Goal: Task Accomplishment & Management: Use online tool/utility

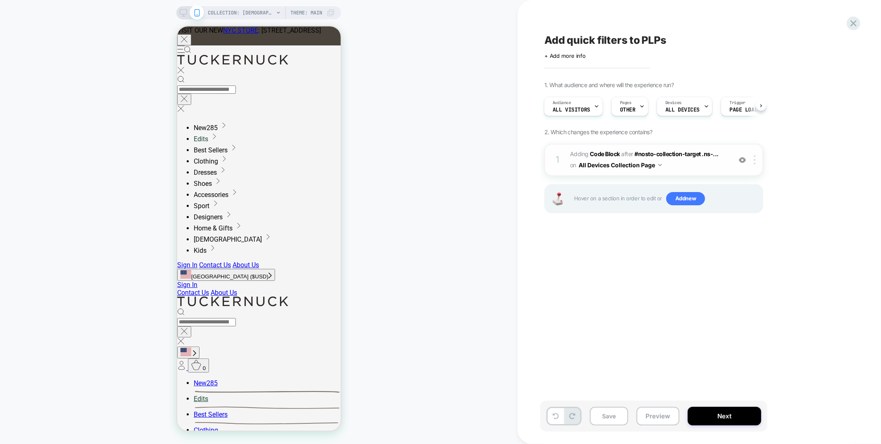
click at [680, 173] on div "1 Adding Code Block AFTER #nosto-collection-target .ns-... #nosto-collection-ta…" at bounding box center [654, 160] width 219 height 32
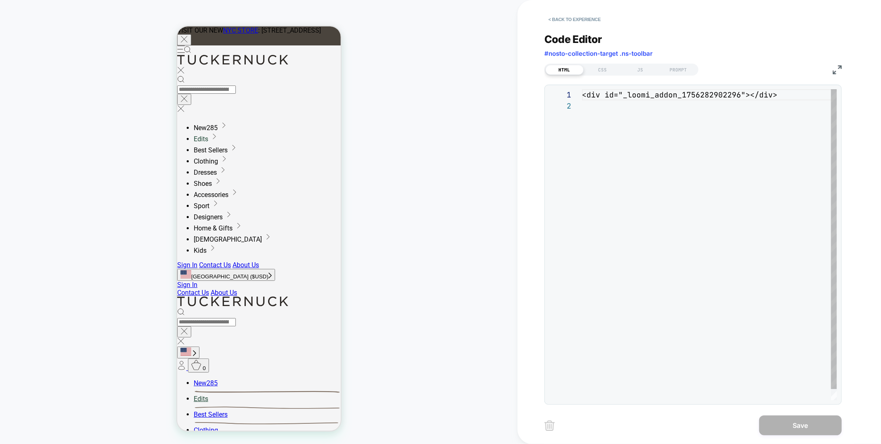
scroll to position [11, 0]
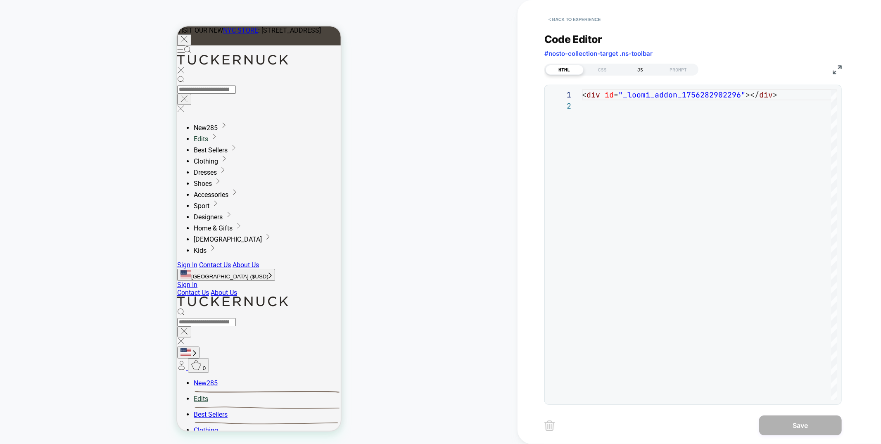
click at [637, 70] on div "JS" at bounding box center [641, 70] width 38 height 10
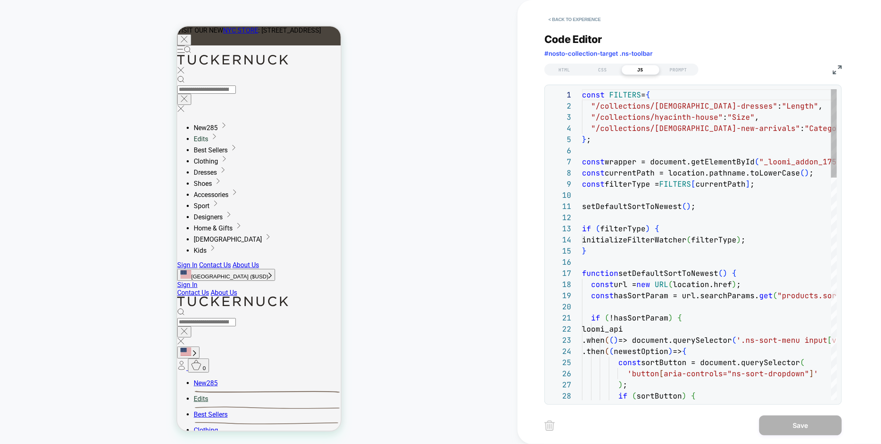
scroll to position [112, 0]
click at [600, 65] on div "CSS" at bounding box center [603, 70] width 38 height 10
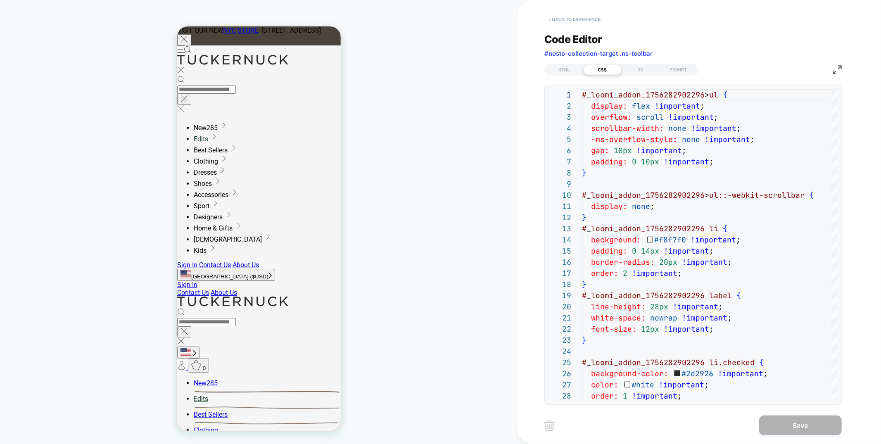
click at [590, 18] on button "< Back to experience" at bounding box center [575, 19] width 60 height 13
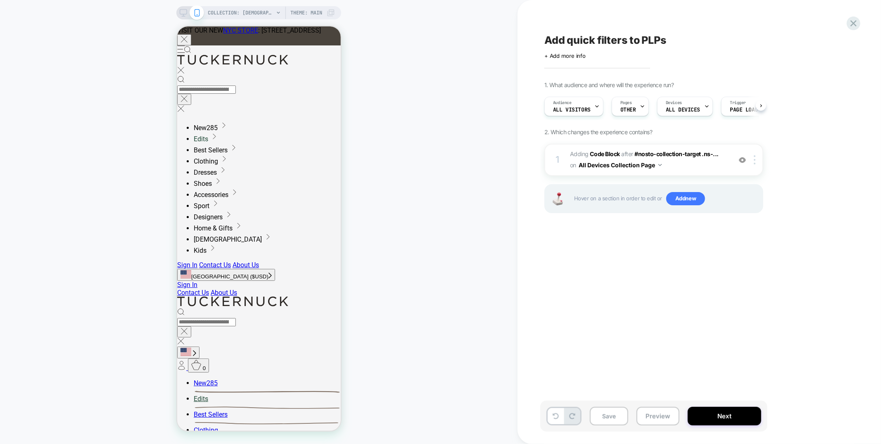
scroll to position [0, 0]
click at [546, 43] on textarea "**********" at bounding box center [638, 40] width 186 height 12
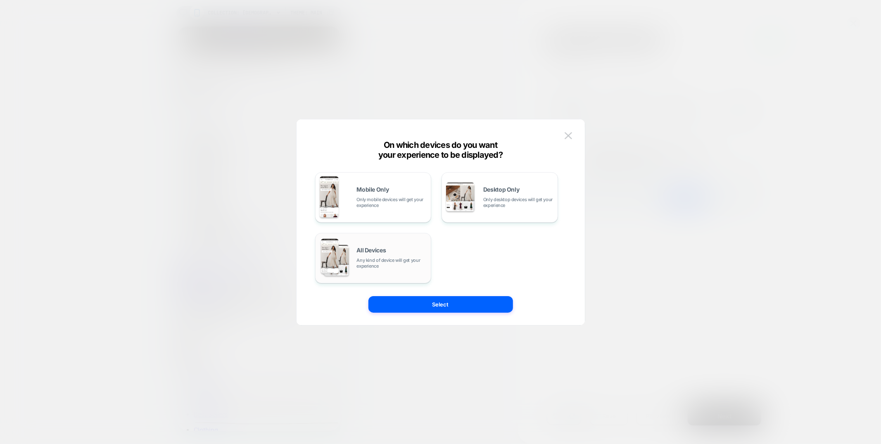
drag, startPoint x: 404, startPoint y: 198, endPoint x: 424, endPoint y: 271, distance: 74.9
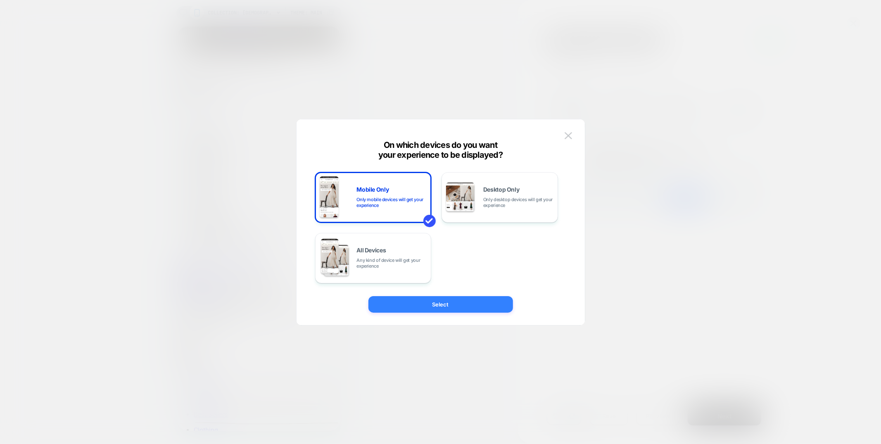
click at [431, 307] on button "Select" at bounding box center [441, 304] width 145 height 17
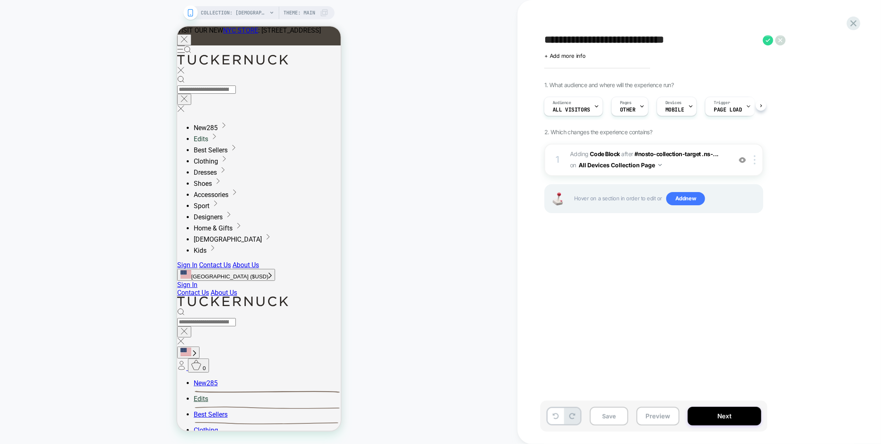
click at [562, 39] on textarea "**********" at bounding box center [652, 40] width 214 height 12
drag, startPoint x: 591, startPoint y: 40, endPoint x: 622, endPoint y: 42, distance: 30.6
click at [622, 42] on textarea "**********" at bounding box center [673, 40] width 257 height 12
drag, startPoint x: 614, startPoint y: 42, endPoint x: 588, endPoint y: 41, distance: 26.0
click at [588, 41] on textarea "**********" at bounding box center [673, 40] width 257 height 12
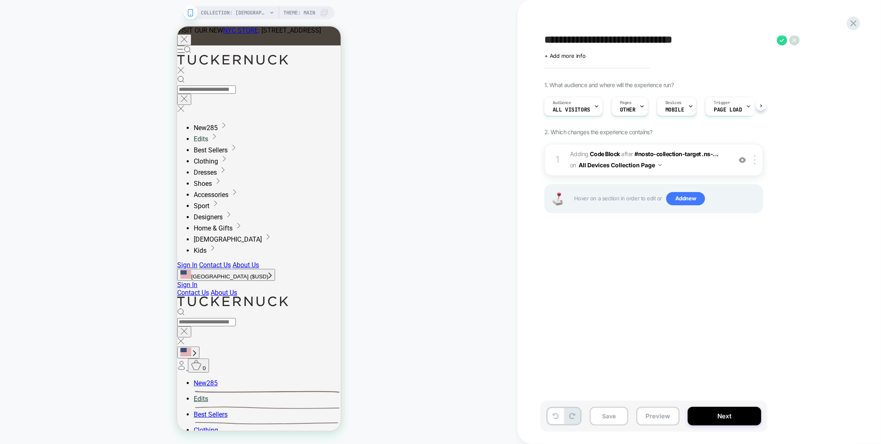
click at [621, 38] on textarea "**********" at bounding box center [659, 40] width 229 height 12
drag, startPoint x: 655, startPoint y: 40, endPoint x: 718, endPoint y: 46, distance: 63.5
type textarea "**********"
click at [723, 39] on icon at bounding box center [725, 40] width 10 height 10
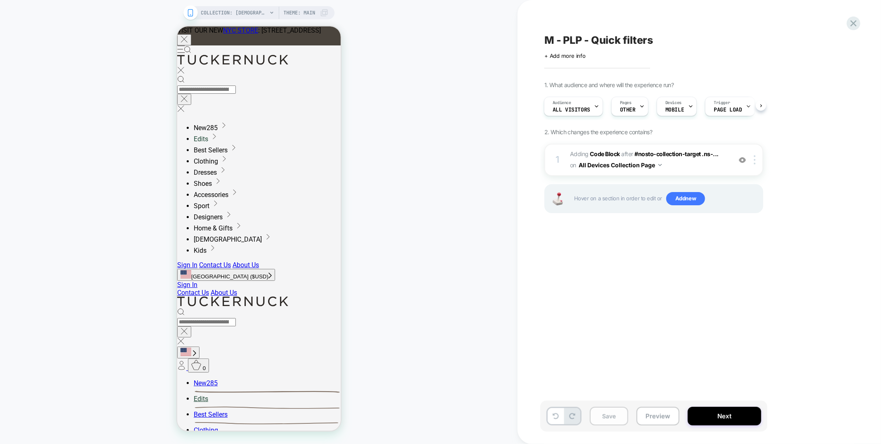
click at [620, 422] on button "Save" at bounding box center [609, 416] width 38 height 19
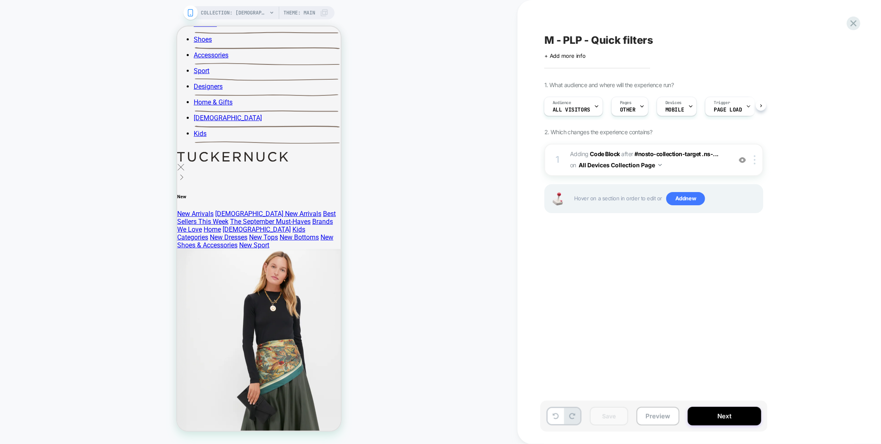
scroll to position [0, 0]
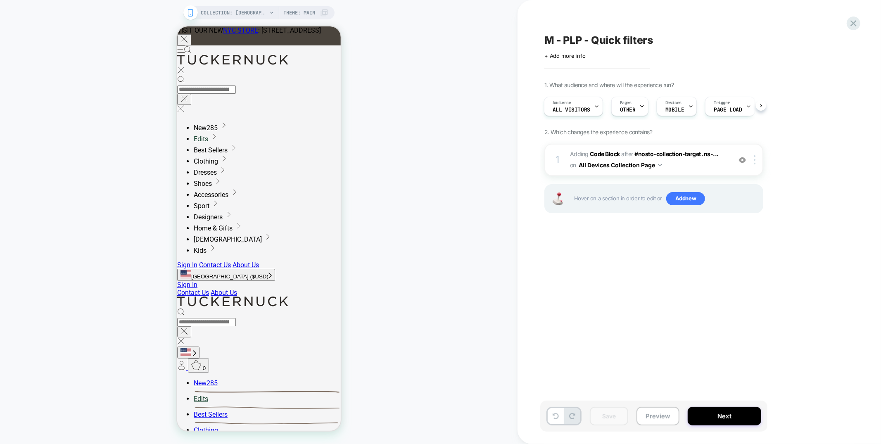
drag, startPoint x: 597, startPoint y: 38, endPoint x: 732, endPoint y: 43, distance: 135.2
paste textarea "**********"
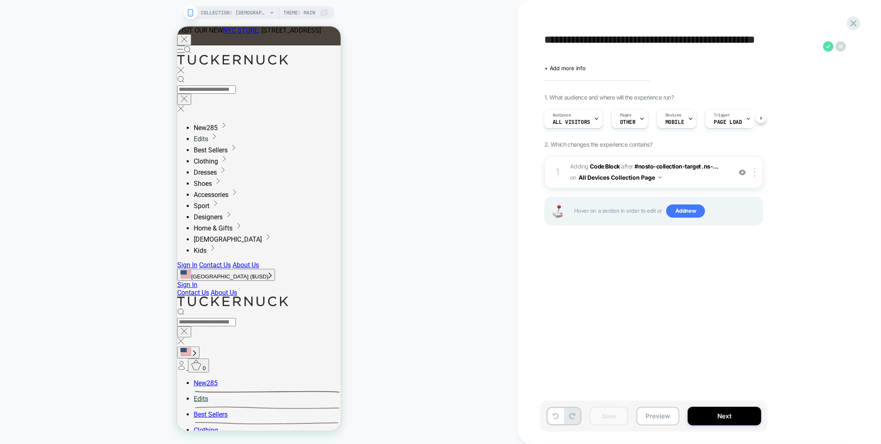
type textarea "**********"
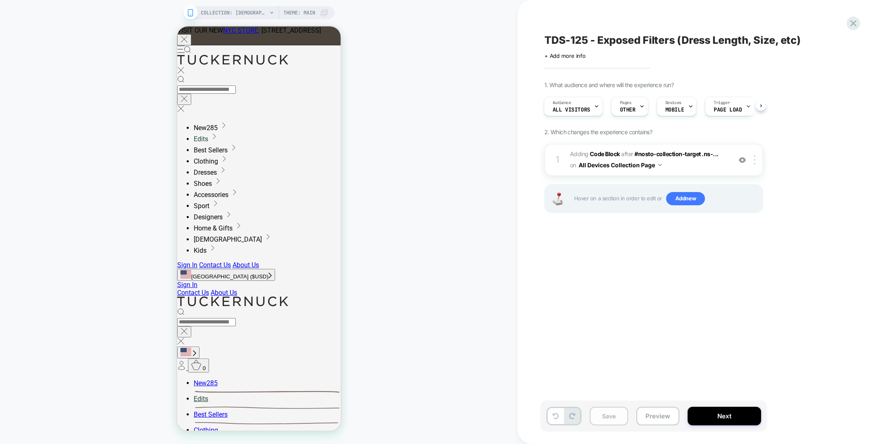
click at [600, 417] on button "Save" at bounding box center [609, 416] width 38 height 19
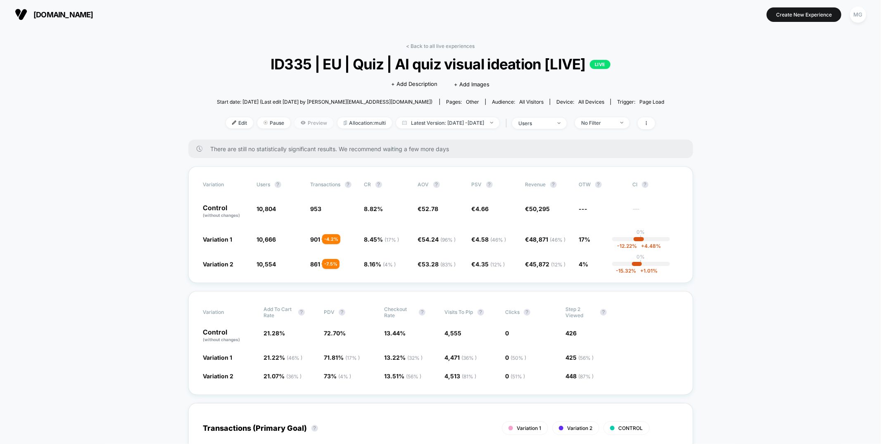
click at [301, 123] on icon at bounding box center [303, 122] width 5 height 3
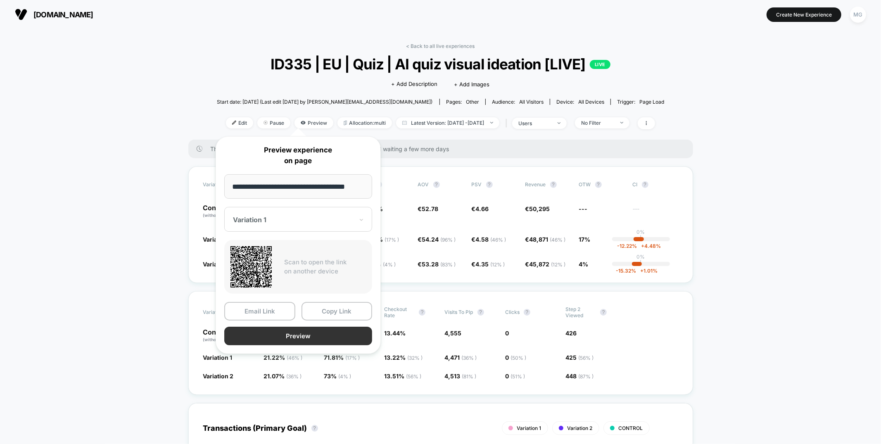
click at [311, 331] on button "Preview" at bounding box center [298, 336] width 148 height 19
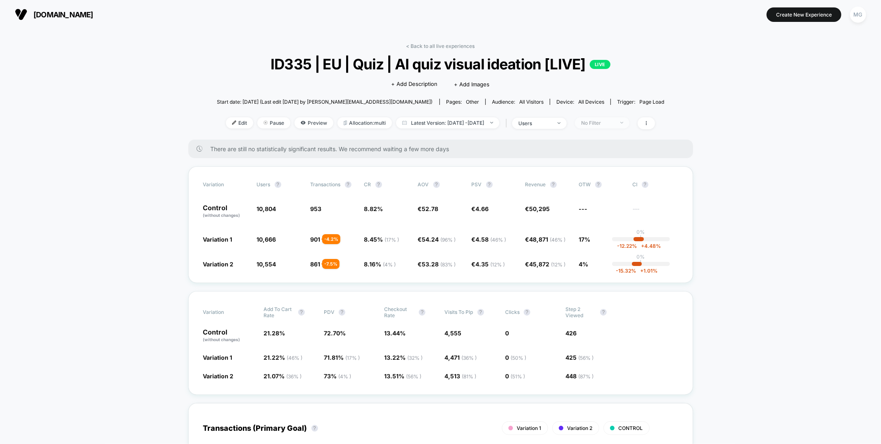
click at [607, 120] on div "No Filter" at bounding box center [597, 123] width 33 height 6
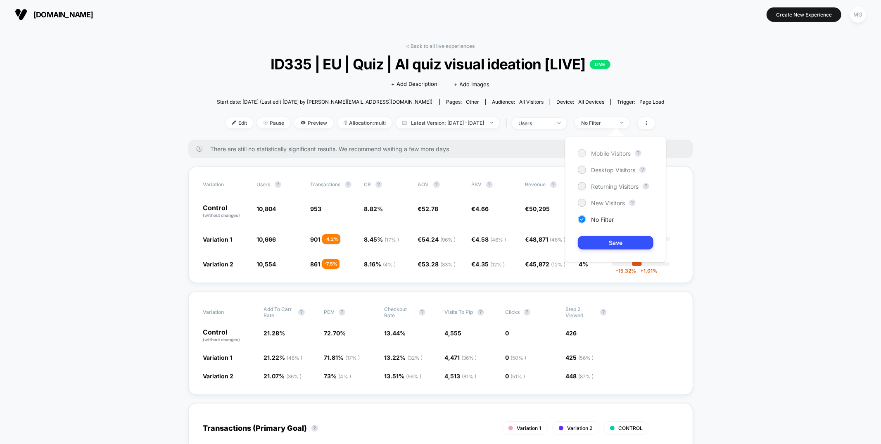
click at [594, 157] on div "Mobile Visitors" at bounding box center [604, 153] width 53 height 8
drag, startPoint x: 602, startPoint y: 231, endPoint x: 601, endPoint y: 241, distance: 9.6
click at [602, 236] on div "Mobile Visitors ? Desktop Visitors ? Returning Visitors ? New Visitors ? No Fil…" at bounding box center [615, 199] width 101 height 126
click at [601, 241] on button "Save" at bounding box center [616, 243] width 76 height 14
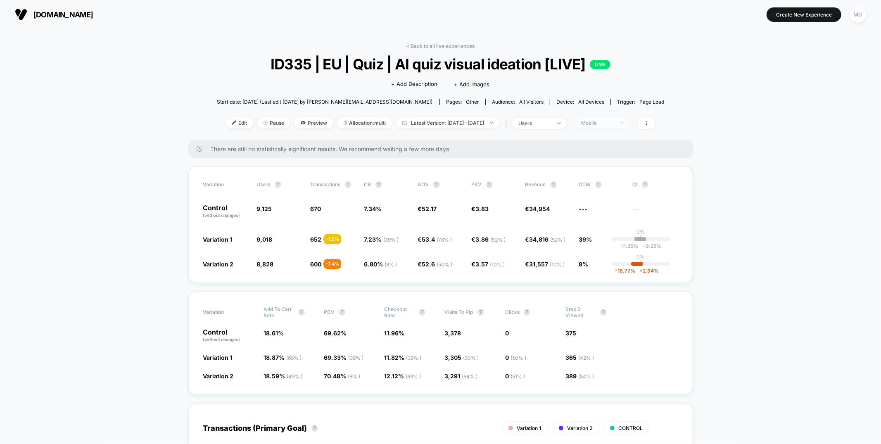
click at [630, 121] on span "Mobile" at bounding box center [602, 122] width 55 height 11
drag, startPoint x: 615, startPoint y: 171, endPoint x: 610, endPoint y: 219, distance: 48.1
click at [615, 171] on span "Desktop Visitors" at bounding box center [613, 170] width 44 height 7
click at [612, 244] on button "Save" at bounding box center [616, 243] width 76 height 14
click at [604, 126] on span "Desktop" at bounding box center [602, 122] width 55 height 11
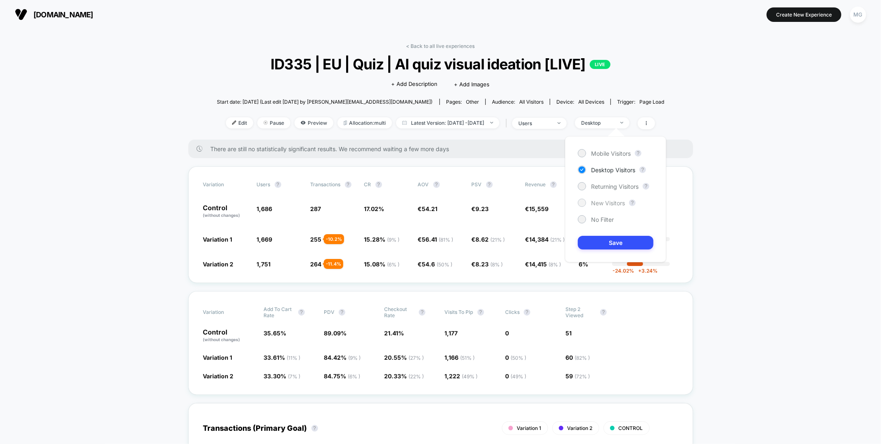
click at [603, 204] on span "New Visitors" at bounding box center [608, 203] width 34 height 7
drag, startPoint x: 611, startPoint y: 245, endPoint x: 613, endPoint y: 230, distance: 15.0
click at [611, 245] on button "Save" at bounding box center [616, 243] width 76 height 14
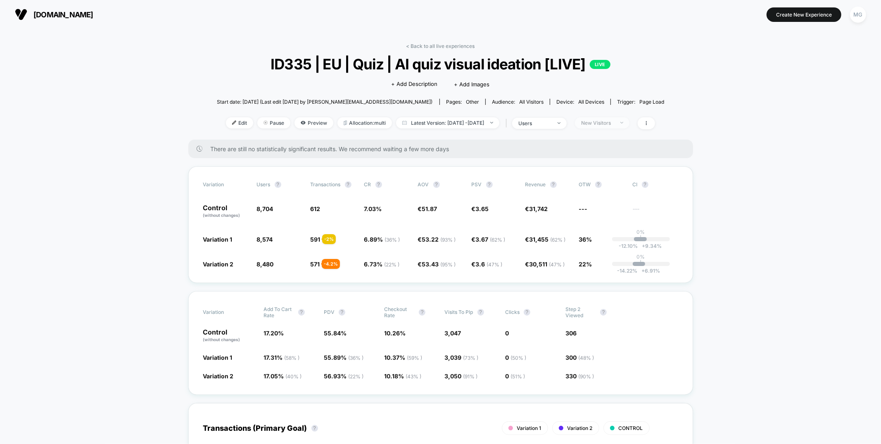
click at [614, 122] on div "New Visitors" at bounding box center [597, 123] width 33 height 6
click at [612, 179] on div "Mobile Visitors ? Desktop Visitors ? Returning Visitors ? New Visitors ? No Fil…" at bounding box center [615, 199] width 101 height 126
click at [612, 186] on span "Returning Visitors" at bounding box center [615, 186] width 48 height 7
click at [604, 241] on button "Save" at bounding box center [616, 243] width 76 height 14
click at [614, 121] on div "Returning Visitors" at bounding box center [597, 123] width 33 height 6
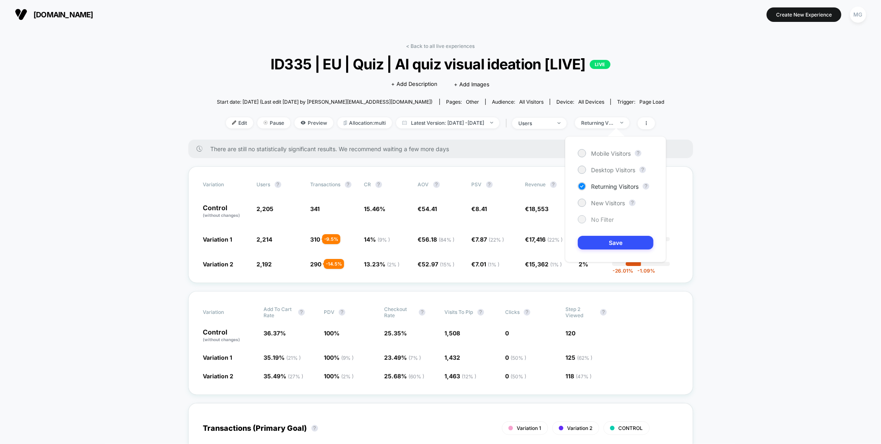
click at [582, 219] on div at bounding box center [582, 219] width 6 height 6
click at [591, 245] on button "Save" at bounding box center [616, 243] width 76 height 14
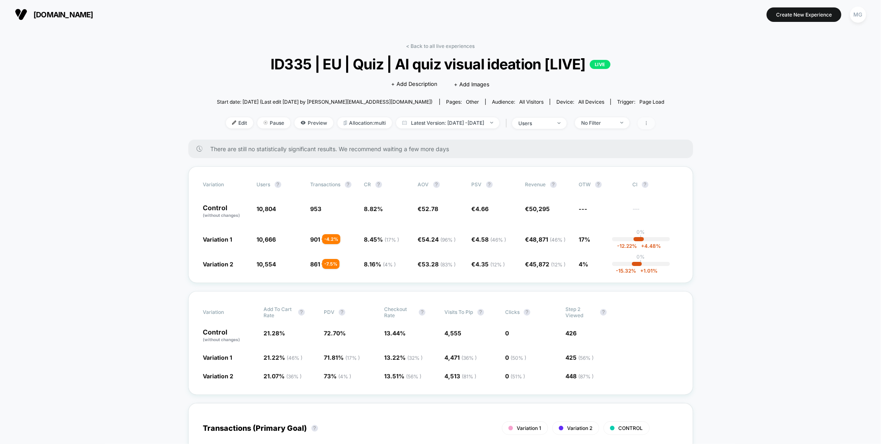
click at [655, 125] on span at bounding box center [646, 123] width 17 height 12
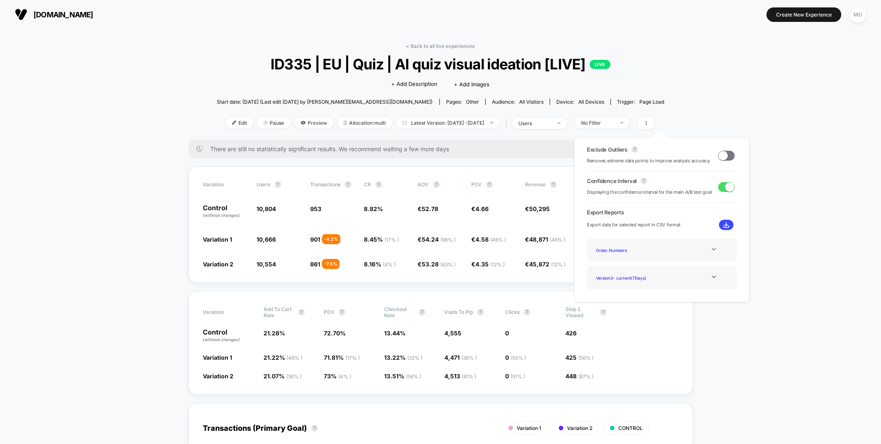
click at [725, 155] on span at bounding box center [727, 156] width 17 height 10
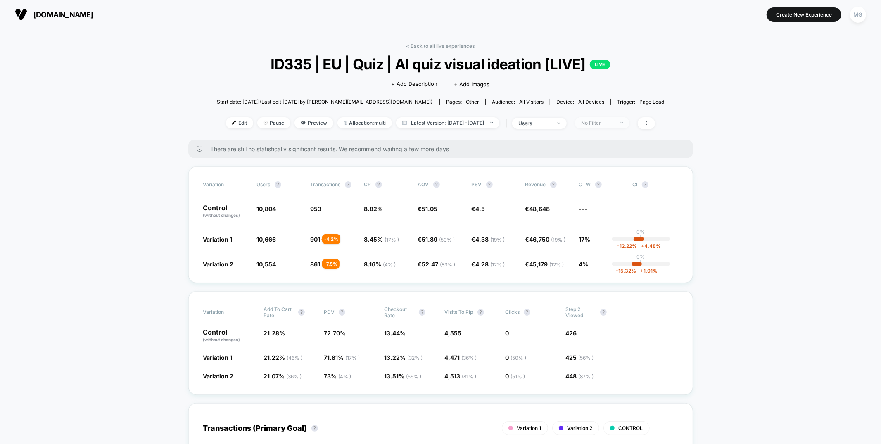
click at [630, 124] on span "No Filter" at bounding box center [602, 122] width 55 height 11
click at [611, 148] on div "Mobile Visitors ? Desktop Visitors ? Returning Visitors ? New Visitors ? No Fil…" at bounding box center [615, 199] width 101 height 126
click at [375, 100] on span "Start date: 8/21/2025 (Last edit 8/26/2025 by Yanou.ramon@loopearplugs.com)" at bounding box center [325, 102] width 216 height 6
click at [311, 124] on span "Preview" at bounding box center [314, 122] width 39 height 11
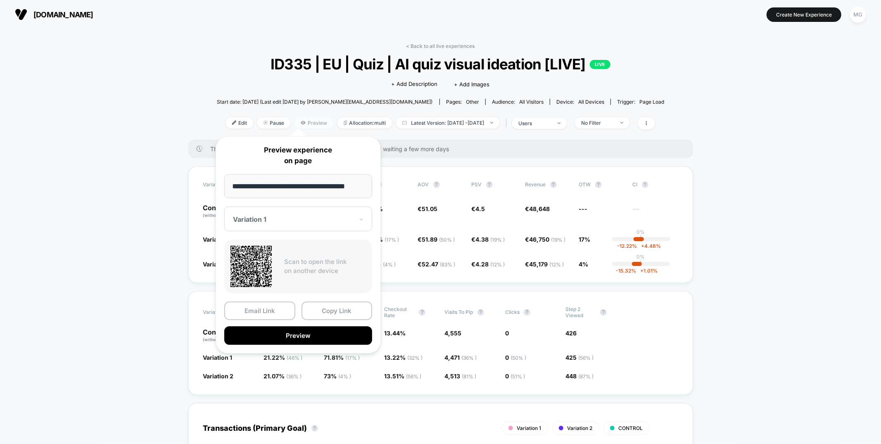
scroll to position [0, 5]
click at [320, 231] on div "Variation 1" at bounding box center [298, 219] width 148 height 25
click at [286, 264] on div "Variation 2" at bounding box center [299, 263] width 140 height 15
click at [323, 334] on button "Preview" at bounding box center [298, 336] width 148 height 19
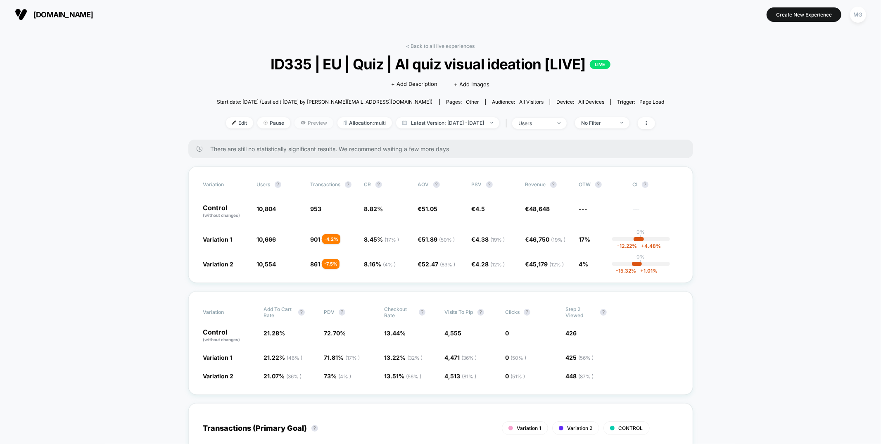
click at [304, 121] on span "Preview" at bounding box center [314, 122] width 39 height 11
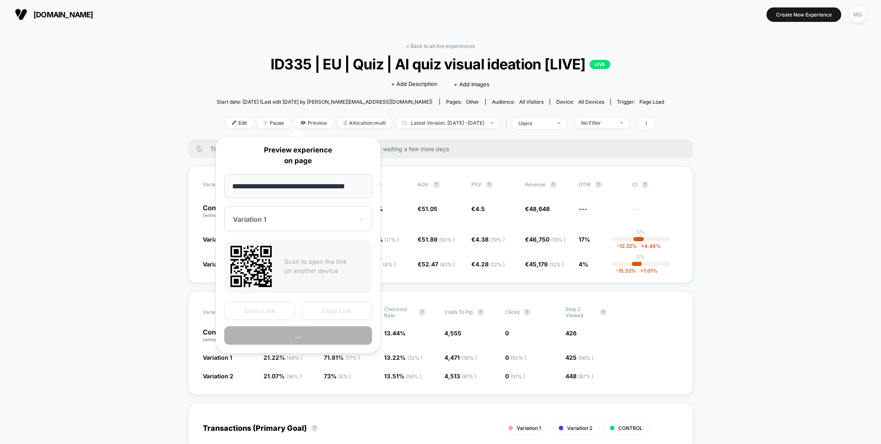
scroll to position [0, 5]
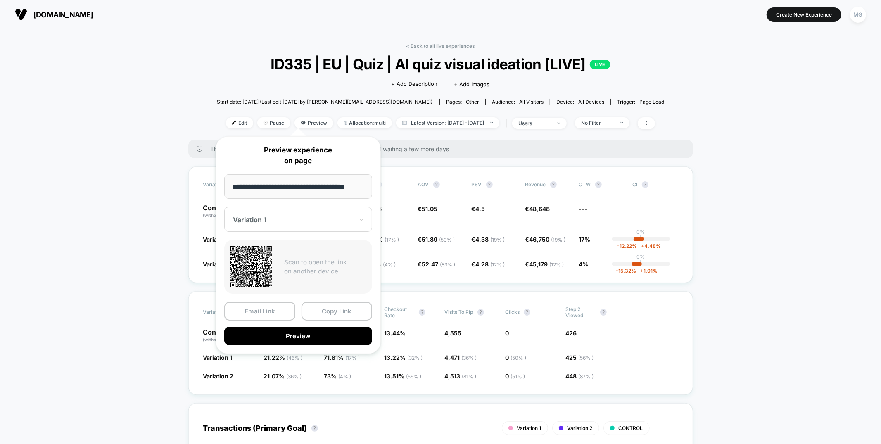
click at [314, 217] on div at bounding box center [293, 220] width 121 height 8
click at [259, 274] on div "CONTROL" at bounding box center [299, 278] width 140 height 15
click at [328, 312] on button "Copy Link" at bounding box center [337, 311] width 71 height 19
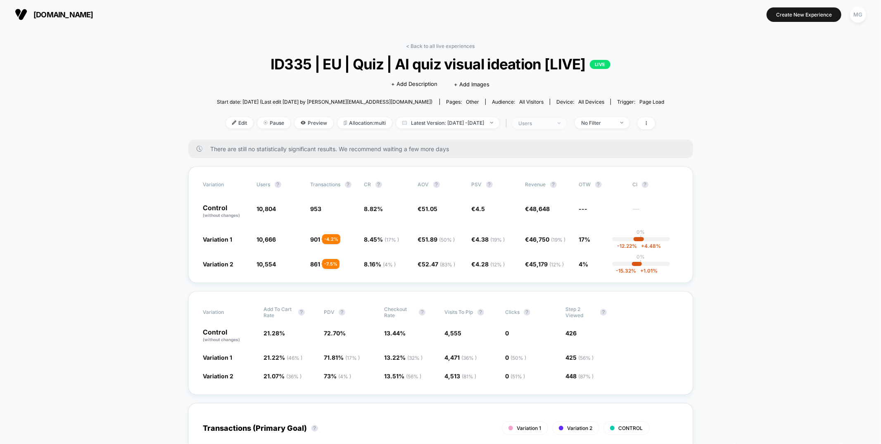
click at [543, 125] on div "users" at bounding box center [535, 123] width 33 height 6
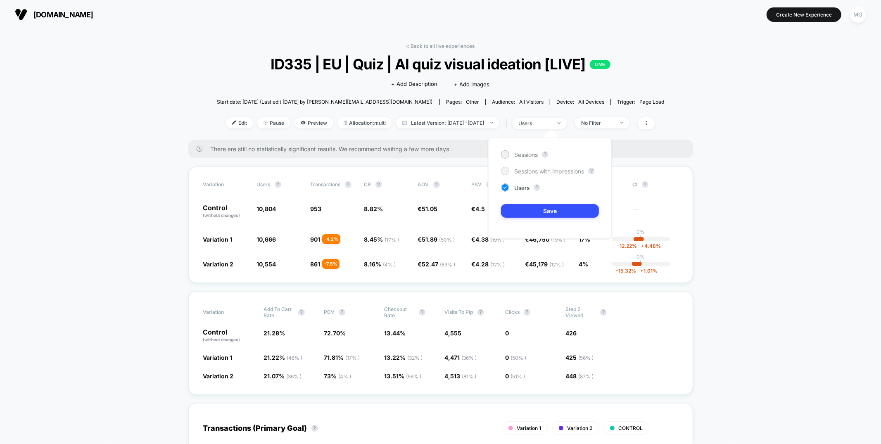
click at [532, 171] on span "Sessions with impressions" at bounding box center [549, 171] width 70 height 7
click at [525, 208] on button "Save" at bounding box center [550, 211] width 98 height 14
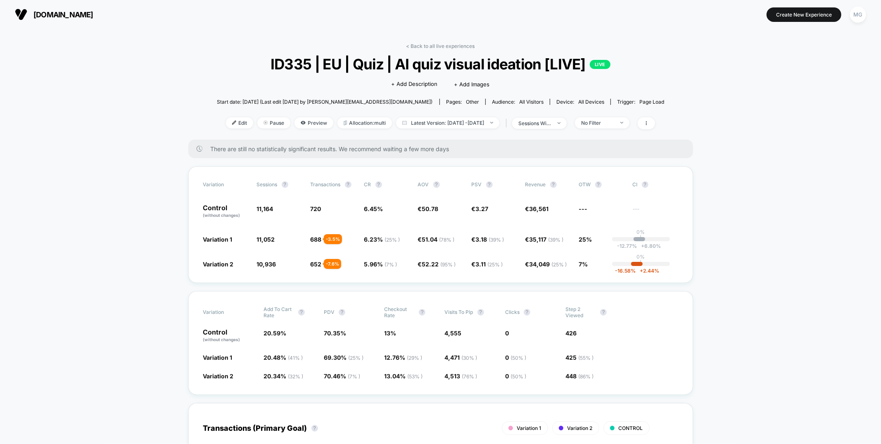
click at [564, 131] on div "< Back to all live experiences ID335 | EU | Quiz | AI quiz visual ideation [LIV…" at bounding box center [441, 91] width 448 height 97
click at [552, 122] on div "sessions with impression" at bounding box center [535, 123] width 33 height 6
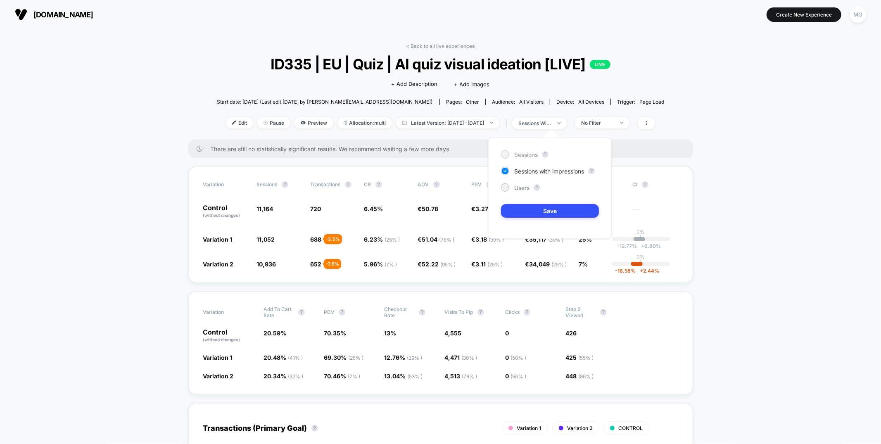
click at [517, 152] on span "Sessions" at bounding box center [526, 154] width 24 height 7
click at [524, 212] on button "Save" at bounding box center [550, 211] width 98 height 14
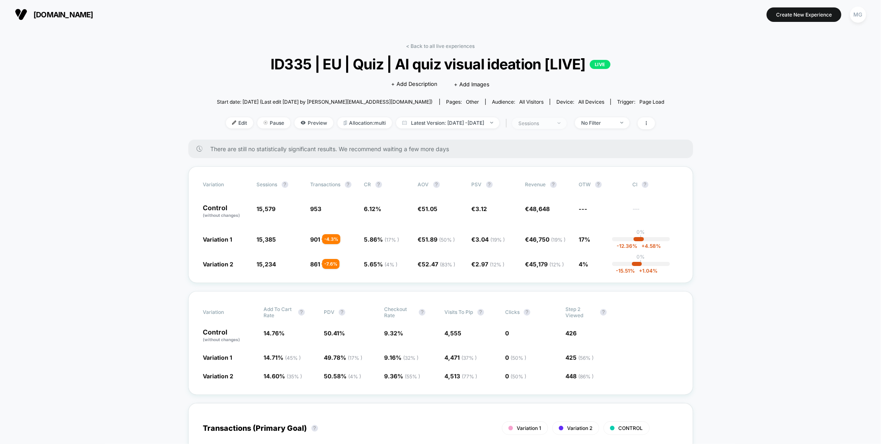
click at [552, 122] on div "sessions" at bounding box center [535, 123] width 33 height 6
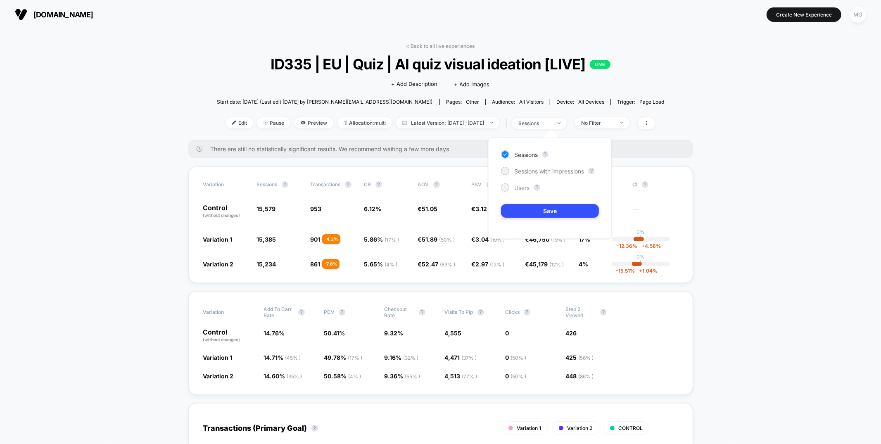
click at [522, 190] on span "Users" at bounding box center [521, 187] width 15 height 7
click at [523, 205] on button "Save" at bounding box center [550, 211] width 98 height 14
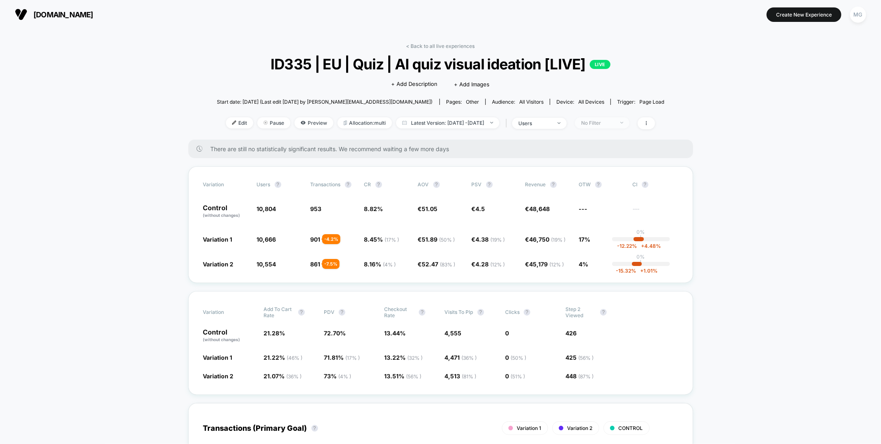
click at [614, 124] on div "No Filter" at bounding box center [597, 123] width 33 height 6
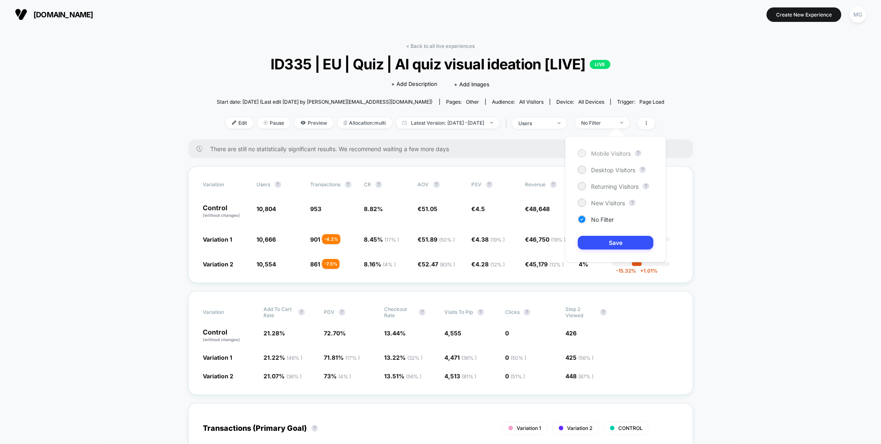
click at [600, 153] on span "Mobile Visitors" at bounding box center [611, 153] width 40 height 7
click at [597, 247] on button "Save" at bounding box center [616, 243] width 76 height 14
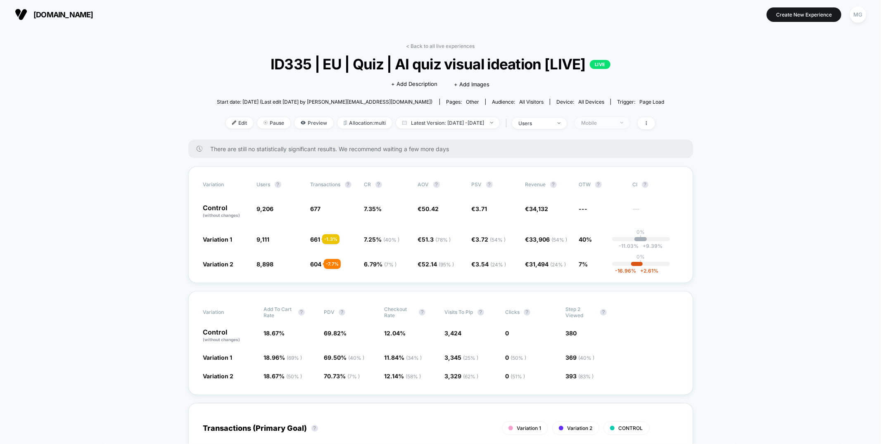
click at [614, 124] on div "Mobile" at bounding box center [597, 123] width 33 height 6
drag, startPoint x: 593, startPoint y: 222, endPoint x: 590, endPoint y: 235, distance: 13.0
click at [593, 222] on span "No Filter" at bounding box center [602, 219] width 23 height 7
click at [590, 239] on button "Save" at bounding box center [616, 243] width 76 height 14
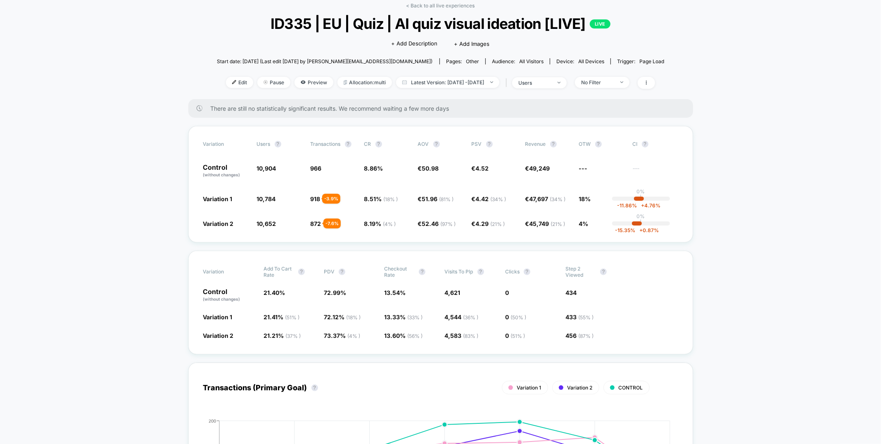
scroll to position [18, 0]
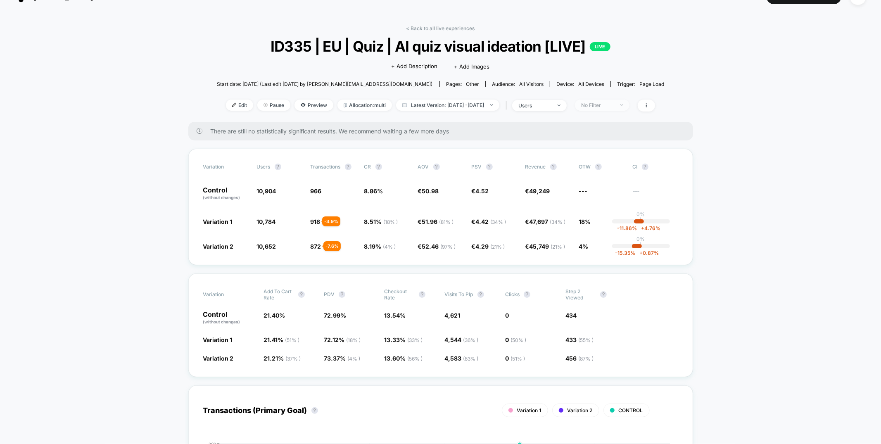
click at [614, 103] on div "No Filter" at bounding box center [597, 105] width 33 height 6
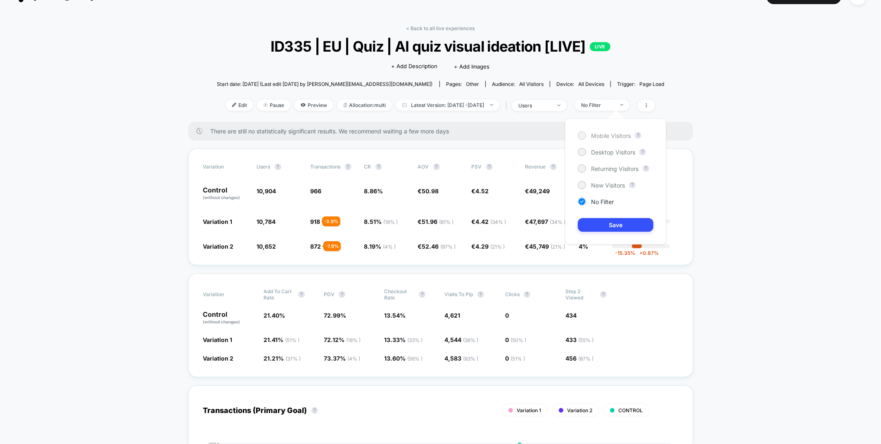
click at [603, 135] on span "Mobile Visitors" at bounding box center [611, 135] width 40 height 7
click at [600, 228] on button "Save" at bounding box center [616, 225] width 76 height 14
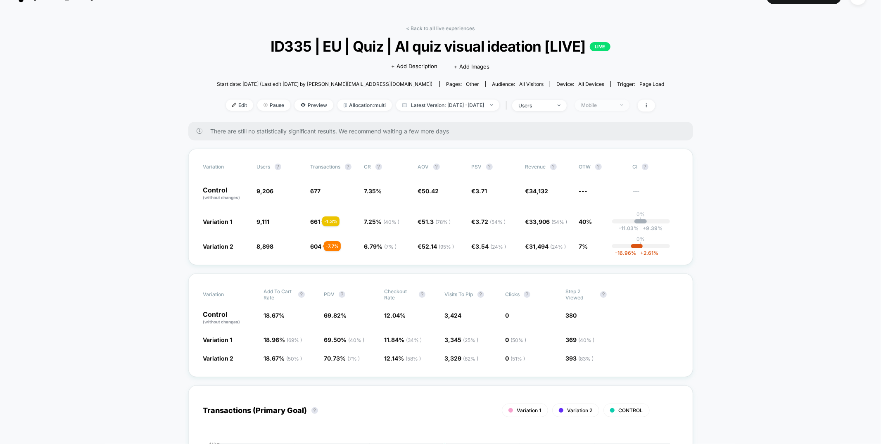
click at [608, 108] on span "Mobile" at bounding box center [602, 105] width 55 height 11
click at [601, 152] on span "Desktop Visitors" at bounding box center [613, 152] width 44 height 7
click at [593, 223] on button "Save" at bounding box center [616, 225] width 76 height 14
click at [613, 106] on div "Desktop" at bounding box center [597, 105] width 33 height 6
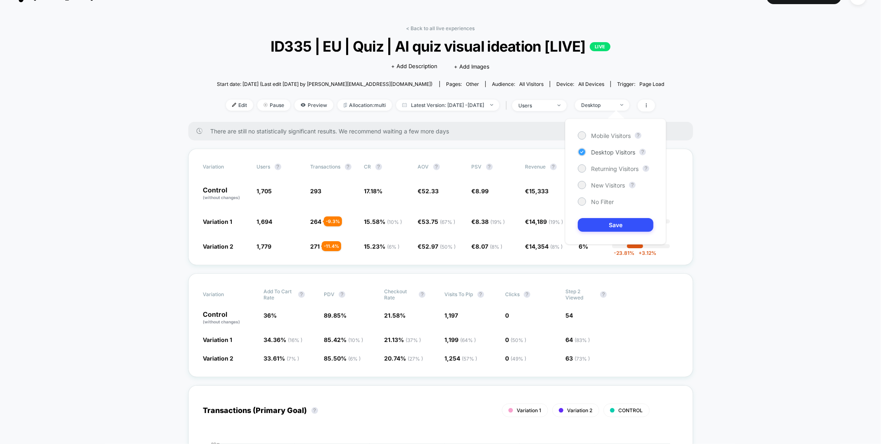
drag, startPoint x: 594, startPoint y: 134, endPoint x: 593, endPoint y: 148, distance: 14.1
click at [595, 134] on span "Mobile Visitors" at bounding box center [611, 135] width 40 height 7
click at [590, 220] on button "Save" at bounding box center [616, 225] width 76 height 14
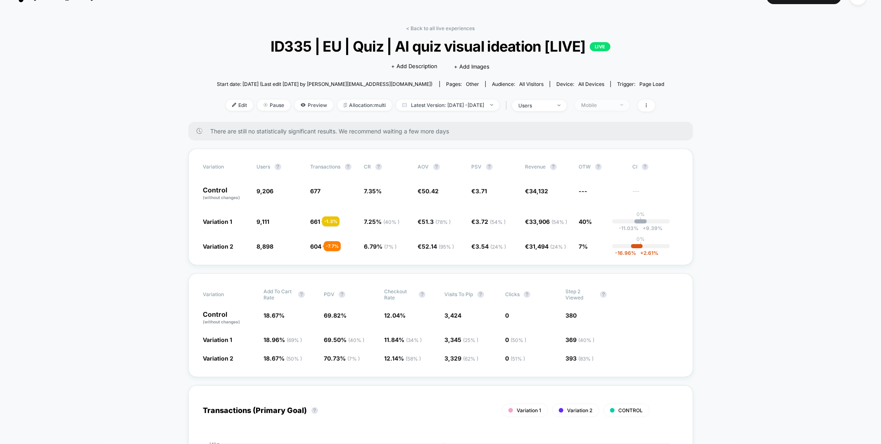
click at [614, 106] on div "Mobile" at bounding box center [597, 105] width 33 height 6
click at [601, 201] on span "No Filter" at bounding box center [602, 201] width 23 height 7
click at [597, 224] on button "Save" at bounding box center [616, 225] width 76 height 14
click at [306, 107] on span "Preview" at bounding box center [314, 105] width 39 height 11
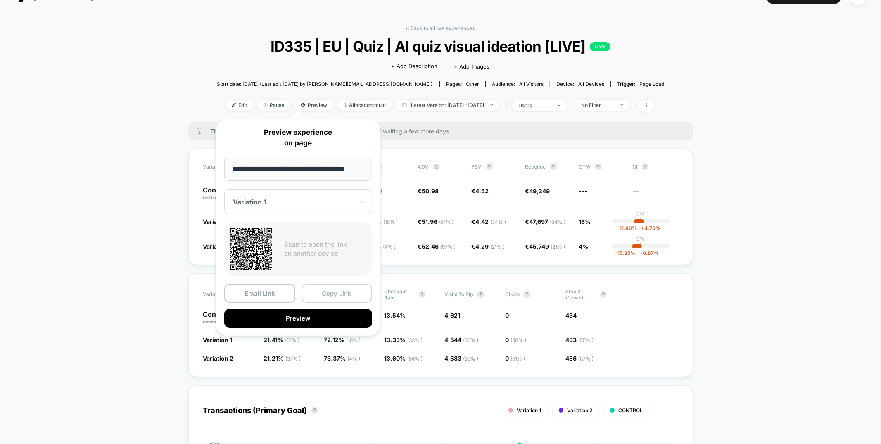
click at [351, 294] on button "Copy Link" at bounding box center [337, 293] width 71 height 19
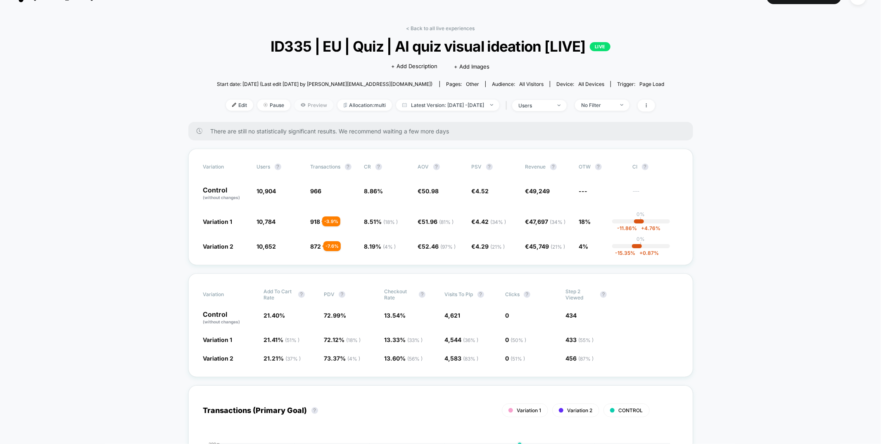
click at [295, 102] on span "Preview" at bounding box center [314, 105] width 39 height 11
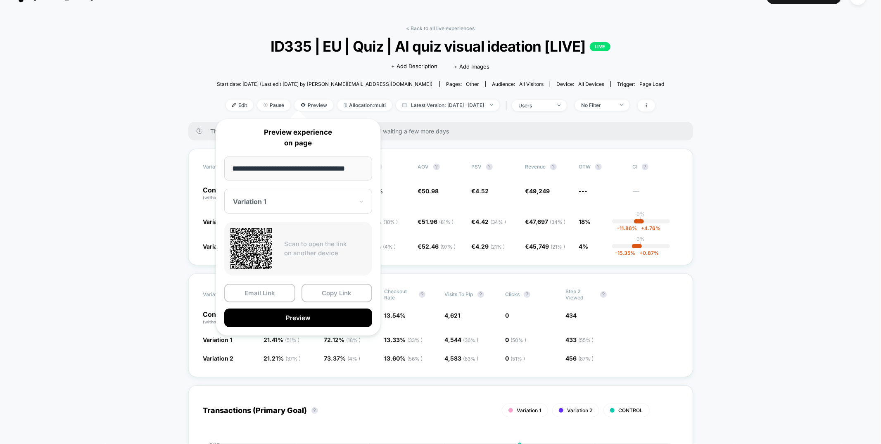
scroll to position [0, 5]
click at [320, 290] on button "Copy Link" at bounding box center [337, 293] width 71 height 19
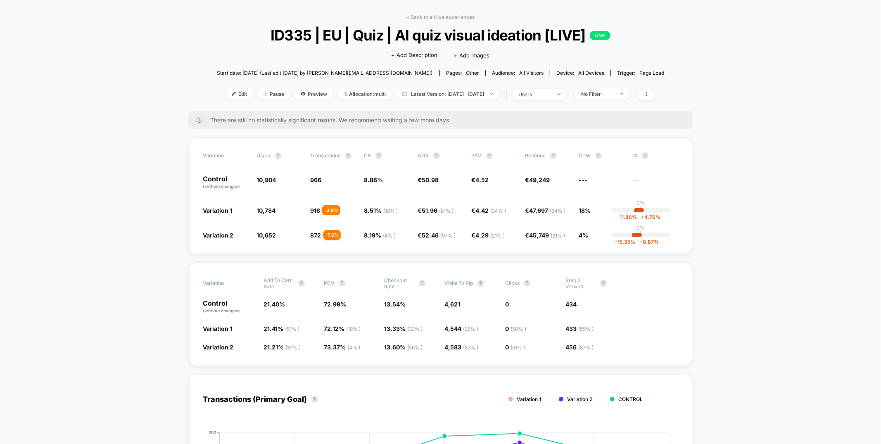
scroll to position [29, 0]
click at [306, 92] on span "Preview" at bounding box center [314, 93] width 39 height 11
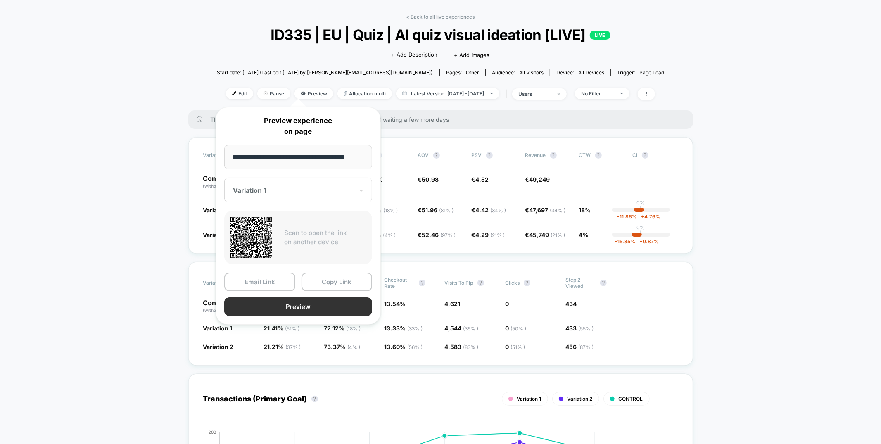
scroll to position [0, 0]
click at [284, 298] on button "Preview" at bounding box center [298, 307] width 148 height 19
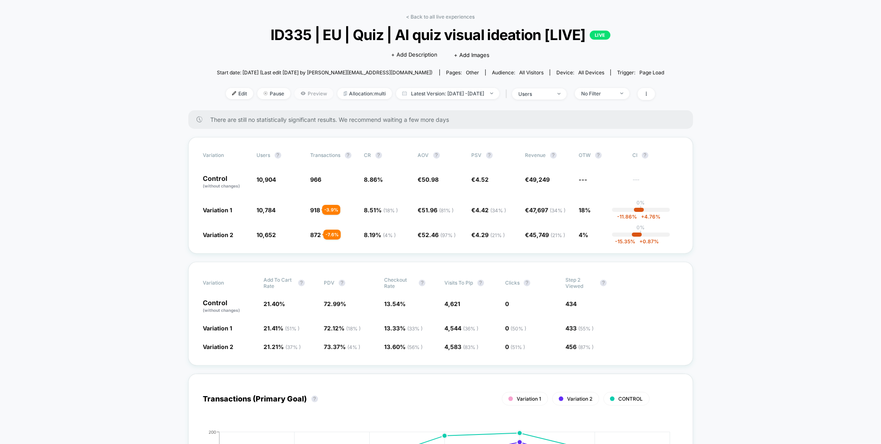
click at [309, 91] on span "Preview" at bounding box center [314, 93] width 39 height 11
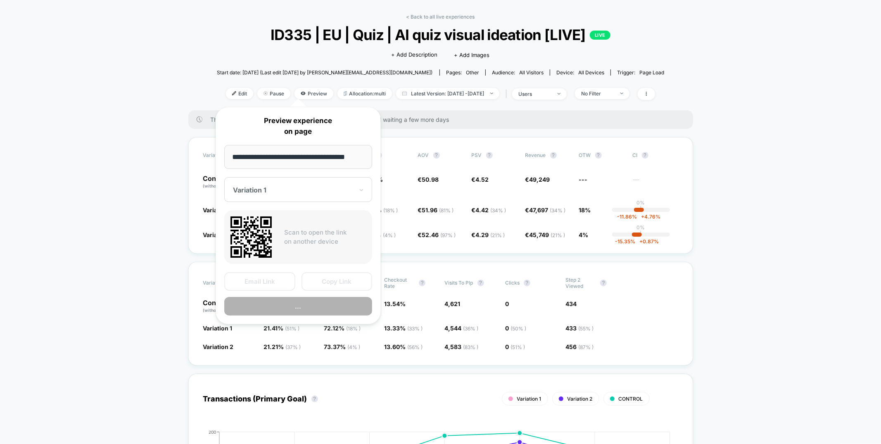
scroll to position [0, 5]
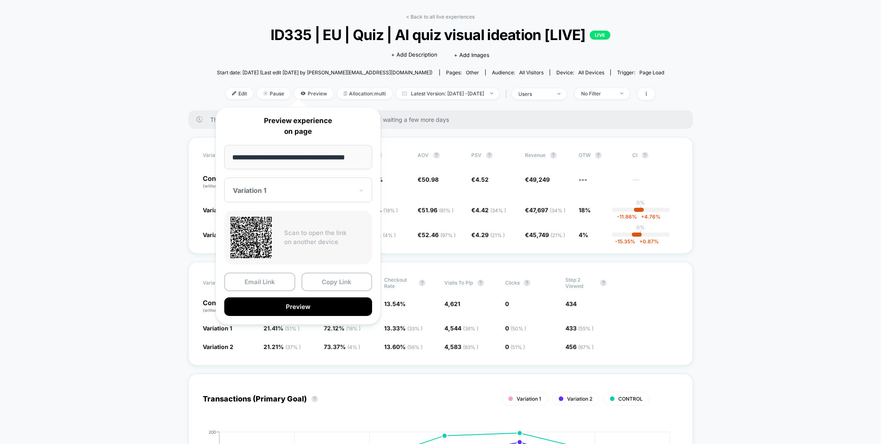
click at [304, 195] on div "Variation 1" at bounding box center [298, 190] width 148 height 25
click at [254, 249] on div "CONTROL" at bounding box center [299, 248] width 140 height 15
click at [323, 307] on button "Preview" at bounding box center [298, 307] width 148 height 19
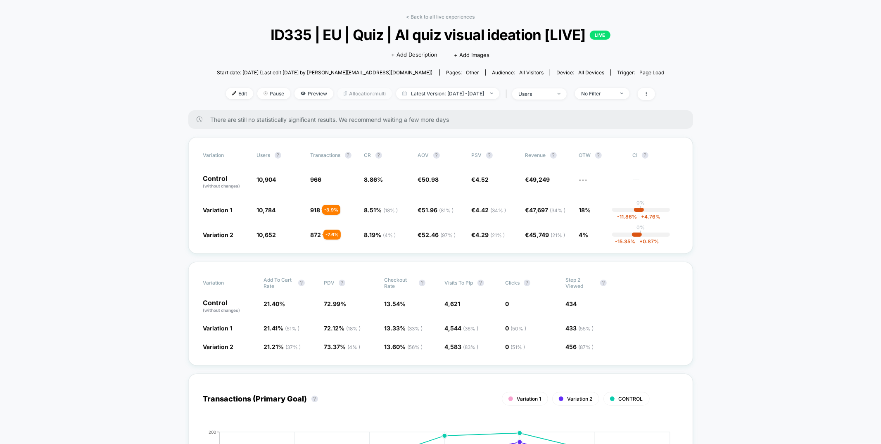
click at [341, 96] on span "Allocation: multi" at bounding box center [365, 93] width 55 height 11
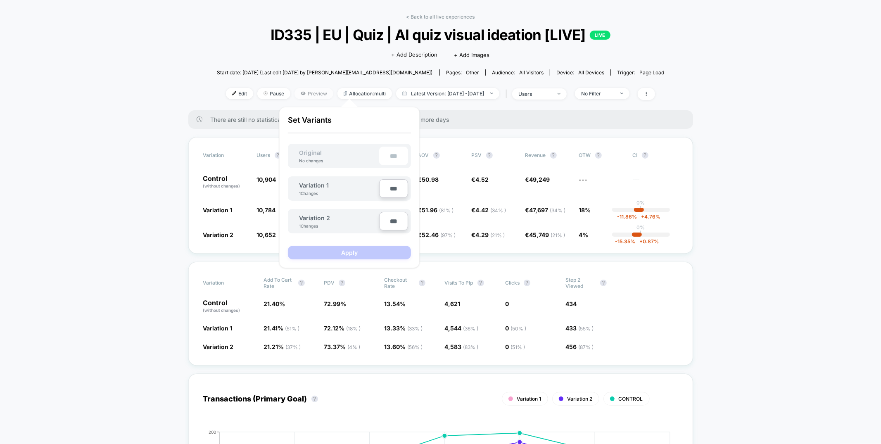
click at [304, 97] on span "Preview" at bounding box center [314, 93] width 39 height 11
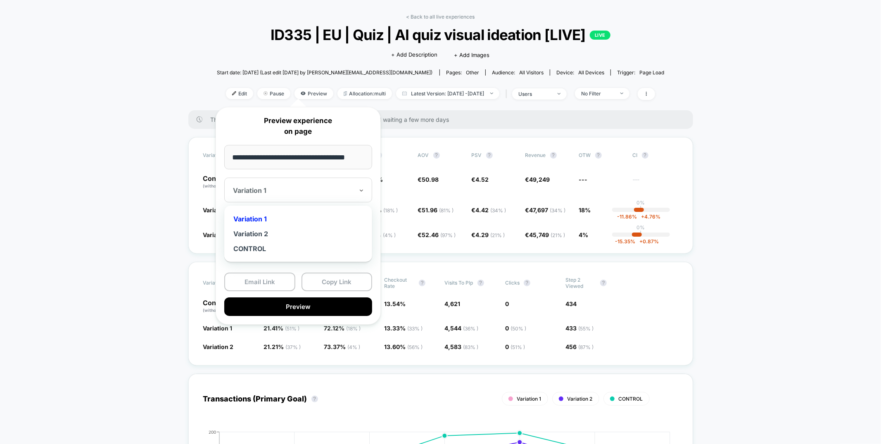
click at [295, 198] on div "Variation 1" at bounding box center [298, 190] width 148 height 25
click at [257, 234] on div "Variation 2" at bounding box center [299, 233] width 140 height 15
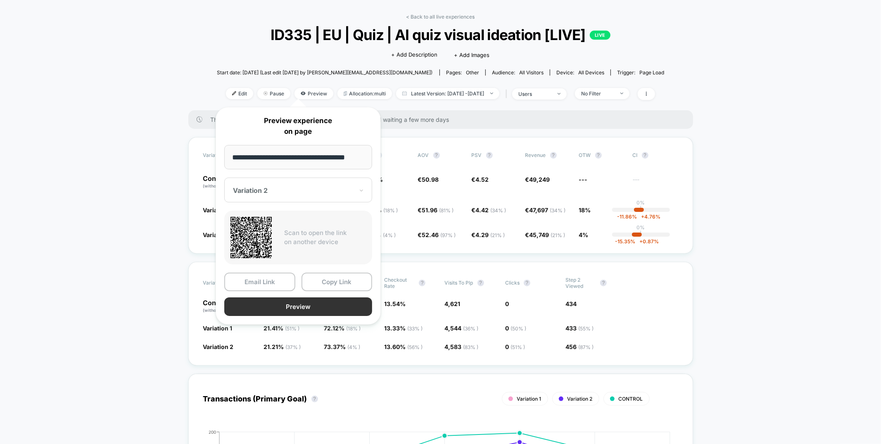
click at [269, 309] on button "Preview" at bounding box center [298, 307] width 148 height 19
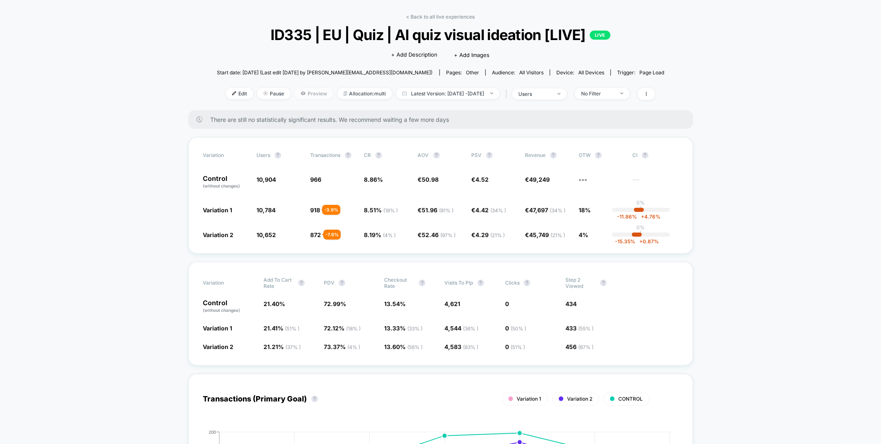
click at [295, 95] on span "Preview" at bounding box center [314, 93] width 39 height 11
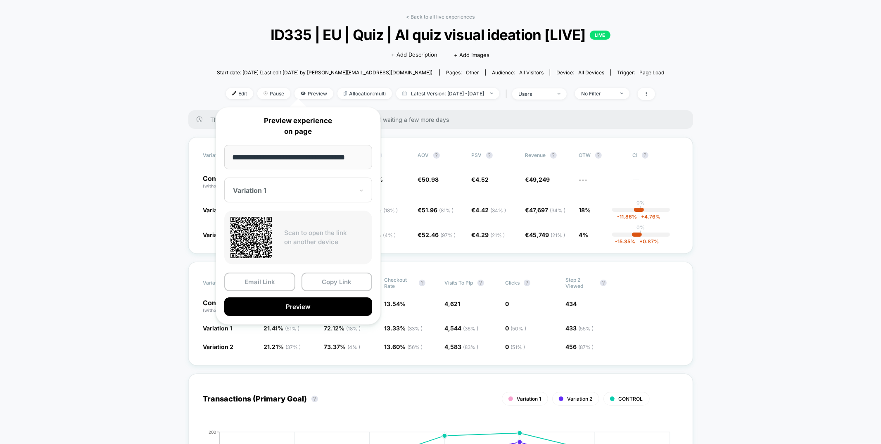
scroll to position [26, 0]
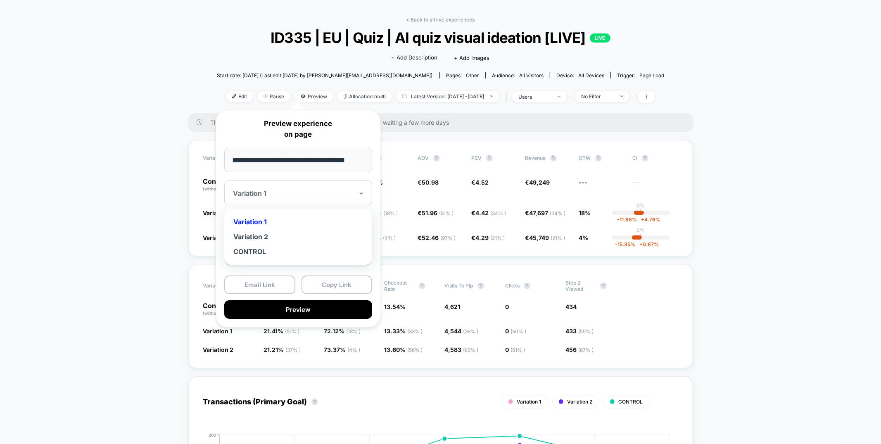
click at [270, 187] on div "Variation 1" at bounding box center [298, 193] width 148 height 25
click at [256, 238] on div "Variation 2" at bounding box center [299, 236] width 140 height 15
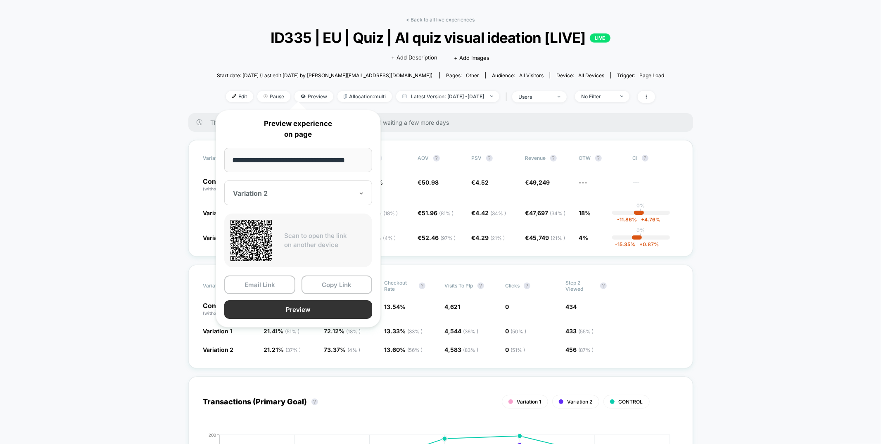
click at [270, 300] on button "Preview" at bounding box center [298, 309] width 148 height 19
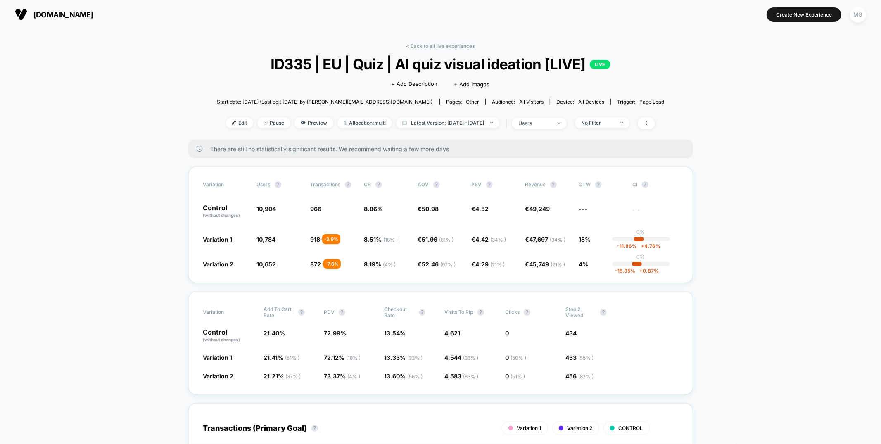
scroll to position [26, 0]
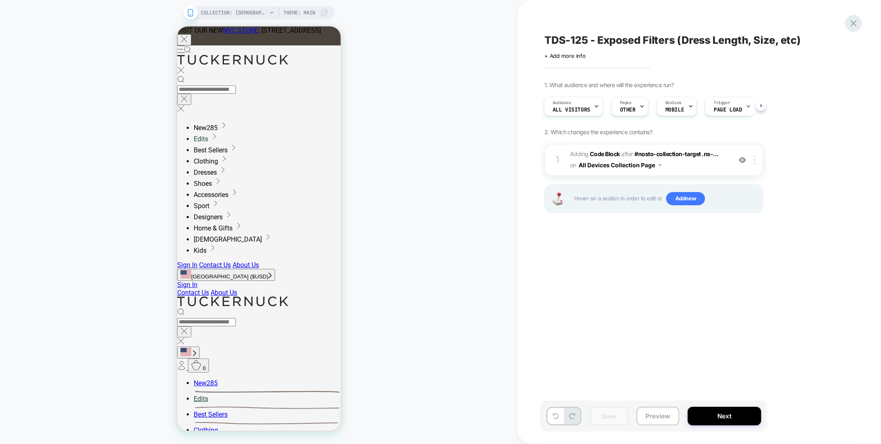
click at [0, 0] on icon at bounding box center [0, 0] width 0 height 0
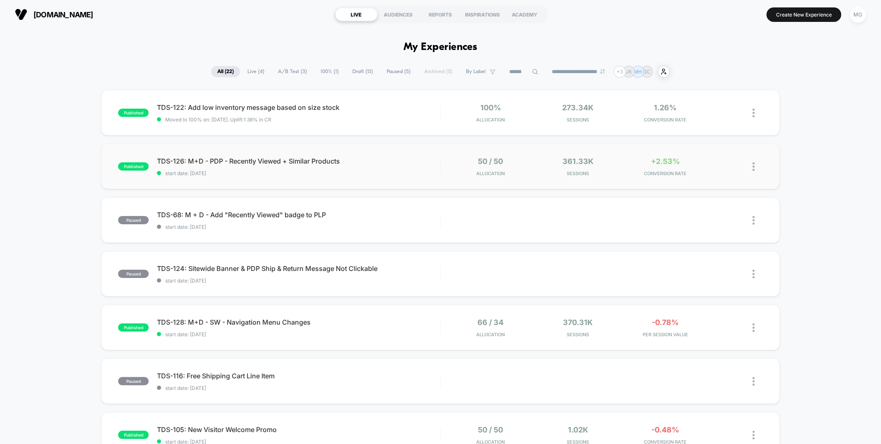
click at [411, 180] on div "published TDS-126: M+D - PDP - Recently Viewed + Similar Products start date: 8…" at bounding box center [440, 166] width 679 height 45
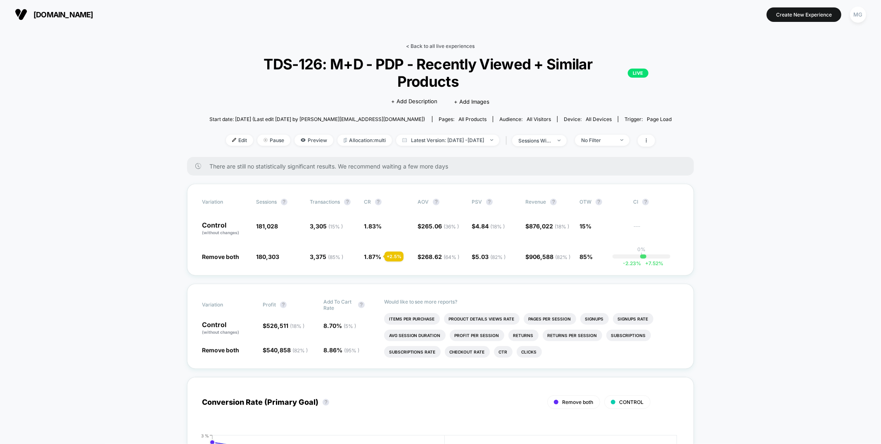
click at [450, 46] on link "< Back to all live experiences" at bounding box center [440, 46] width 69 height 6
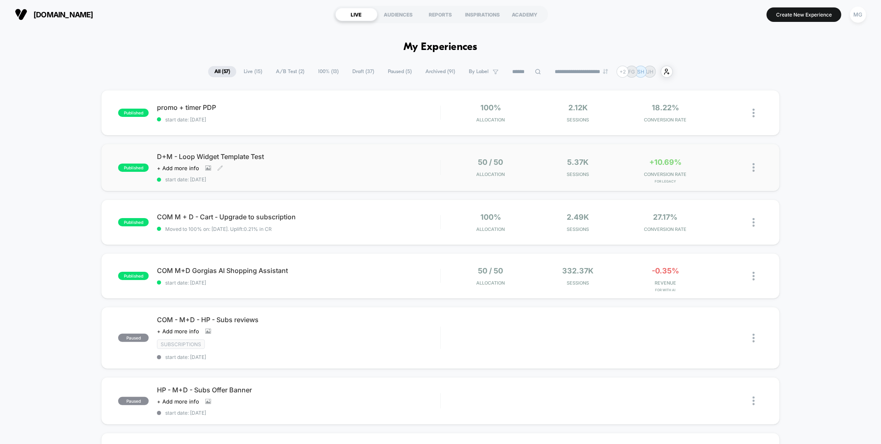
click at [319, 176] on span "start date: [DATE]" at bounding box center [298, 179] width 283 height 6
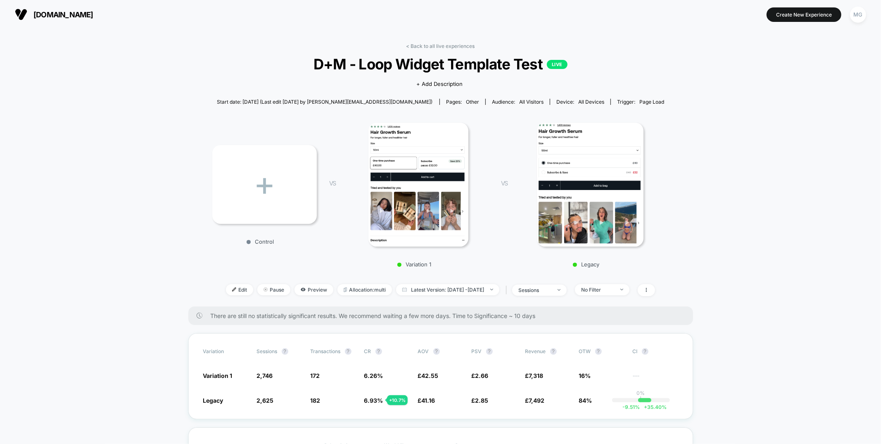
drag, startPoint x: 624, startPoint y: 294, endPoint x: 614, endPoint y: 295, distance: 10.4
click at [624, 294] on span "No Filter" at bounding box center [602, 289] width 55 height 11
click at [564, 294] on span "sessions" at bounding box center [539, 290] width 55 height 11
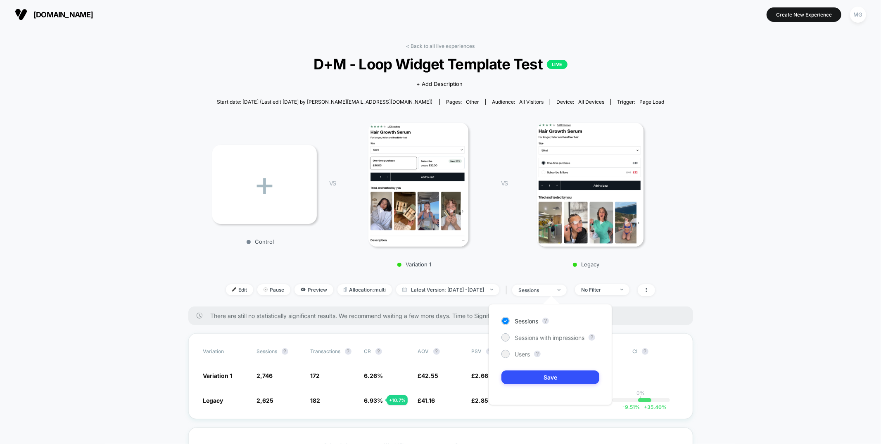
click at [539, 342] on div "Sessions ? Sessions with impressions ? Users ? Save" at bounding box center [551, 354] width 124 height 101
click at [522, 340] on span "Sessions with impressions" at bounding box center [550, 337] width 70 height 7
click at [521, 376] on button "Save" at bounding box center [551, 378] width 98 height 14
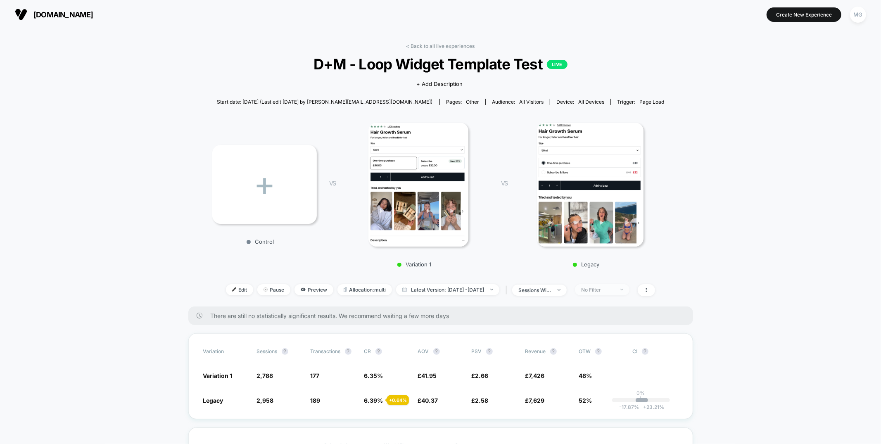
click at [609, 293] on span "No Filter" at bounding box center [602, 289] width 55 height 11
click at [599, 317] on span "Mobile Visitors" at bounding box center [612, 320] width 40 height 7
click at [595, 409] on button "Save" at bounding box center [617, 410] width 76 height 14
click at [614, 292] on div "Mobile" at bounding box center [597, 290] width 33 height 6
click at [611, 338] on span "Desktop Visitors" at bounding box center [614, 336] width 44 height 7
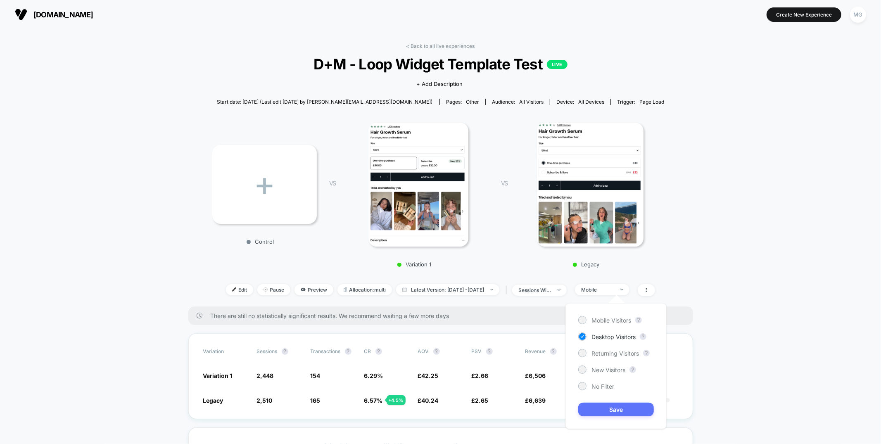
click at [601, 412] on button "Save" at bounding box center [617, 410] width 76 height 14
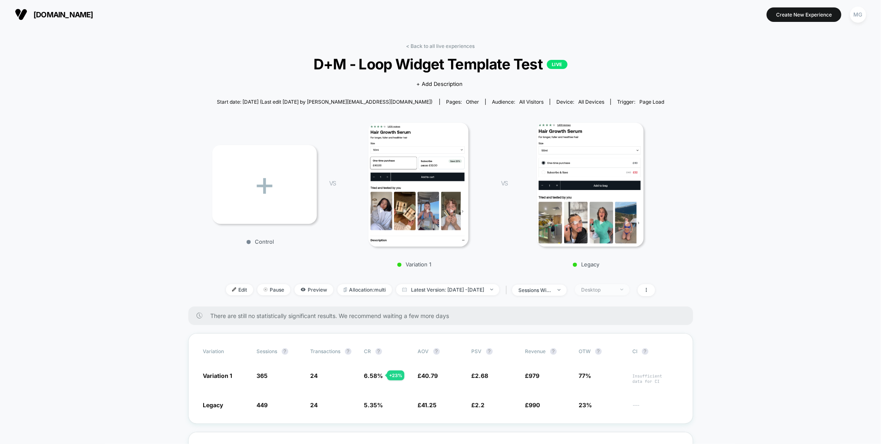
click at [614, 290] on div "Desktop" at bounding box center [597, 290] width 33 height 6
click at [585, 389] on div at bounding box center [583, 386] width 8 height 8
click at [597, 415] on button "Save" at bounding box center [617, 410] width 76 height 14
click at [655, 291] on span at bounding box center [646, 290] width 17 height 12
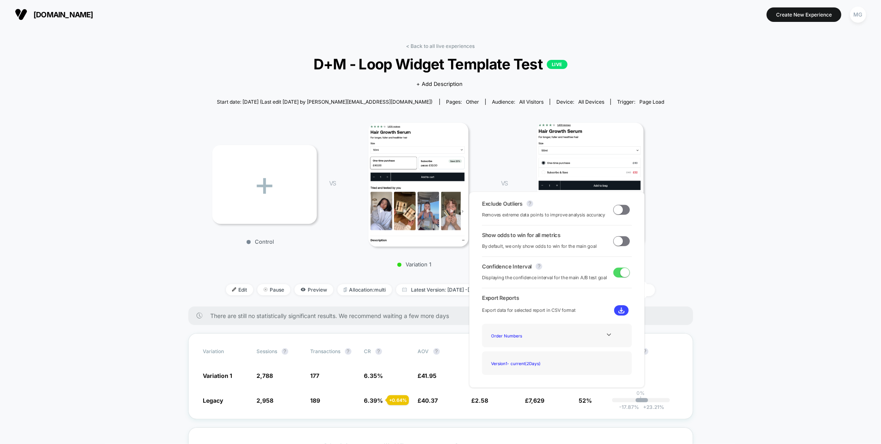
click at [618, 209] on span at bounding box center [618, 209] width 9 height 9
click at [620, 241] on span at bounding box center [622, 241] width 17 height 10
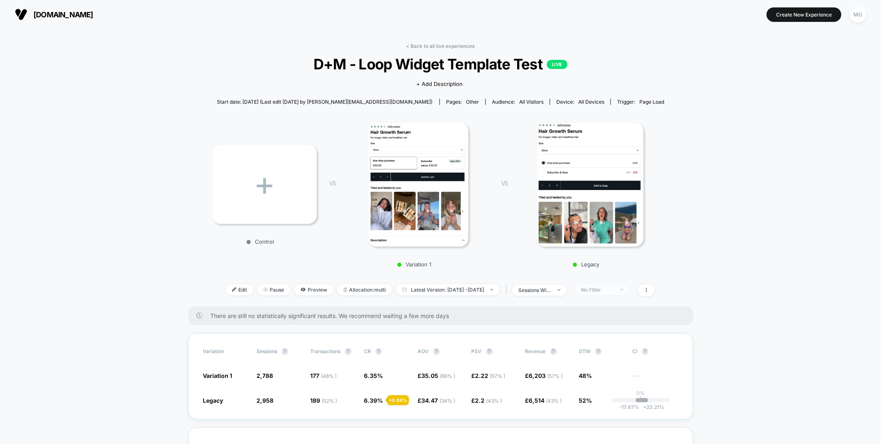
click at [614, 287] on div "No Filter" at bounding box center [597, 290] width 33 height 6
click at [604, 369] on span "New Visitors" at bounding box center [609, 370] width 34 height 7
click at [604, 412] on button "Save" at bounding box center [617, 410] width 76 height 14
click at [614, 290] on div "New Visitors" at bounding box center [597, 290] width 33 height 6
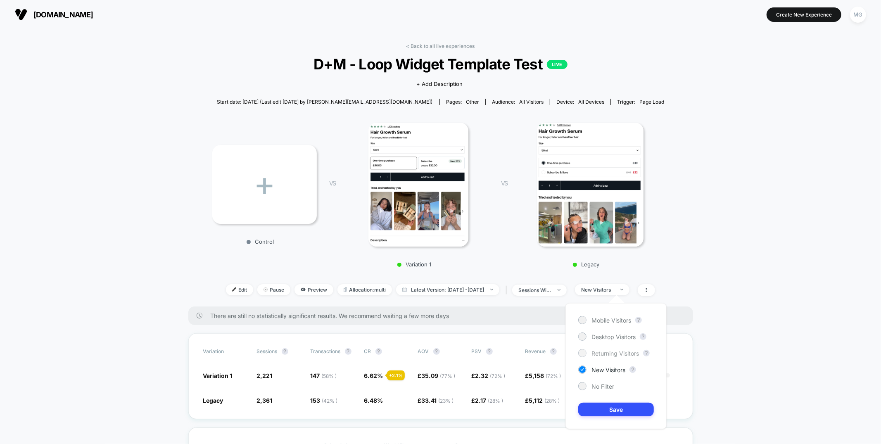
click at [598, 353] on span "Returning Visitors" at bounding box center [616, 353] width 48 height 7
click at [599, 411] on button "Save" at bounding box center [617, 410] width 76 height 14
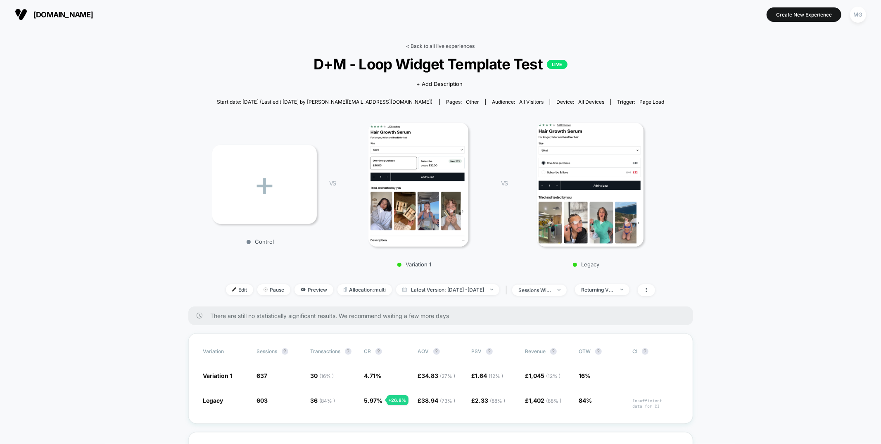
click at [437, 48] on link "< Back to all live experiences" at bounding box center [441, 46] width 69 height 6
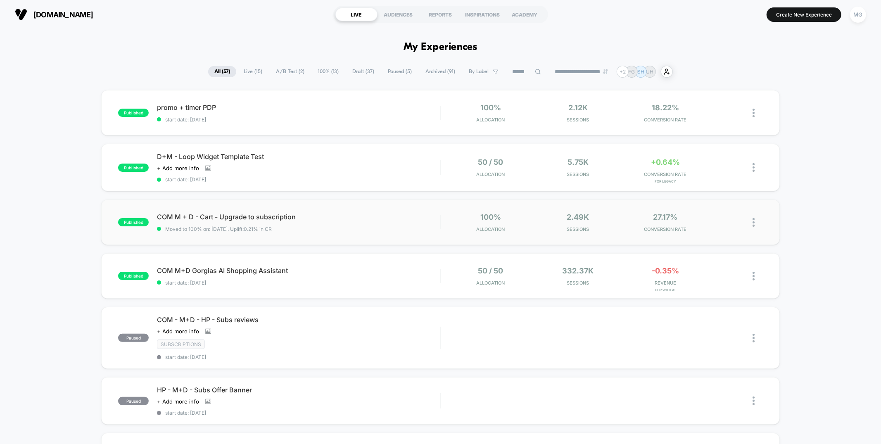
click at [388, 232] on div "published COM M + D - Cart - Upgrade to subscription Moved to 100% on: 8/26/202…" at bounding box center [440, 222] width 679 height 45
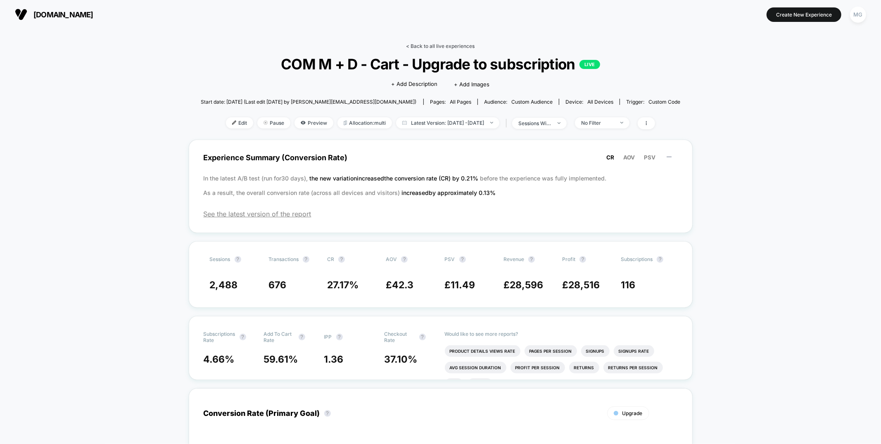
click at [448, 48] on link "< Back to all live experiences" at bounding box center [441, 46] width 69 height 6
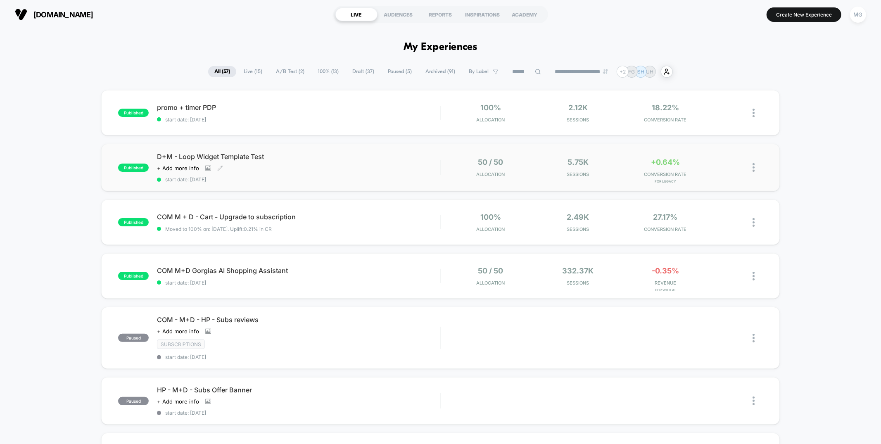
click at [353, 174] on div "D+M - Loop Widget Template Test Click to view images Click to edit experience d…" at bounding box center [298, 167] width 283 height 30
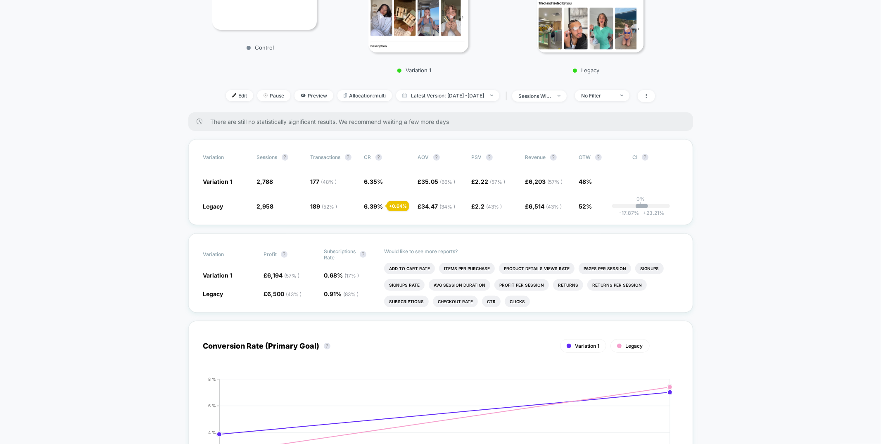
scroll to position [201, 0]
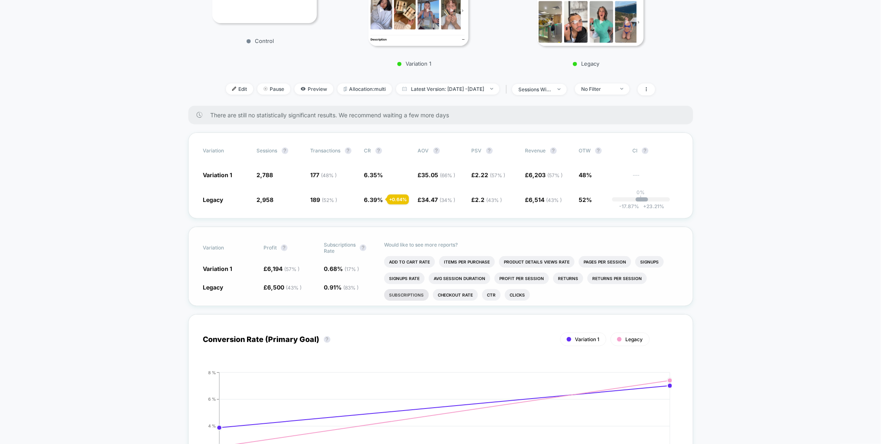
click at [407, 291] on li "Subscriptions" at bounding box center [406, 295] width 45 height 12
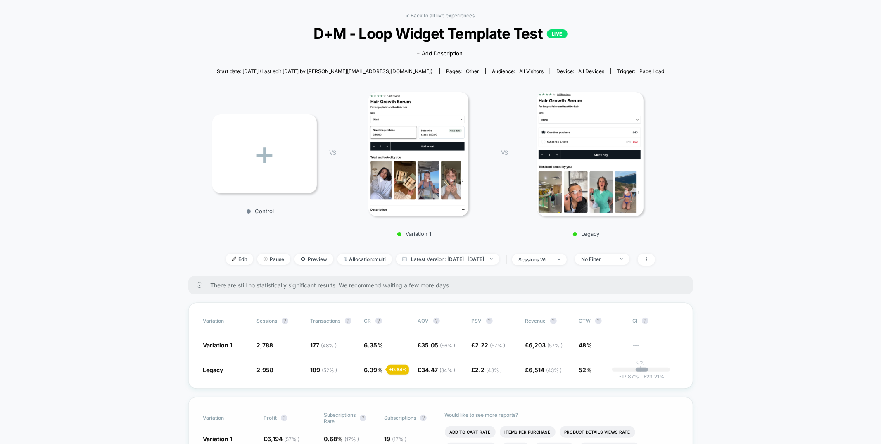
scroll to position [0, 0]
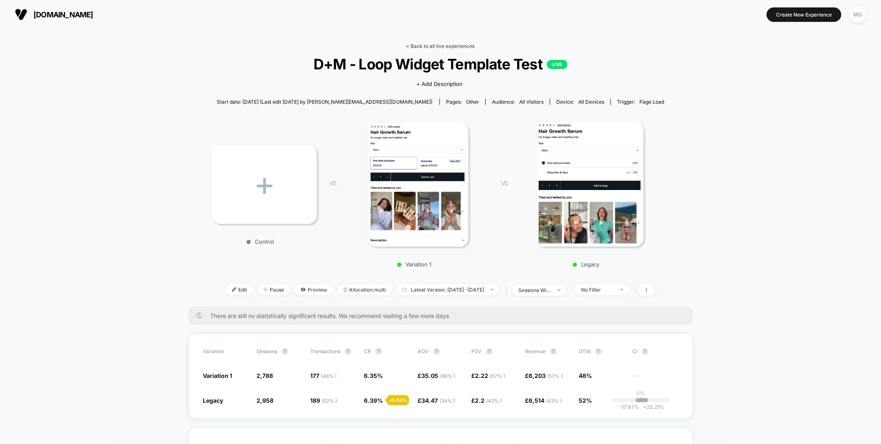
click at [432, 45] on link "< Back to all live experiences" at bounding box center [441, 46] width 69 height 6
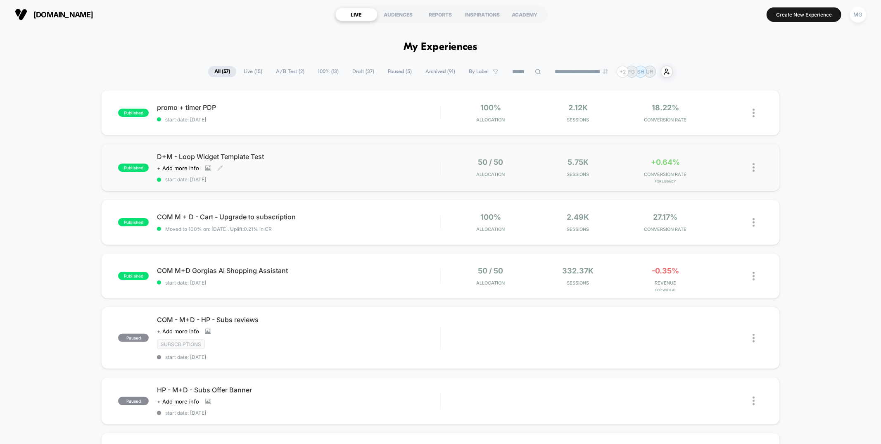
click at [316, 171] on div "D+M - Loop Widget Template Test Click to view images Click to edit experience d…" at bounding box center [298, 167] width 283 height 30
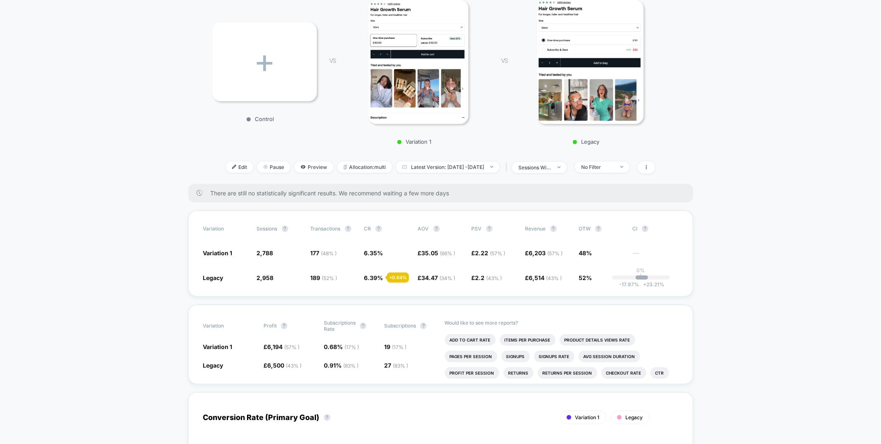
scroll to position [143, 0]
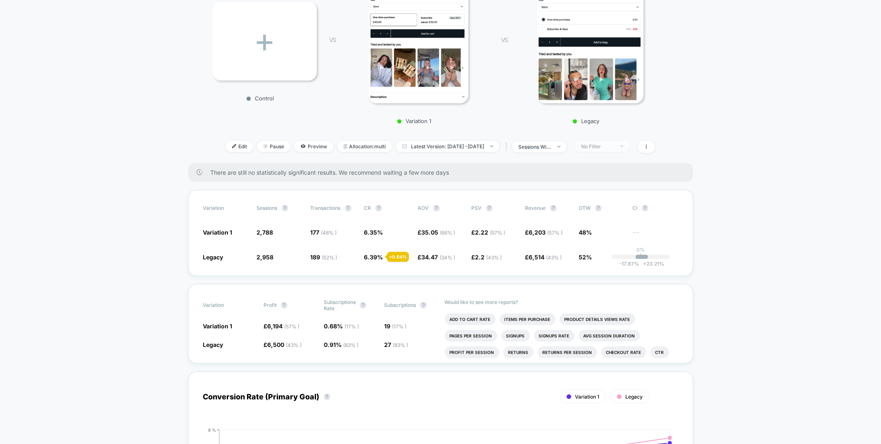
click at [612, 148] on div "No Filter" at bounding box center [597, 146] width 33 height 6
click at [607, 225] on span "New Visitors" at bounding box center [609, 226] width 34 height 7
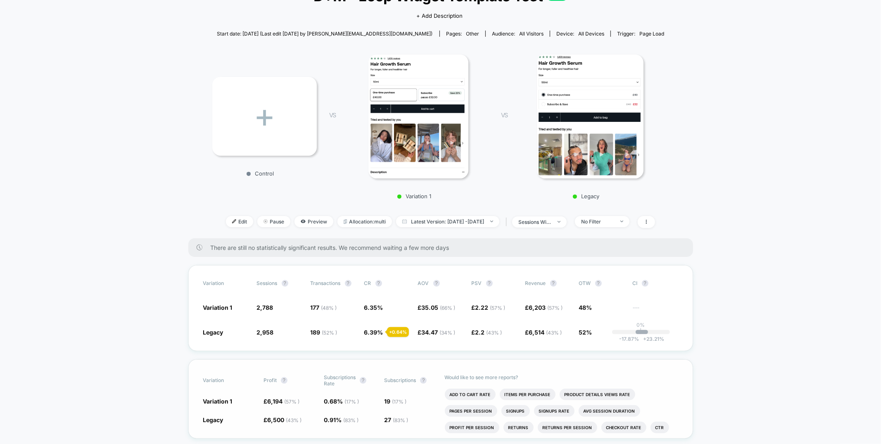
scroll to position [0, 0]
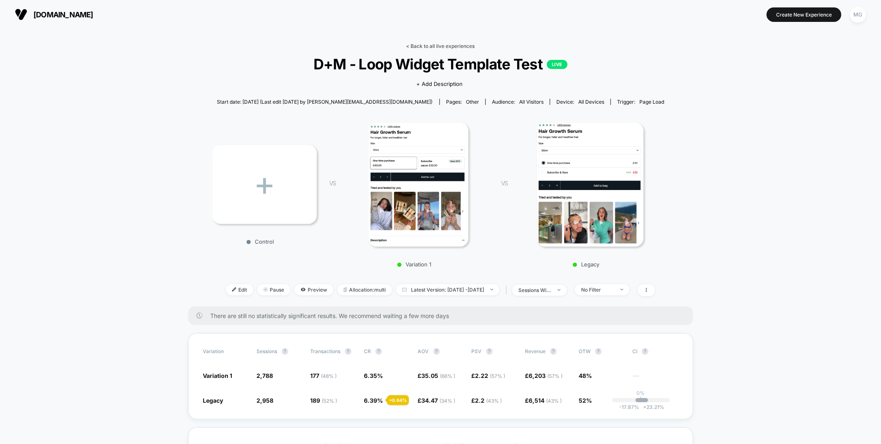
click at [444, 44] on link "< Back to all live experiences" at bounding box center [441, 46] width 69 height 6
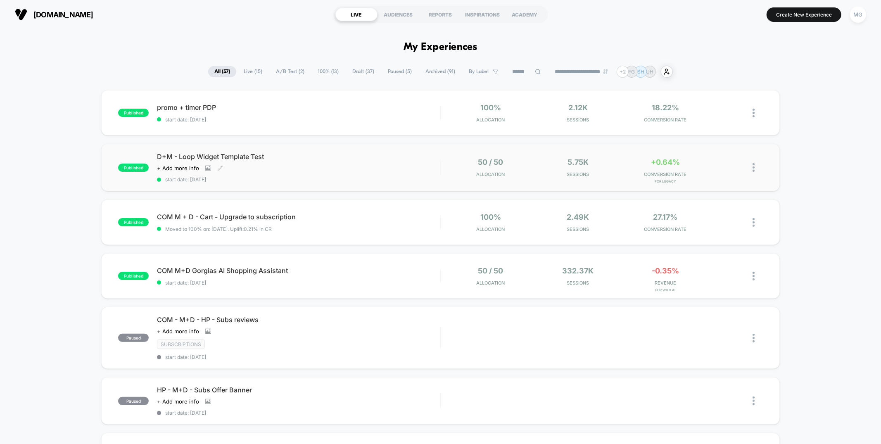
click at [359, 165] on div "D+M - Loop Widget Template Test Click to view images Click to edit experience d…" at bounding box center [298, 167] width 283 height 30
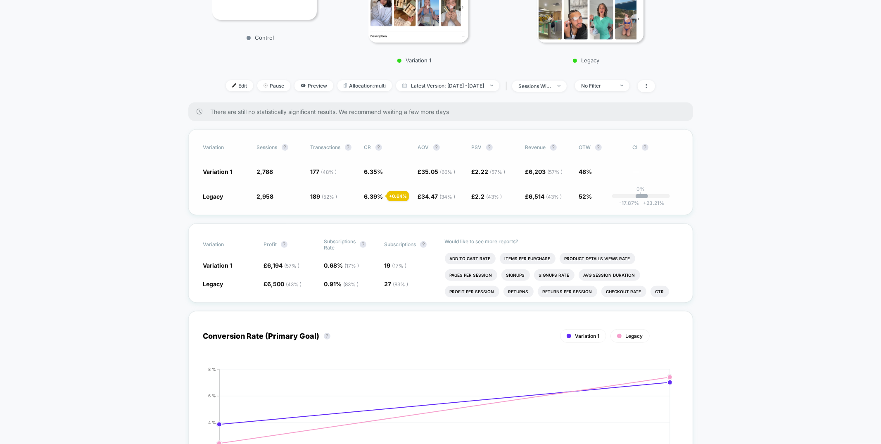
scroll to position [206, 0]
click at [541, 82] on div "sessions with impression" at bounding box center [535, 84] width 33 height 6
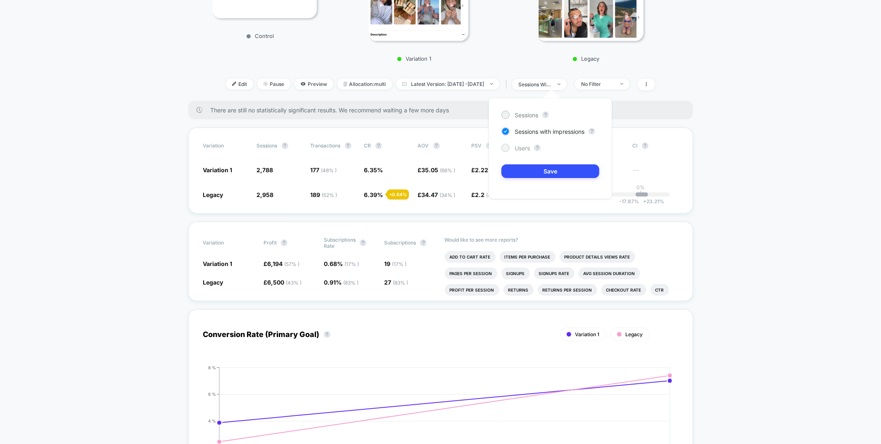
click at [512, 148] on div "Users" at bounding box center [516, 148] width 29 height 8
click at [518, 170] on button "Save" at bounding box center [551, 171] width 98 height 14
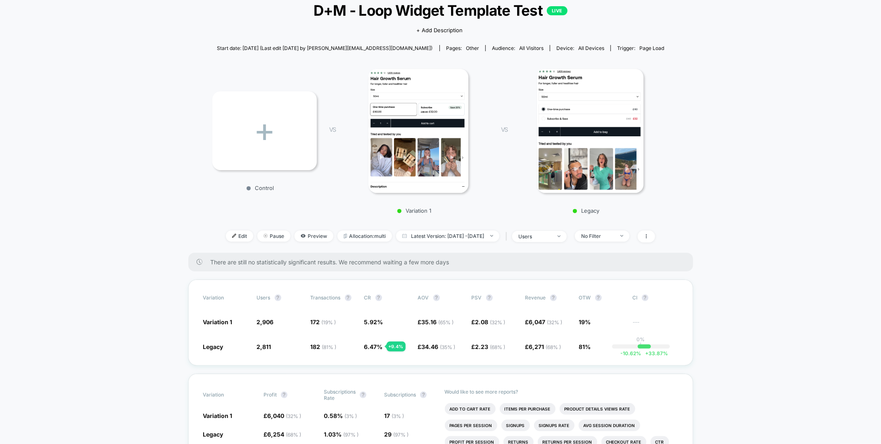
scroll to position [43, 0]
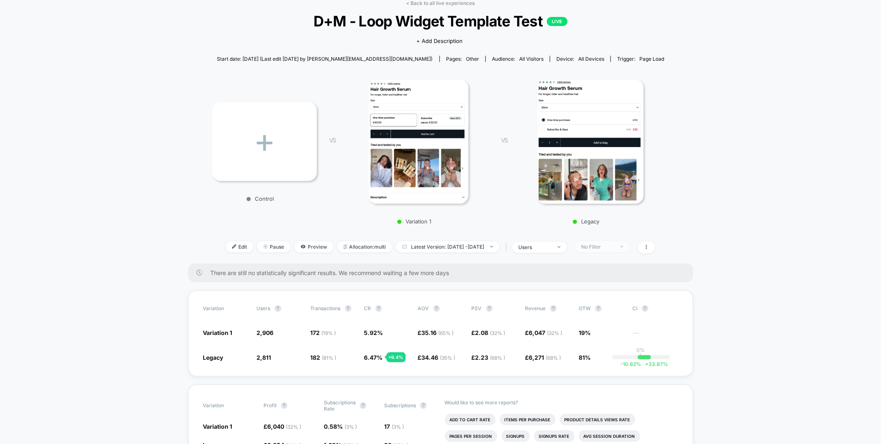
click at [630, 241] on span "No Filter" at bounding box center [602, 246] width 55 height 11
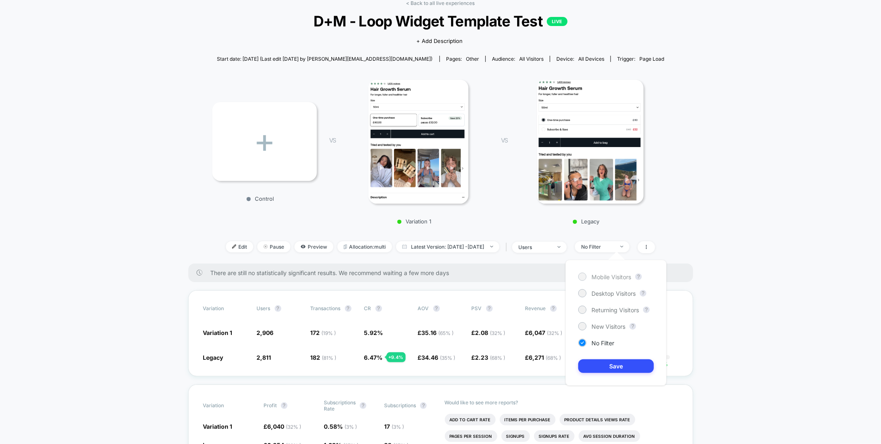
click at [607, 275] on span "Mobile Visitors" at bounding box center [612, 277] width 40 height 7
click at [612, 313] on span "Returning Visitors" at bounding box center [616, 310] width 48 height 7
drag, startPoint x: 605, startPoint y: 366, endPoint x: 568, endPoint y: 345, distance: 42.2
click at [605, 366] on button "Save" at bounding box center [617, 366] width 76 height 14
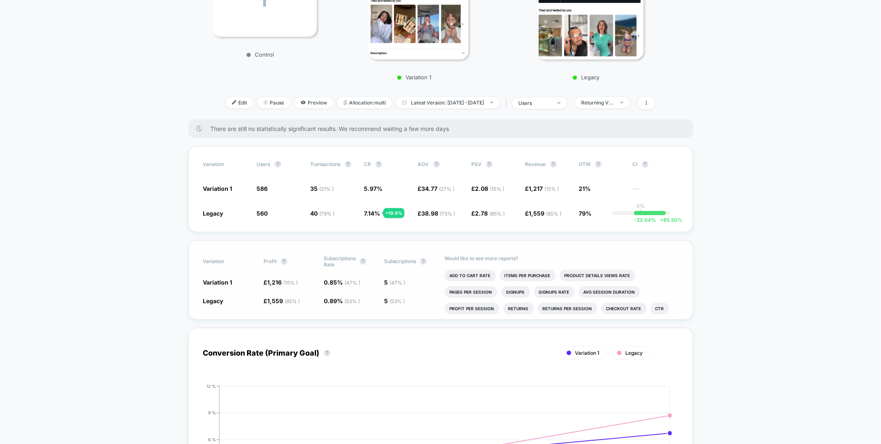
scroll to position [188, 0]
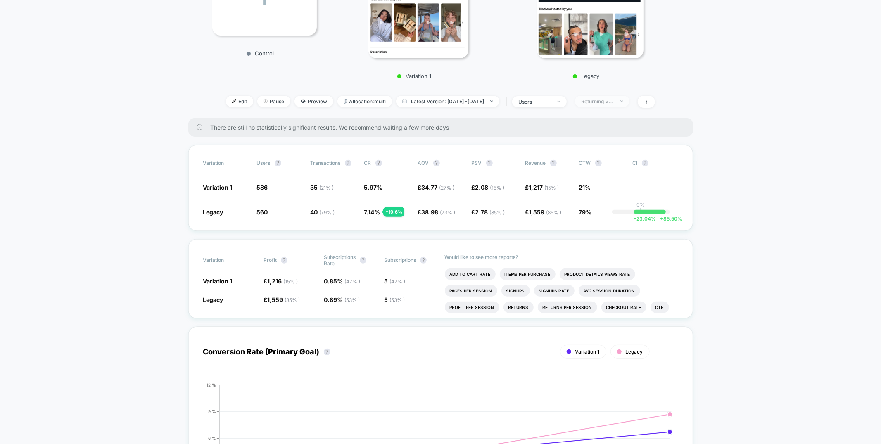
click at [630, 103] on span "Returning Visitors" at bounding box center [602, 101] width 55 height 11
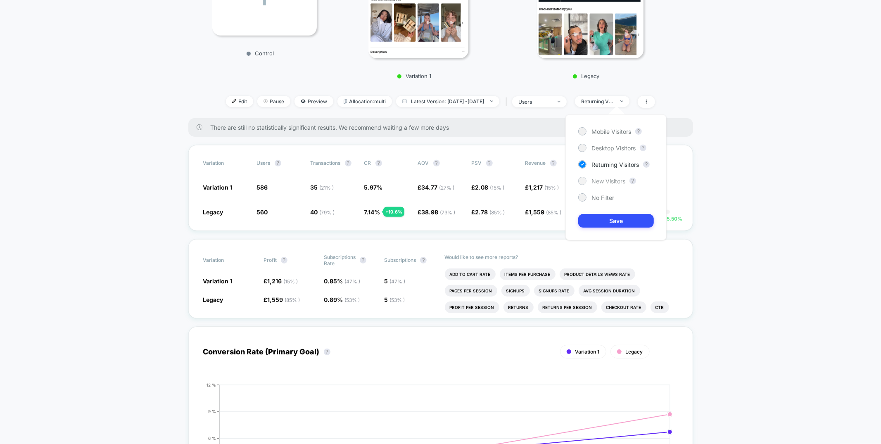
click at [612, 183] on span "New Visitors" at bounding box center [609, 181] width 34 height 7
click at [603, 218] on button "Save" at bounding box center [617, 221] width 76 height 14
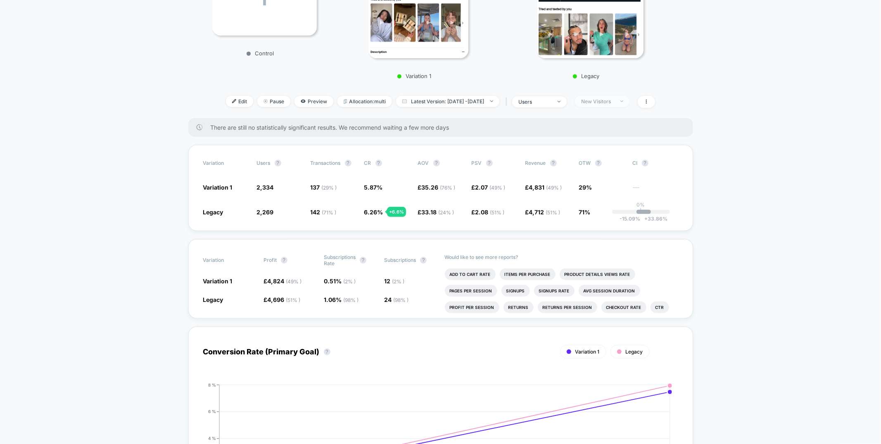
click at [607, 101] on div "New Visitors" at bounding box center [597, 101] width 33 height 6
click at [586, 195] on div at bounding box center [583, 197] width 8 height 8
click at [598, 219] on button "Save" at bounding box center [617, 221] width 76 height 14
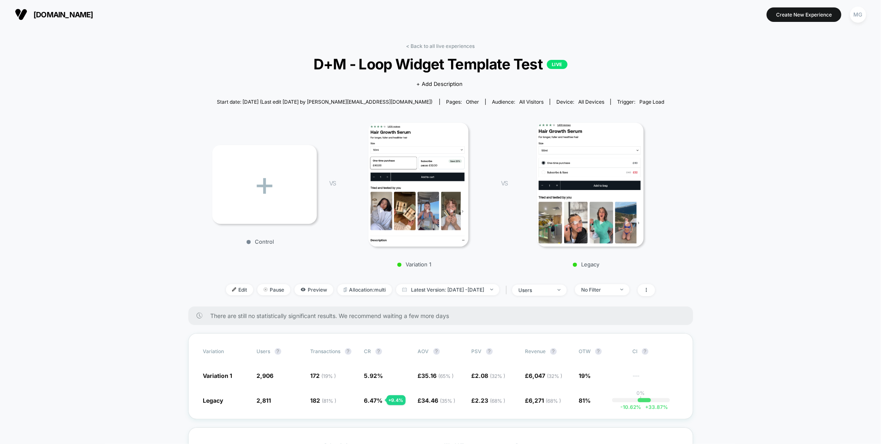
scroll to position [0, 0]
click at [300, 288] on span "Preview" at bounding box center [314, 289] width 39 height 11
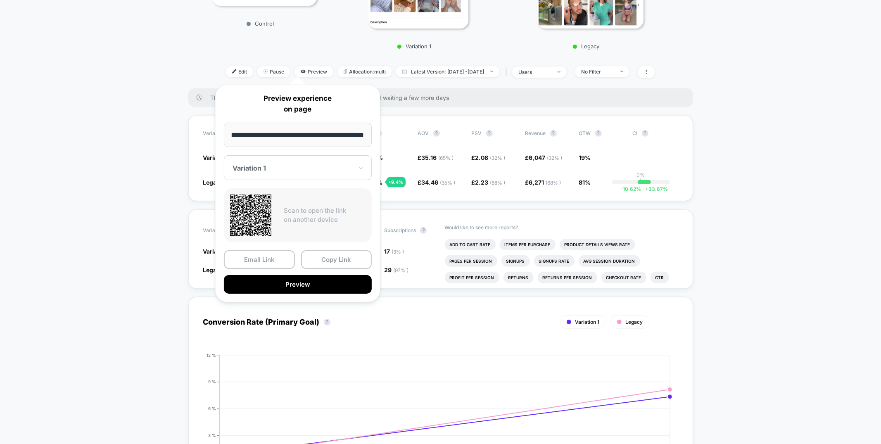
scroll to position [0, 0]
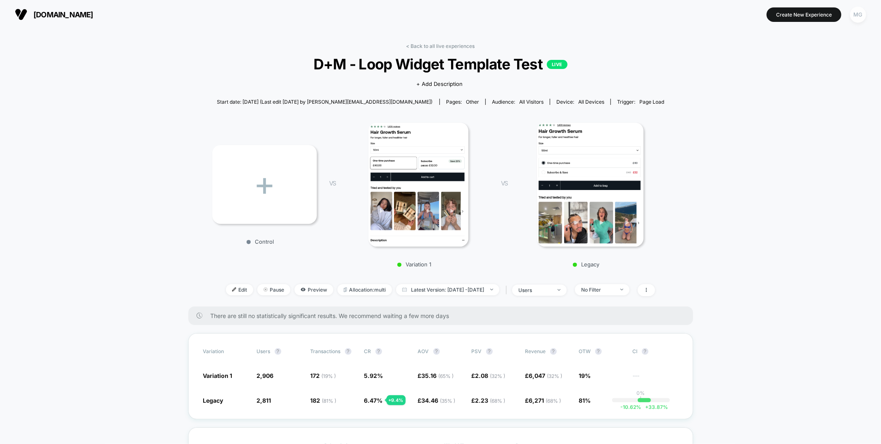
click at [859, 16] on div "MG" at bounding box center [858, 15] width 16 height 16
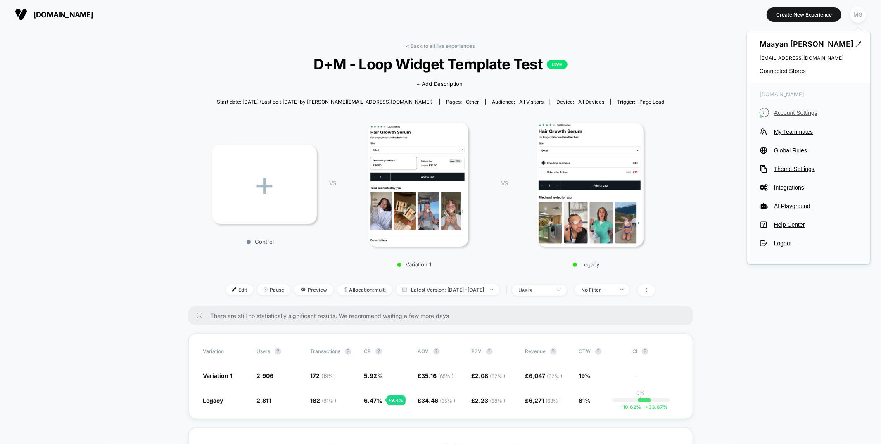
click at [782, 111] on span "Account Settings" at bounding box center [816, 113] width 84 height 7
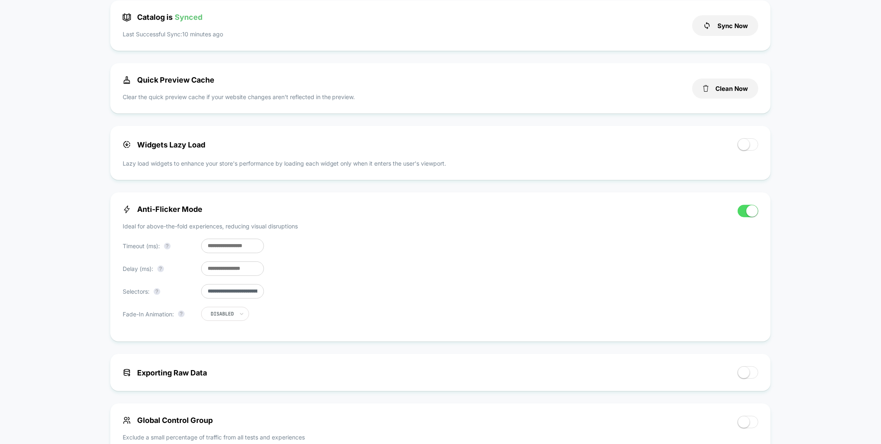
scroll to position [242, 0]
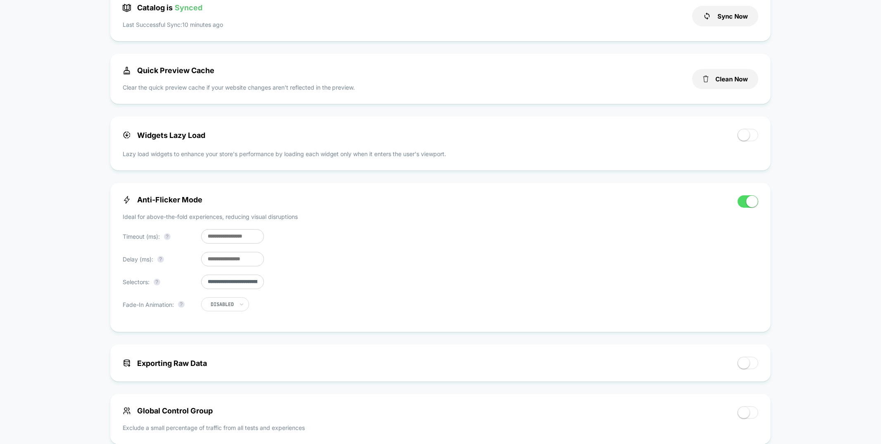
click at [235, 286] on input "**********" at bounding box center [232, 282] width 63 height 14
click at [745, 205] on span at bounding box center [748, 201] width 21 height 12
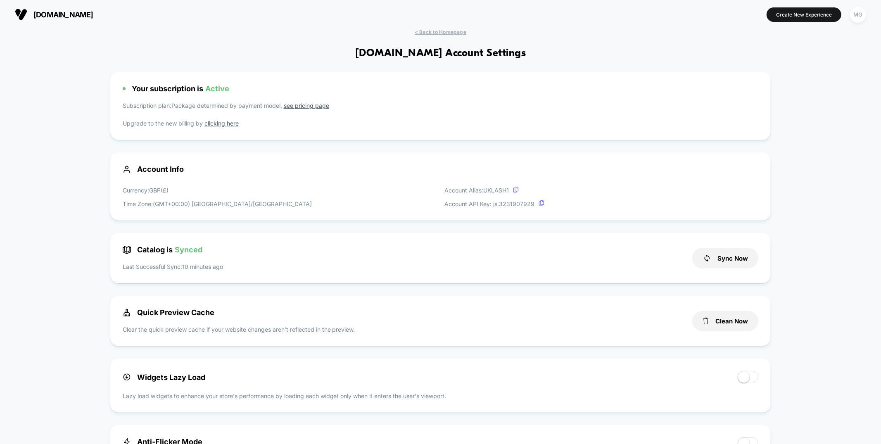
click at [432, 28] on div "uklash.com Create New Experience MG" at bounding box center [440, 14] width 881 height 29
click at [432, 30] on span "< Back to Homepage" at bounding box center [441, 32] width 52 height 6
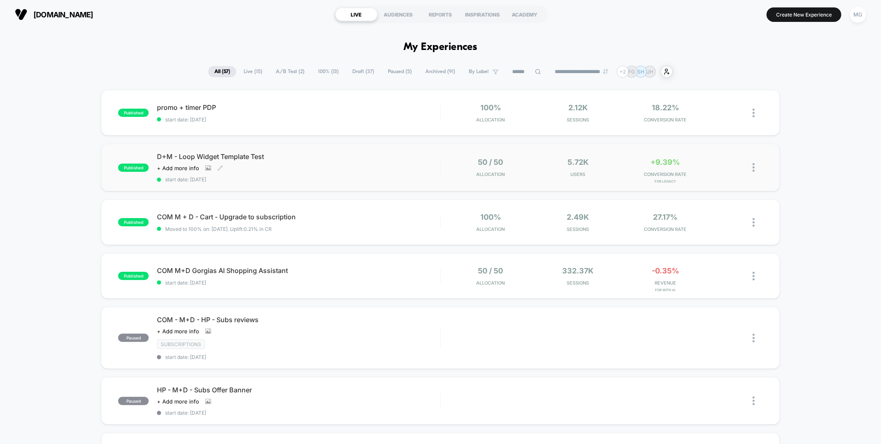
scroll to position [0, 0]
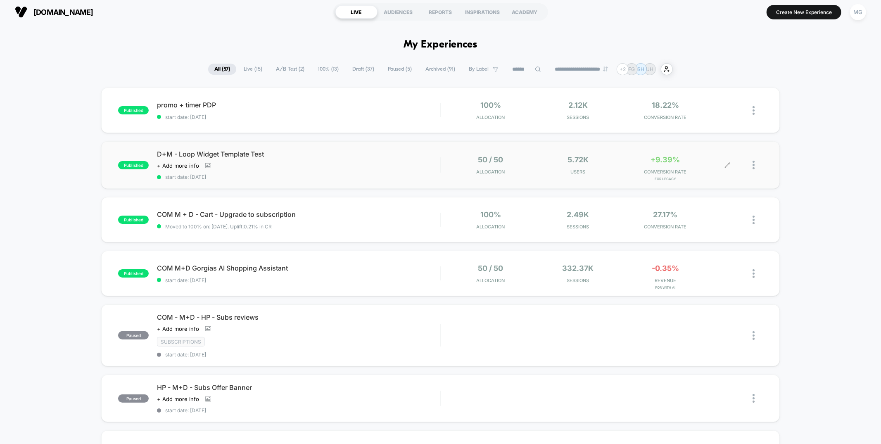
click at [757, 168] on div at bounding box center [758, 164] width 10 height 19
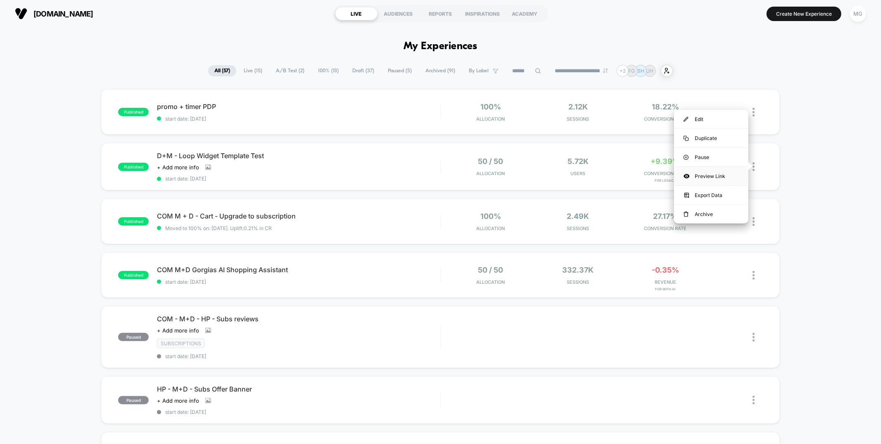
scroll to position [2, 0]
click at [689, 177] on icon at bounding box center [687, 176] width 6 height 6
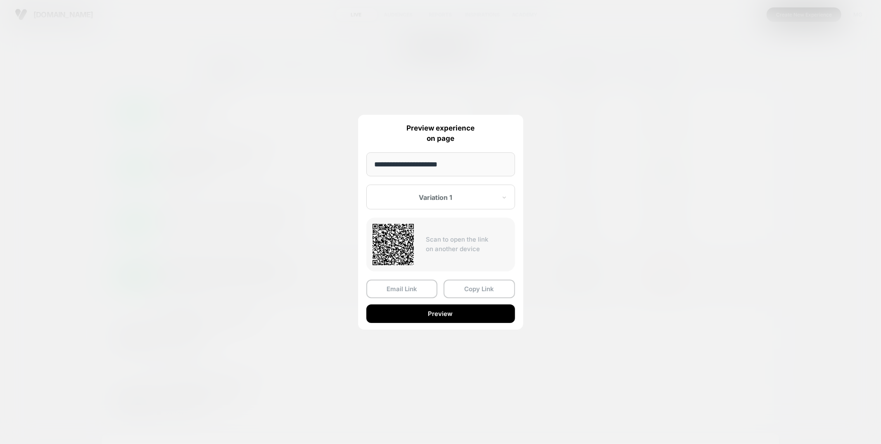
click at [465, 288] on button "Copy Link" at bounding box center [479, 289] width 71 height 19
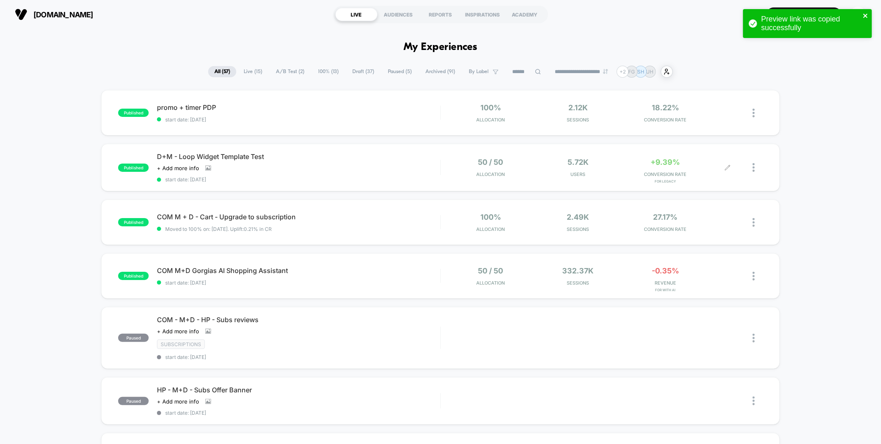
click at [869, 16] on icon "close" at bounding box center [866, 15] width 6 height 7
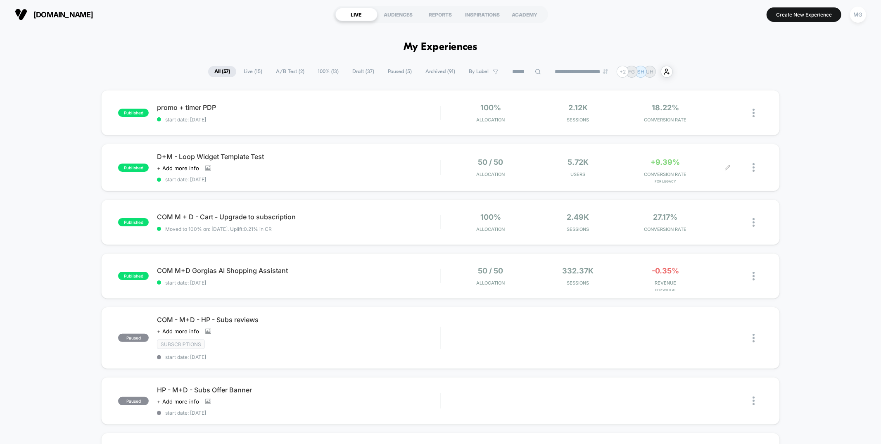
click at [864, 11] on div "Preview link was copied successfully" at bounding box center [808, 8] width 132 height 3
click at [859, 15] on div "MG" at bounding box center [858, 15] width 16 height 16
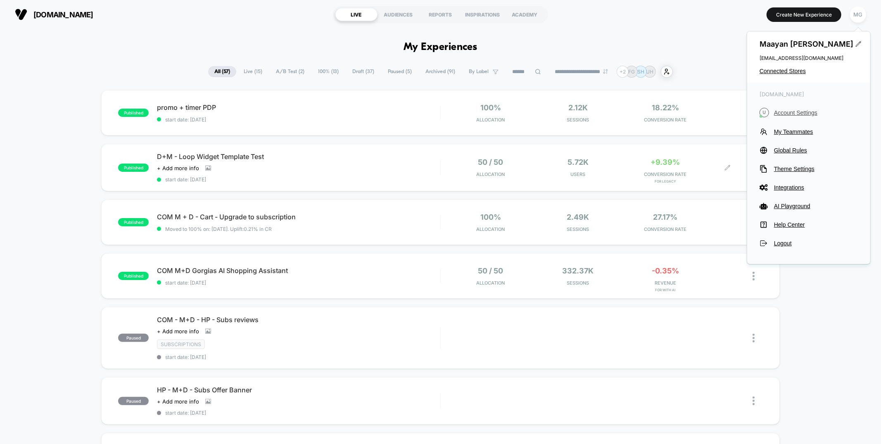
click at [794, 114] on span "Account Settings" at bounding box center [816, 113] width 84 height 7
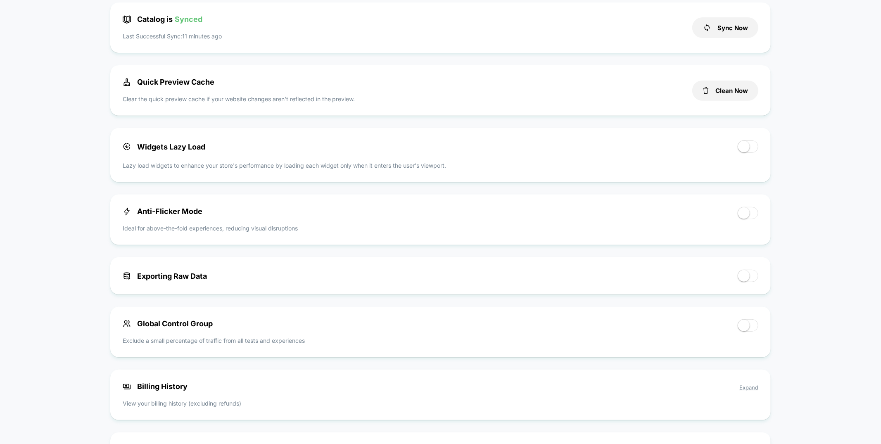
scroll to position [264, 0]
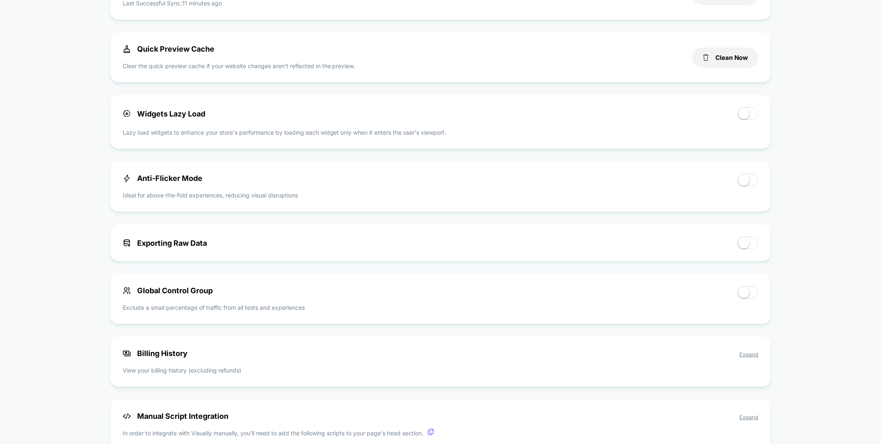
click at [722, 179] on div "Anti-Flicker Mode Ideal for above-the-fold experiences, reducing visual disrupt…" at bounding box center [426, 187] width 607 height 26
click at [755, 183] on span at bounding box center [748, 180] width 21 height 12
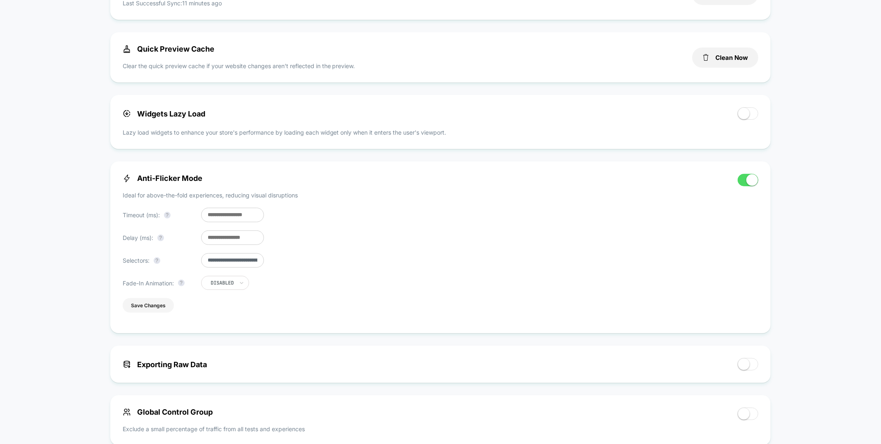
click at [167, 310] on button "Save Changes" at bounding box center [148, 305] width 51 height 14
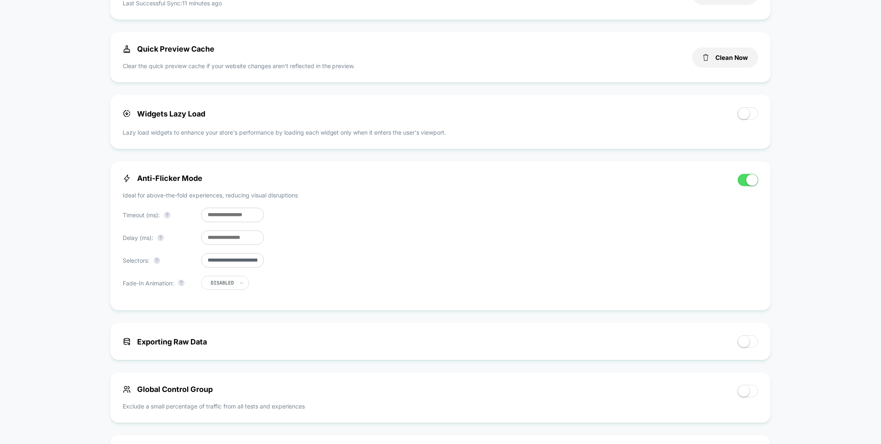
scroll to position [0, 0]
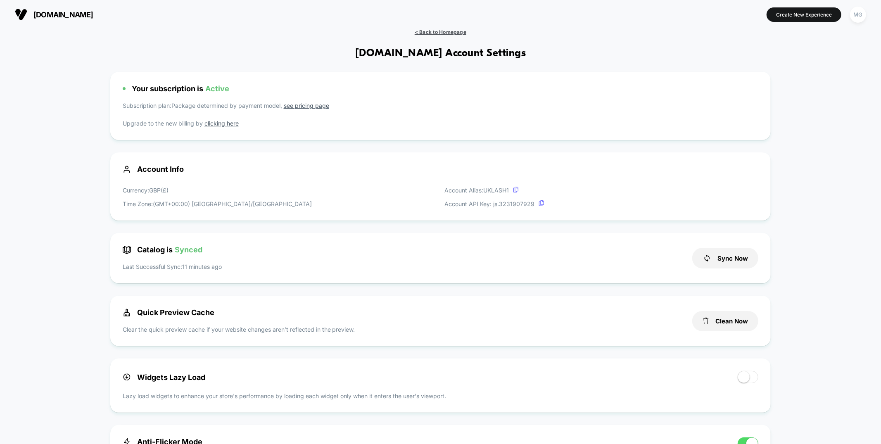
click at [457, 33] on span "< Back to Homepage" at bounding box center [441, 32] width 52 height 6
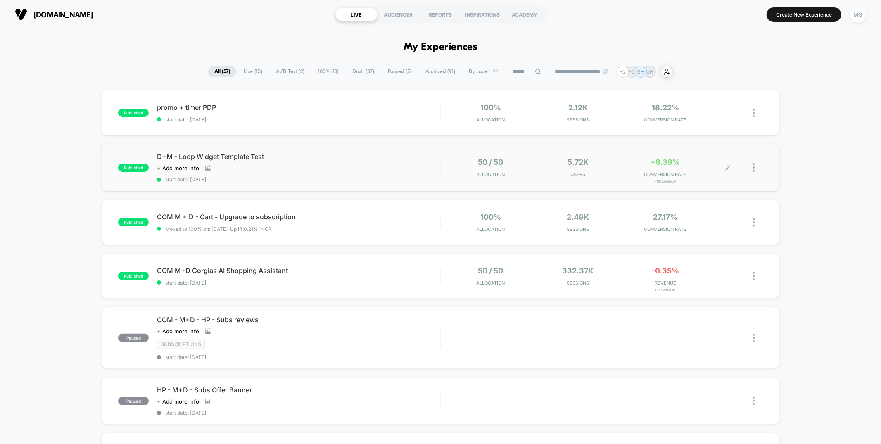
click at [756, 168] on div at bounding box center [758, 167] width 10 height 19
click at [716, 176] on div "Preview Link" at bounding box center [711, 177] width 74 height 19
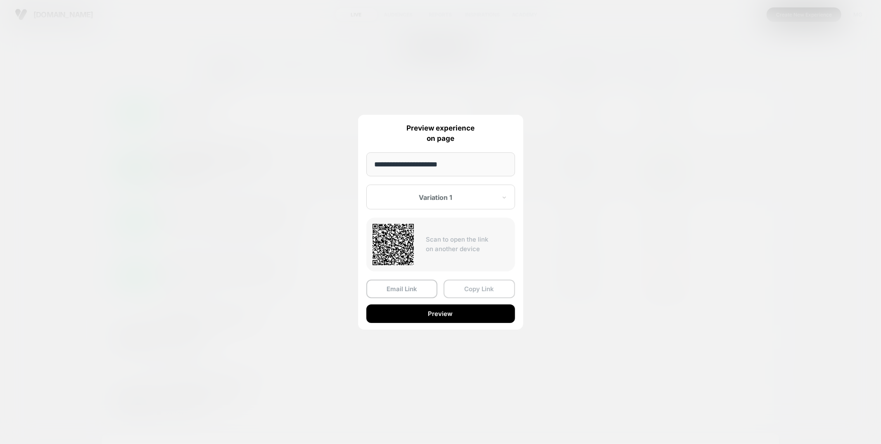
click at [467, 284] on button "Copy Link" at bounding box center [479, 289] width 71 height 19
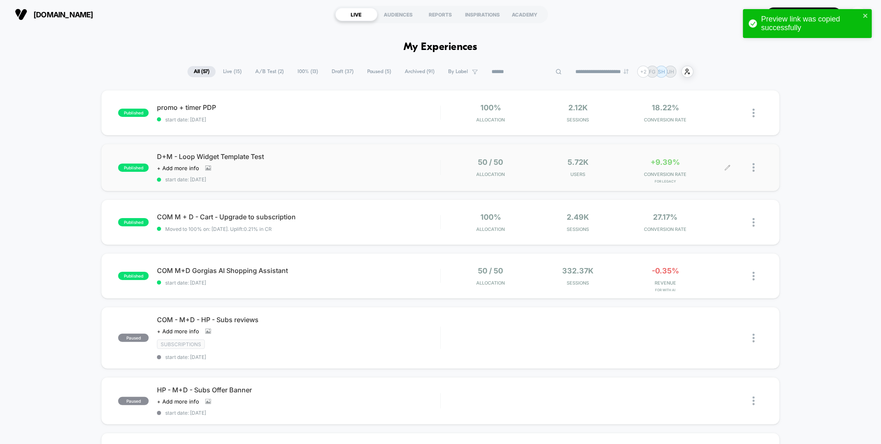
click at [520, 76] on input at bounding box center [527, 72] width 83 height 10
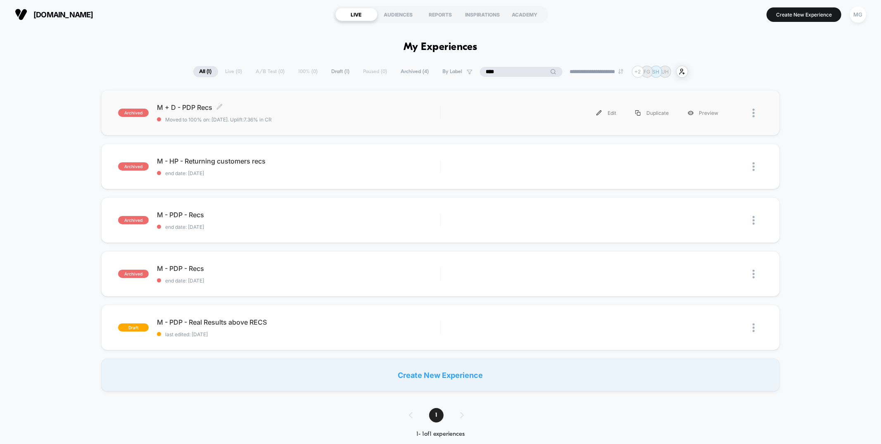
type input "****"
click at [354, 117] on span "Moved to 100% on: 4/10/2025 . Uplift: 7.36% in CR" at bounding box center [298, 120] width 283 height 6
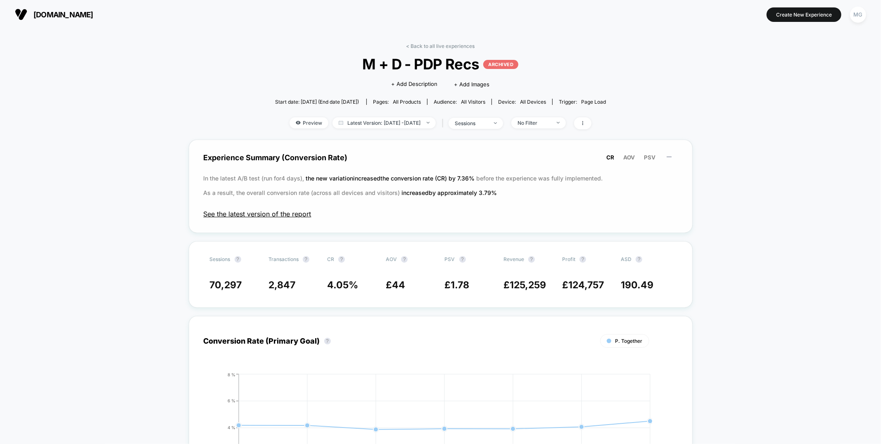
click at [250, 213] on span "See the latest version of the report" at bounding box center [441, 214] width 474 height 8
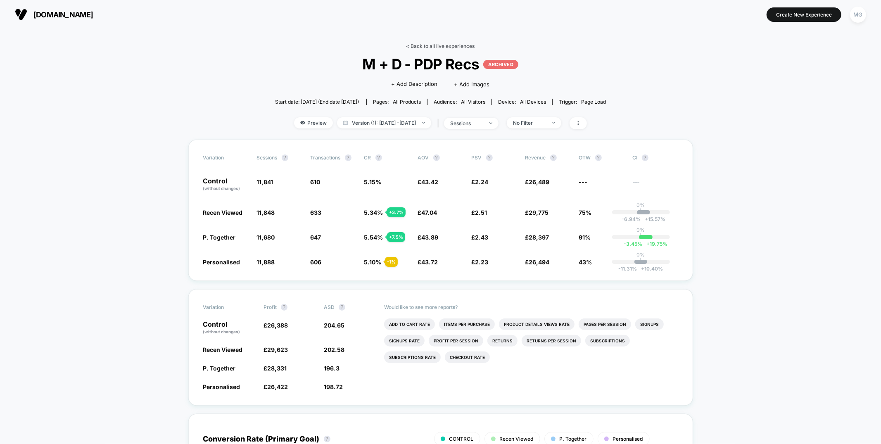
click at [426, 46] on link "< Back to all live experiences" at bounding box center [441, 46] width 69 height 6
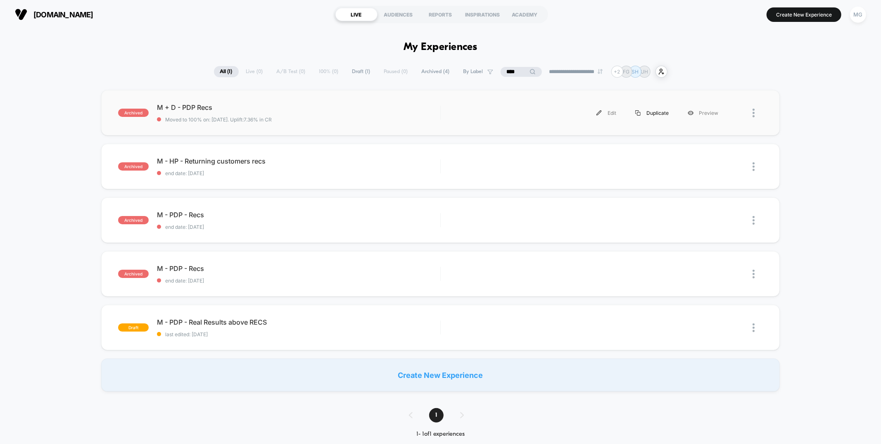
click at [661, 111] on div "Duplicate" at bounding box center [652, 113] width 52 height 19
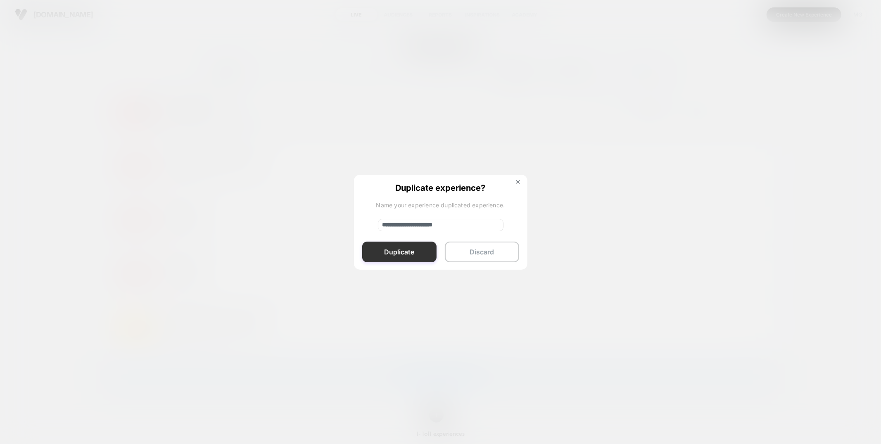
click at [392, 247] on button "Duplicate" at bounding box center [399, 252] width 74 height 21
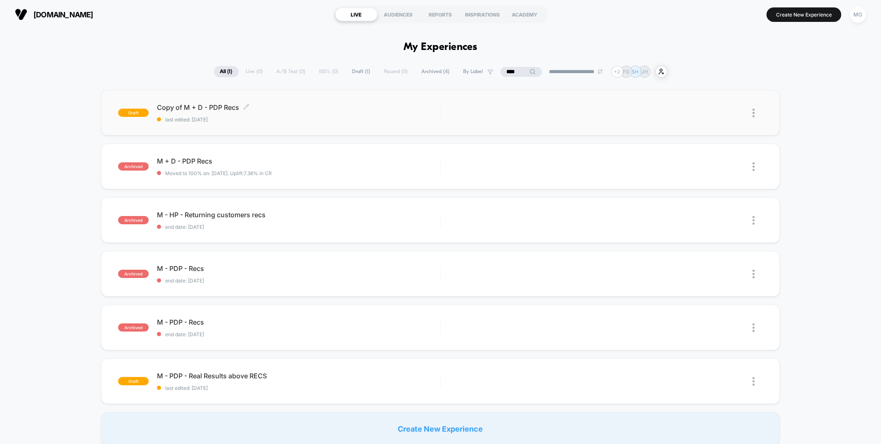
click at [312, 117] on span "last edited: 8/27/2025" at bounding box center [298, 120] width 283 height 6
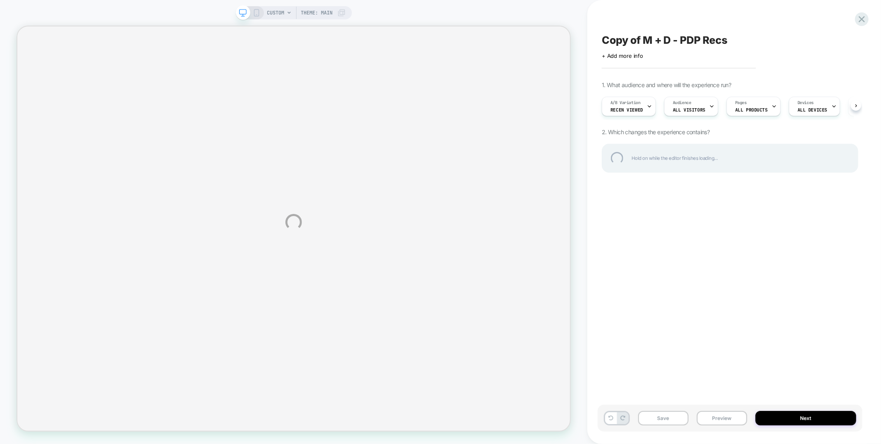
scroll to position [0, 0]
click at [280, 12] on div "CUSTOM Theme: MAIN Copy of M + D - PDP Recs Click to edit experience details + …" at bounding box center [440, 222] width 881 height 444
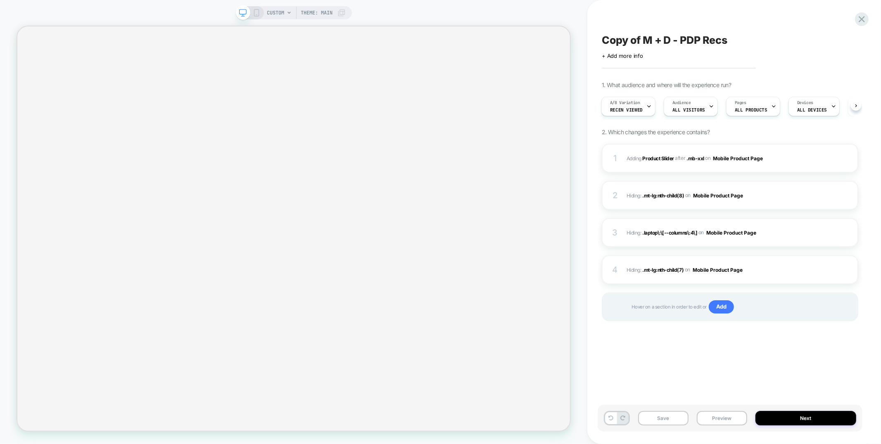
click at [280, 12] on span "CUSTOM" at bounding box center [275, 12] width 17 height 13
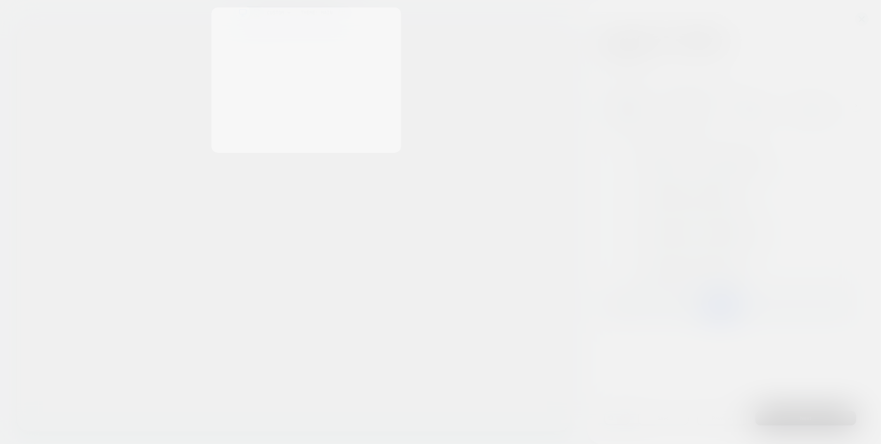
scroll to position [0, 1]
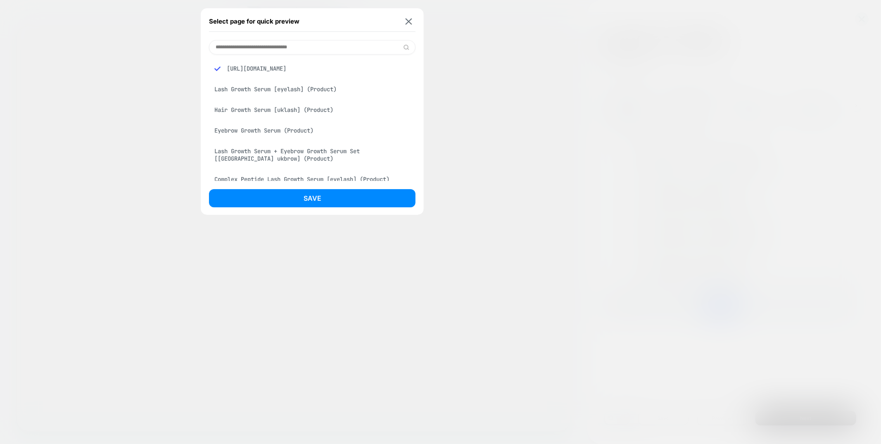
click at [243, 97] on div "Lash Growth Serum [eyelash] (Product)" at bounding box center [312, 89] width 207 height 16
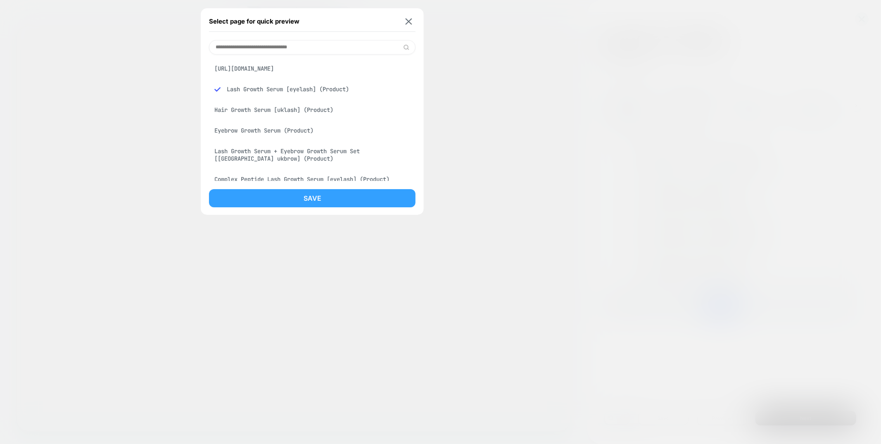
click at [262, 197] on button "Save" at bounding box center [312, 198] width 207 height 18
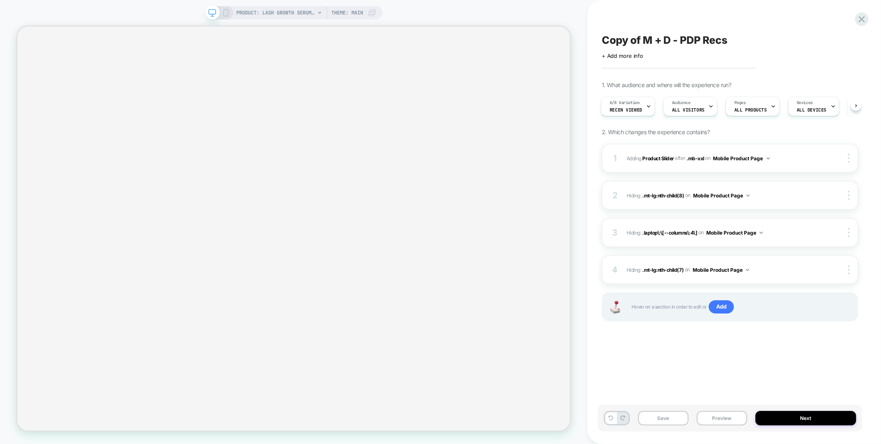
scroll to position [0, 1]
click at [764, 140] on div "1. What audience and where will the experience run? A/B Variation Recen Viewed …" at bounding box center [730, 211] width 257 height 261
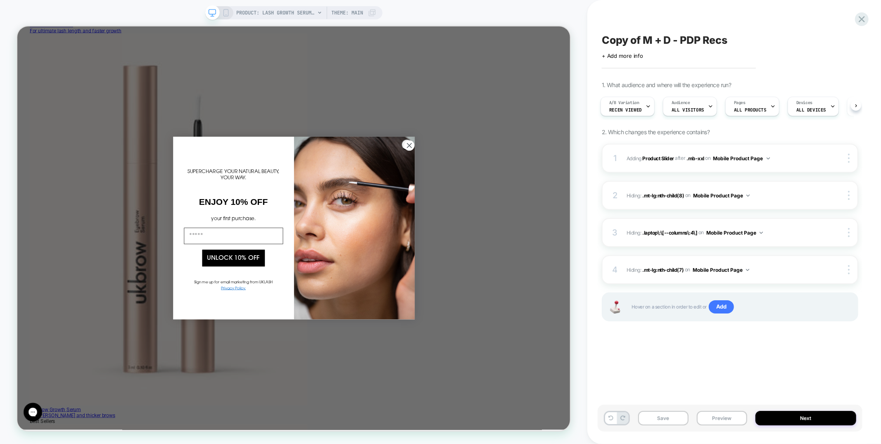
scroll to position [0, 0]
click at [227, 10] on rect at bounding box center [226, 13] width 5 height 7
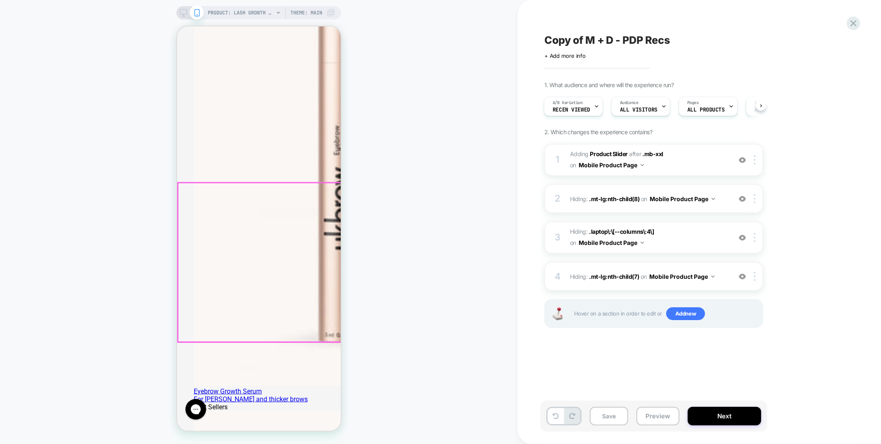
scroll to position [716, 0]
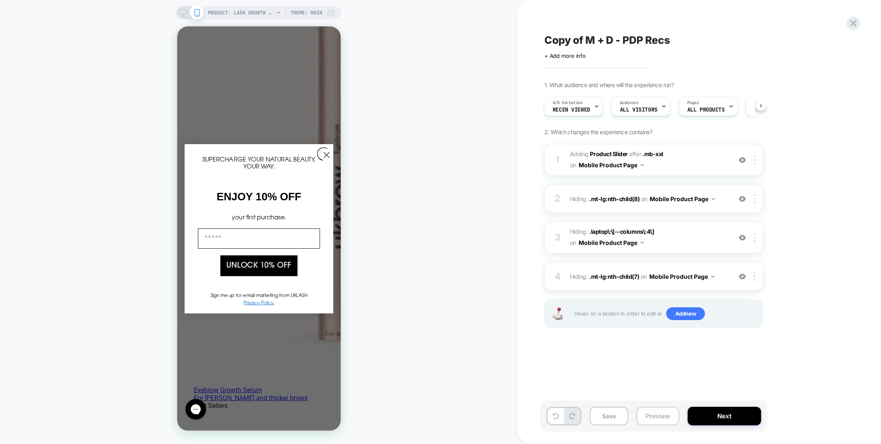
click at [664, 417] on button "Preview" at bounding box center [658, 416] width 43 height 19
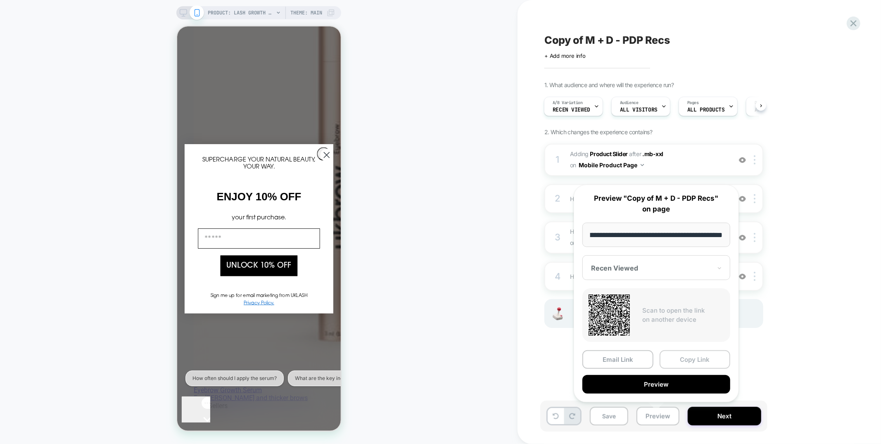
scroll to position [0, 0]
click at [688, 361] on button "Copy Link" at bounding box center [695, 359] width 71 height 19
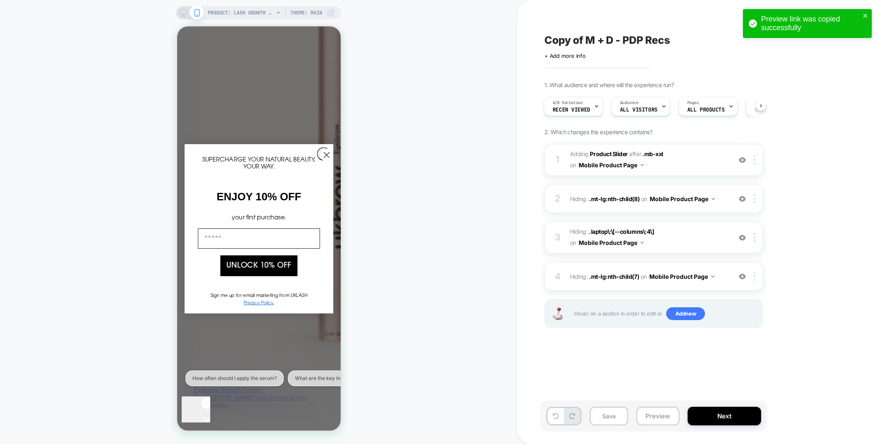
click at [670, 239] on span "Hiding : .laptop\:\[--columns\:4\] .laptop\:\[--columns\:4\] on Mobile Product …" at bounding box center [648, 237] width 157 height 22
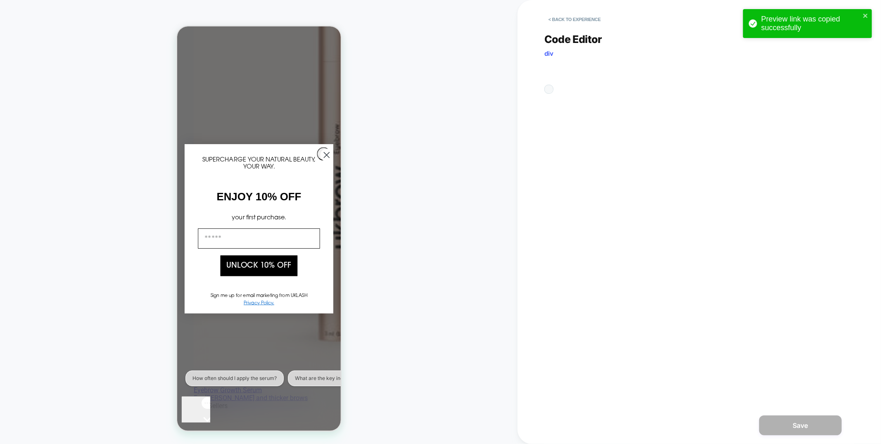
scroll to position [33, 0]
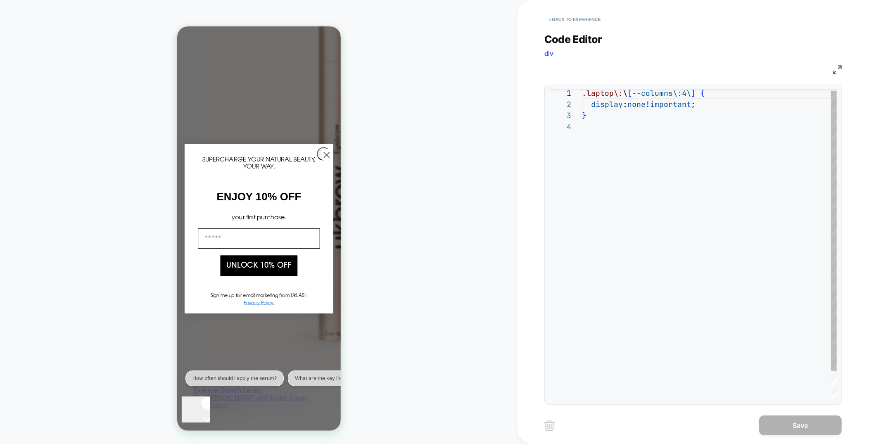
click at [694, 91] on div at bounding box center [693, 90] width 288 height 2
click at [694, 97] on div ".laptop\: \ [ --columns\:4\ ] { display : none ! important ; }" at bounding box center [709, 261] width 255 height 345
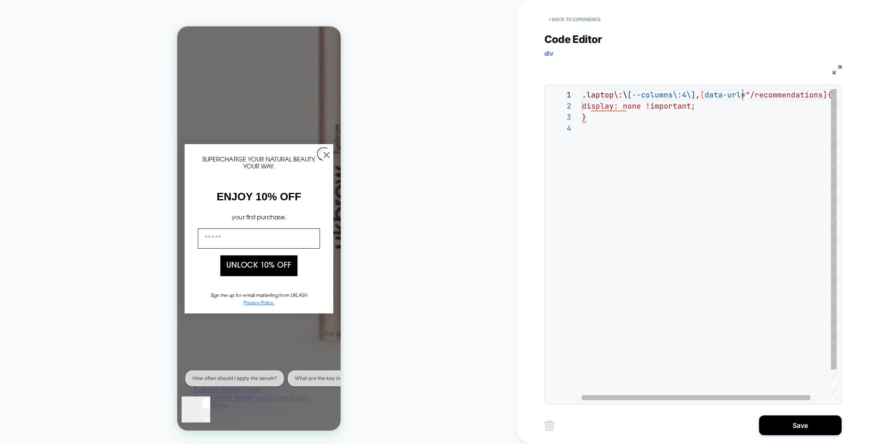
drag, startPoint x: 743, startPoint y: 93, endPoint x: 745, endPoint y: 110, distance: 17.0
click at [730, 93] on span ""/recommendations" at bounding box center [761, 94] width 77 height 10
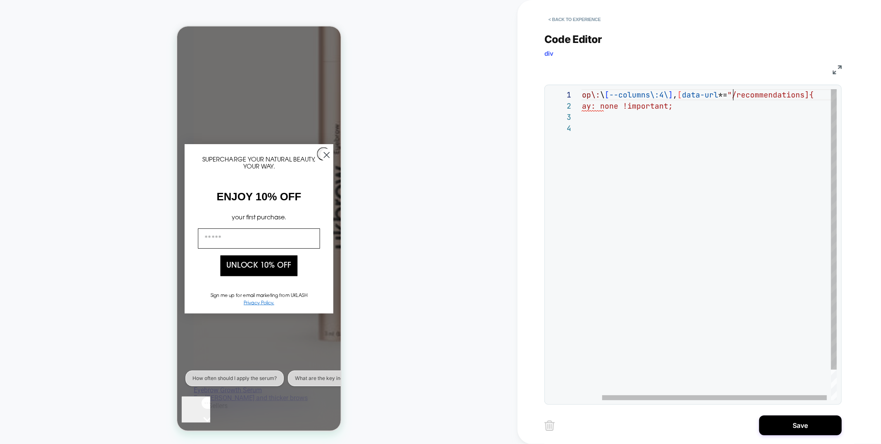
click at [806, 95] on div ".laptop\: \ [ --columns\:4\ ] , [ data-url *= "/recommendations ] { display: no…" at bounding box center [700, 261] width 282 height 345
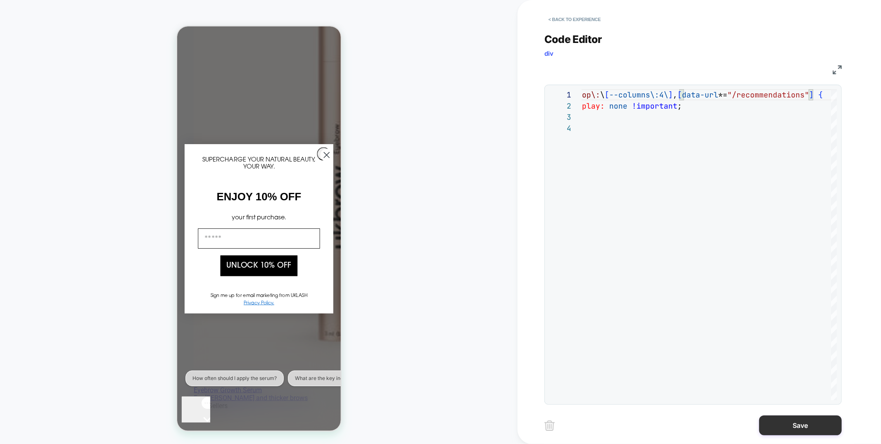
type textarea "**********"
click at [778, 421] on button "Save" at bounding box center [800, 426] width 83 height 20
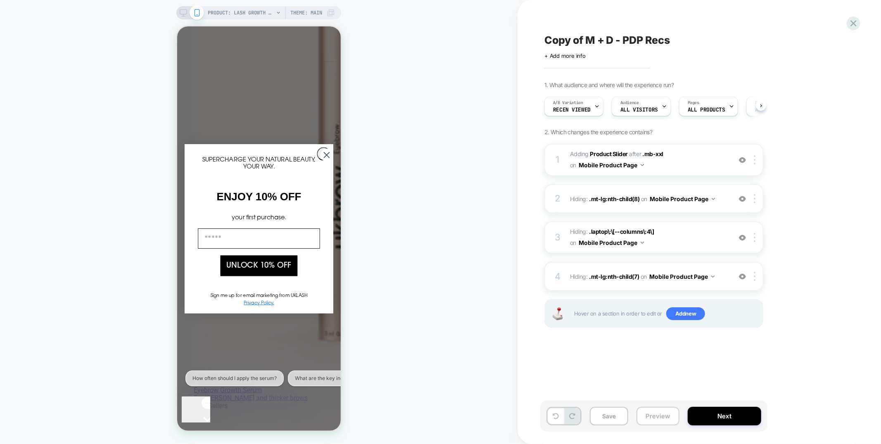
click at [672, 417] on button "Preview" at bounding box center [658, 416] width 43 height 19
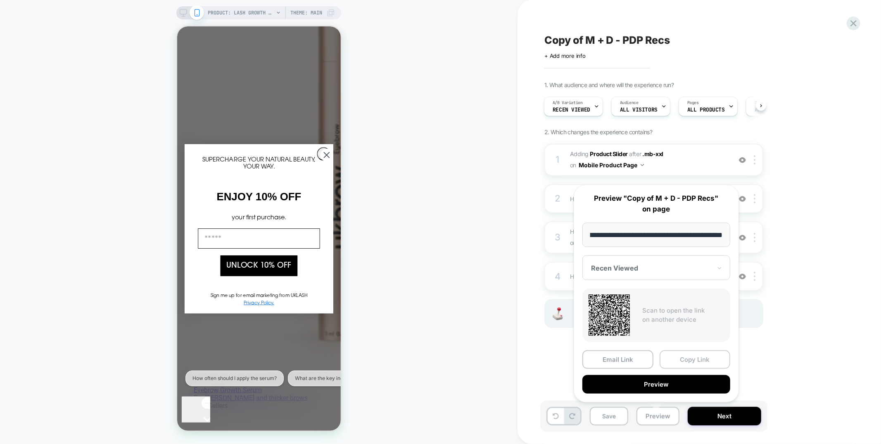
scroll to position [0, 0]
click at [686, 357] on button "Copy Link" at bounding box center [695, 359] width 71 height 19
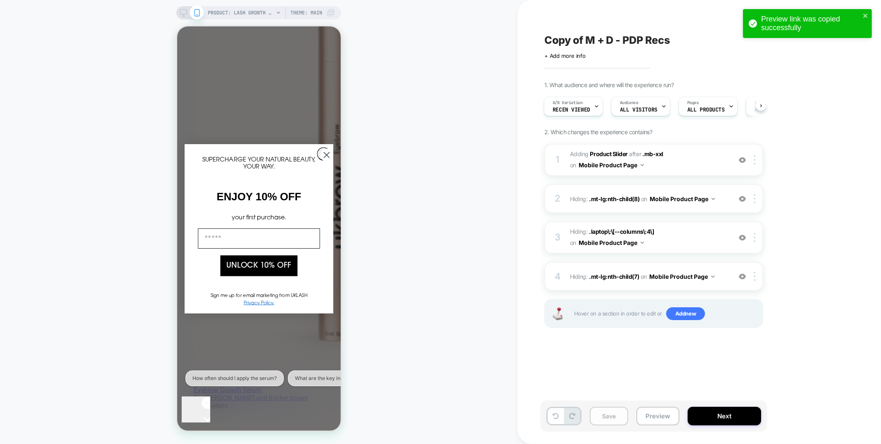
drag, startPoint x: 600, startPoint y: 411, endPoint x: 604, endPoint y: 415, distance: 5.6
click at [600, 411] on button "Save" at bounding box center [609, 416] width 38 height 19
click at [604, 415] on button "Save" at bounding box center [609, 416] width 38 height 19
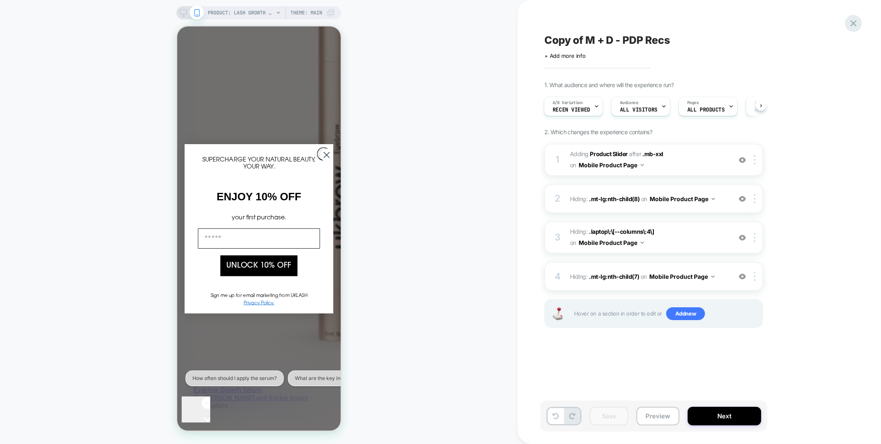
click at [852, 23] on icon at bounding box center [853, 23] width 11 height 11
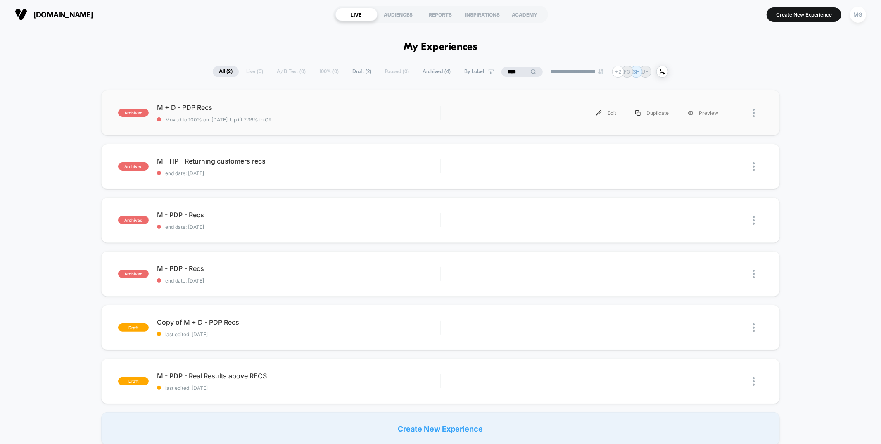
click at [336, 117] on span "Moved to 100% on: 4/10/2025 . Uplift: 7.36% in CR" at bounding box center [298, 120] width 283 height 6
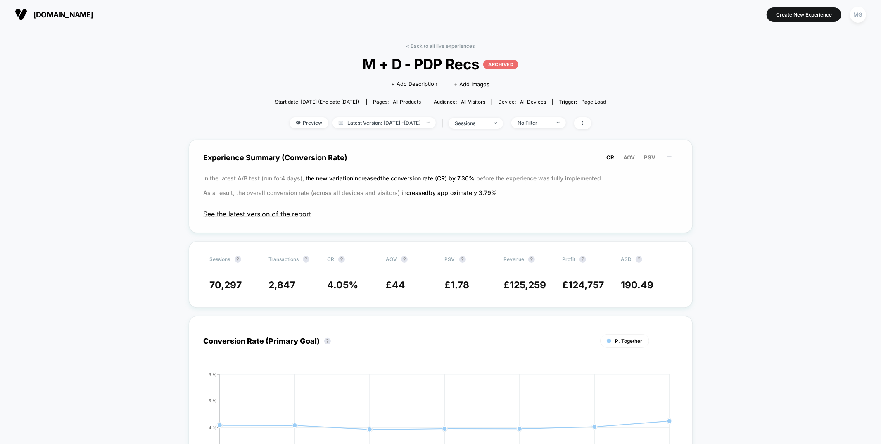
click at [294, 211] on span "See the latest version of the report" at bounding box center [441, 214] width 474 height 8
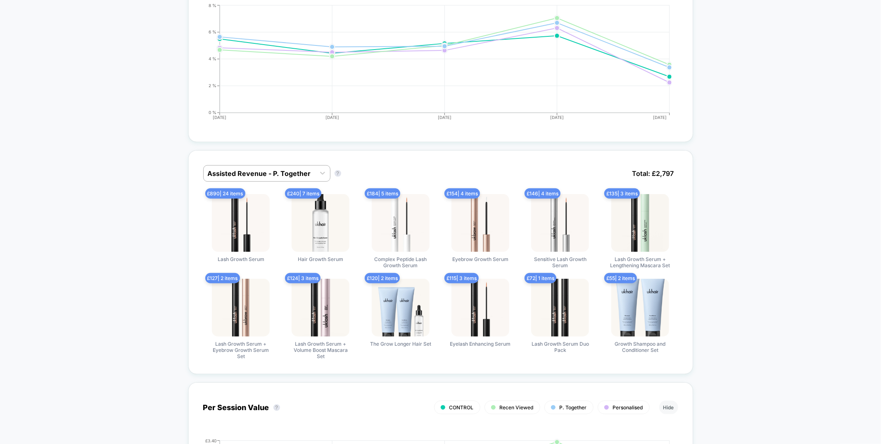
scroll to position [423, 0]
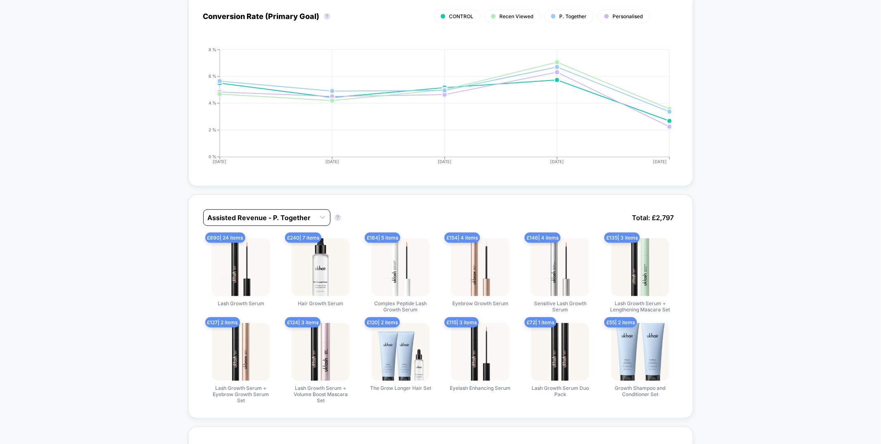
click at [283, 213] on div at bounding box center [259, 218] width 103 height 10
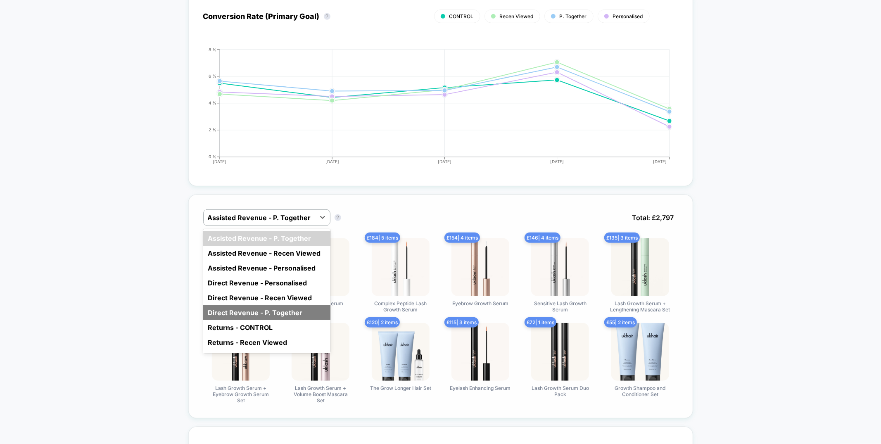
click at [248, 308] on div "Direct Revenue - P. Together" at bounding box center [266, 312] width 127 height 15
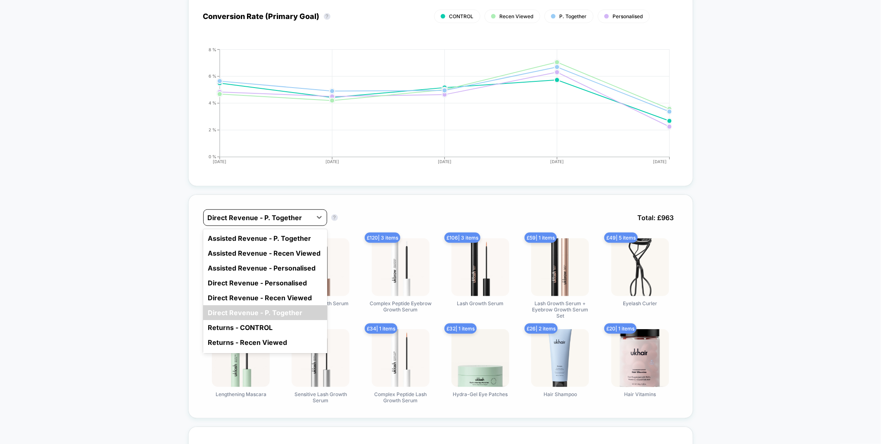
click at [267, 217] on div at bounding box center [258, 218] width 100 height 10
click at [257, 295] on div "Direct Revenue - Recen Viewed" at bounding box center [265, 297] width 124 height 15
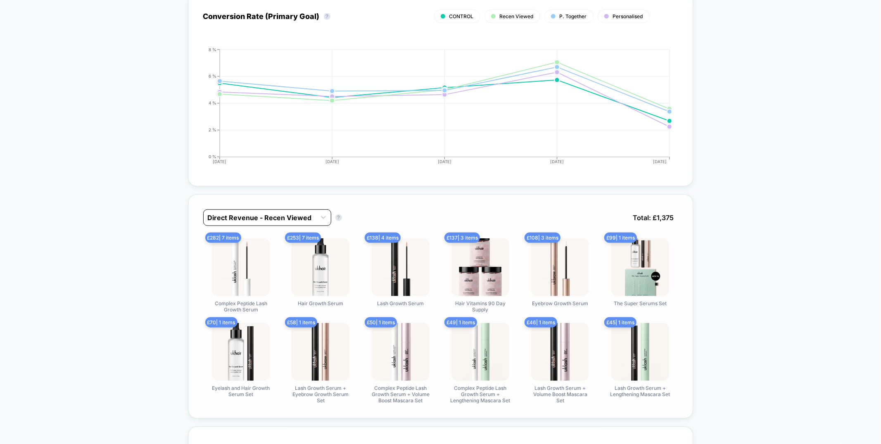
click at [264, 217] on div at bounding box center [260, 218] width 104 height 10
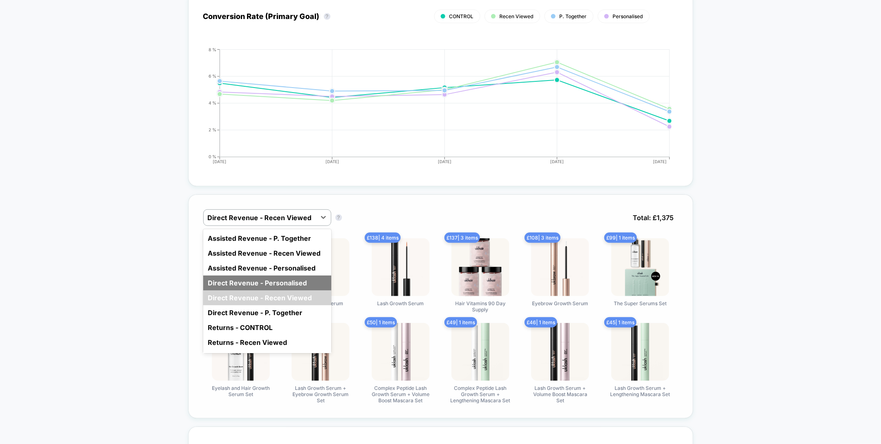
click at [247, 276] on div "Direct Revenue - Personalised" at bounding box center [267, 283] width 128 height 15
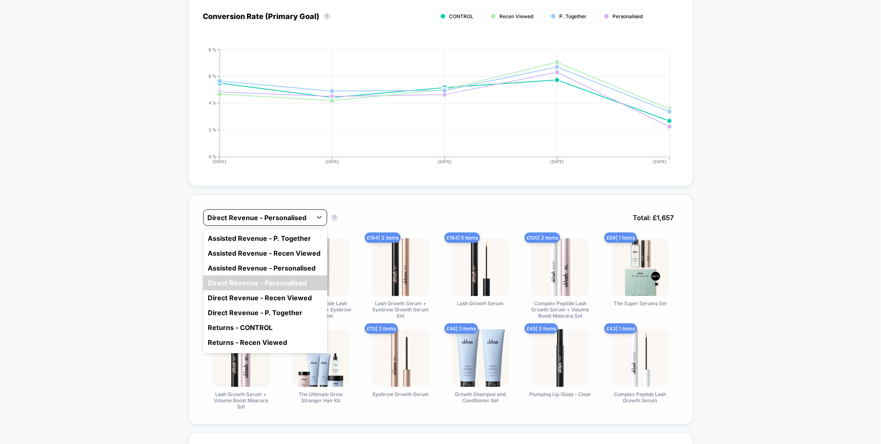
click at [253, 218] on div at bounding box center [258, 218] width 100 height 10
click at [359, 195] on div "option Assisted Revenue - P. Together focused, 1 of 10. 10 results available. U…" at bounding box center [440, 310] width 505 height 230
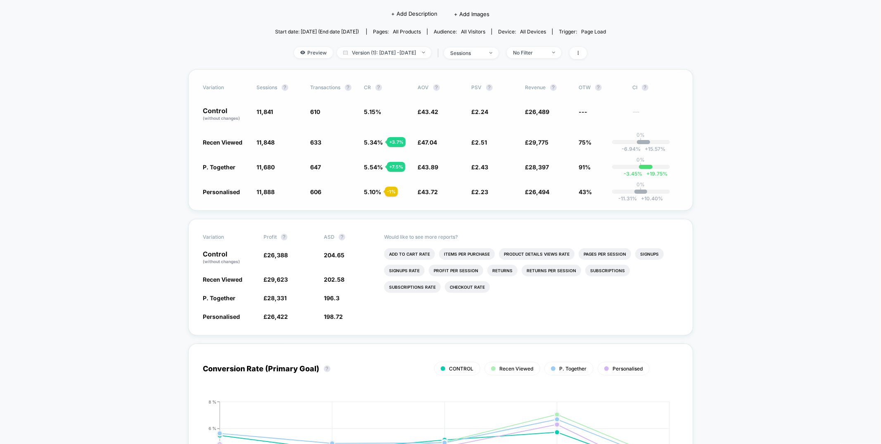
scroll to position [9, 0]
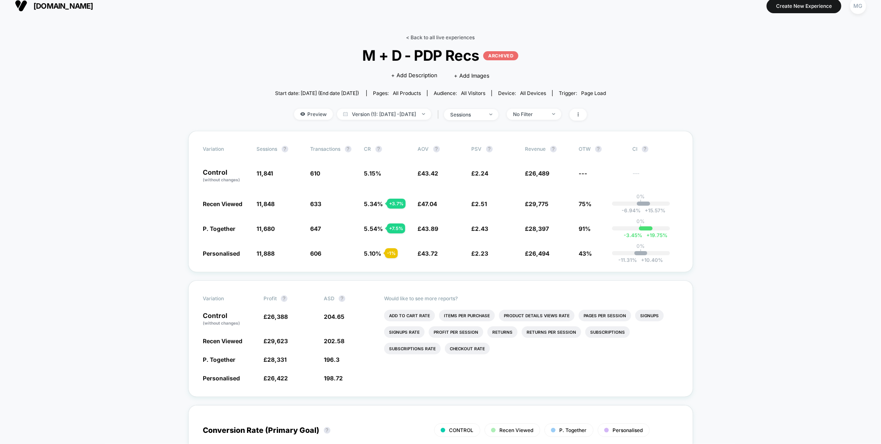
click at [453, 36] on link "< Back to all live experiences" at bounding box center [441, 37] width 69 height 6
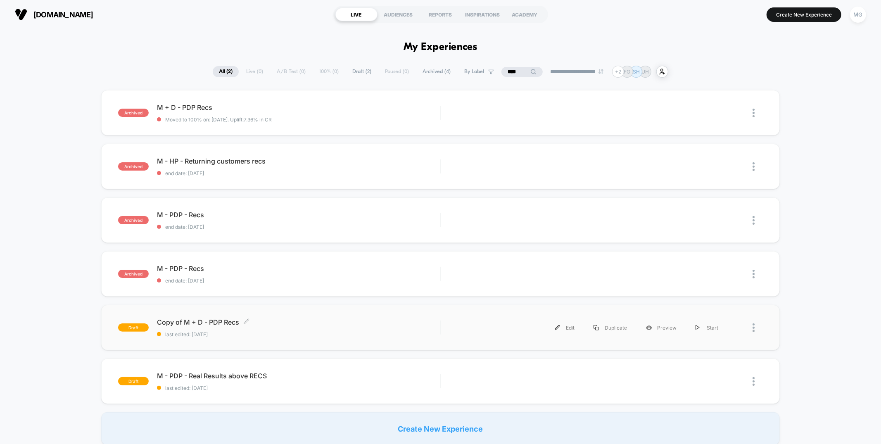
click at [279, 332] on span "last edited: 8/27/2025" at bounding box center [298, 334] width 283 height 6
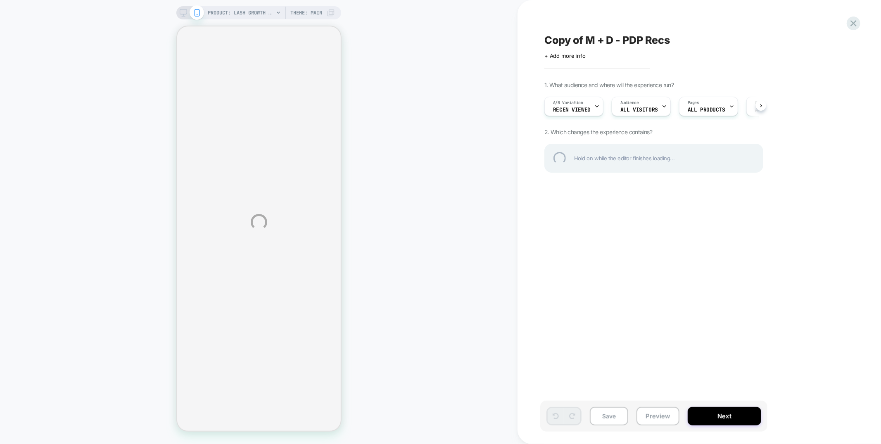
click at [582, 45] on div "Copy of M + D - PDP Recs" at bounding box center [696, 40] width 302 height 12
drag, startPoint x: 588, startPoint y: 43, endPoint x: 531, endPoint y: 42, distance: 57.9
click at [531, 42] on div "**********" at bounding box center [440, 222] width 881 height 444
type textarea "**********"
click at [673, 40] on div "**********" at bounding box center [696, 40] width 302 height 12
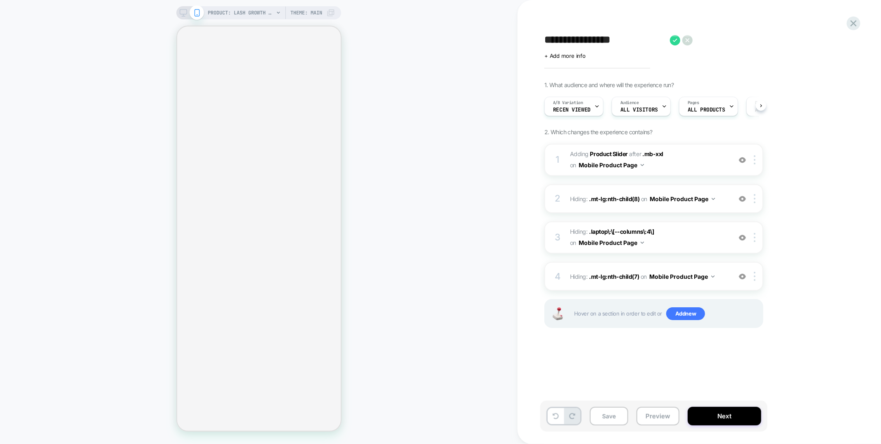
scroll to position [0, 0]
click at [673, 41] on icon at bounding box center [675, 40] width 10 height 10
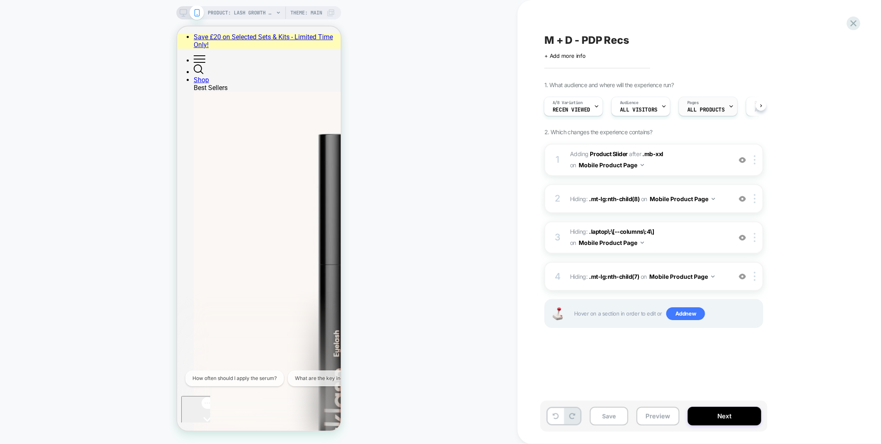
scroll to position [0, 0]
click at [700, 104] on div "Pages ALL PRODUCTS" at bounding box center [706, 106] width 54 height 19
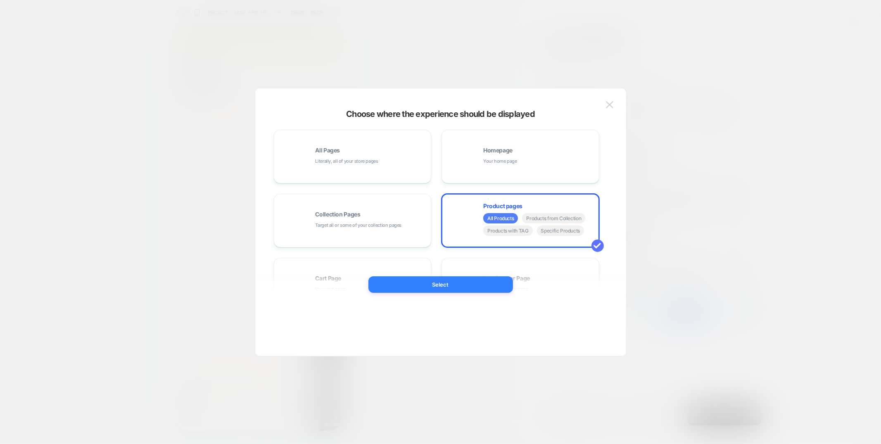
click at [700, 72] on div at bounding box center [440, 222] width 881 height 444
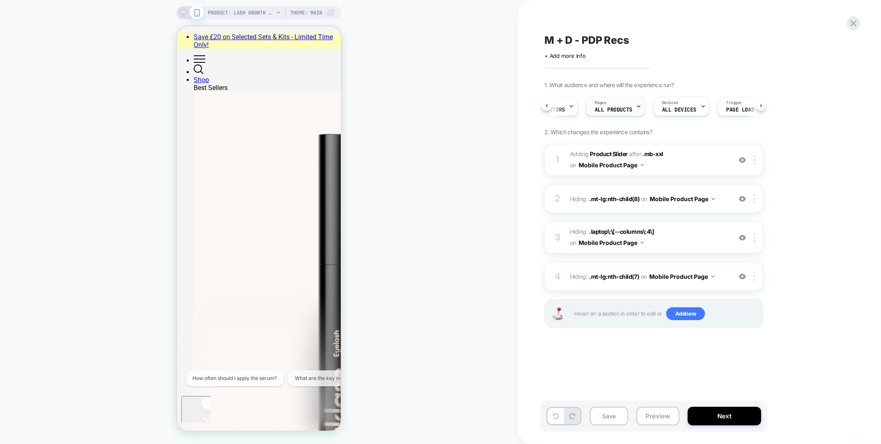
scroll to position [0, 96]
click at [755, 273] on img at bounding box center [755, 276] width 2 height 9
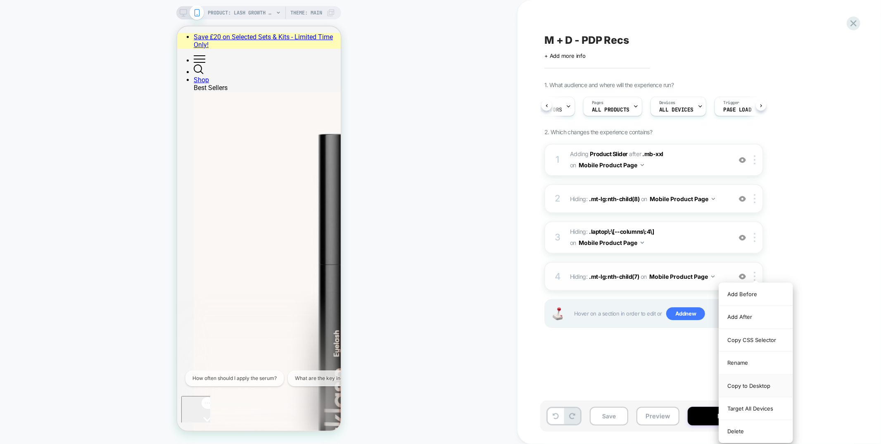
click at [750, 388] on div "Copy to Desktop" at bounding box center [756, 386] width 74 height 23
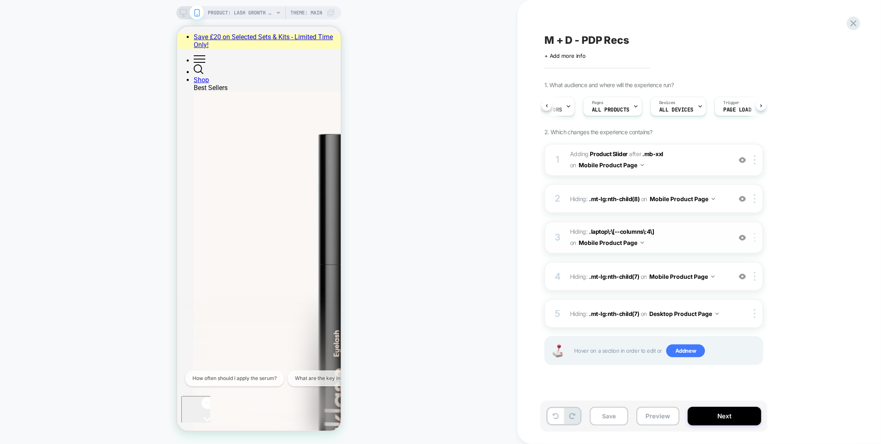
click at [755, 233] on img at bounding box center [755, 237] width 2 height 9
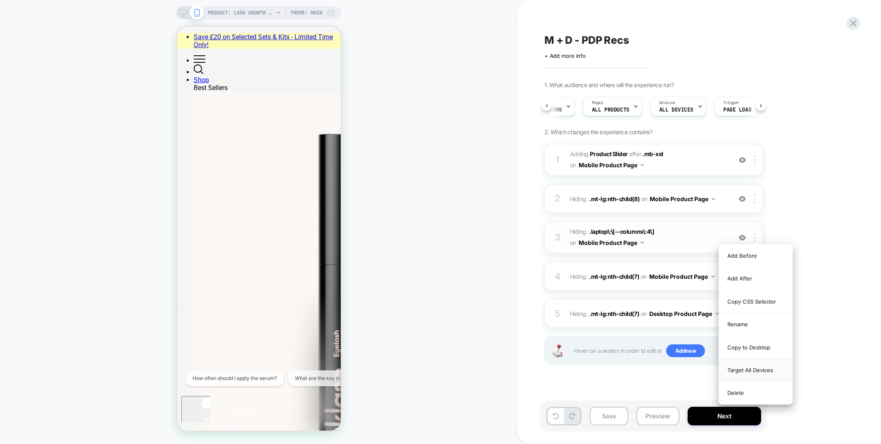
click at [738, 371] on div "Target All Devices" at bounding box center [756, 370] width 74 height 23
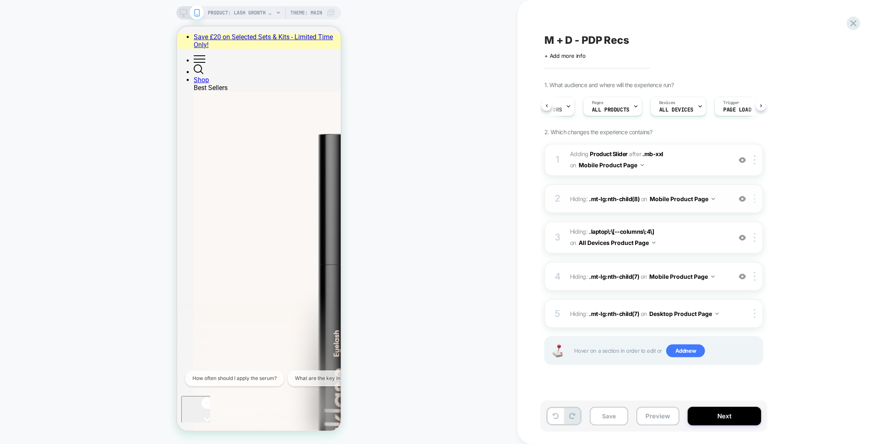
click at [757, 200] on div at bounding box center [757, 198] width 14 height 9
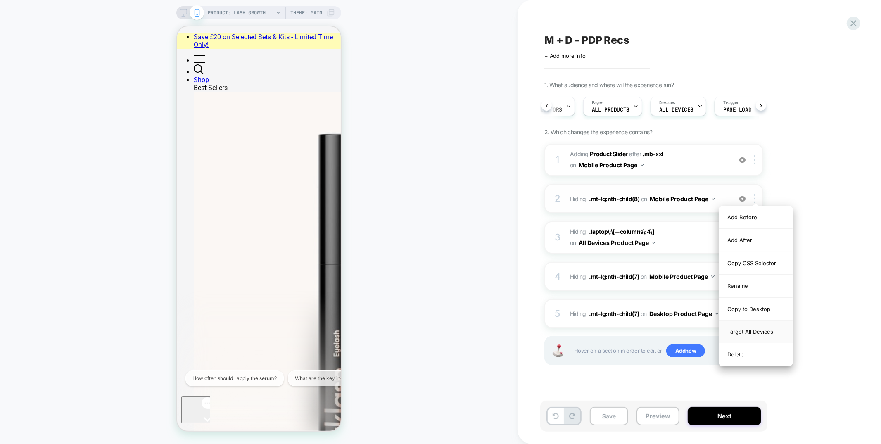
drag, startPoint x: 756, startPoint y: 337, endPoint x: 756, endPoint y: 314, distance: 23.1
click at [756, 337] on div "Target All Devices" at bounding box center [756, 332] width 74 height 23
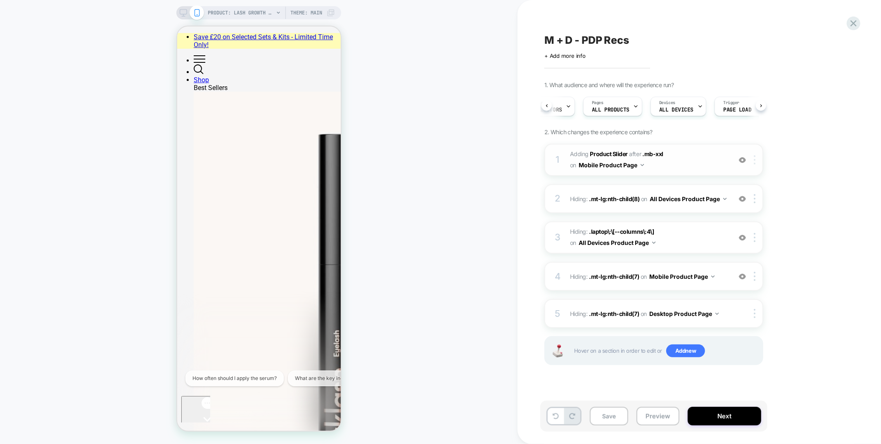
click at [757, 161] on div at bounding box center [757, 159] width 14 height 9
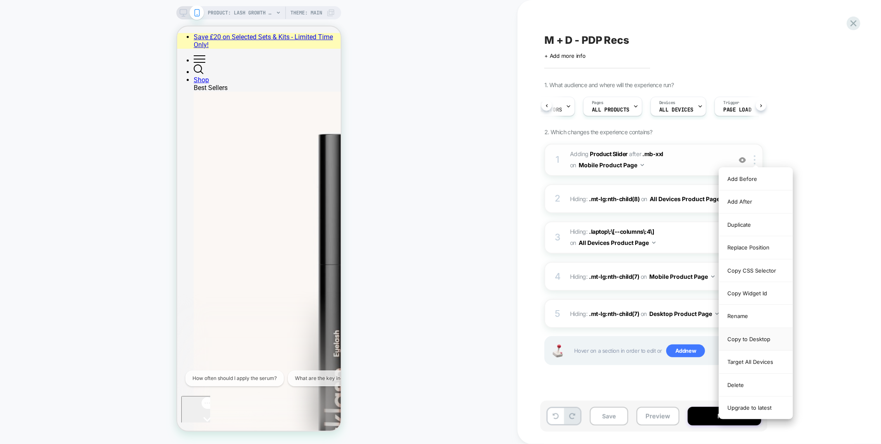
click at [757, 340] on div "Copy to Desktop" at bounding box center [756, 339] width 74 height 23
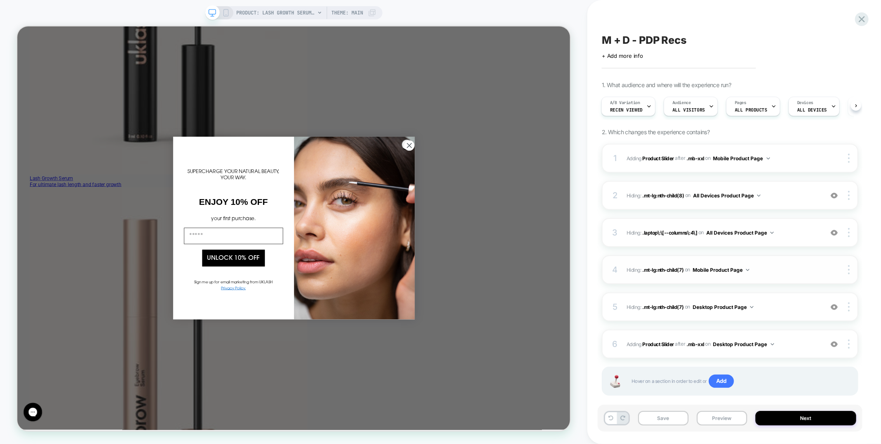
scroll to position [13, 0]
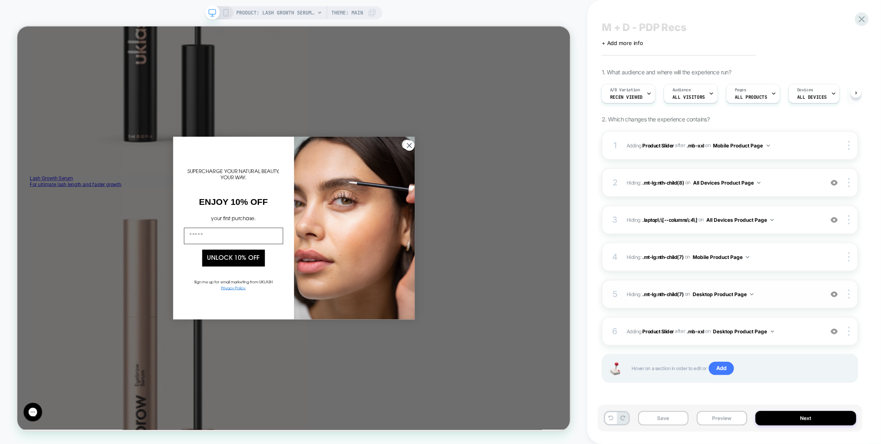
click at [0, 0] on img at bounding box center [0, 0] width 0 height 0
click at [833, 217] on img at bounding box center [834, 220] width 7 height 7
click at [0, 0] on img at bounding box center [0, 0] width 0 height 0
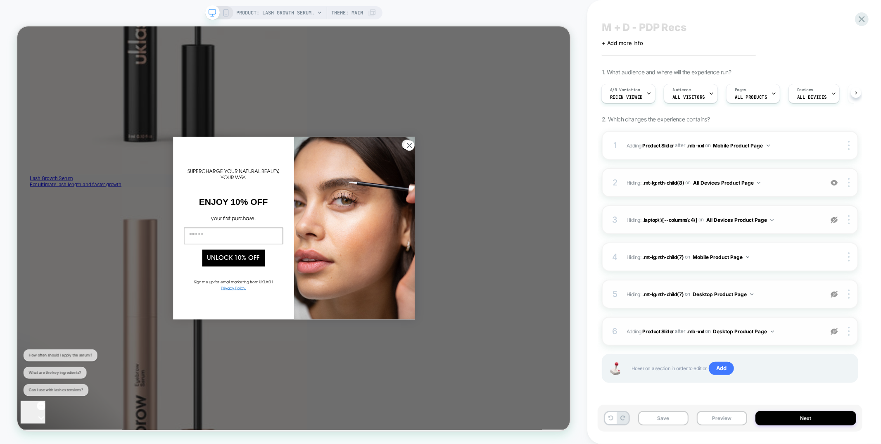
click at [0, 0] on img at bounding box center [0, 0] width 0 height 0
drag, startPoint x: 836, startPoint y: 183, endPoint x: 793, endPoint y: 184, distance: 42.6
click at [836, 183] on img at bounding box center [834, 182] width 7 height 7
click at [0, 0] on span "Hiding : .mt-lg:nth-child(8) .mt-lg:nth-child(8) on All Devices Product Page" at bounding box center [0, 0] width 0 height 0
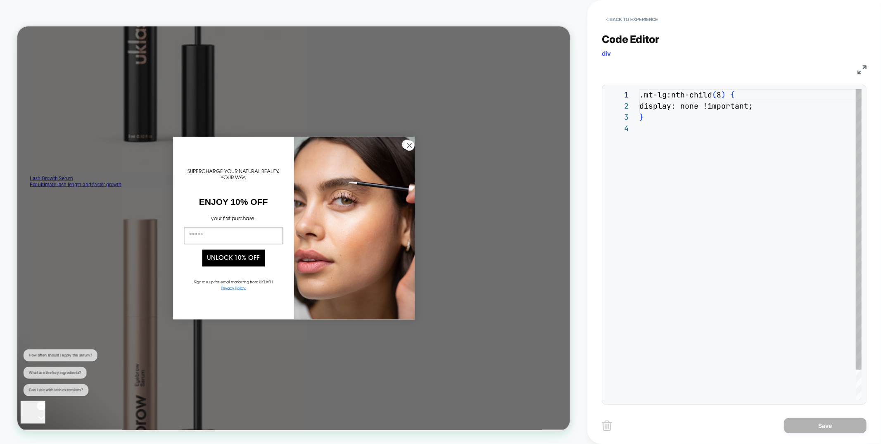
scroll to position [33, 0]
click at [0, 0] on button "< Back to experience" at bounding box center [0, 0] width 0 height 0
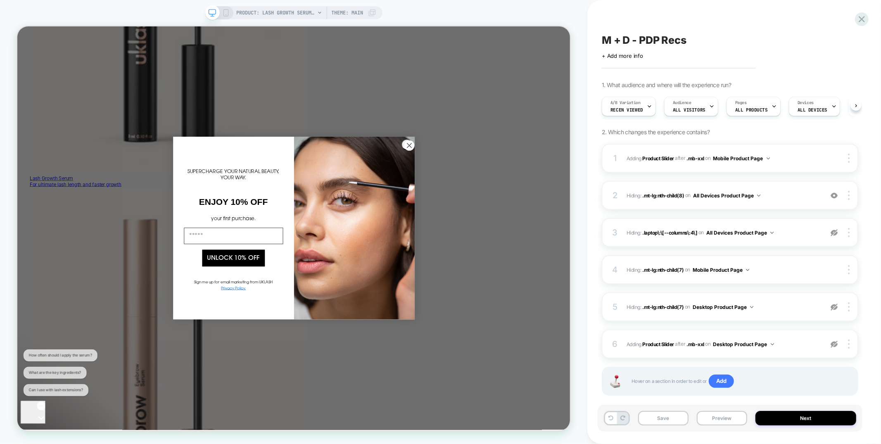
scroll to position [0, 0]
click at [0, 0] on img at bounding box center [0, 0] width 0 height 0
click at [849, 343] on img at bounding box center [849, 344] width 2 height 9
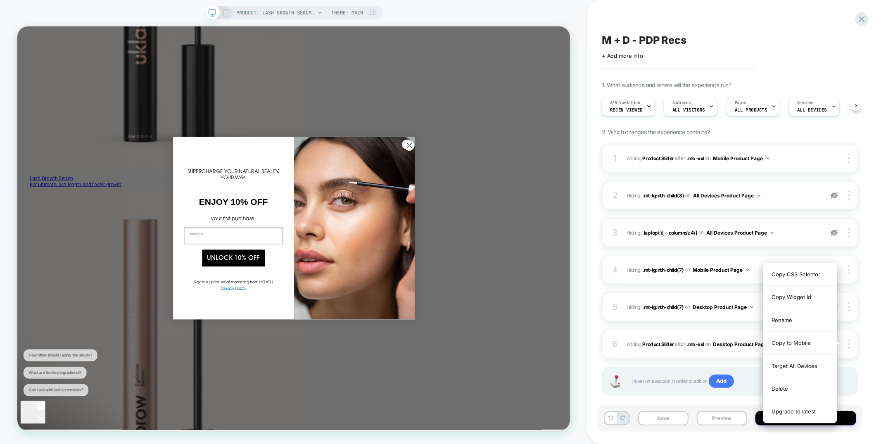
click at [865, 353] on div "M + D - PDP Recs Click to edit experience details + Add more info 1. What audie…" at bounding box center [734, 222] width 265 height 444
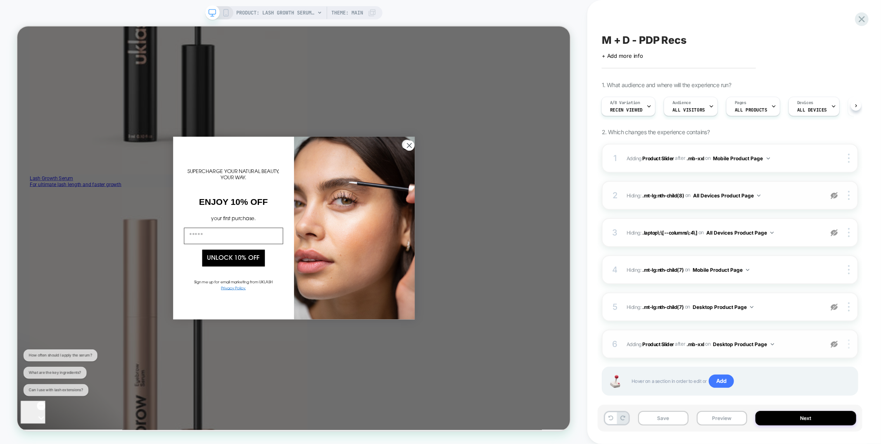
click at [835, 342] on img at bounding box center [834, 344] width 7 height 7
click at [850, 344] on img at bounding box center [849, 344] width 2 height 9
click at [839, 429] on div "Replace Position" at bounding box center [851, 432] width 74 height 23
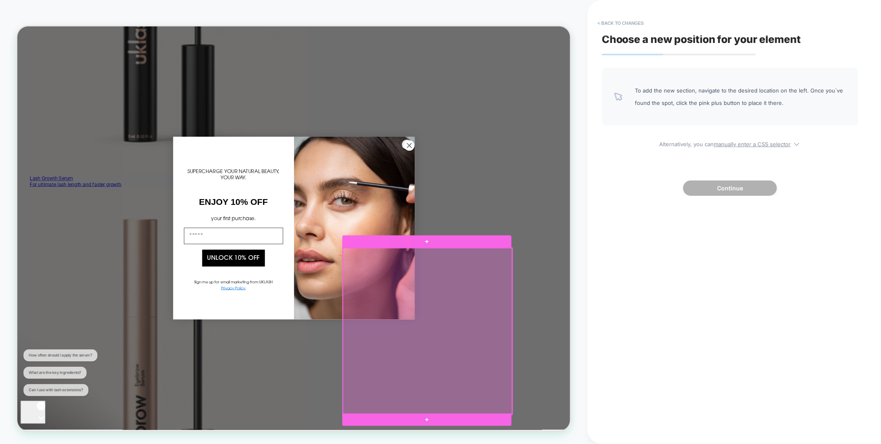
click at [549, 339] on div at bounding box center [565, 432] width 226 height 222
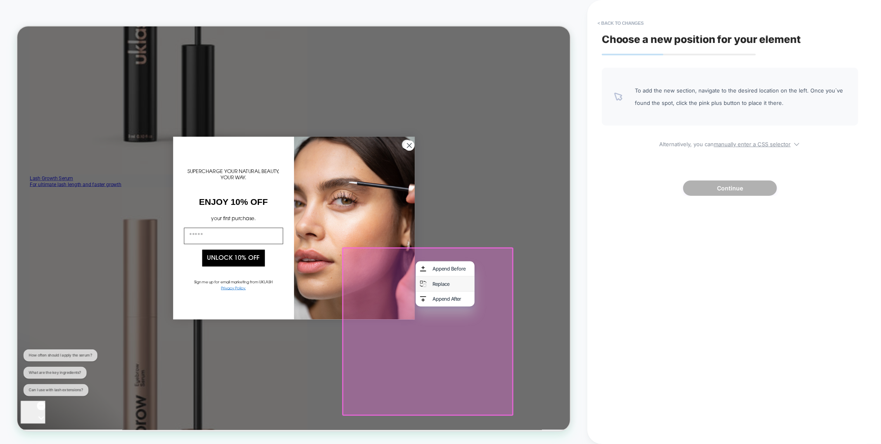
click at [576, 365] on div "Replace" at bounding box center [596, 369] width 50 height 8
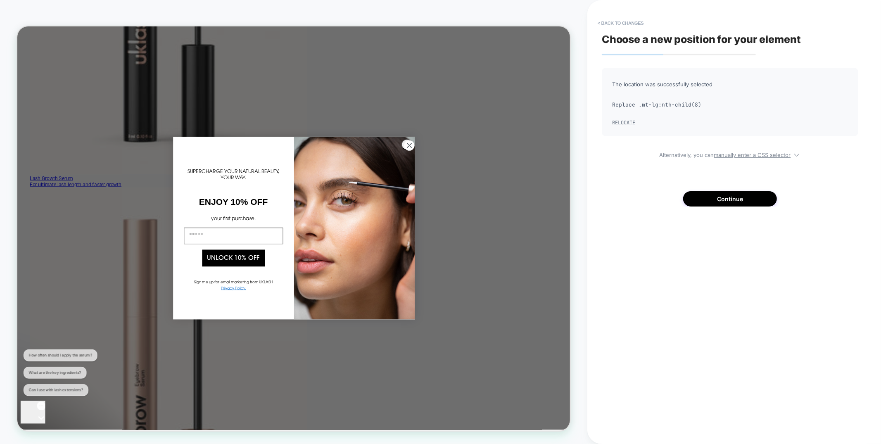
click at [629, 122] on button "Relocate" at bounding box center [623, 122] width 23 height 7
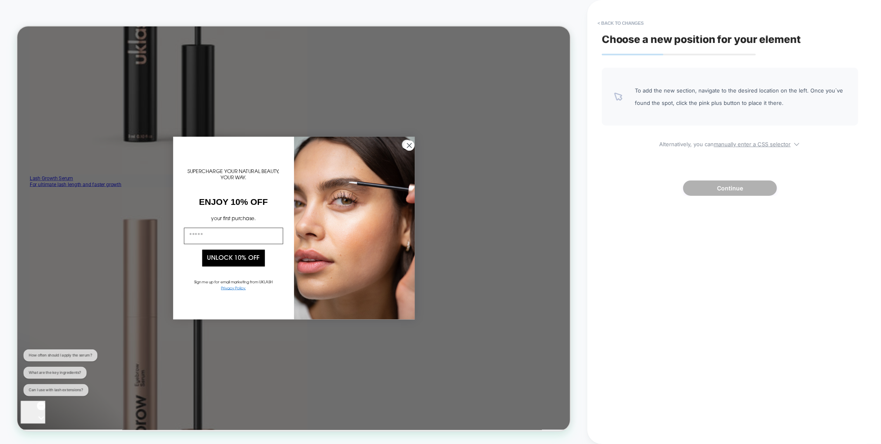
click at [725, 148] on div "To add the new section, navigate to the desired location on the left. Once you`…" at bounding box center [730, 132] width 257 height 128
click at [0, 0] on u "manually enter a CSS selector" at bounding box center [0, 0] width 0 height 0
select select "*******"
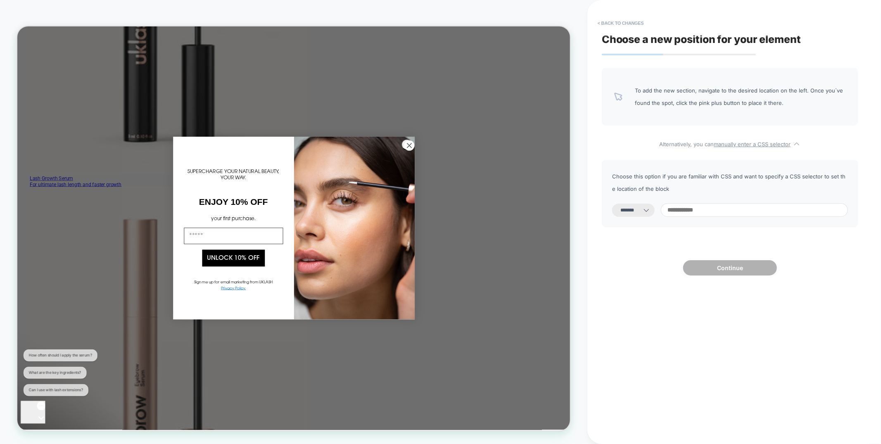
click at [0, 0] on input at bounding box center [0, 0] width 0 height 0
paste input "**********"
type input "**********"
select select "*********"
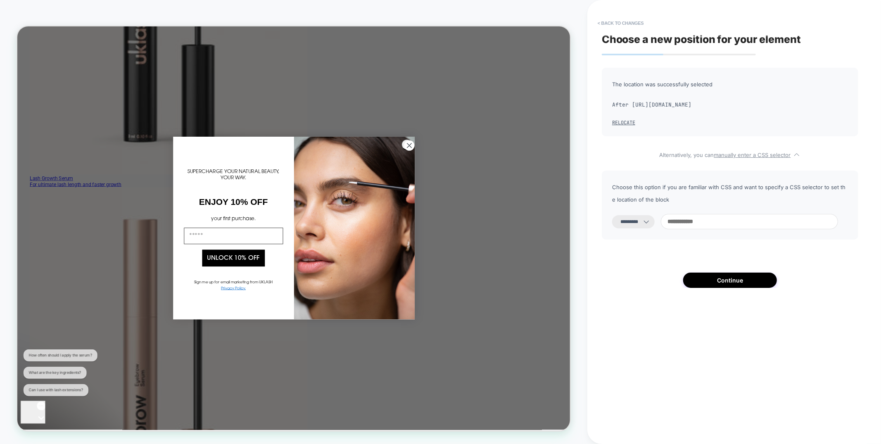
scroll to position [0, 0]
click at [0, 0] on input at bounding box center [0, 0] width 0 height 0
paste input "**********"
click at [0, 0] on input "**********" at bounding box center [0, 0] width 0 height 0
drag, startPoint x: 807, startPoint y: 223, endPoint x: 801, endPoint y: 240, distance: 17.8
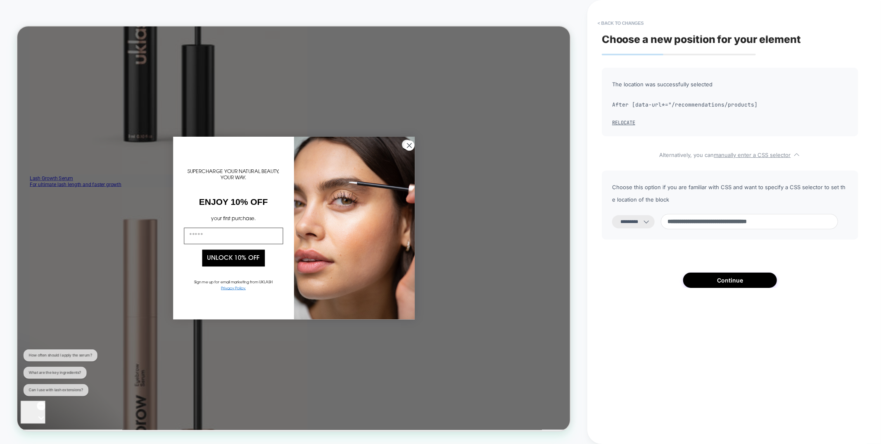
click at [0, 0] on input "**********" at bounding box center [0, 0] width 0 height 0
type input "**********"
click at [0, 0] on select "**********" at bounding box center [0, 0] width 0 height 0
select select "*******"
click at [0, 0] on select "**********" at bounding box center [0, 0] width 0 height 0
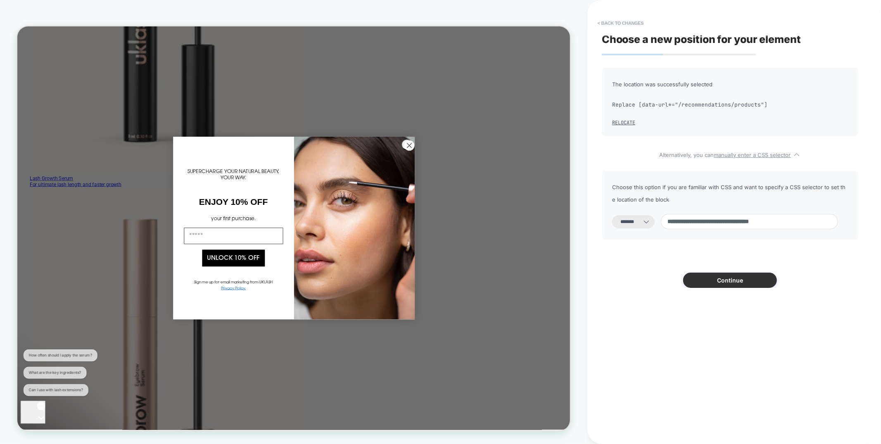
click at [721, 285] on button "Continue" at bounding box center [730, 280] width 94 height 15
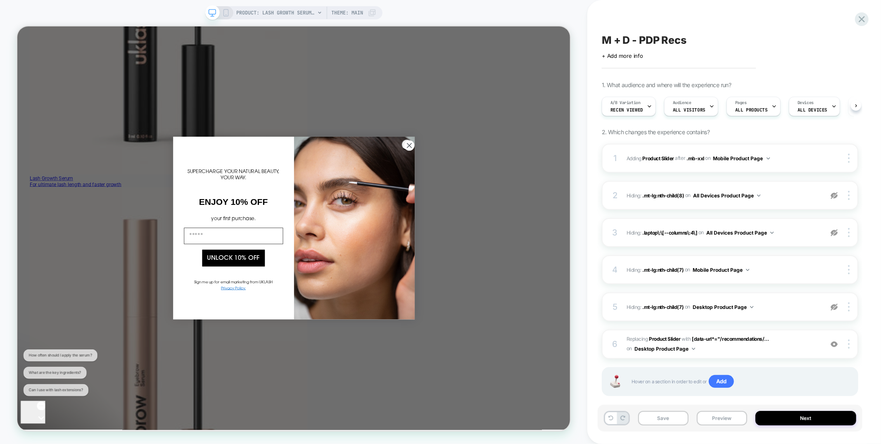
scroll to position [0, 0]
click at [0, 0] on button "Save" at bounding box center [0, 0] width 0 height 0
click at [850, 342] on img at bounding box center [849, 344] width 2 height 9
click at [0, 0] on div "1 #_loomi_addon_1740751857731_dup1756304062 Adding Product Slider AFTER .mb-xxl…" at bounding box center [0, 0] width 0 height 0
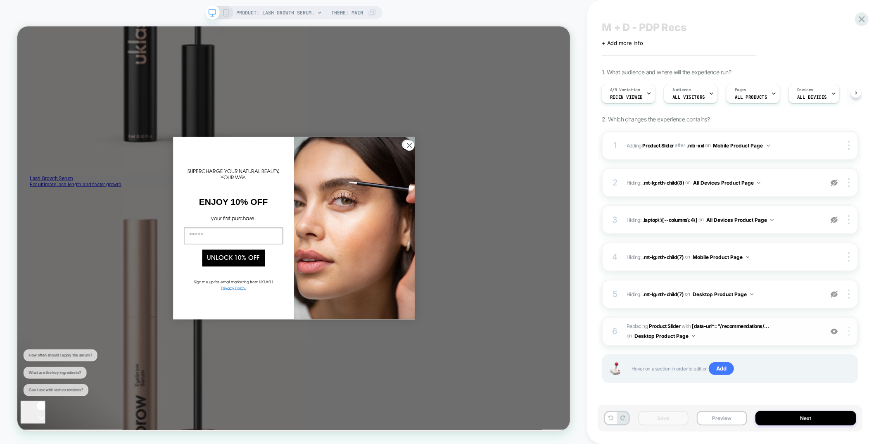
click at [851, 331] on div at bounding box center [851, 331] width 16 height 9
click at [0, 0] on div "Copy CSS Selector" at bounding box center [0, 0] width 0 height 0
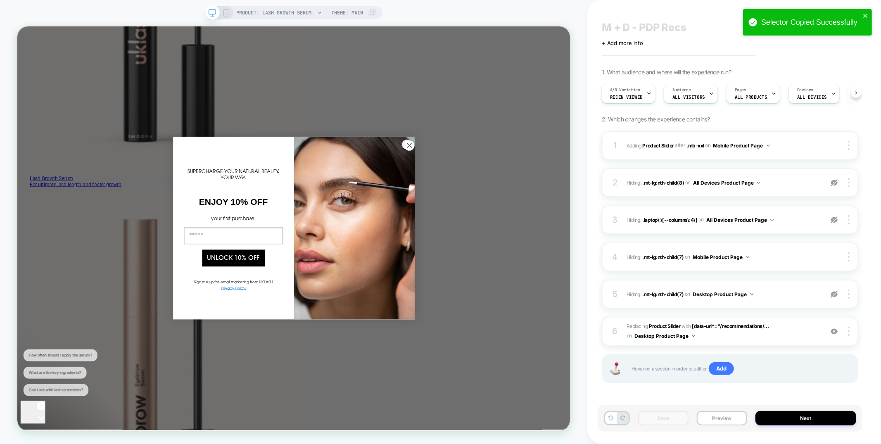
click at [225, 14] on icon at bounding box center [225, 12] width 7 height 7
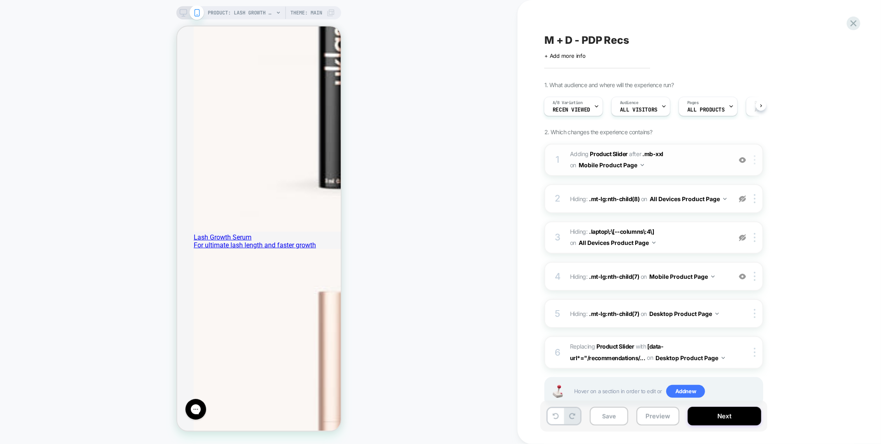
click at [0, 0] on div at bounding box center [0, 0] width 0 height 0
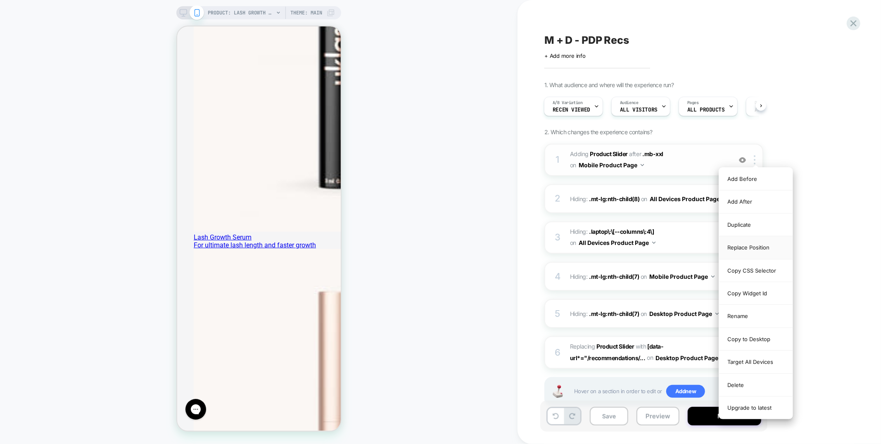
click at [748, 250] on div "Replace Position" at bounding box center [756, 247] width 74 height 23
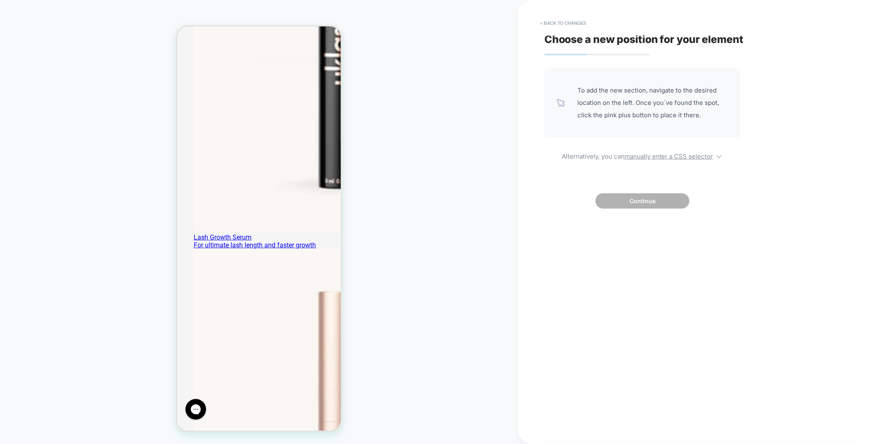
click at [0, 0] on div "To add the new section, navigate to the desired location on the left. Once you`…" at bounding box center [0, 0] width 0 height 0
click at [661, 156] on u "manually enter a CSS selector" at bounding box center [669, 156] width 89 height 8
select select "*******"
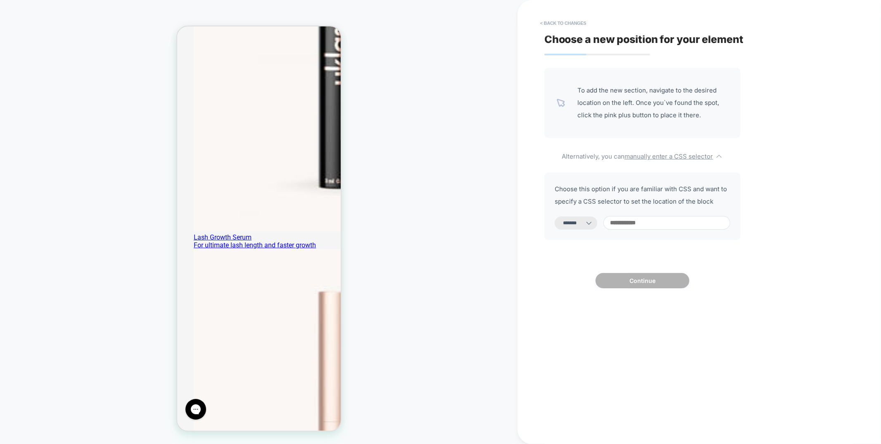
click at [641, 226] on input at bounding box center [667, 223] width 127 height 14
paste input "**********"
type input "**********"
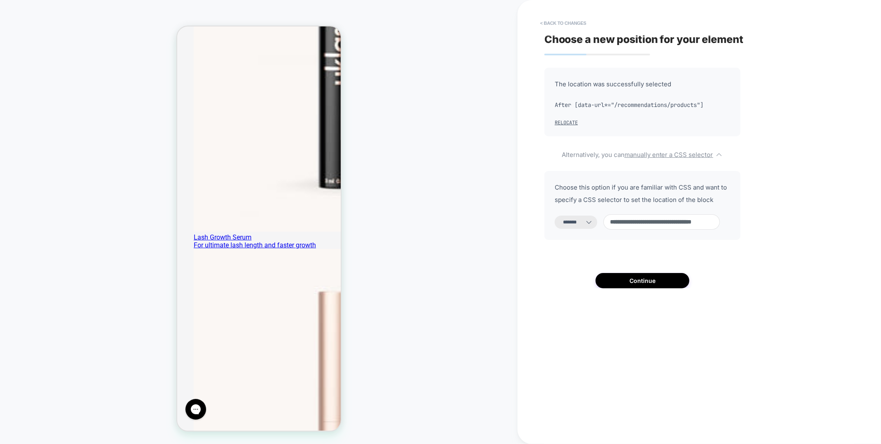
select select "*********"
type input "**********"
click at [582, 220] on select "**********" at bounding box center [576, 222] width 43 height 13
select select "*******"
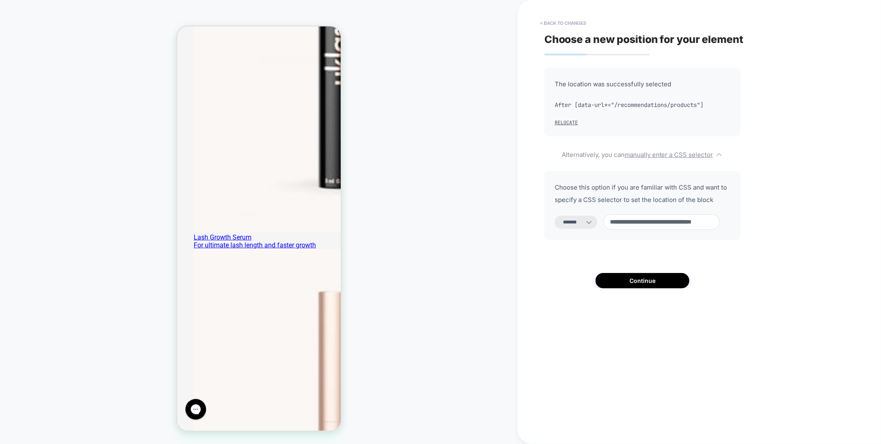
click at [555, 216] on select "**********" at bounding box center [576, 222] width 43 height 13
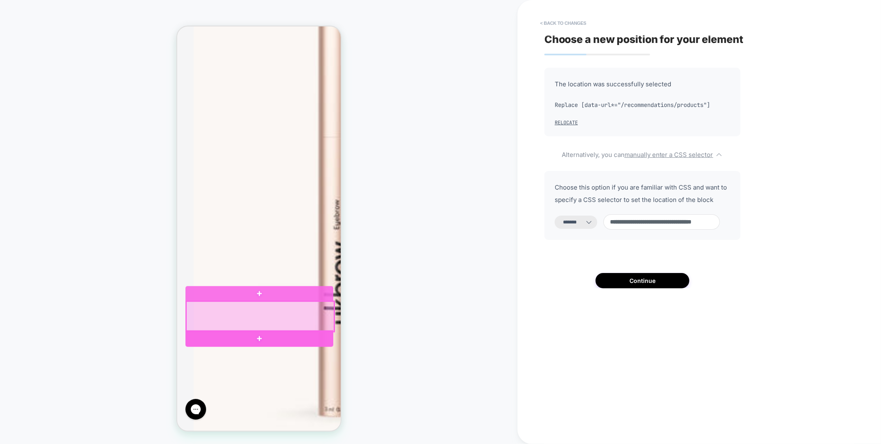
scroll to position [751, 0]
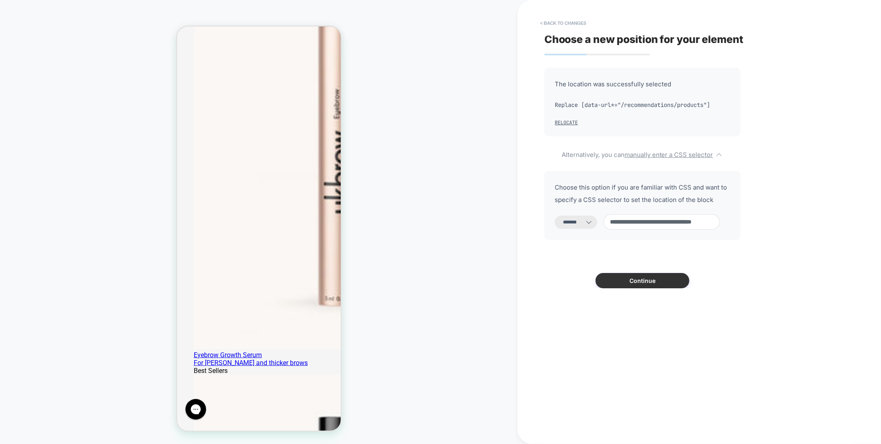
click at [649, 275] on button "Continue" at bounding box center [643, 280] width 94 height 15
click at [648, 279] on button "Continue" at bounding box center [643, 280] width 94 height 15
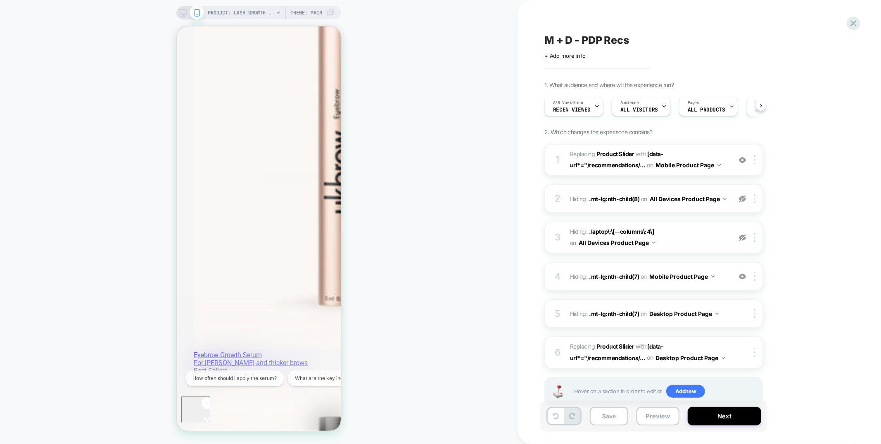
scroll to position [0, 0]
click at [744, 274] on img at bounding box center [742, 276] width 7 height 7
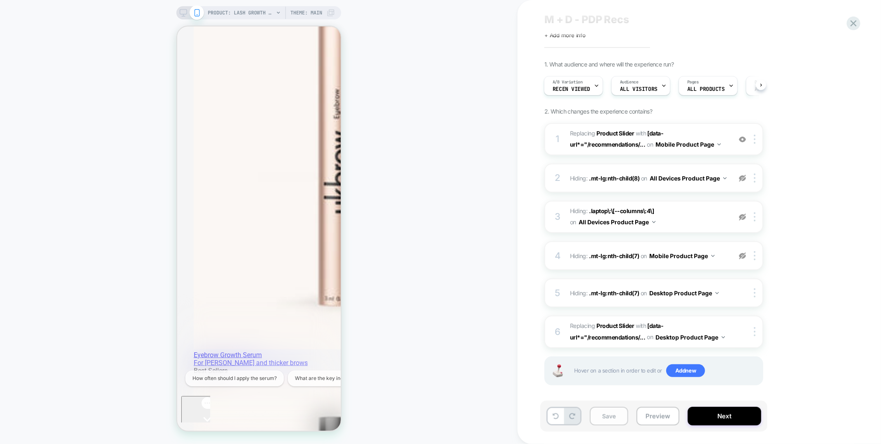
click at [0, 0] on button "Save" at bounding box center [0, 0] width 0 height 0
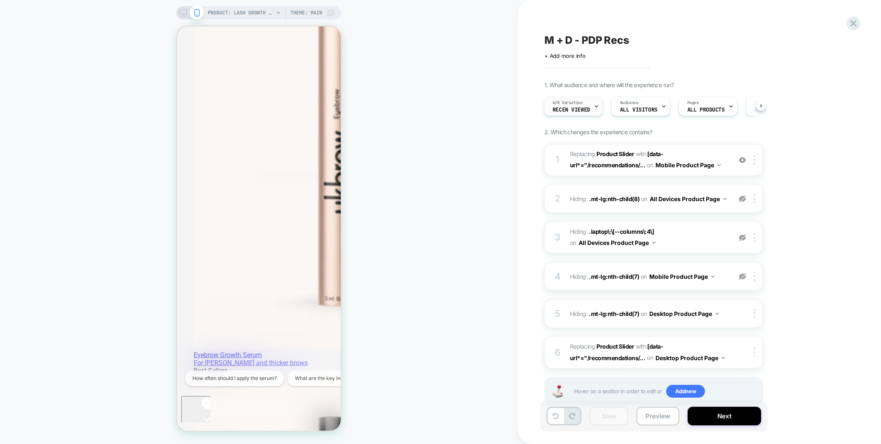
click at [585, 114] on div "A/B Variation Recen Viewed" at bounding box center [572, 106] width 54 height 19
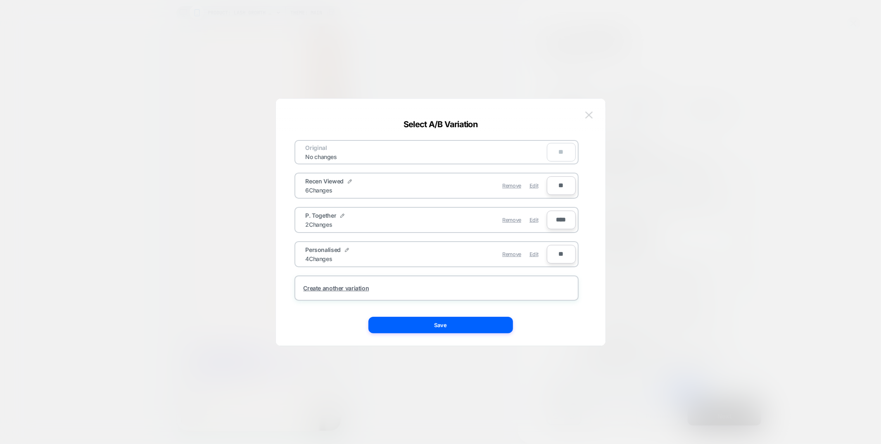
click at [588, 114] on img at bounding box center [589, 115] width 7 height 7
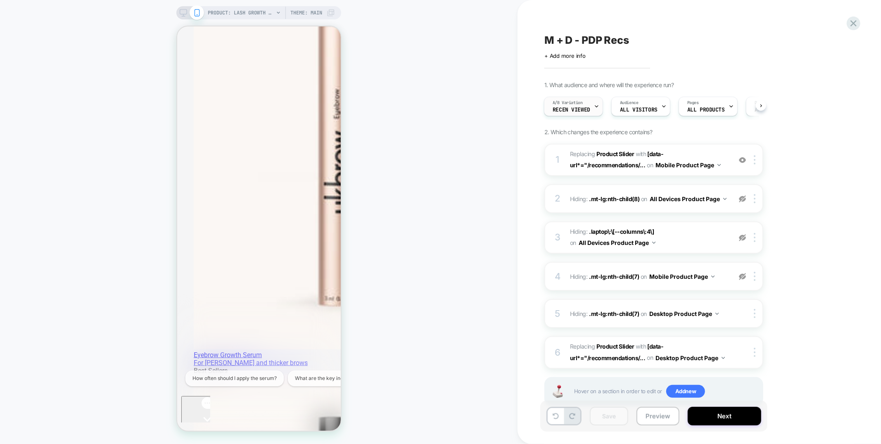
click at [585, 106] on div "A/B Variation Recen Viewed" at bounding box center [572, 106] width 54 height 19
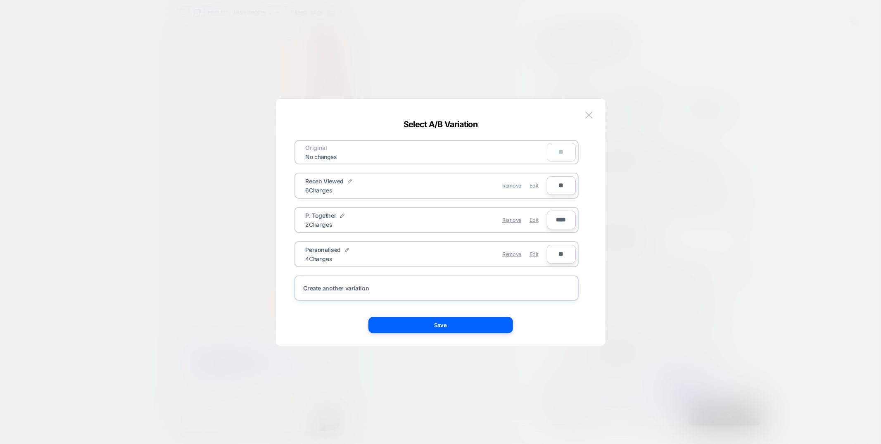
click at [554, 216] on input "****" at bounding box center [561, 220] width 29 height 19
type input "***"
click at [558, 185] on input "**" at bounding box center [561, 185] width 29 height 19
type input "***"
click at [0, 0] on input "**" at bounding box center [0, 0] width 0 height 0
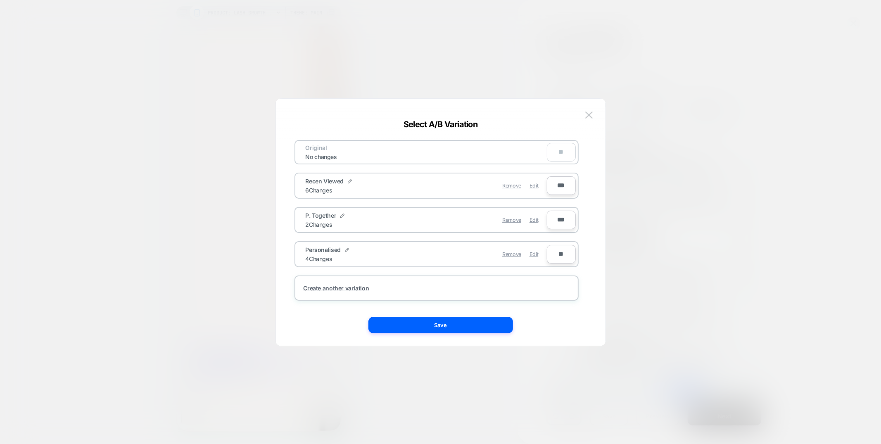
type input "***"
click at [0, 0] on input "***" at bounding box center [0, 0] width 0 height 0
type input "***"
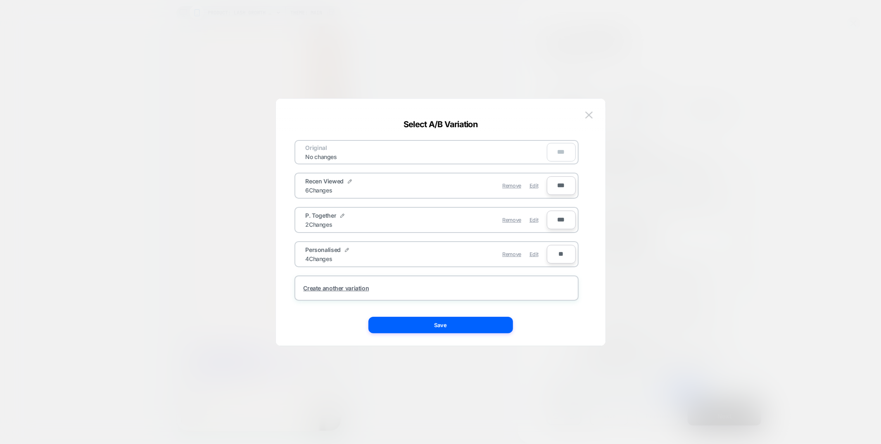
type input "***"
type input "**"
type input "***"
click at [558, 219] on input "***" at bounding box center [561, 220] width 29 height 19
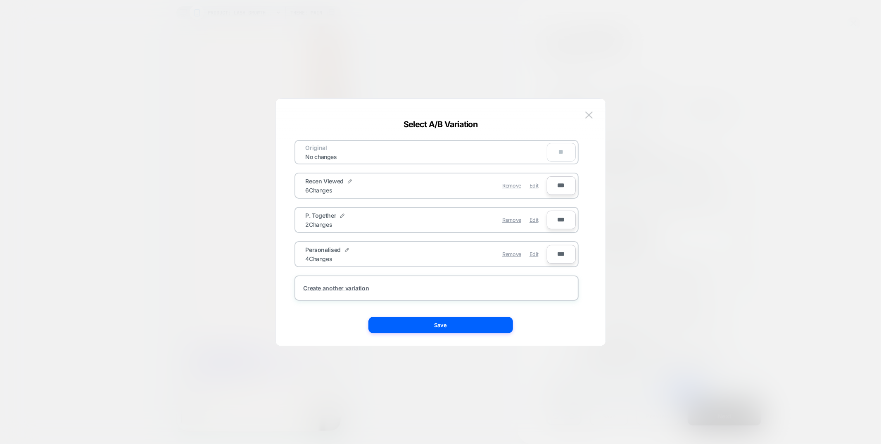
type input "****"
type input "**"
click at [557, 220] on input "****" at bounding box center [561, 220] width 29 height 19
type input "***"
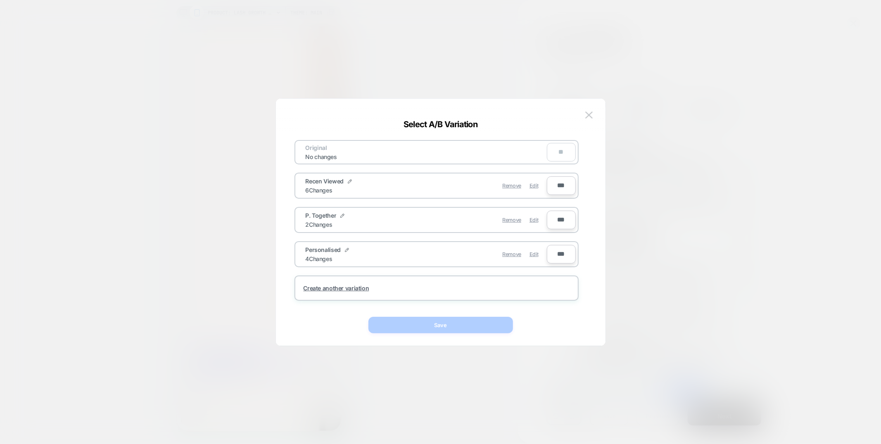
type input "***"
click at [557, 185] on input "***" at bounding box center [561, 185] width 29 height 19
type input "***"
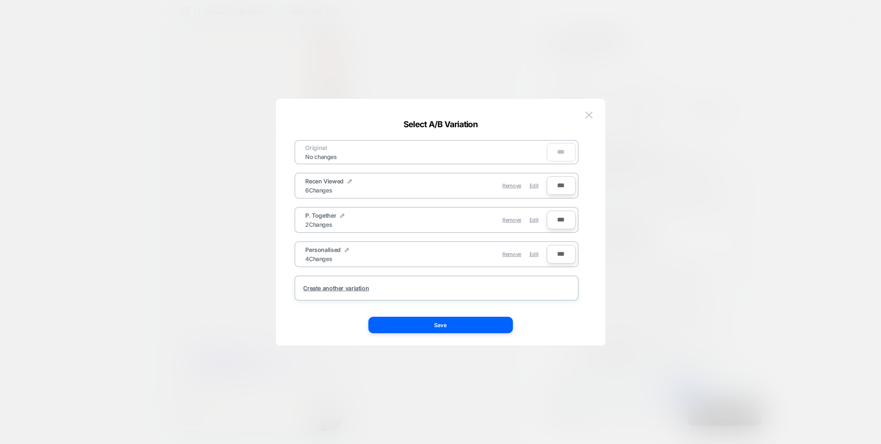
type input "***"
click at [468, 325] on button "Save" at bounding box center [441, 325] width 145 height 17
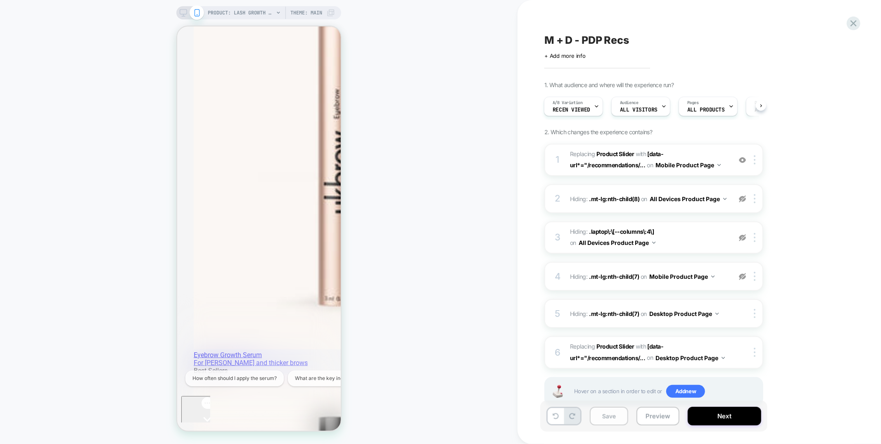
click at [0, 0] on button "Save" at bounding box center [0, 0] width 0 height 0
click at [0, 0] on span "A/B Variation" at bounding box center [0, 0] width 0 height 0
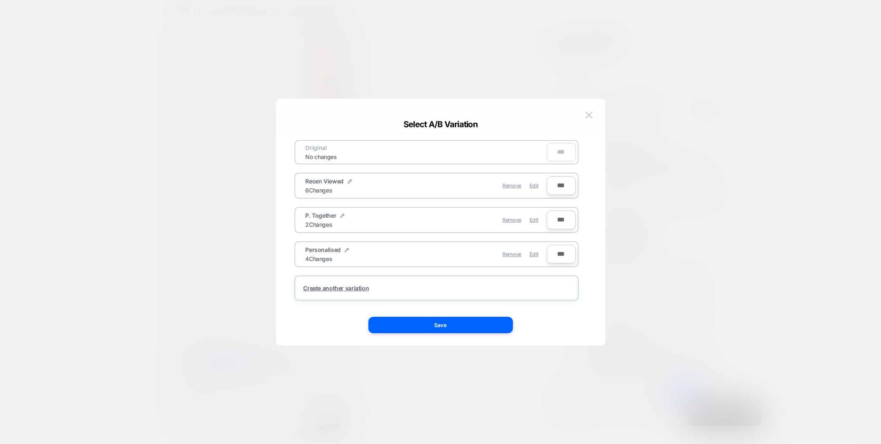
click at [0, 0] on div "Remove Edit" at bounding box center [0, 0] width 0 height 0
click at [0, 0] on span "Edit" at bounding box center [0, 0] width 0 height 0
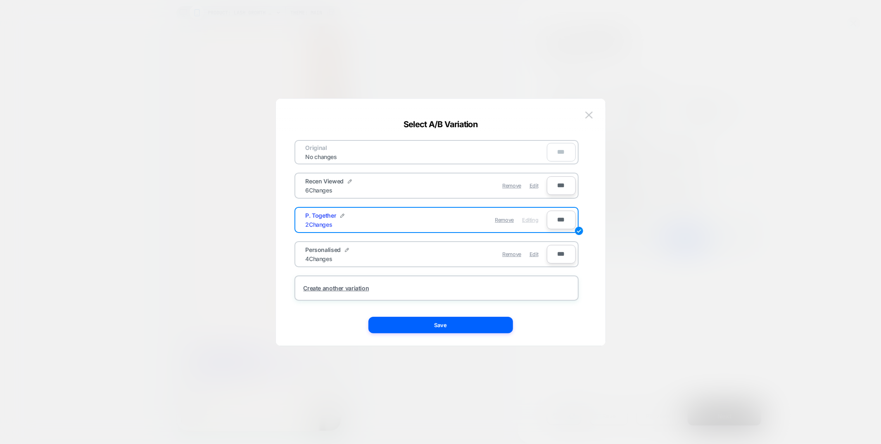
click at [482, 326] on button "Save" at bounding box center [441, 325] width 145 height 17
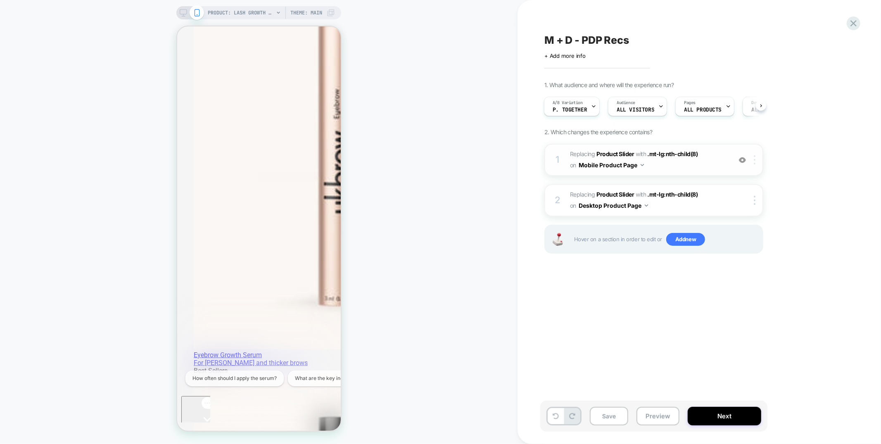
click at [757, 161] on div at bounding box center [757, 159] width 14 height 9
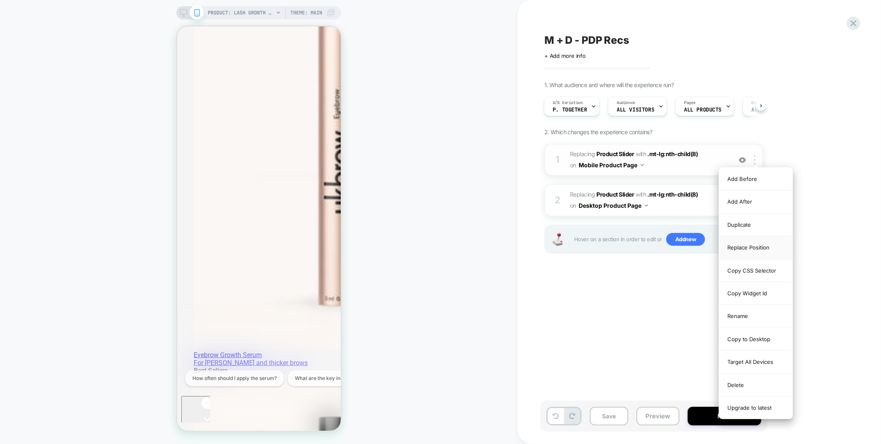
click at [740, 253] on div "Replace Position" at bounding box center [756, 247] width 74 height 23
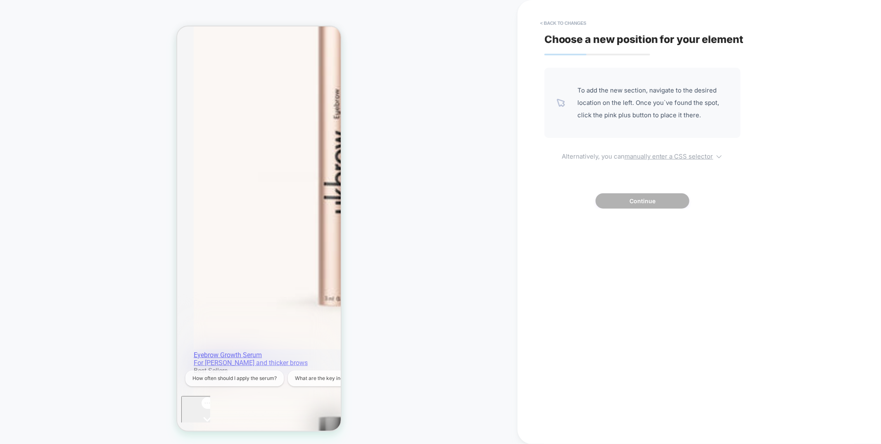
click at [0, 0] on u "manually enter a CSS selector" at bounding box center [0, 0] width 0 height 0
select select "*******"
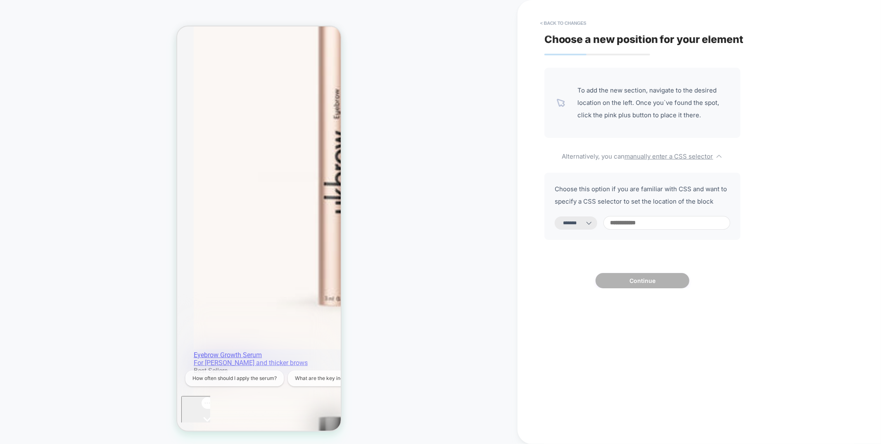
click at [0, 0] on input at bounding box center [0, 0] width 0 height 0
paste input "**********"
type input "**********"
select select "*********"
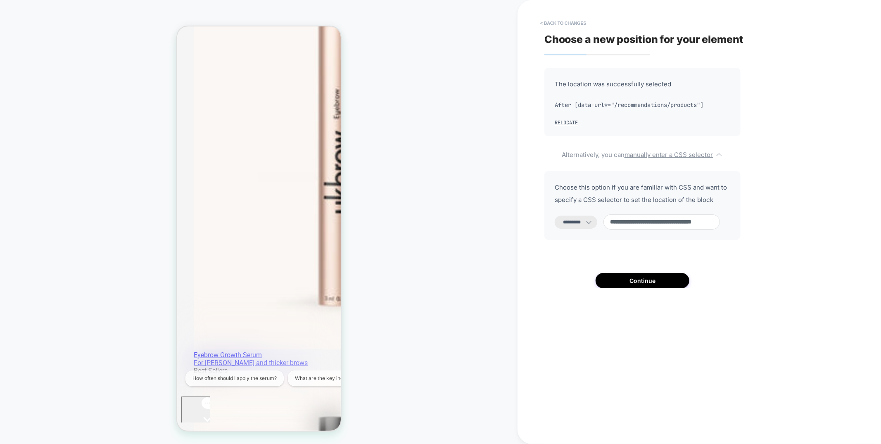
type input "**********"
click at [0, 0] on select "**********" at bounding box center [0, 0] width 0 height 0
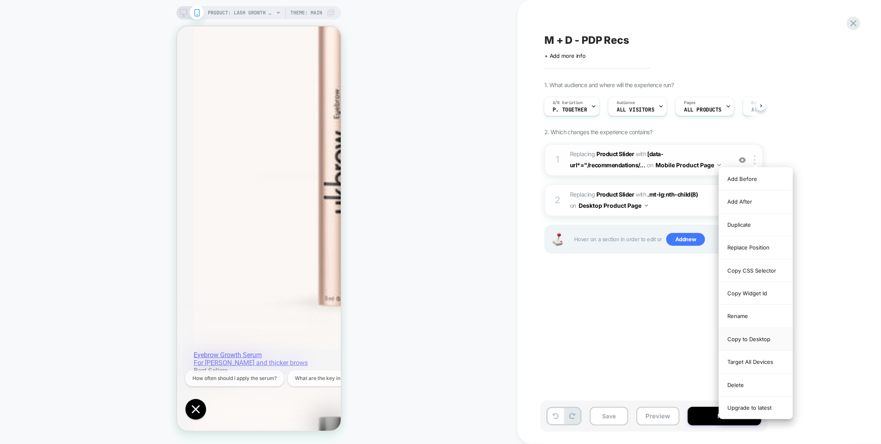
click at [0, 0] on div "Copy to Desktop" at bounding box center [0, 0] width 0 height 0
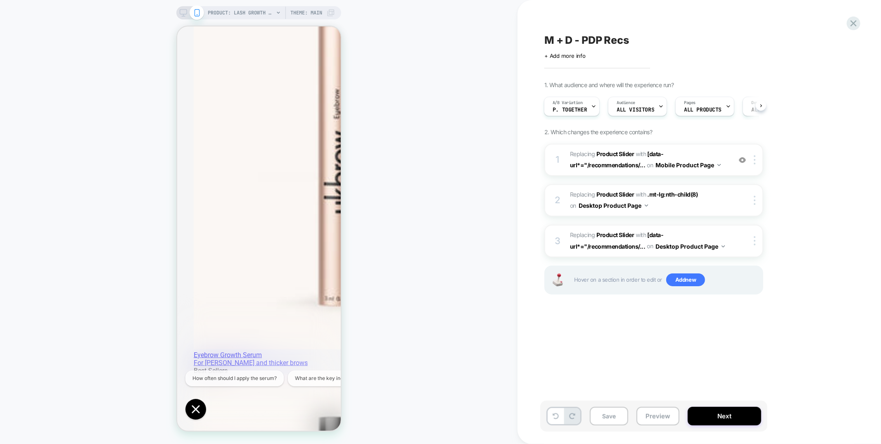
click at [180, 14] on icon at bounding box center [183, 12] width 7 height 7
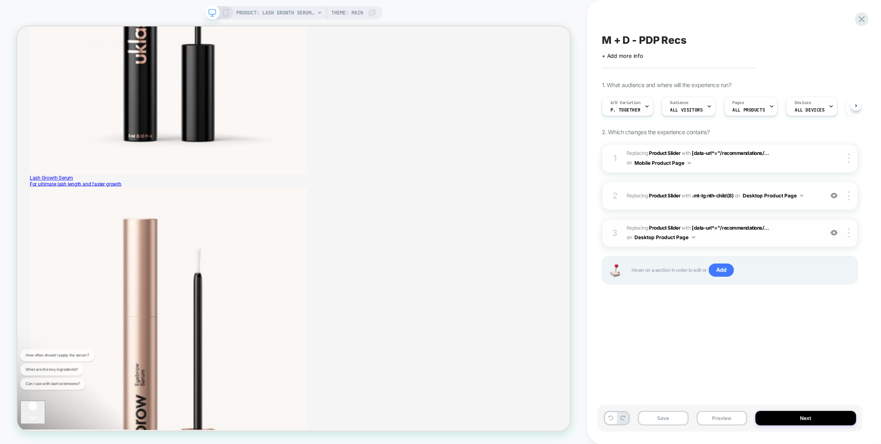
scroll to position [0, 0]
click at [621, 107] on span "P. Together" at bounding box center [625, 110] width 30 height 6
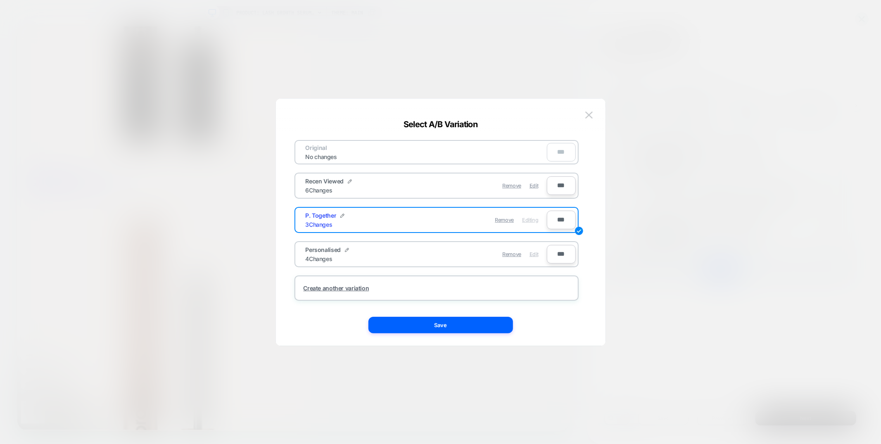
drag, startPoint x: 539, startPoint y: 252, endPoint x: 531, endPoint y: 251, distance: 7.4
click at [0, 0] on div "Remove Edit" at bounding box center [0, 0] width 0 height 0
click at [0, 0] on span "Edit" at bounding box center [0, 0] width 0 height 0
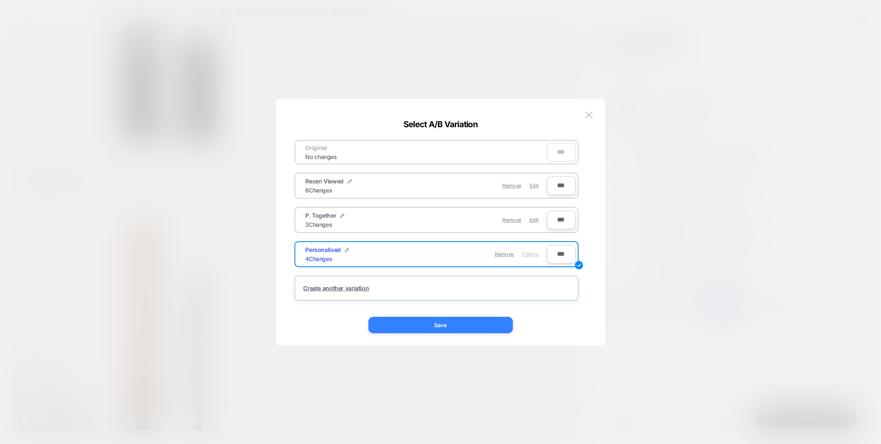
click at [0, 0] on button "Save" at bounding box center [0, 0] width 0 height 0
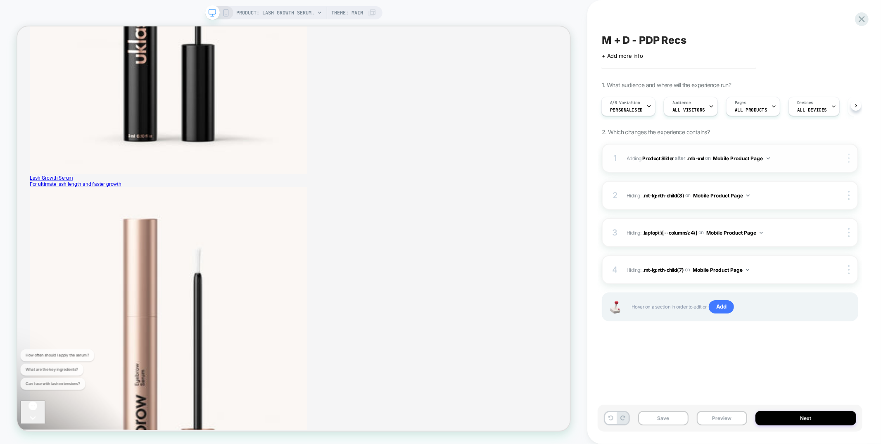
click at [0, 0] on div at bounding box center [0, 0] width 0 height 0
click at [850, 161] on img at bounding box center [849, 158] width 2 height 9
click at [850, 159] on img at bounding box center [849, 158] width 2 height 9
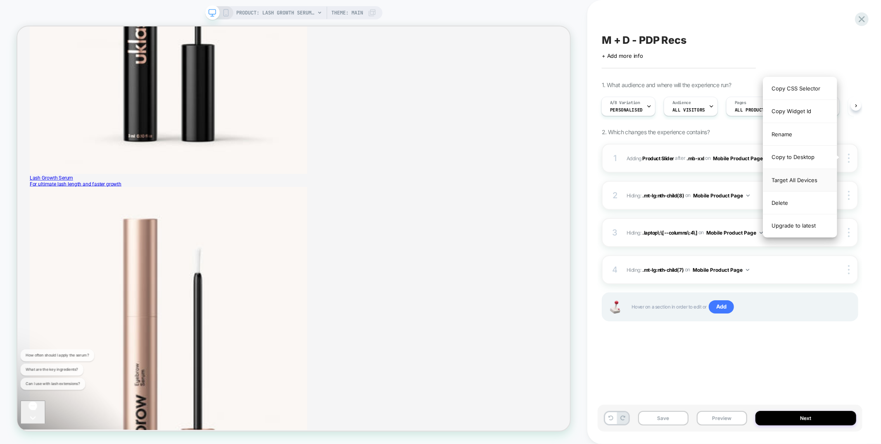
click at [786, 179] on div "Target All Devices" at bounding box center [801, 180] width 74 height 23
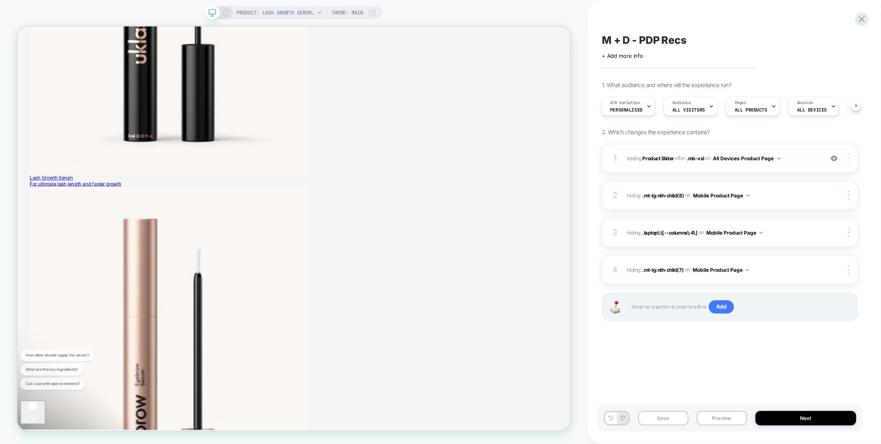
click at [0, 0] on div at bounding box center [0, 0] width 0 height 0
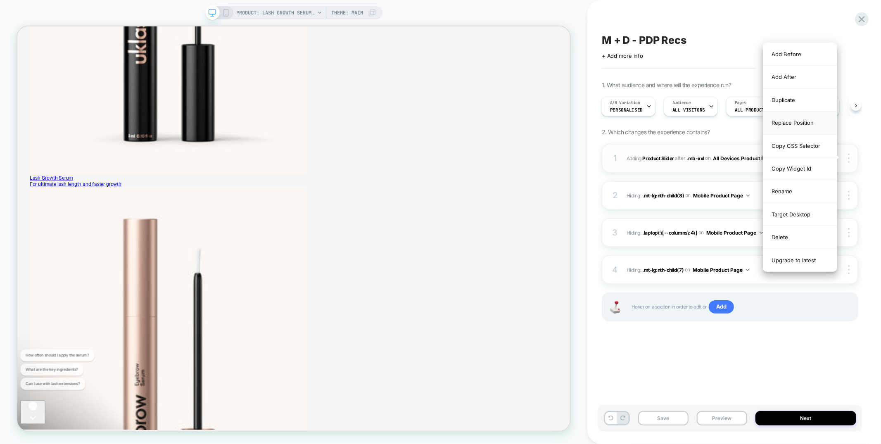
click at [807, 119] on div "Replace Position" at bounding box center [801, 123] width 74 height 23
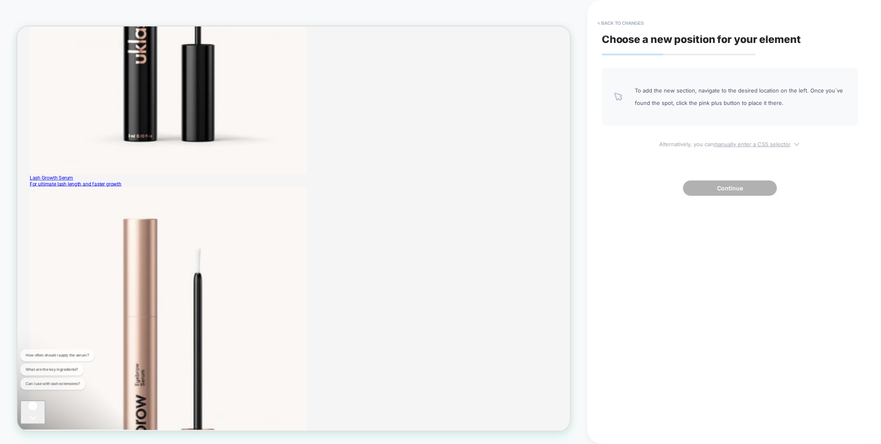
click at [760, 146] on u "manually enter a CSS selector" at bounding box center [752, 144] width 77 height 7
select select "*******"
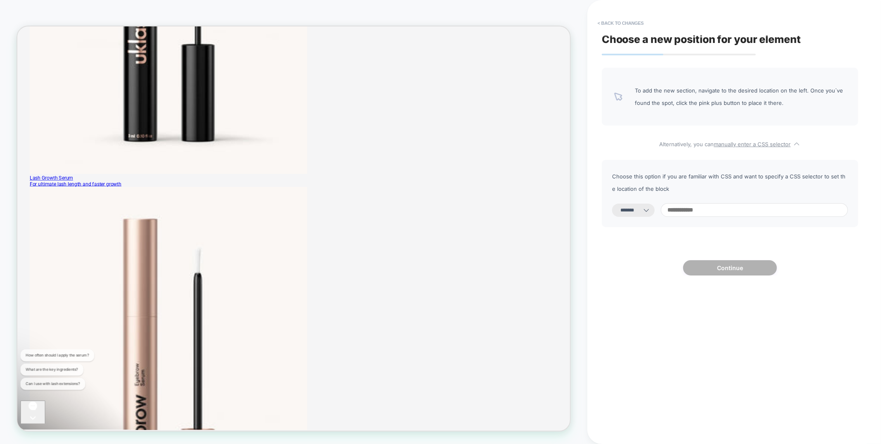
click at [748, 217] on input at bounding box center [754, 210] width 187 height 14
paste input "**********"
type input "**********"
select select "*********"
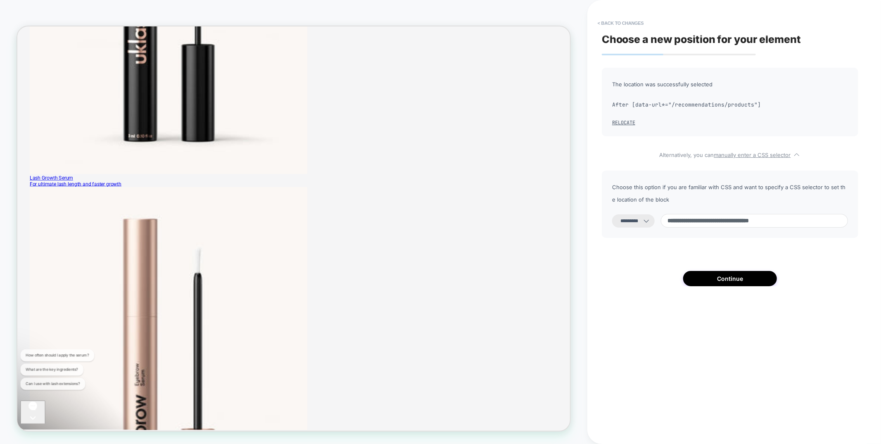
type input "**********"
click at [652, 224] on select "**********" at bounding box center [633, 220] width 43 height 13
select select "*******"
click at [612, 214] on select "**********" at bounding box center [633, 220] width 43 height 13
click at [705, 284] on button "Continue" at bounding box center [730, 278] width 94 height 15
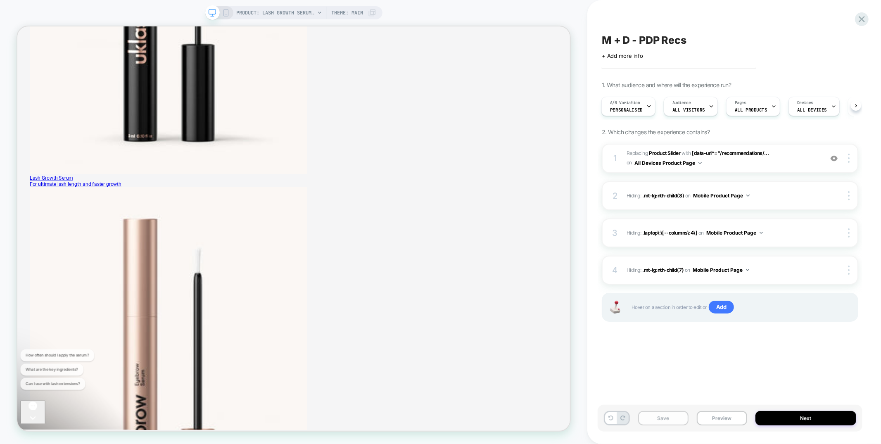
click at [675, 421] on button "Save" at bounding box center [663, 418] width 50 height 14
click at [851, 271] on div at bounding box center [851, 270] width 16 height 9
click at [0, 0] on div "Delete" at bounding box center [0, 0] width 0 height 0
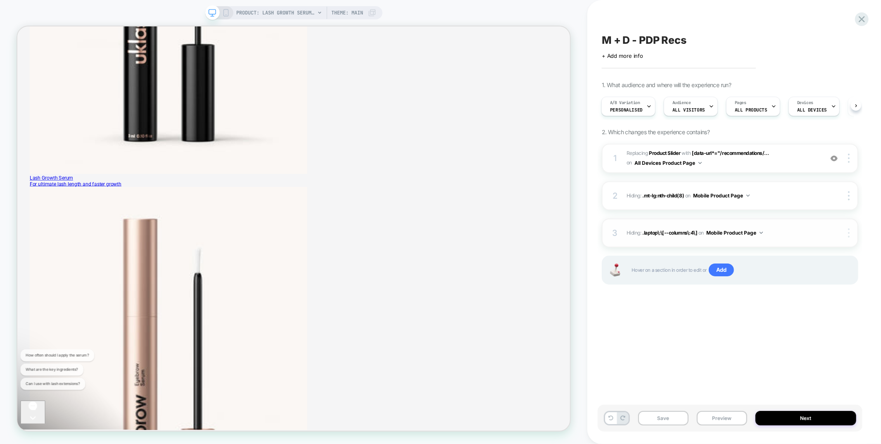
click at [849, 231] on img at bounding box center [849, 233] width 2 height 9
click at [0, 0] on div "Delete" at bounding box center [0, 0] width 0 height 0
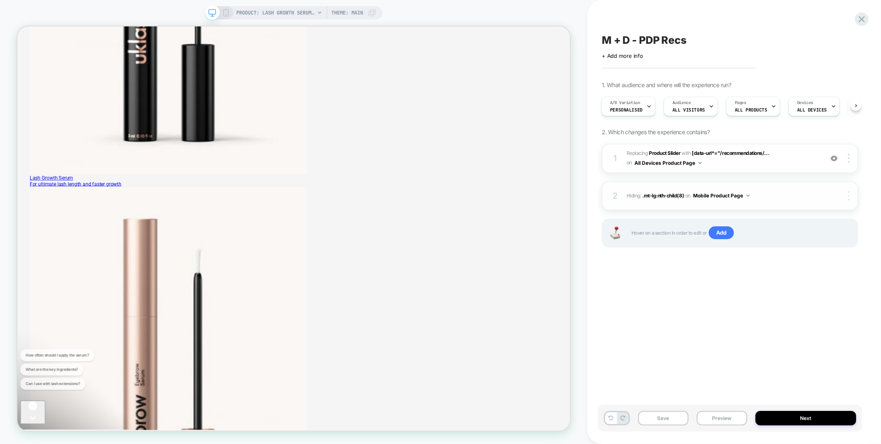
click at [852, 198] on div at bounding box center [851, 195] width 16 height 9
click at [799, 245] on div "Hover on a section in order to edit or Add" at bounding box center [730, 233] width 257 height 29
click at [0, 0] on img at bounding box center [0, 0] width 0 height 0
click at [0, 0] on div "Delete" at bounding box center [0, 0] width 0 height 0
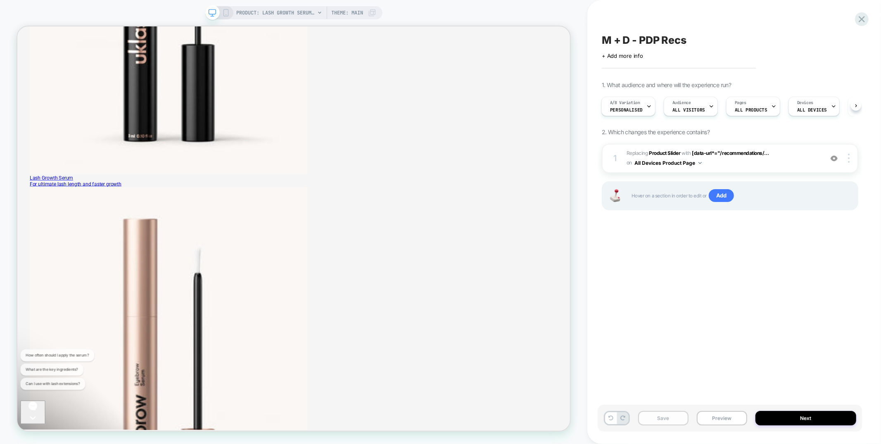
click at [671, 412] on button "Save" at bounding box center [663, 418] width 50 height 14
click at [795, 413] on button "Next" at bounding box center [806, 418] width 101 height 14
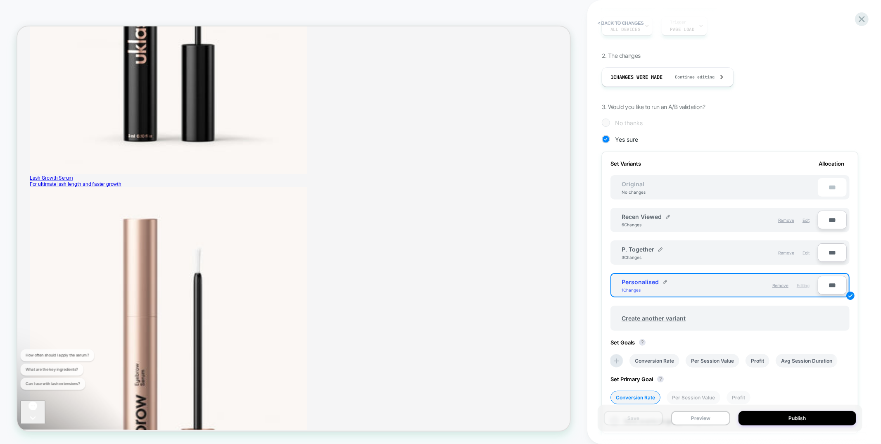
scroll to position [131, 0]
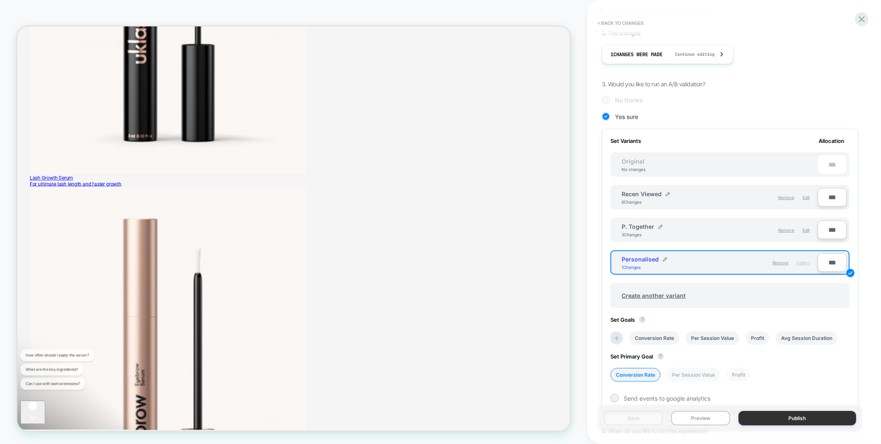
click at [786, 420] on button "Publish" at bounding box center [798, 418] width 118 height 14
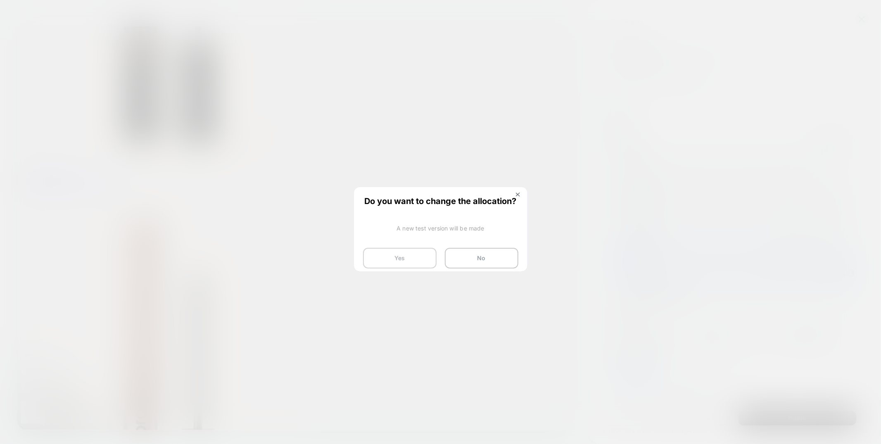
click at [385, 256] on button "Yes" at bounding box center [400, 258] width 74 height 21
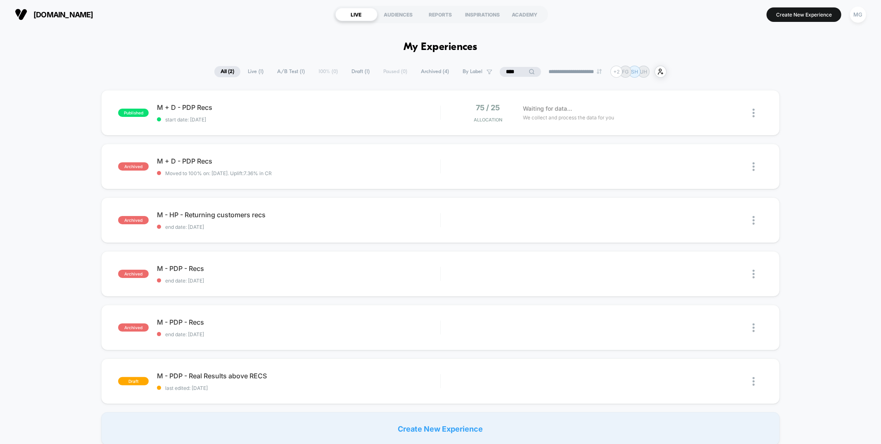
click at [500, 68] on input "****" at bounding box center [520, 72] width 41 height 10
click at [500, 68] on input "****" at bounding box center [520, 72] width 83 height 10
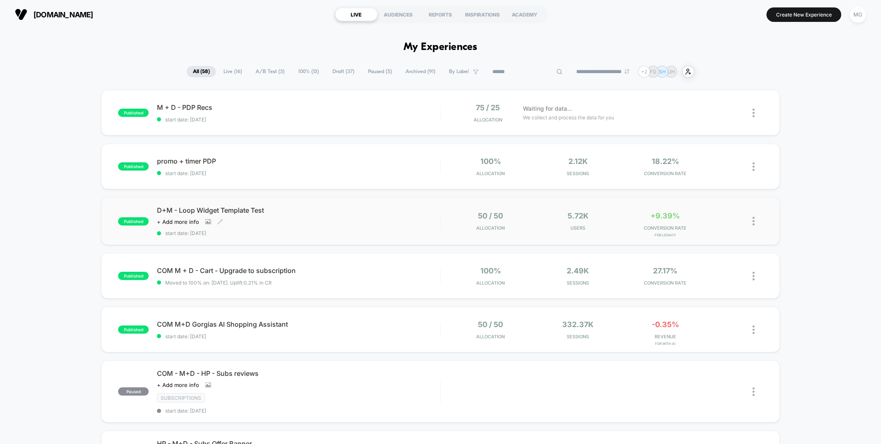
click at [336, 219] on div "Click to view images Click to edit experience details + Add more info" at bounding box center [256, 222] width 198 height 7
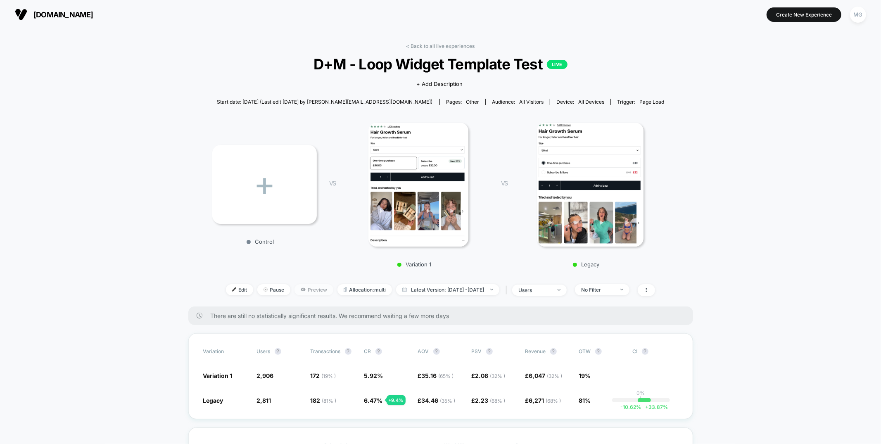
click at [295, 284] on span "Preview" at bounding box center [314, 289] width 39 height 11
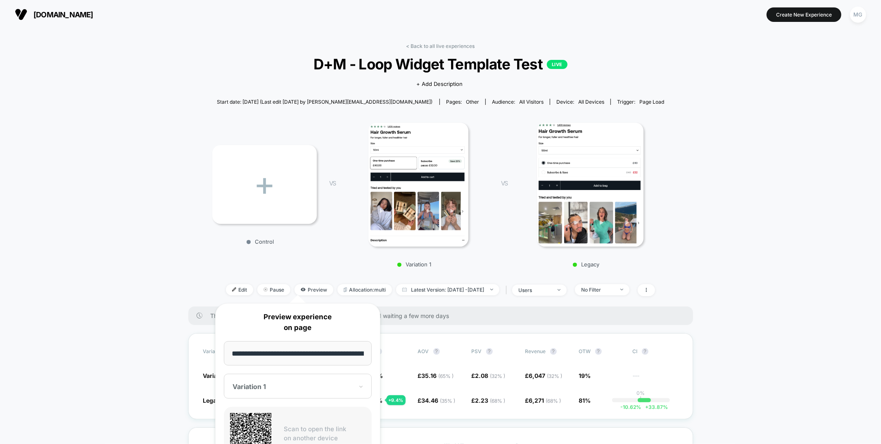
click at [226, 252] on div "+ Control VS Variation 1 VS Legacy" at bounding box center [436, 192] width 457 height 159
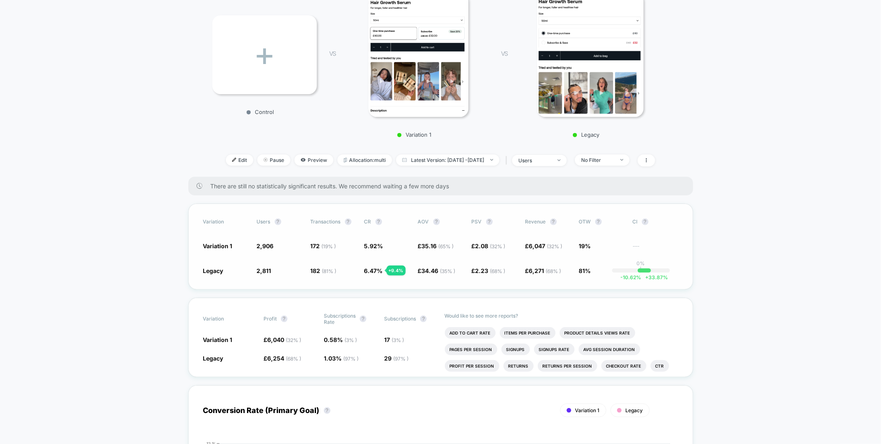
scroll to position [131, 0]
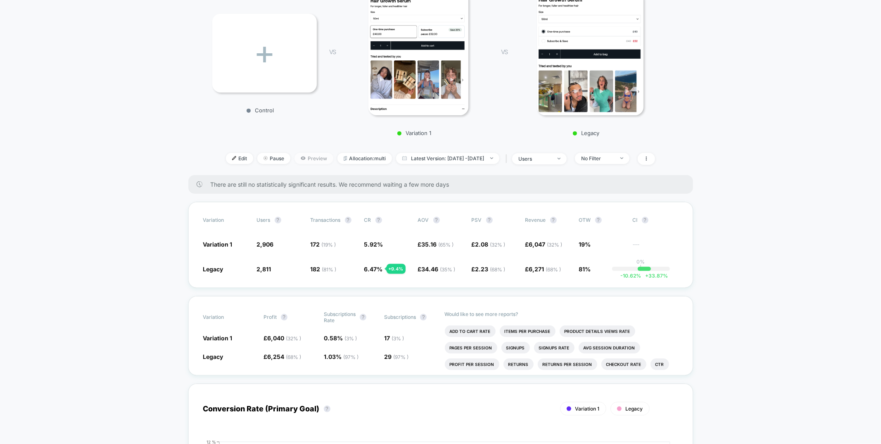
click at [295, 160] on span "Preview" at bounding box center [314, 158] width 39 height 11
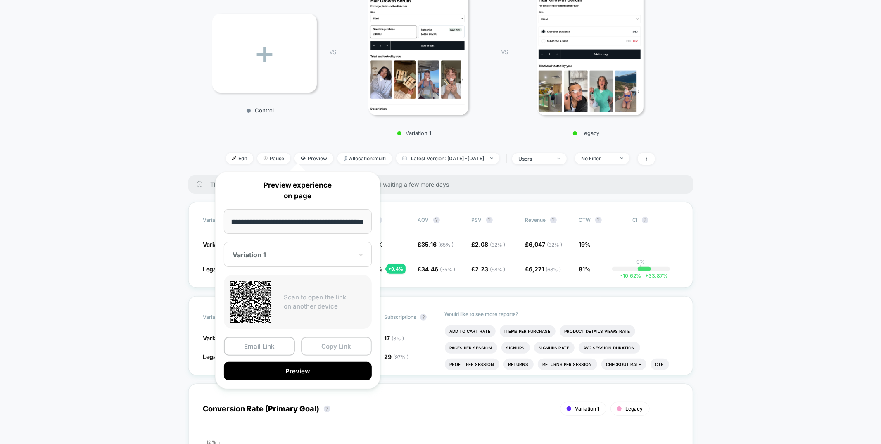
scroll to position [0, 0]
click at [327, 351] on button "Copy Link" at bounding box center [336, 346] width 71 height 19
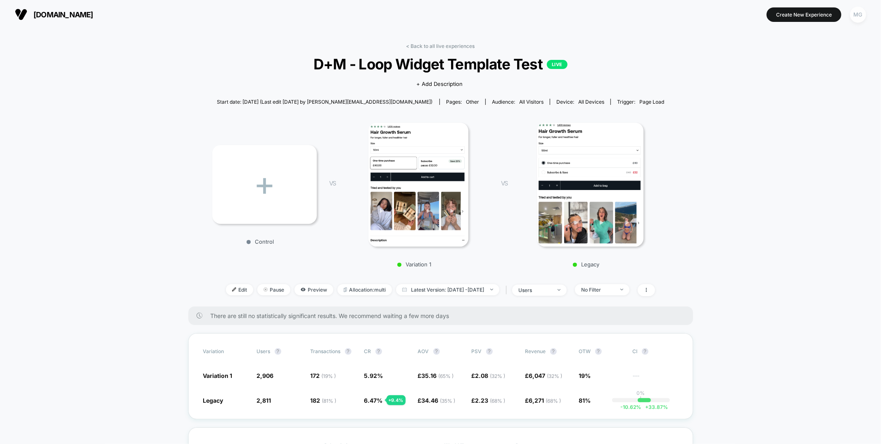
click at [854, 13] on div "MG" at bounding box center [858, 15] width 16 height 16
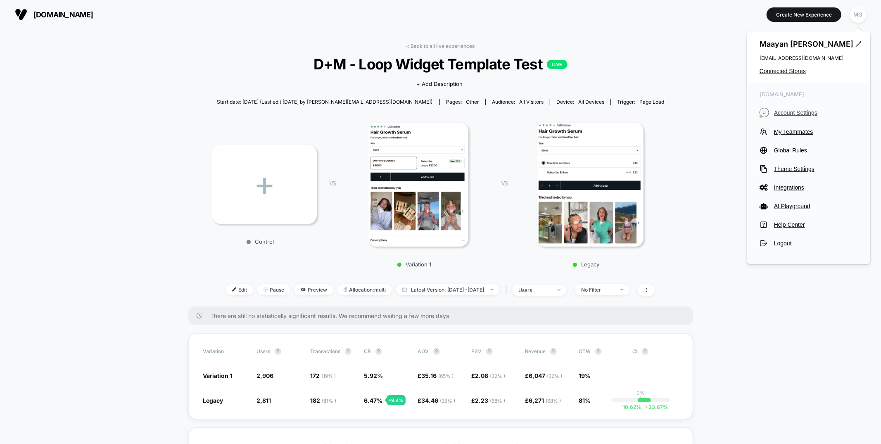
click at [785, 110] on span "Account Settings" at bounding box center [816, 113] width 84 height 7
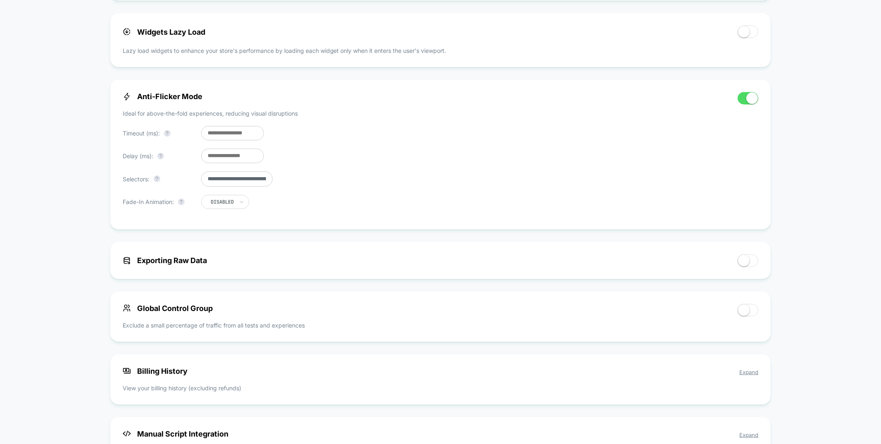
drag, startPoint x: 236, startPoint y: 183, endPoint x: 133, endPoint y: 170, distance: 104.1
click at [133, 170] on div "**********" at bounding box center [426, 154] width 607 height 125
click at [197, 181] on div "**********" at bounding box center [198, 178] width 150 height 15
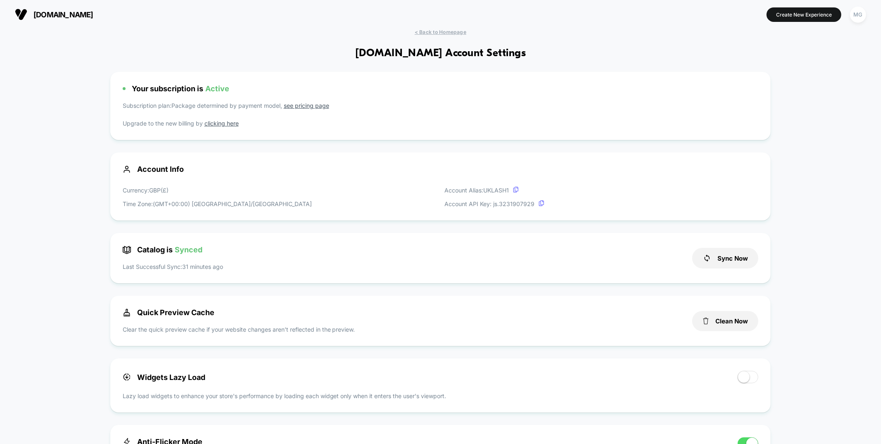
scroll to position [31, 0]
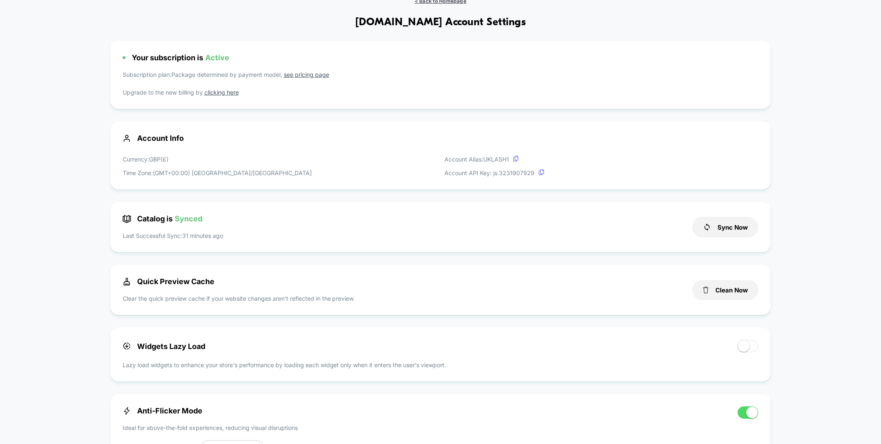
click at [461, 2] on span "< Back to Homepage" at bounding box center [441, 1] width 52 height 6
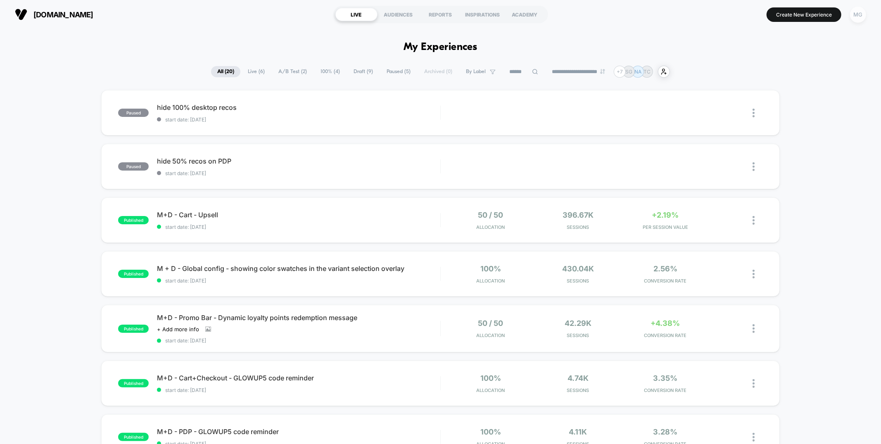
click at [858, 15] on div "MG" at bounding box center [858, 15] width 16 height 16
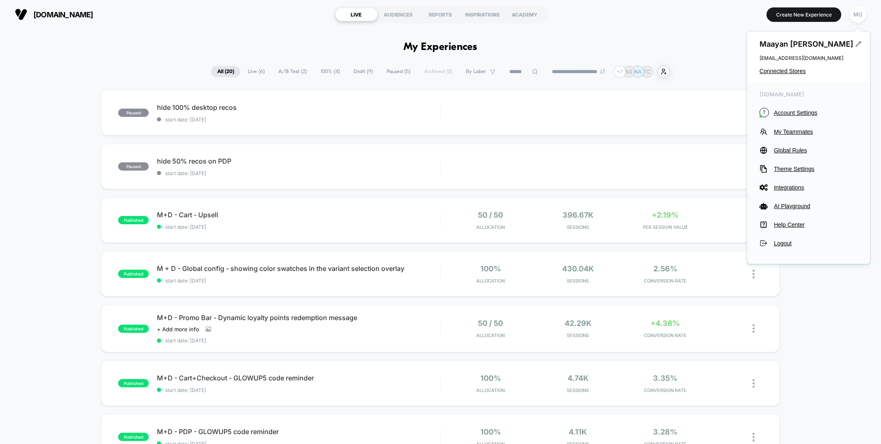
click at [328, 74] on span "100% ( 4 )" at bounding box center [330, 71] width 32 height 11
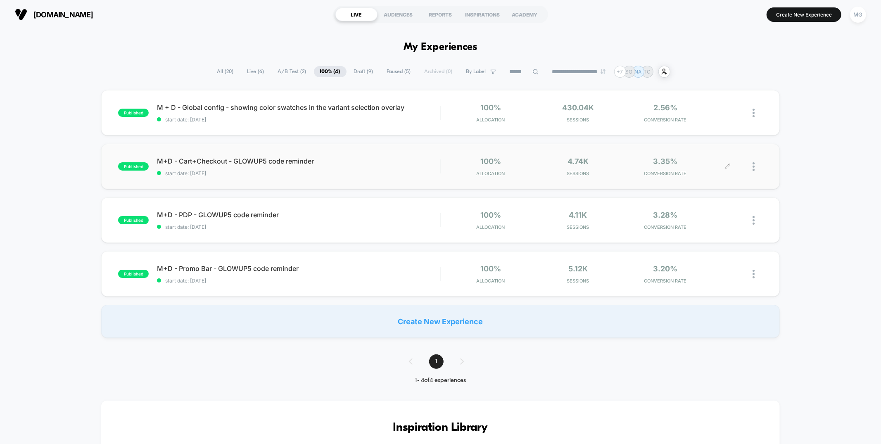
click at [755, 166] on div at bounding box center [758, 166] width 10 height 19
click at [707, 157] on div "Pause" at bounding box center [711, 157] width 74 height 19
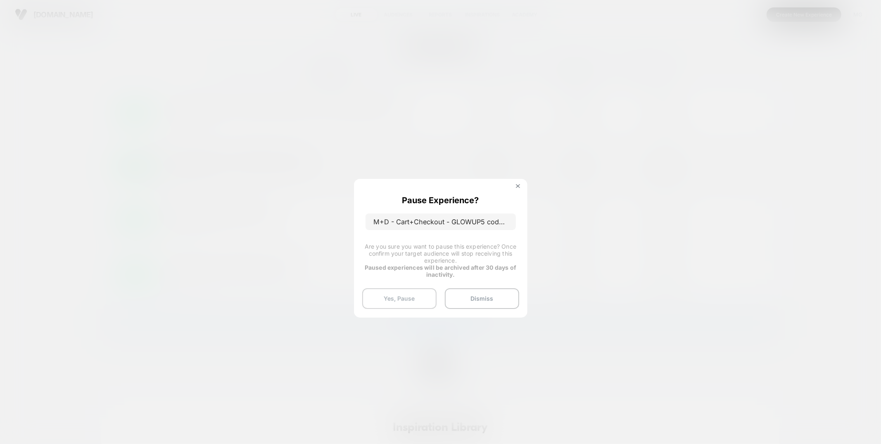
click at [380, 298] on button "Yes, Pause" at bounding box center [399, 298] width 74 height 21
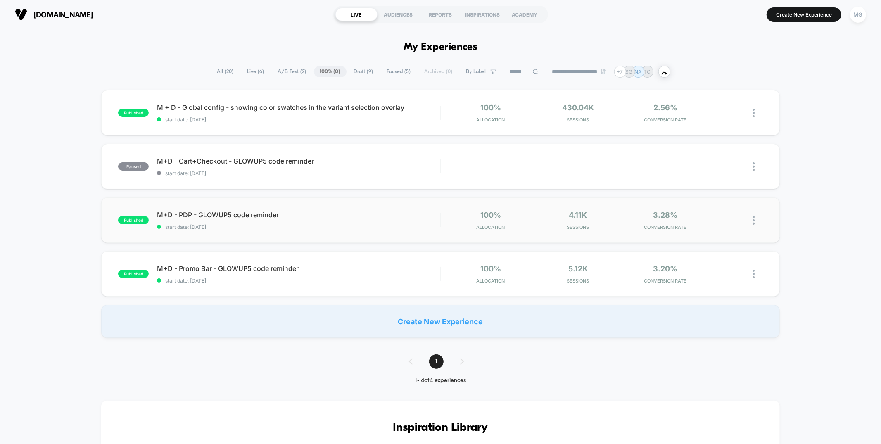
click at [754, 218] on img at bounding box center [754, 220] width 2 height 9
click at [702, 207] on div "Pause" at bounding box center [711, 211] width 74 height 19
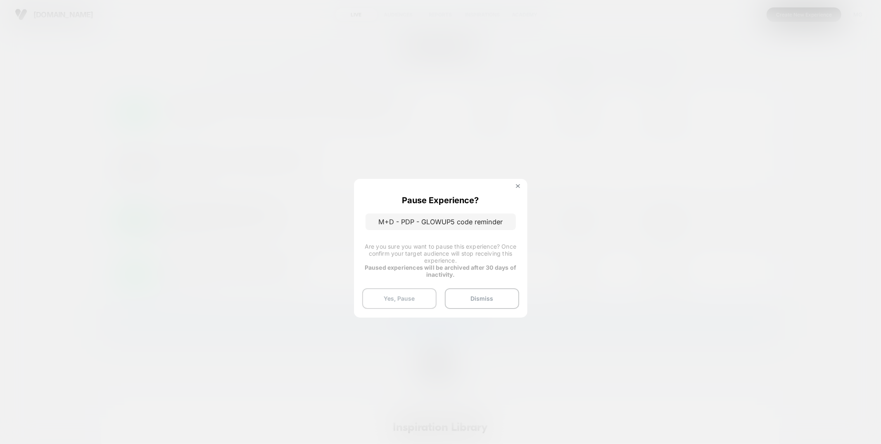
click at [393, 299] on button "Yes, Pause" at bounding box center [399, 298] width 74 height 21
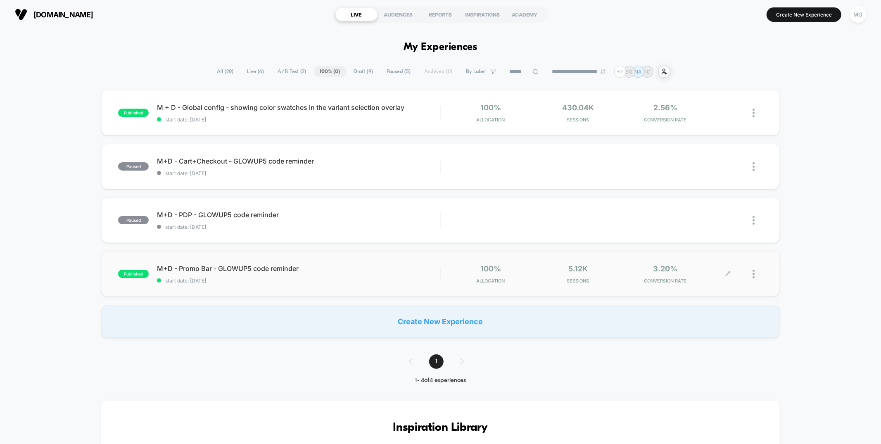
click at [755, 273] on div at bounding box center [758, 273] width 10 height 19
click at [717, 269] on div "Pause" at bounding box center [711, 265] width 74 height 19
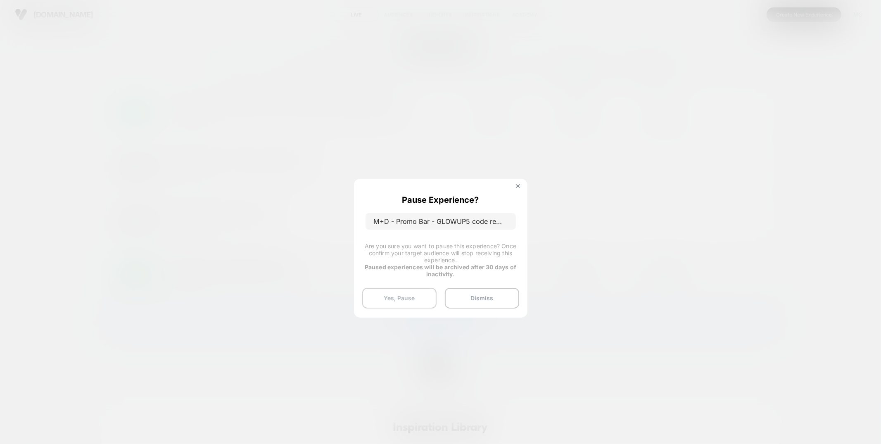
click at [383, 297] on button "Yes, Pause" at bounding box center [399, 298] width 74 height 21
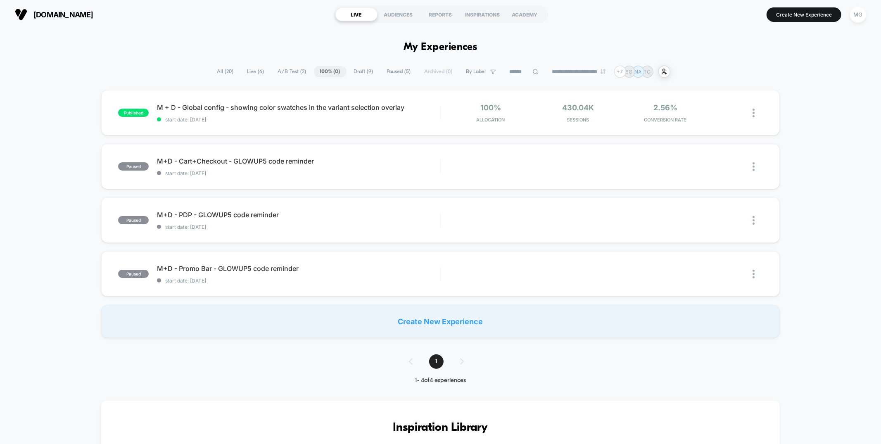
click at [281, 69] on span "A/B Test ( 2 )" at bounding box center [292, 71] width 41 height 11
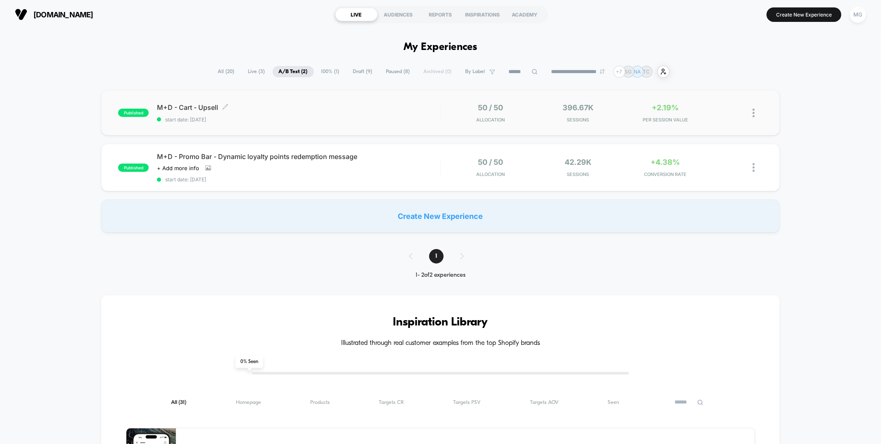
click at [371, 112] on div "M+D - Cart - Upsell Click to edit experience details Click to edit experience d…" at bounding box center [298, 112] width 283 height 19
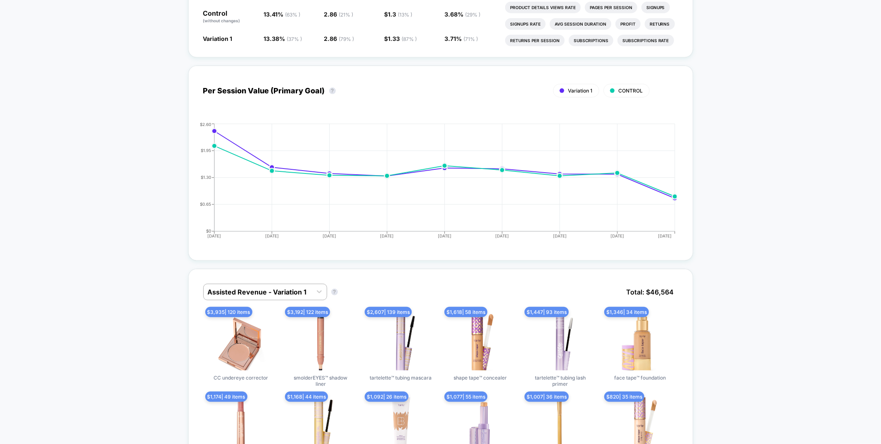
scroll to position [469, 0]
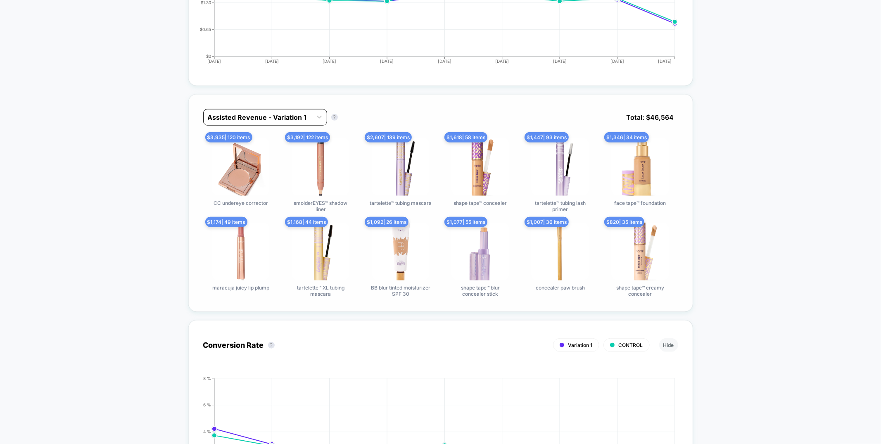
click at [223, 121] on div "Assisted Revenue - Variation 1" at bounding box center [258, 117] width 108 height 13
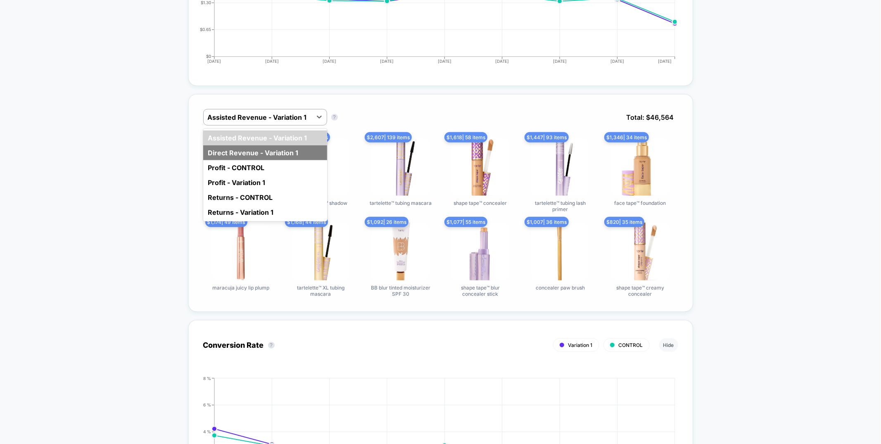
click at [228, 154] on div "Direct Revenue - Variation 1" at bounding box center [265, 152] width 124 height 15
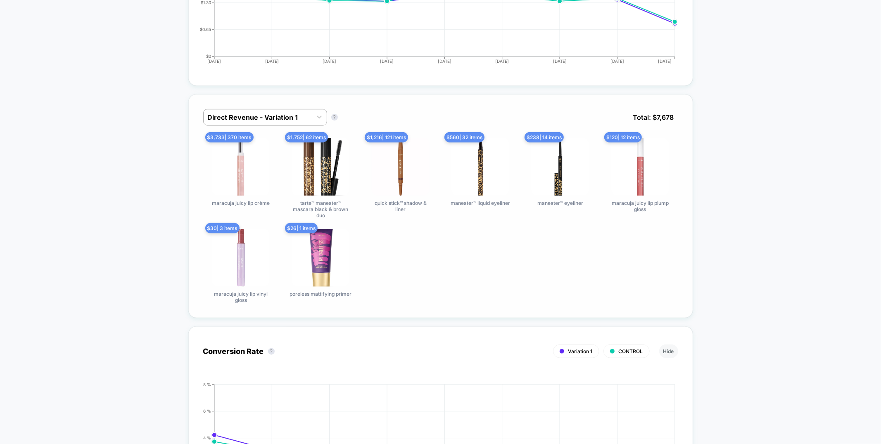
scroll to position [0, 0]
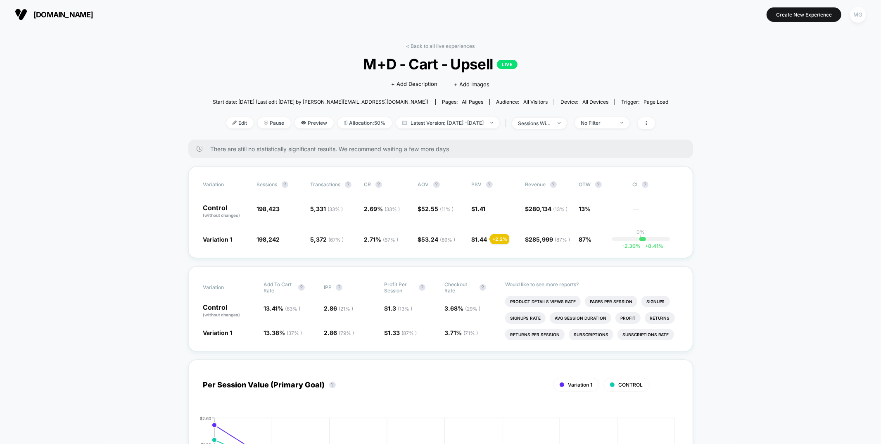
click at [857, 16] on div "MG" at bounding box center [858, 15] width 16 height 16
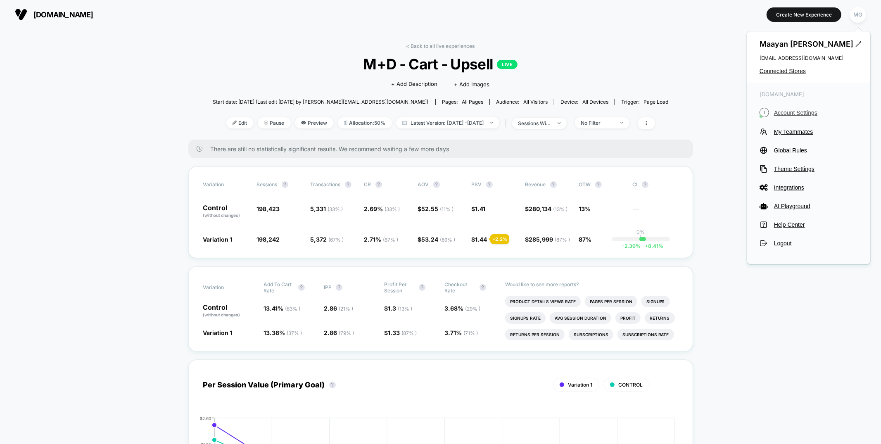
click at [807, 112] on span "Account Settings" at bounding box center [816, 113] width 84 height 7
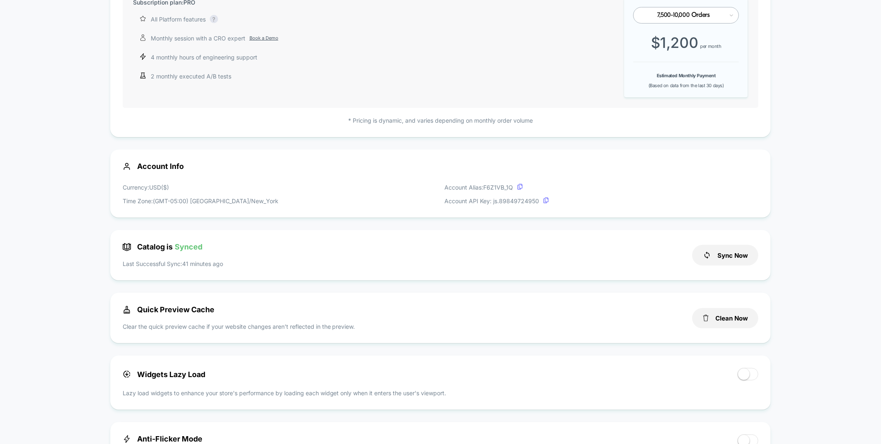
scroll to position [114, 0]
click at [732, 257] on button "Sync Now" at bounding box center [726, 254] width 66 height 21
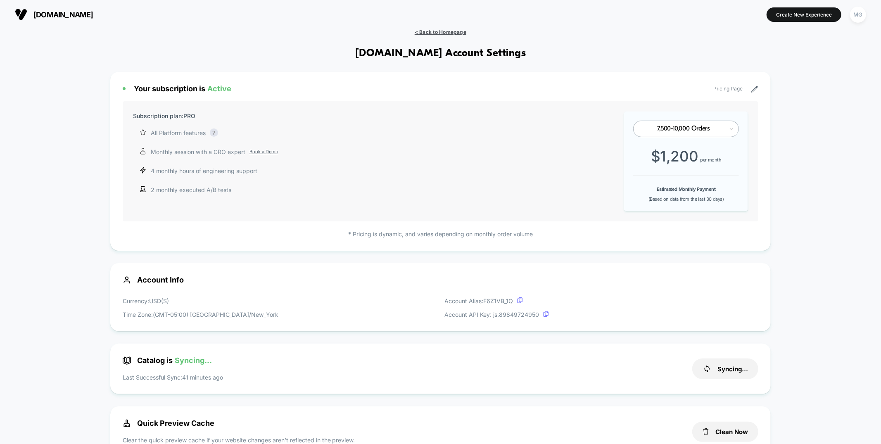
click at [431, 30] on span "< Back to Homepage" at bounding box center [441, 32] width 52 height 6
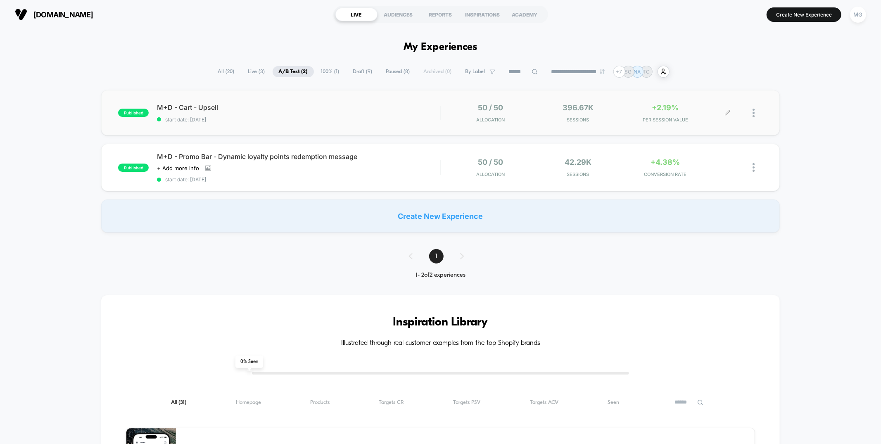
click at [755, 114] on div at bounding box center [758, 112] width 10 height 19
click at [695, 122] on div "Preview Link" at bounding box center [711, 123] width 74 height 19
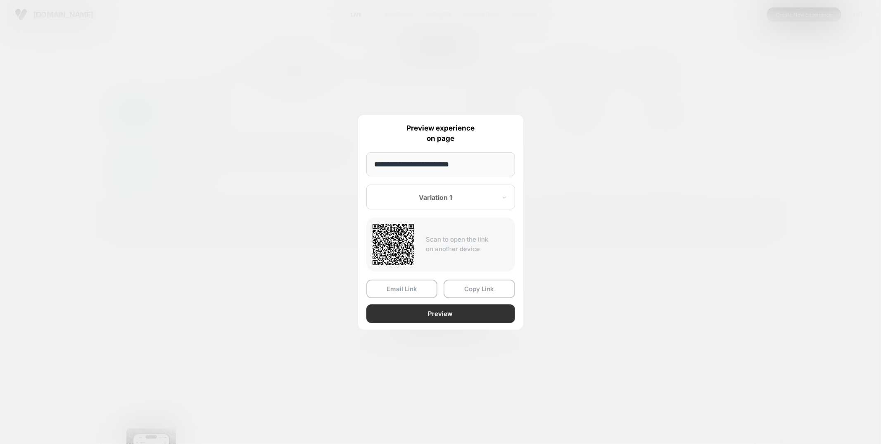
click at [421, 315] on button "Preview" at bounding box center [441, 314] width 149 height 19
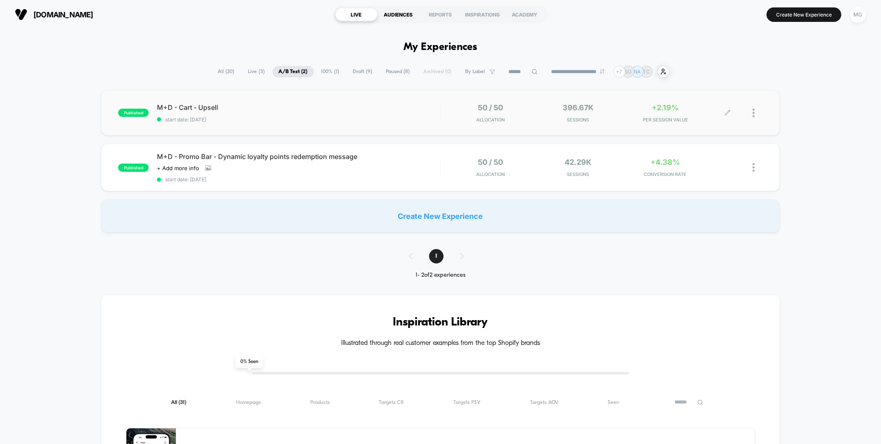
click at [404, 21] on div "AUDIENCES" at bounding box center [399, 14] width 42 height 13
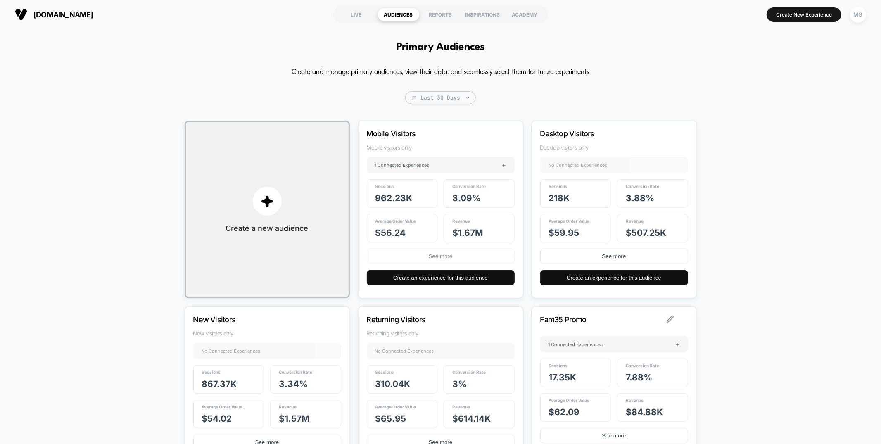
click at [455, 258] on button "See more" at bounding box center [441, 256] width 148 height 15
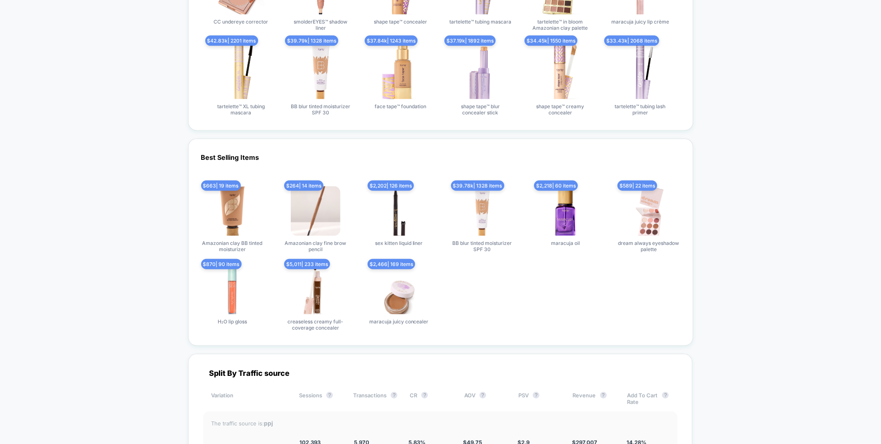
scroll to position [920, 0]
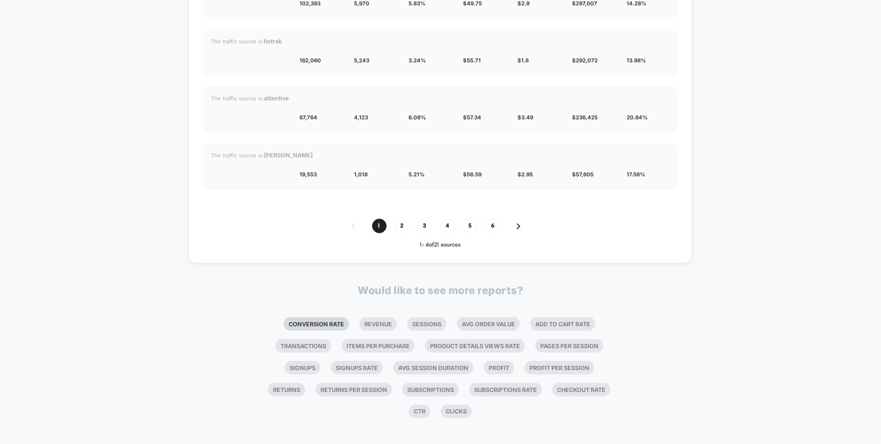
click at [332, 326] on li "Conversion Rate" at bounding box center [316, 324] width 65 height 14
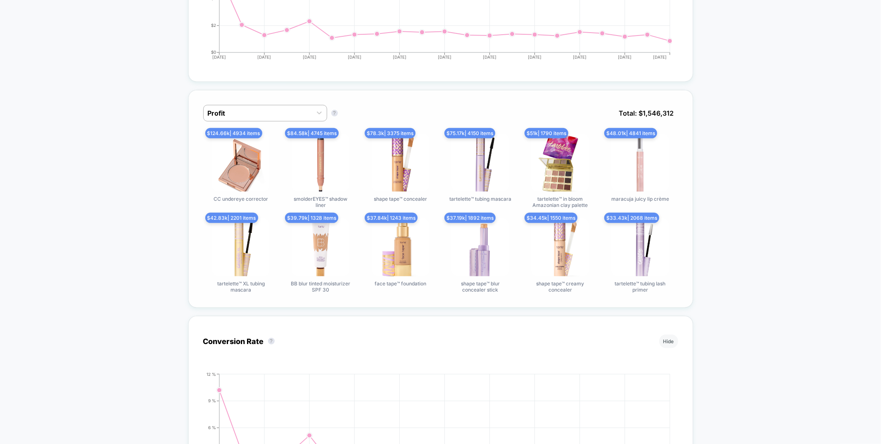
scroll to position [0, 0]
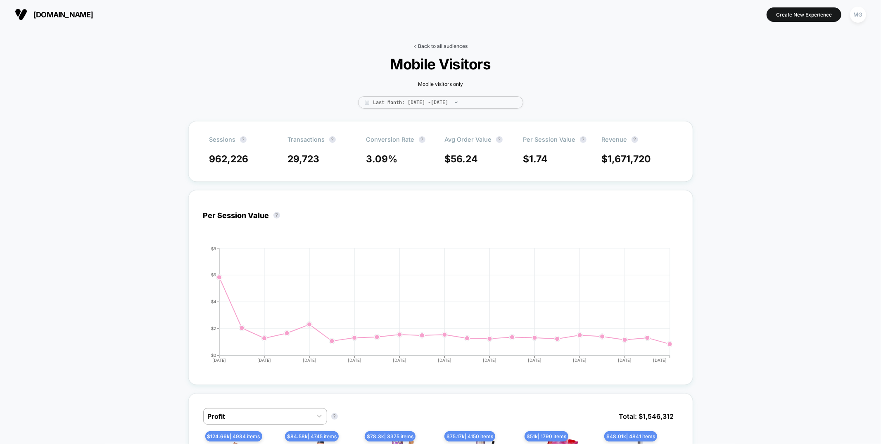
click at [457, 45] on link "< Back to all audiences" at bounding box center [441, 46] width 54 height 6
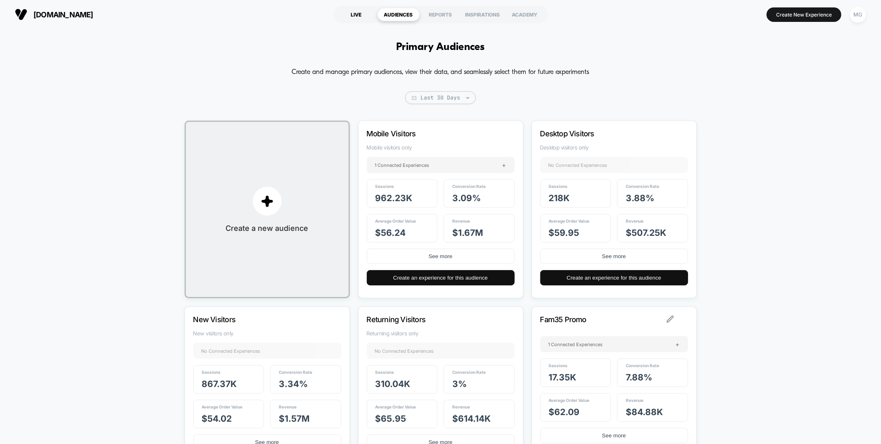
click at [351, 8] on div "LIVE" at bounding box center [357, 14] width 42 height 13
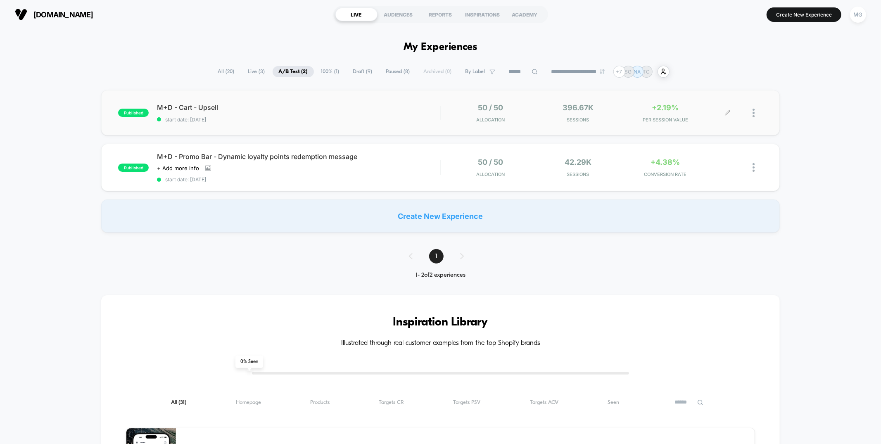
click at [729, 112] on icon at bounding box center [728, 113] width 6 height 6
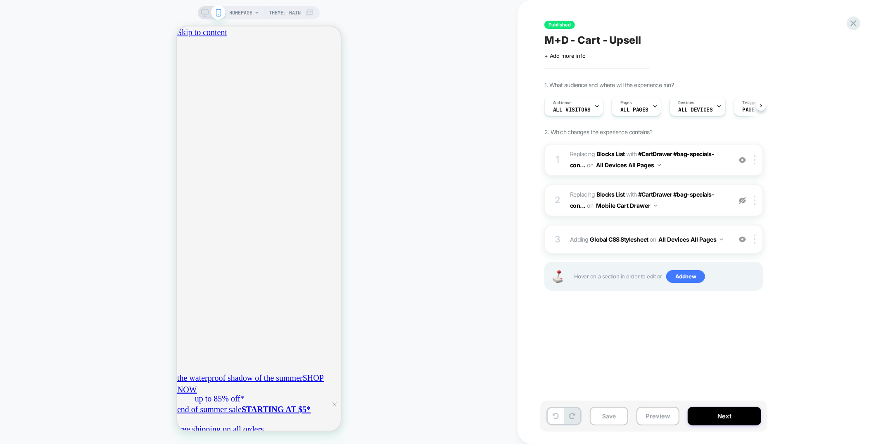
scroll to position [0, 0]
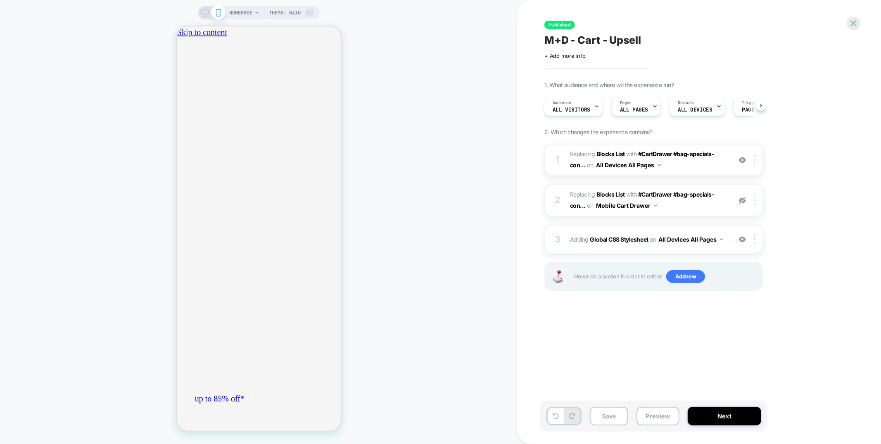
click at [667, 166] on span "#_loomi_addon_1754931320724 Replacing Blocks List WITH #CartDrawer #bag-special…" at bounding box center [648, 160] width 157 height 22
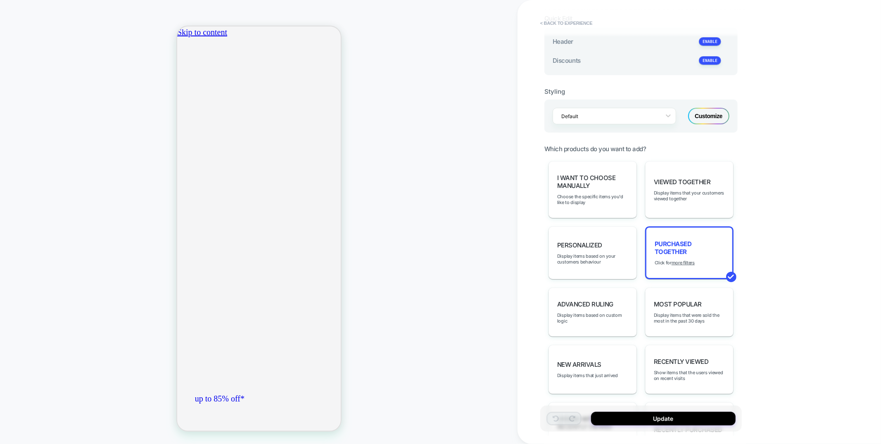
scroll to position [266, 0]
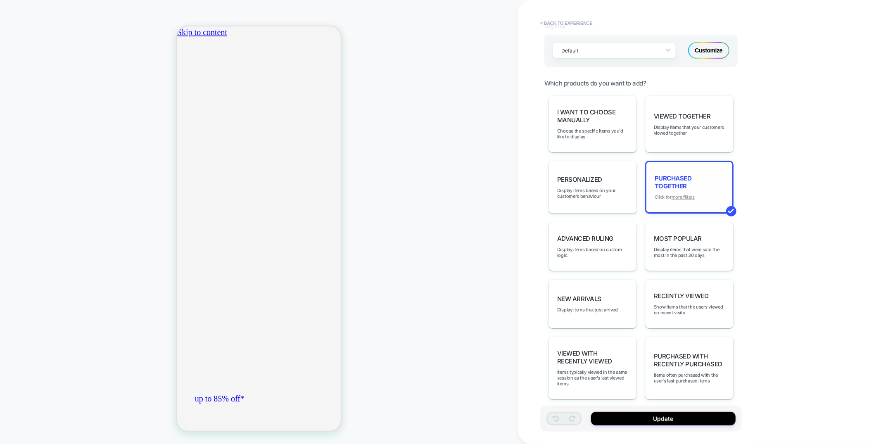
click at [682, 194] on u "more filters" at bounding box center [683, 197] width 23 height 6
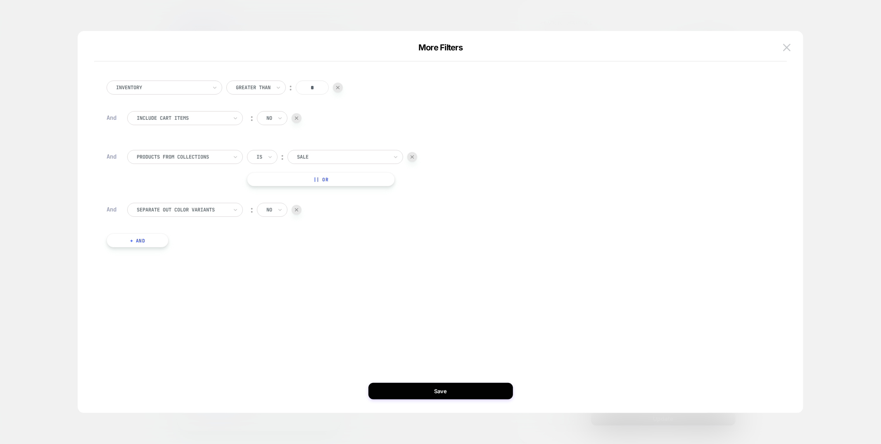
scroll to position [0, 292]
click at [788, 44] on img at bounding box center [786, 47] width 7 height 7
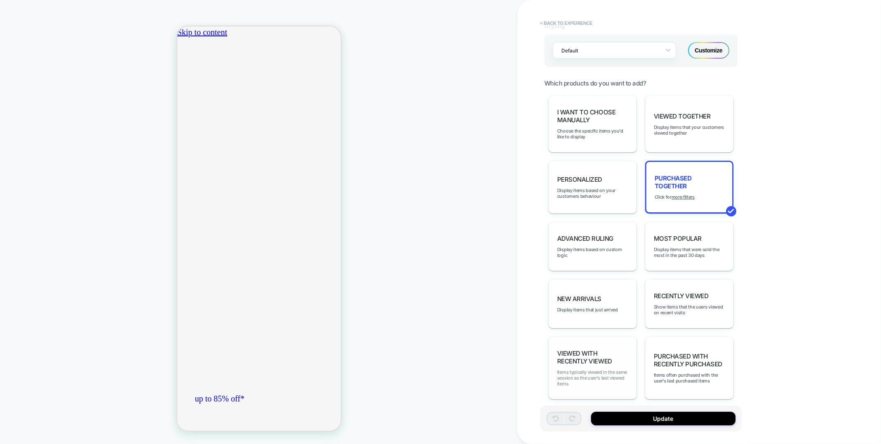
click at [597, 369] on span "Items typically viewed in the same session as the user's last viewed items" at bounding box center [592, 377] width 71 height 17
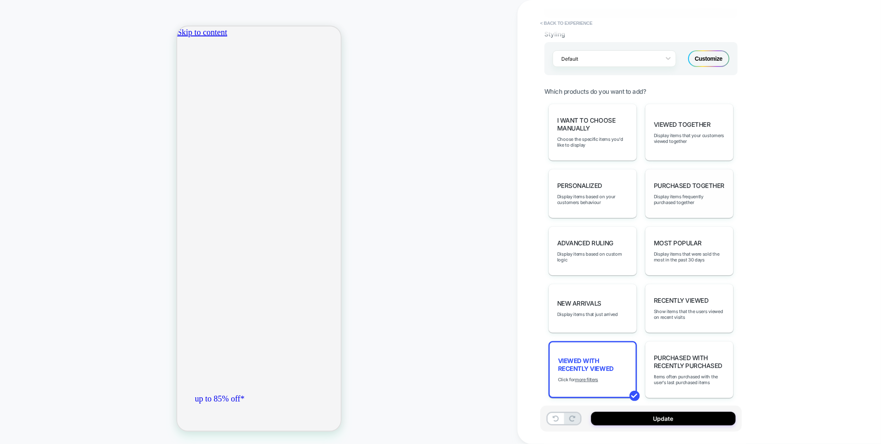
click at [656, 184] on span "Purchased Together" at bounding box center [689, 186] width 71 height 8
type textarea "*"
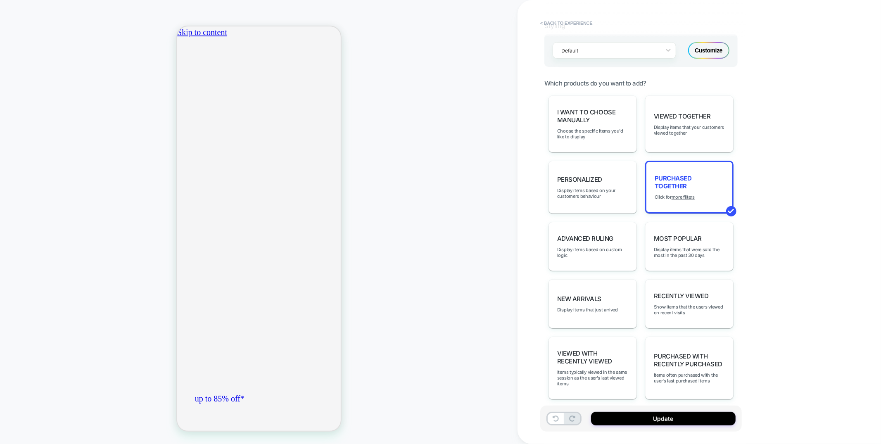
scroll to position [0, 146]
click at [572, 23] on button "< Back to experience" at bounding box center [566, 23] width 60 height 13
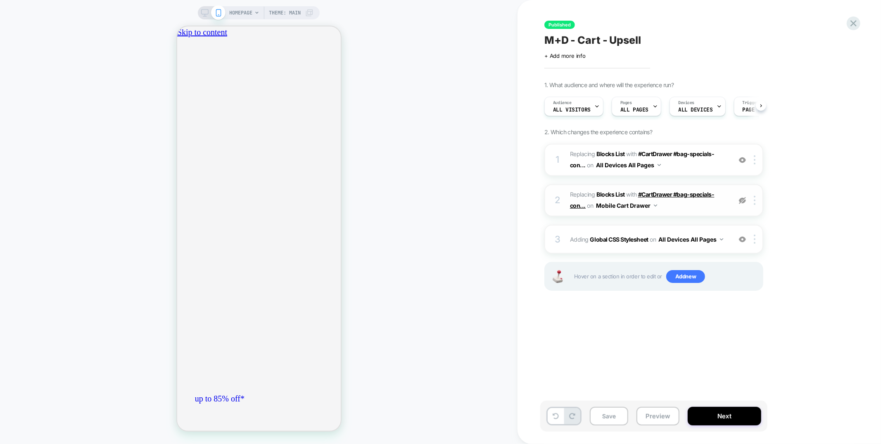
scroll to position [0, 0]
click at [180, 77] on icon "close" at bounding box center [180, 77] width 0 height 0
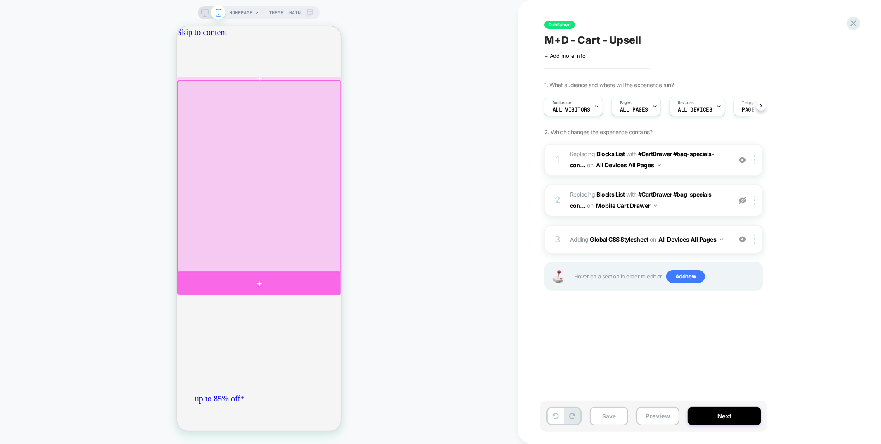
click at [324, 280] on div at bounding box center [259, 283] width 164 height 22
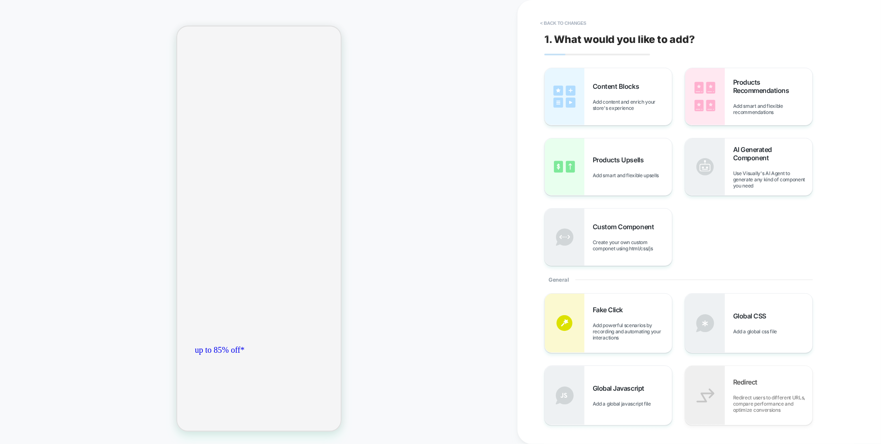
scroll to position [57, 0]
click at [737, 92] on span "Products Recommendations" at bounding box center [772, 86] width 79 height 17
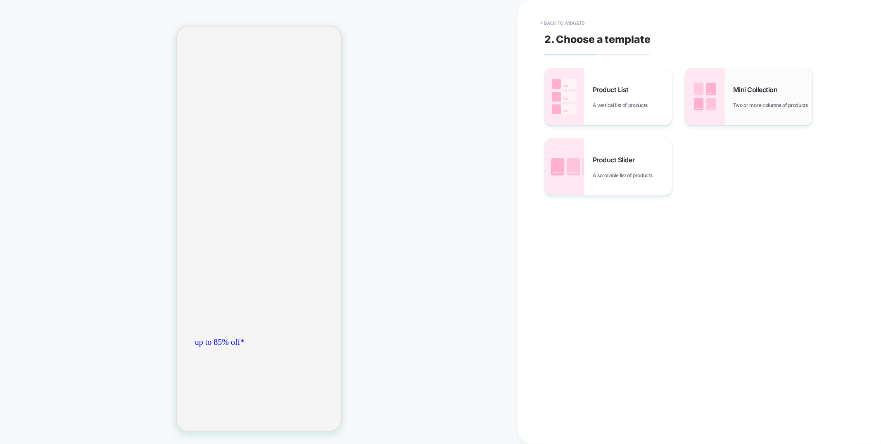
scroll to position [148, 0]
click at [748, 102] on span "Two or more columns of products" at bounding box center [772, 105] width 79 height 6
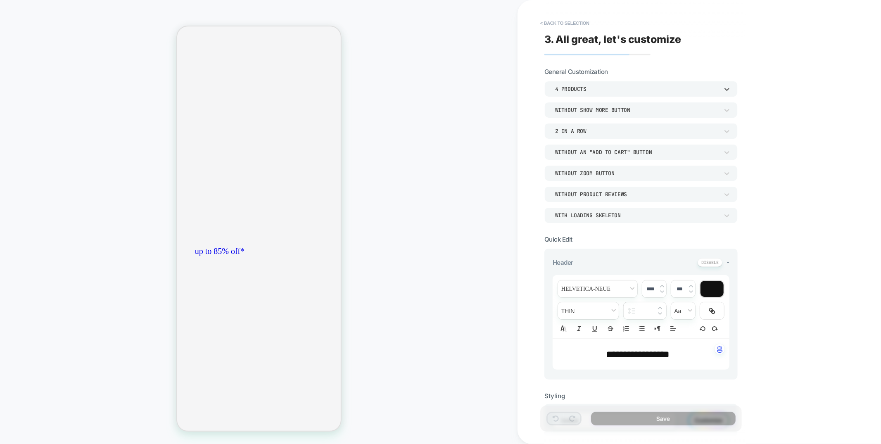
click at [617, 89] on div "4 Products" at bounding box center [637, 89] width 164 height 7
click at [566, 217] on div "16 Products" at bounding box center [641, 213] width 187 height 17
click at [623, 128] on div "2 In a Row" at bounding box center [637, 131] width 164 height 7
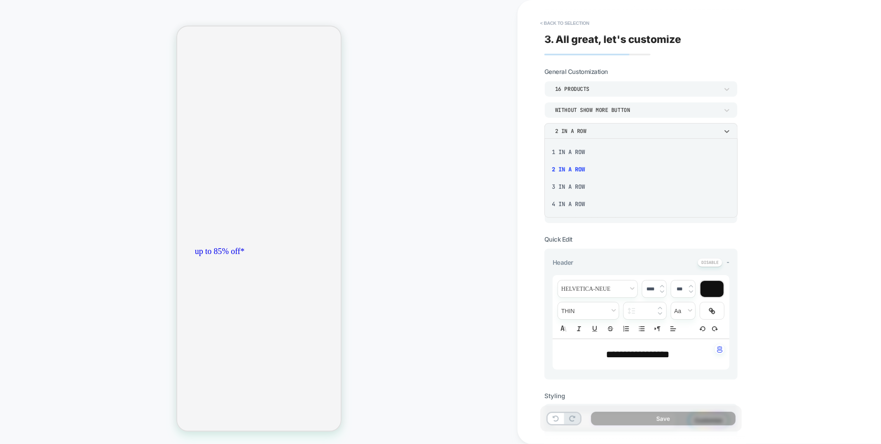
click at [555, 207] on div "4 In a Row" at bounding box center [641, 203] width 187 height 17
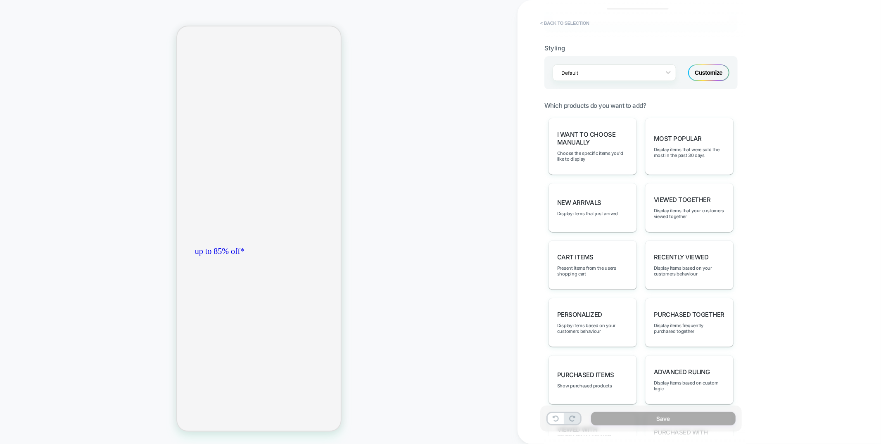
scroll to position [349, 0]
click at [706, 148] on span "Display items that were sold the most in the past 30 days" at bounding box center [689, 151] width 71 height 12
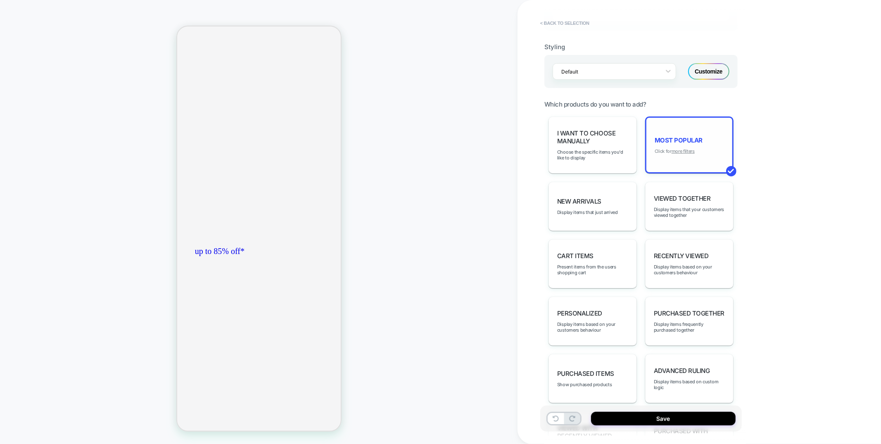
click at [686, 150] on u "more filters" at bounding box center [683, 151] width 23 height 6
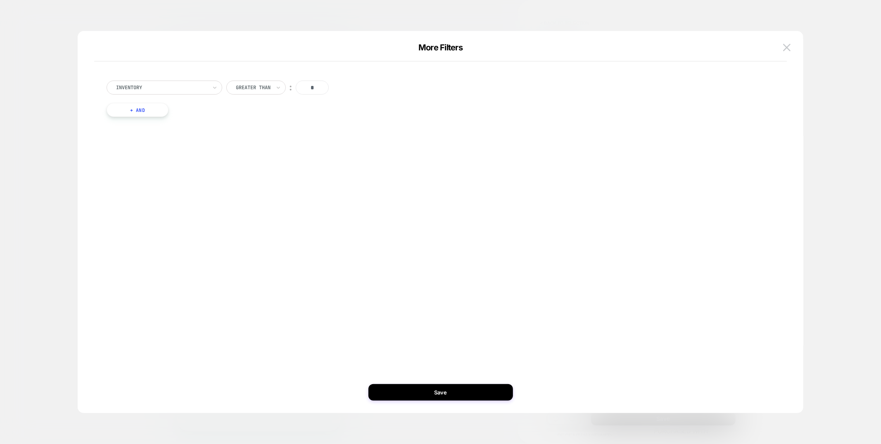
click at [151, 110] on button "+ And" at bounding box center [138, 110] width 62 height 14
click at [161, 118] on div at bounding box center [182, 117] width 91 height 7
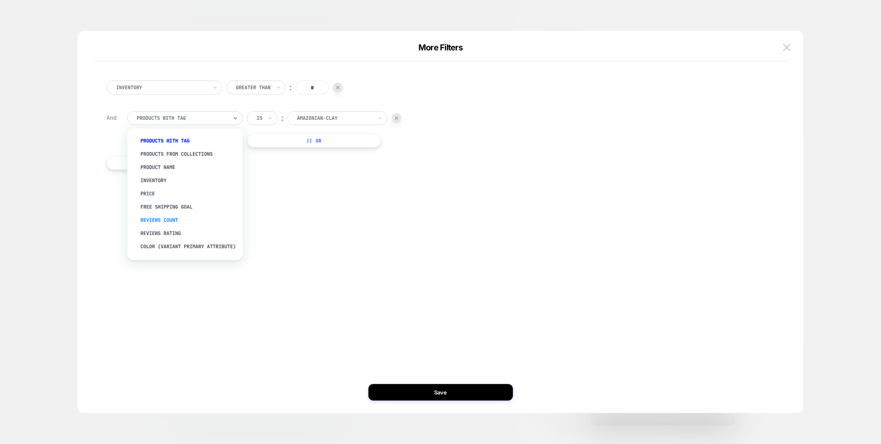
scroll to position [0, 146]
click at [153, 152] on div "products from collections" at bounding box center [189, 154] width 107 height 13
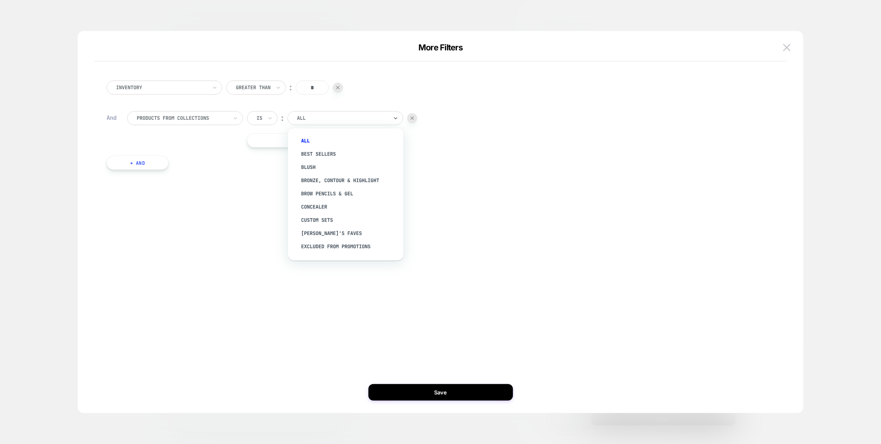
click at [326, 112] on div "All" at bounding box center [346, 118] width 116 height 14
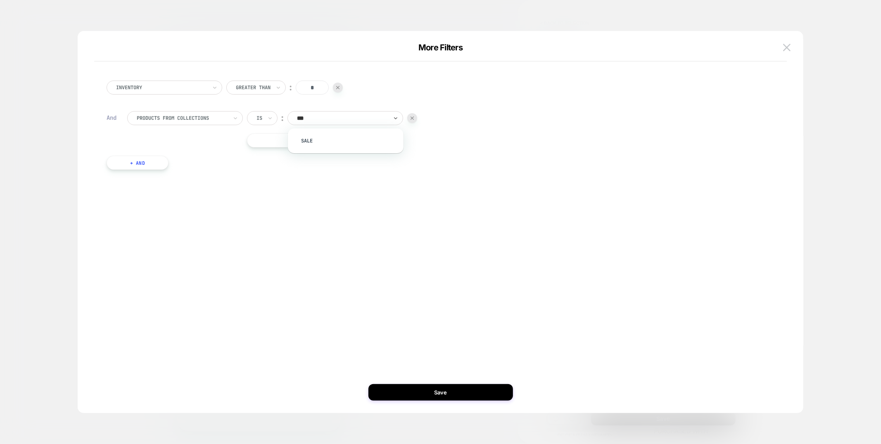
type input "****"
click at [317, 139] on div "Sale" at bounding box center [349, 140] width 107 height 13
click at [447, 401] on div "Inventory Greater Than ︰ * And products from collections Is ︰ Sale || Or + And" at bounding box center [441, 226] width 702 height 374
click at [447, 397] on button "Save" at bounding box center [441, 392] width 145 height 17
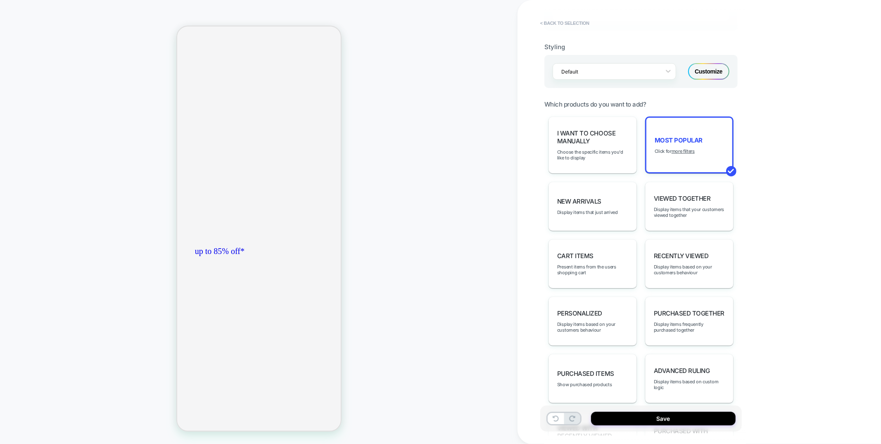
scroll to position [0, 0]
click at [679, 150] on u "more filters" at bounding box center [683, 151] width 23 height 6
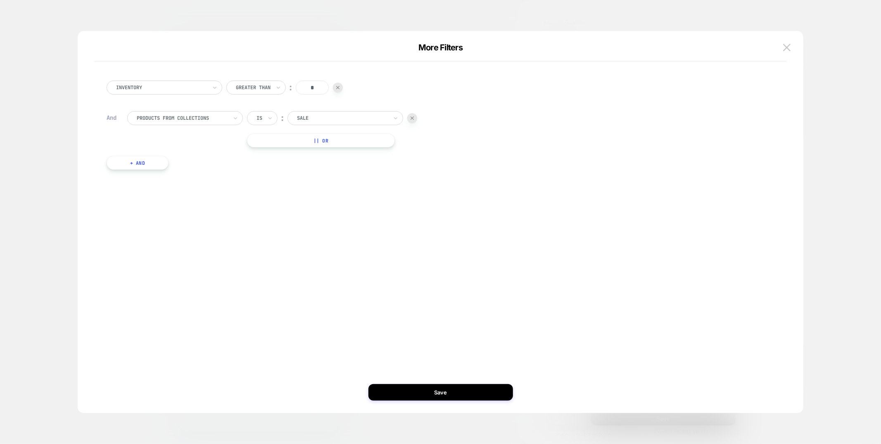
click at [156, 161] on button "+ And" at bounding box center [138, 163] width 62 height 14
click at [166, 164] on div "products with tag" at bounding box center [185, 171] width 116 height 14
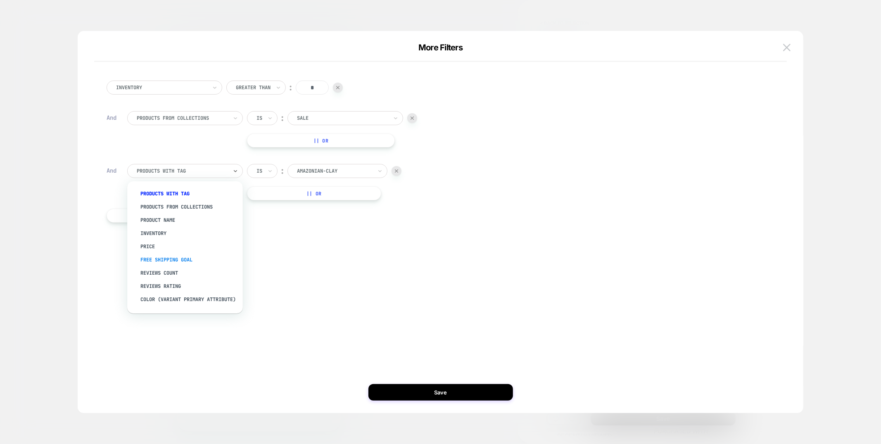
scroll to position [100, 0]
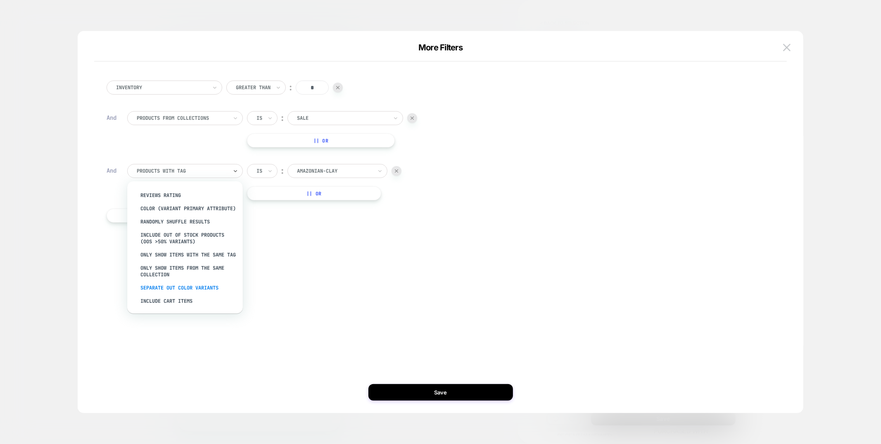
click at [164, 285] on div "Separate out color variants" at bounding box center [189, 287] width 107 height 13
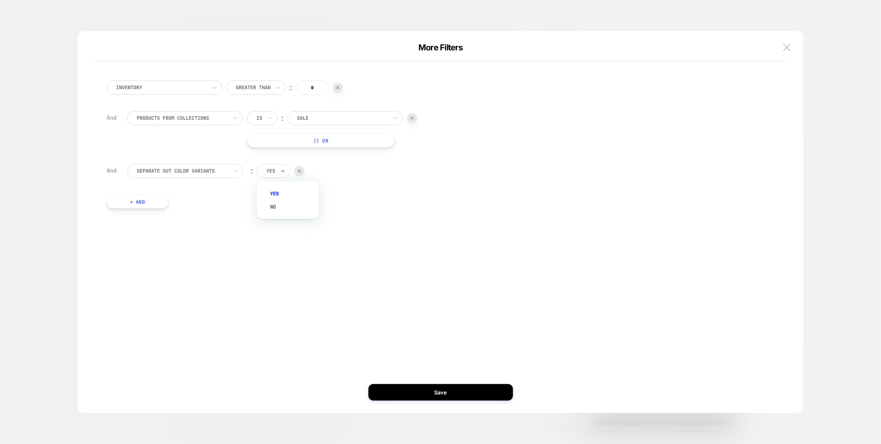
click at [268, 168] on input "text" at bounding box center [268, 170] width 3 height 7
click at [277, 209] on div "no" at bounding box center [292, 206] width 54 height 13
click at [401, 392] on button "Save" at bounding box center [441, 392] width 145 height 17
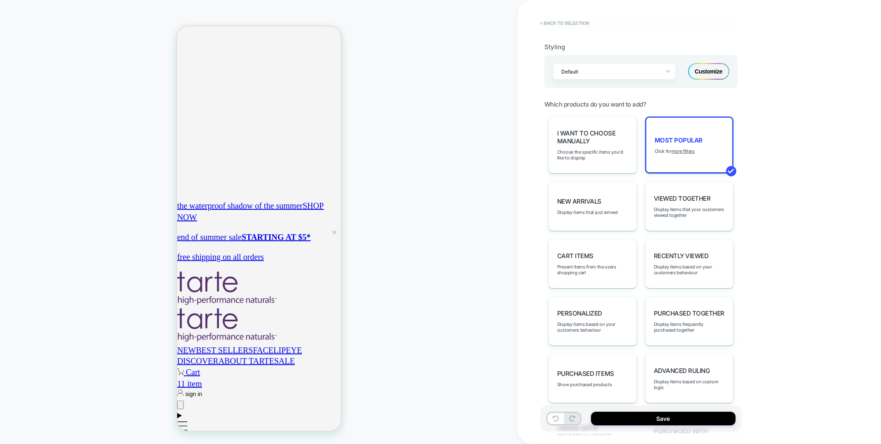
scroll to position [0, 292]
click at [573, 28] on button "< Back to selection" at bounding box center [564, 23] width 57 height 13
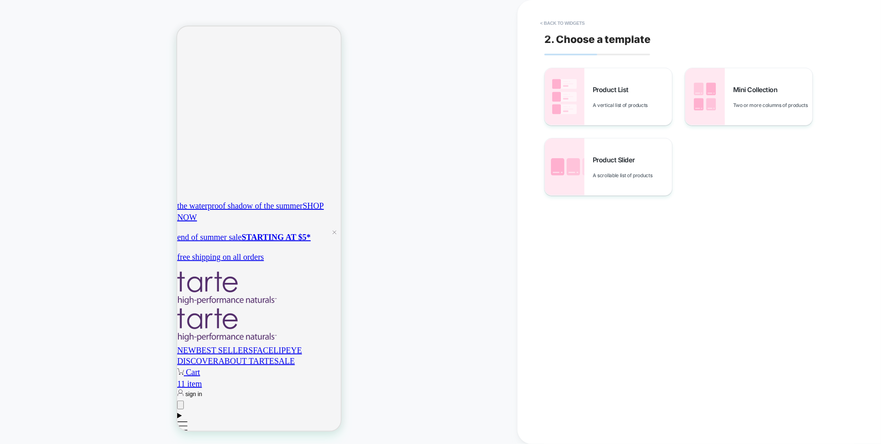
scroll to position [0, 0]
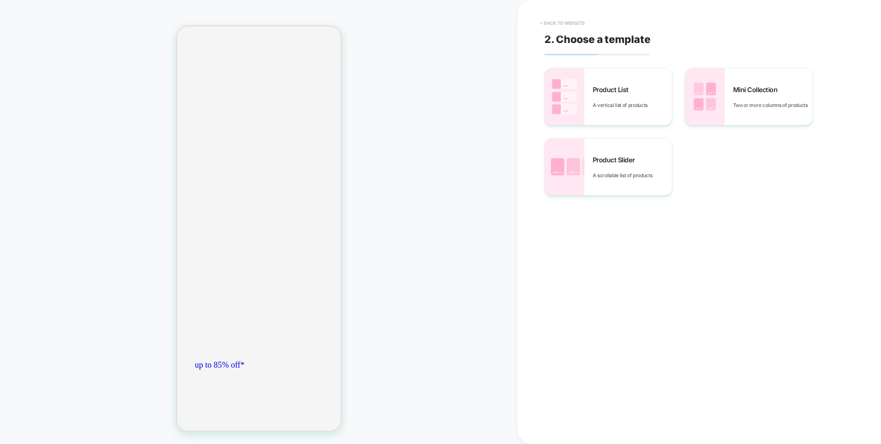
click at [573, 28] on button "< Back to widgets" at bounding box center [562, 23] width 53 height 13
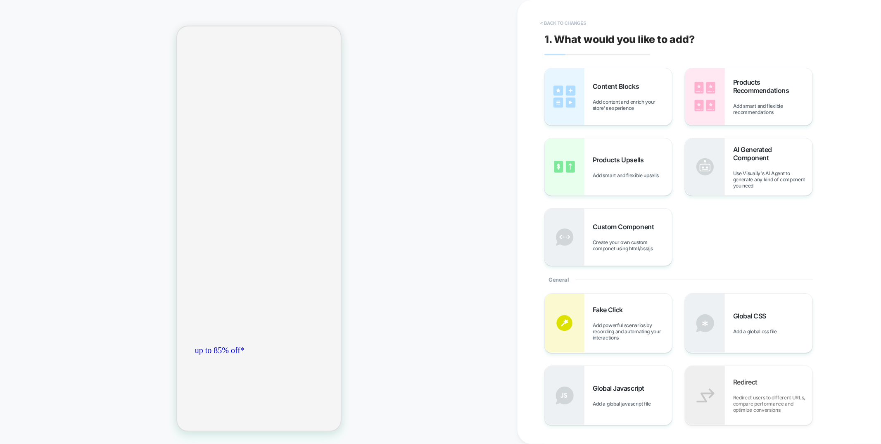
scroll to position [56, 0]
click at [573, 26] on button "< Back to changes" at bounding box center [563, 23] width 55 height 13
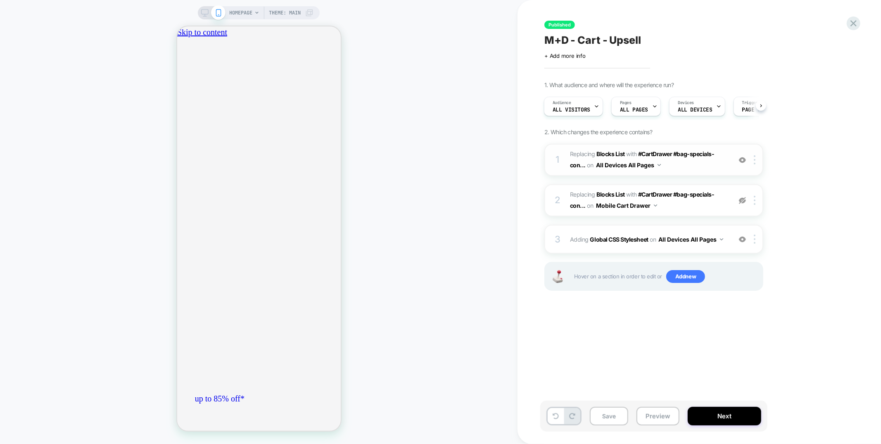
scroll to position [0, 146]
click at [711, 168] on span "#_loomi_addon_1754931320724 Replacing Blocks List WITH #CartDrawer #bag-special…" at bounding box center [648, 160] width 157 height 22
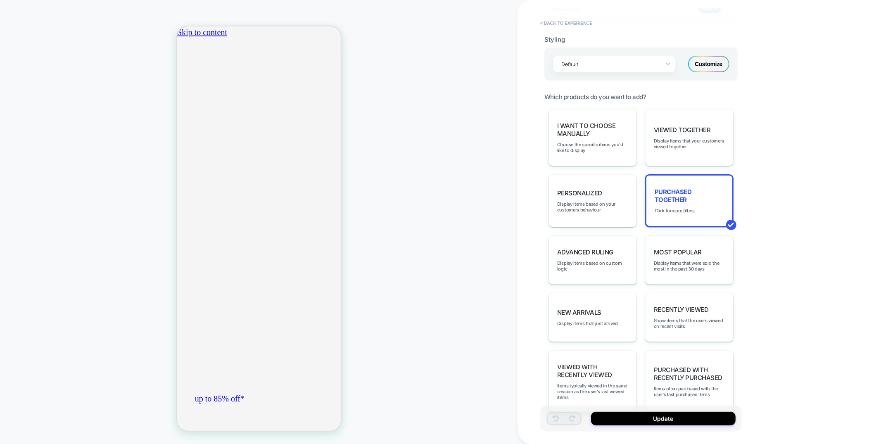
scroll to position [266, 0]
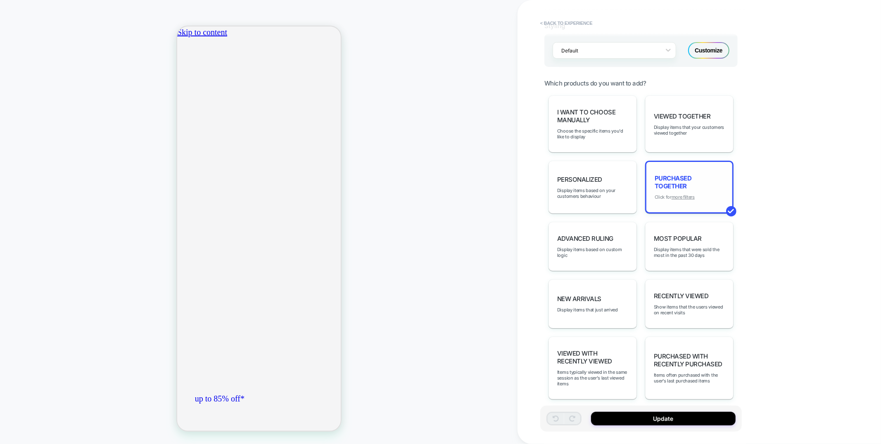
click at [679, 194] on u "more filters" at bounding box center [683, 197] width 23 height 6
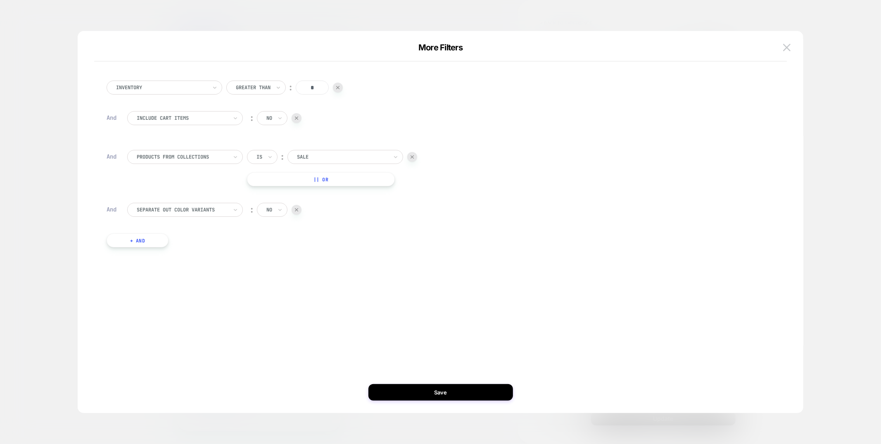
scroll to position [0, 292]
click at [148, 242] on button "+ And" at bounding box center [138, 240] width 62 height 14
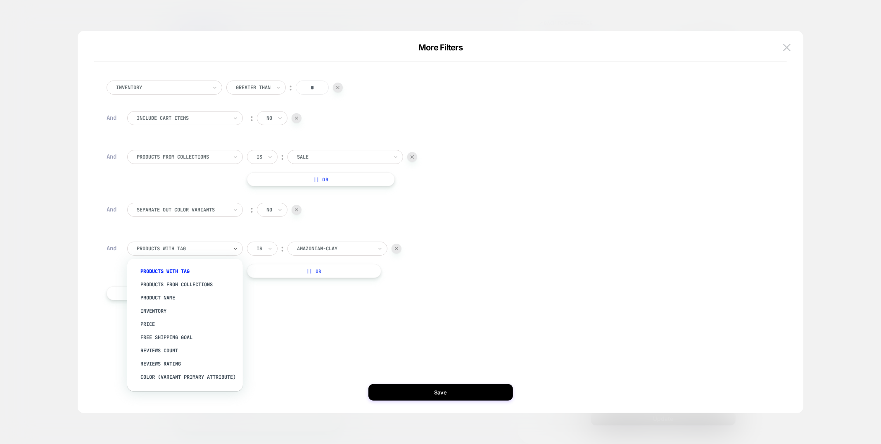
click at [161, 246] on div at bounding box center [182, 248] width 91 height 7
click at [184, 329] on div "Randomly Shuffle Results" at bounding box center [186, 326] width 107 height 13
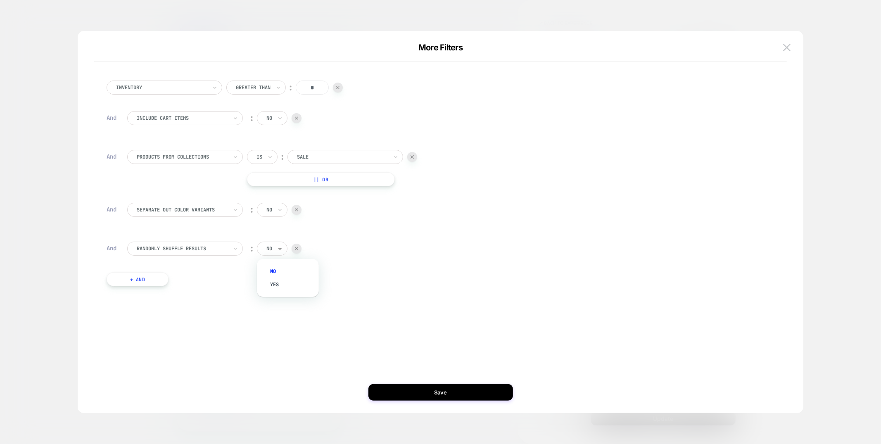
click at [277, 251] on icon at bounding box center [280, 249] width 6 height 8
click at [276, 281] on div "yes" at bounding box center [292, 284] width 54 height 13
click at [452, 393] on button "Save" at bounding box center [441, 392] width 145 height 17
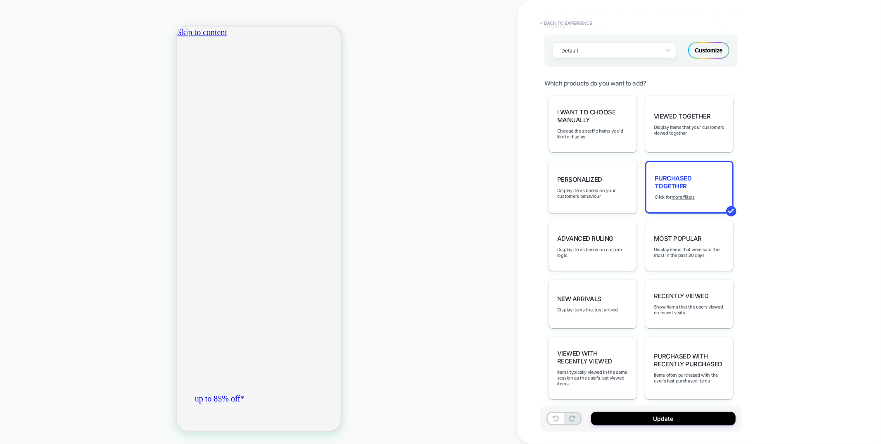
scroll to position [0, 292]
click at [617, 369] on span "Items typically viewed in the same session as the user's last viewed items" at bounding box center [592, 377] width 71 height 17
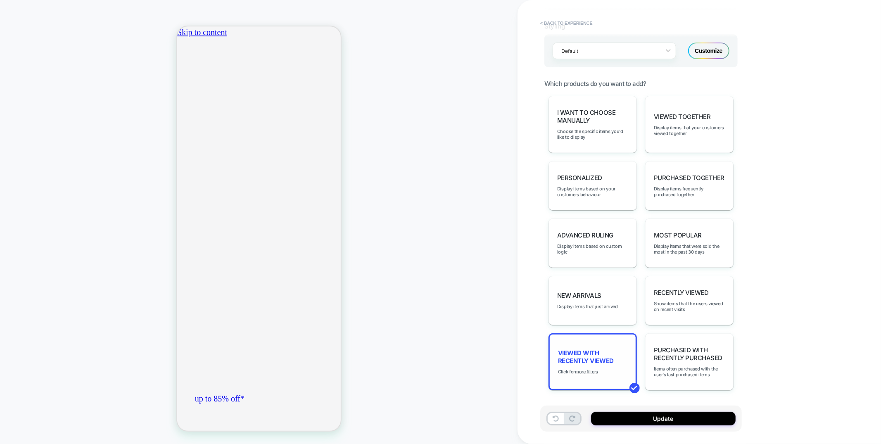
type textarea "*"
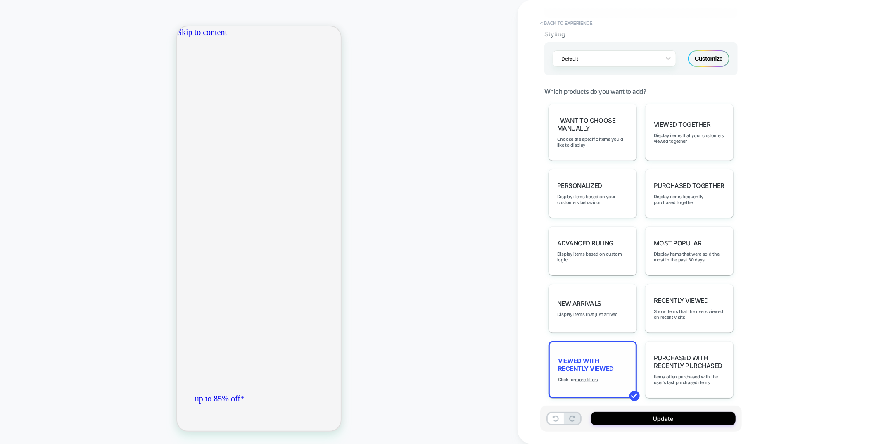
scroll to position [0, 292]
click at [588, 26] on button "< Back to experience" at bounding box center [566, 23] width 60 height 13
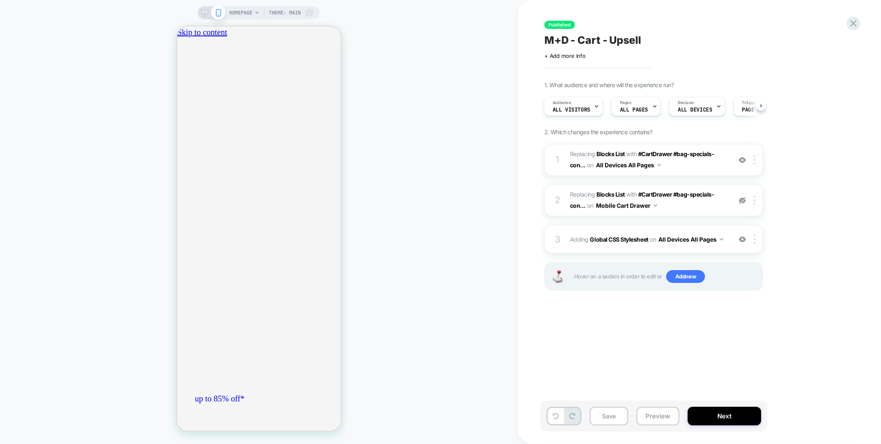
scroll to position [0, 0]
click at [860, 25] on div at bounding box center [853, 23] width 17 height 17
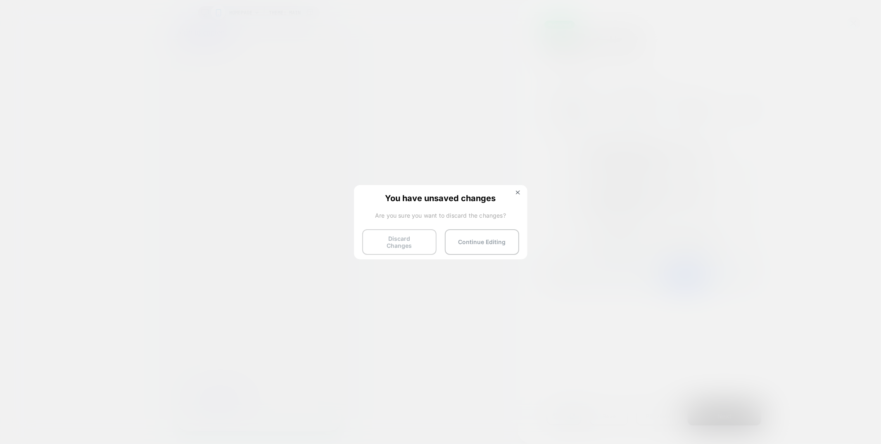
click at [415, 242] on button "Discard Changes" at bounding box center [399, 242] width 74 height 26
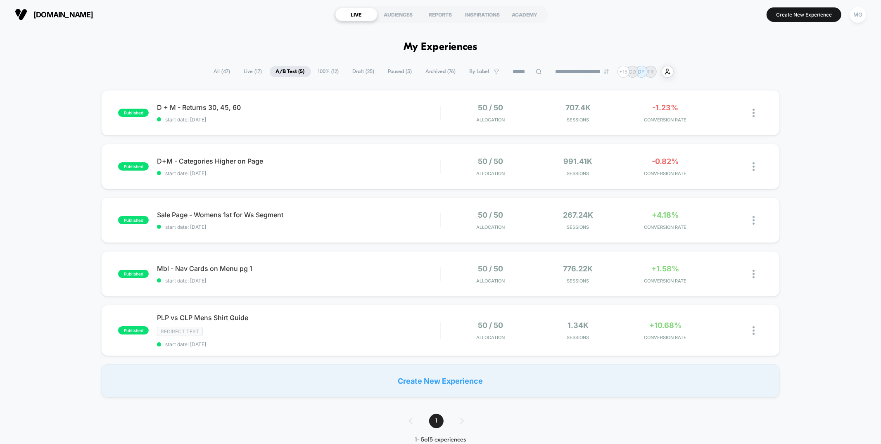
click at [355, 70] on span "Draft ( 25 )" at bounding box center [364, 71] width 34 height 11
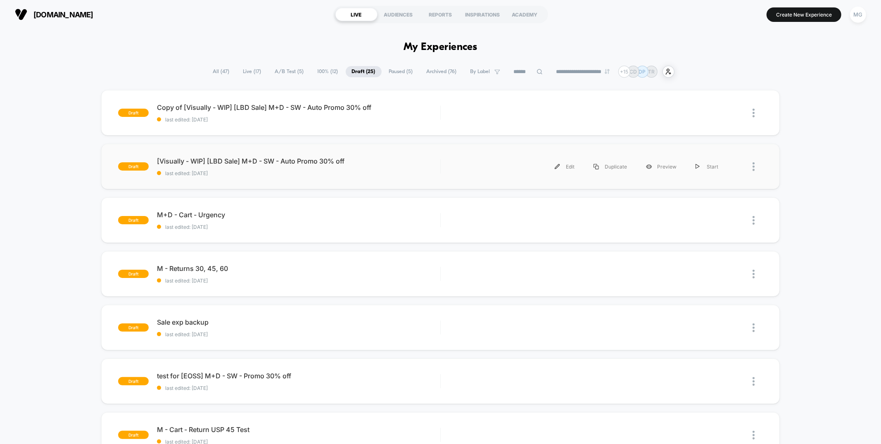
click at [380, 177] on div "draft [Visually - WIP] [LBD Sale] M+D - SW - Auto Promo 30% off last edited: [D…" at bounding box center [440, 166] width 679 height 45
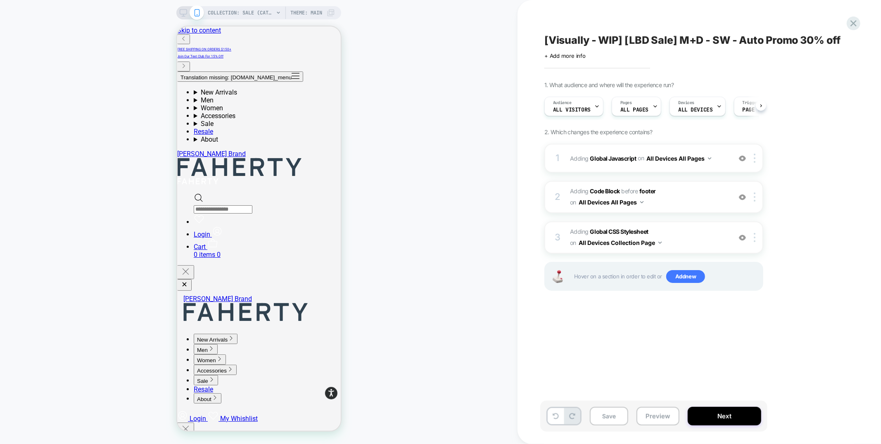
scroll to position [0, 0]
click at [654, 169] on div "1 Adding Global Javascript on All Devices All Pages Add Before Add After Target…" at bounding box center [654, 158] width 219 height 29
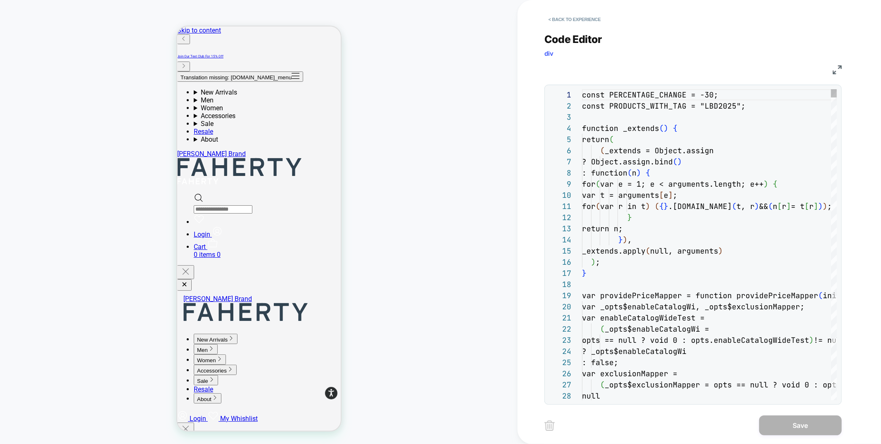
scroll to position [112, 0]
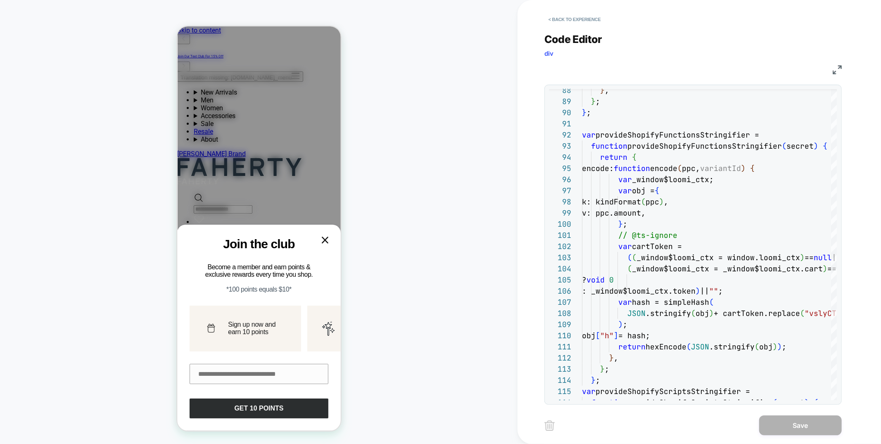
click at [319, 233] on div at bounding box center [324, 240] width 15 height 15
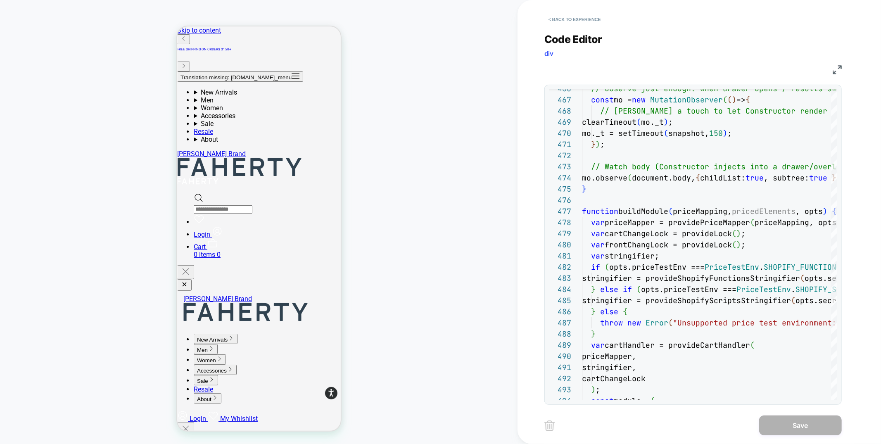
click at [835, 69] on img at bounding box center [837, 69] width 9 height 9
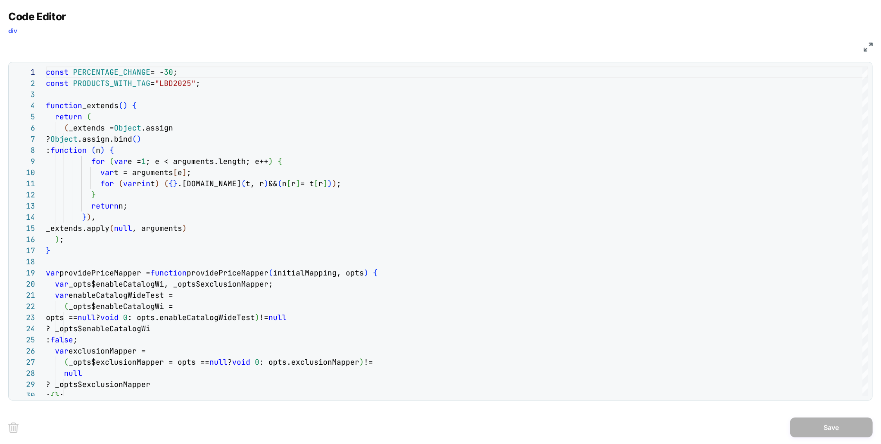
click at [870, 48] on img at bounding box center [868, 47] width 9 height 9
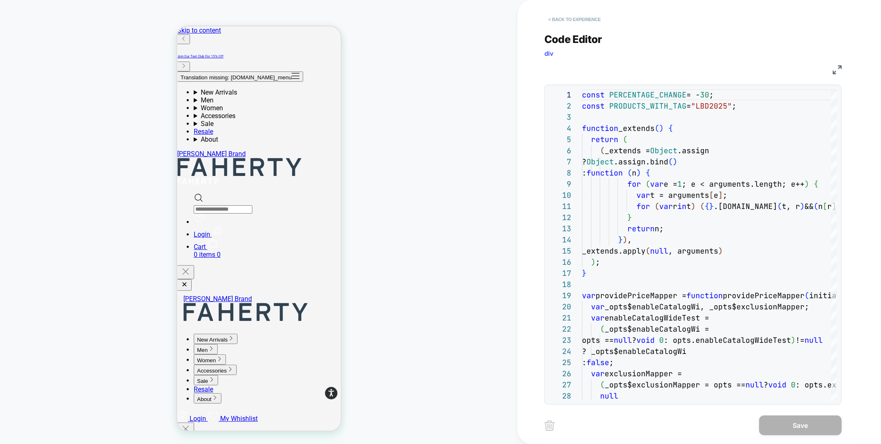
click at [562, 21] on button "< Back to experience" at bounding box center [575, 19] width 60 height 13
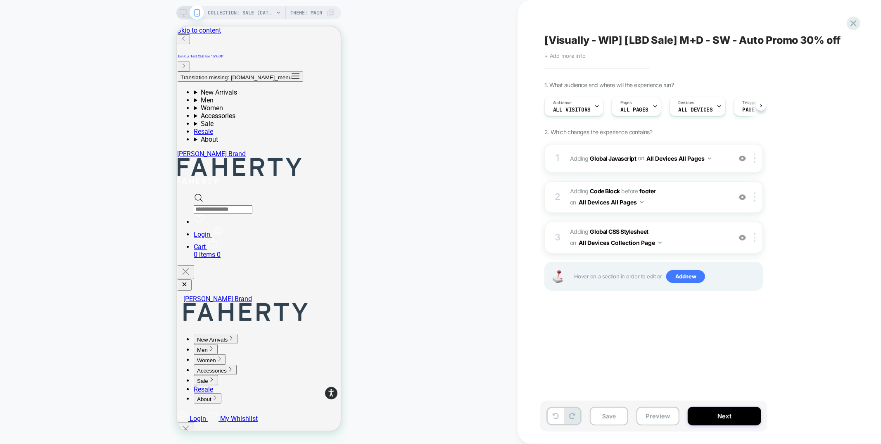
scroll to position [0, 0]
click at [853, 25] on icon at bounding box center [853, 23] width 11 height 11
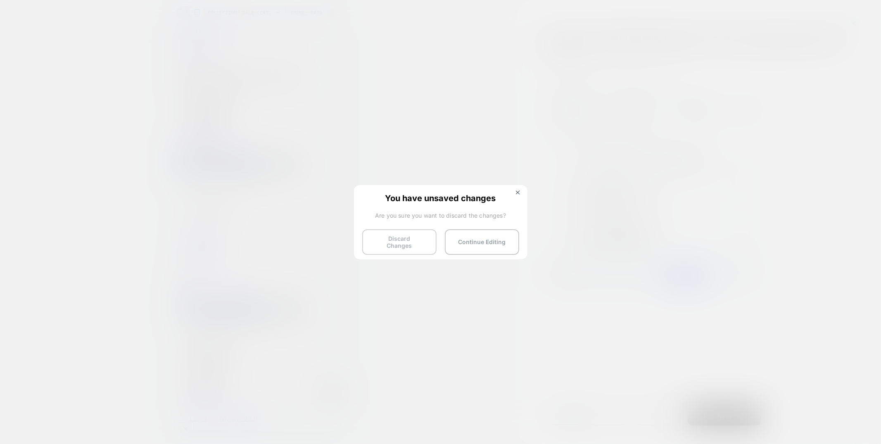
click at [388, 238] on button "Discard Changes" at bounding box center [399, 242] width 74 height 26
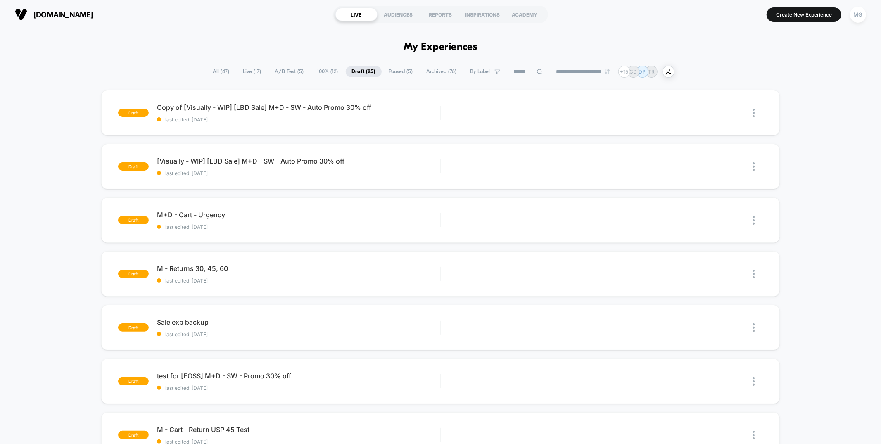
click at [324, 73] on span "100% ( 12 )" at bounding box center [328, 71] width 33 height 11
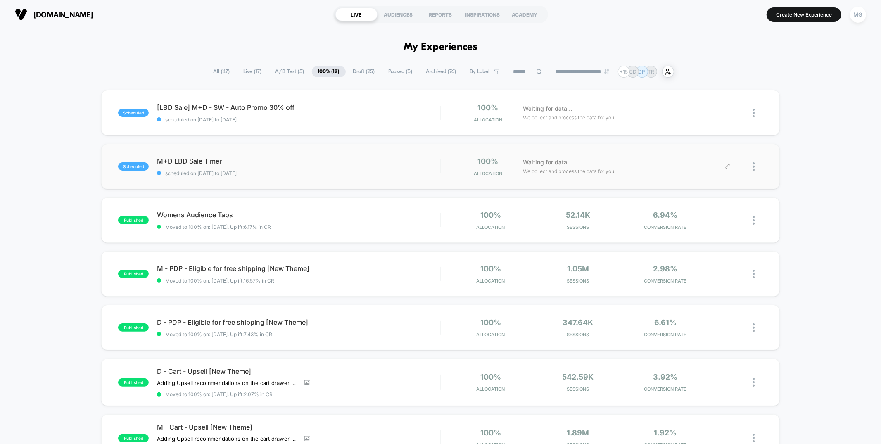
click at [729, 165] on icon at bounding box center [728, 166] width 5 height 5
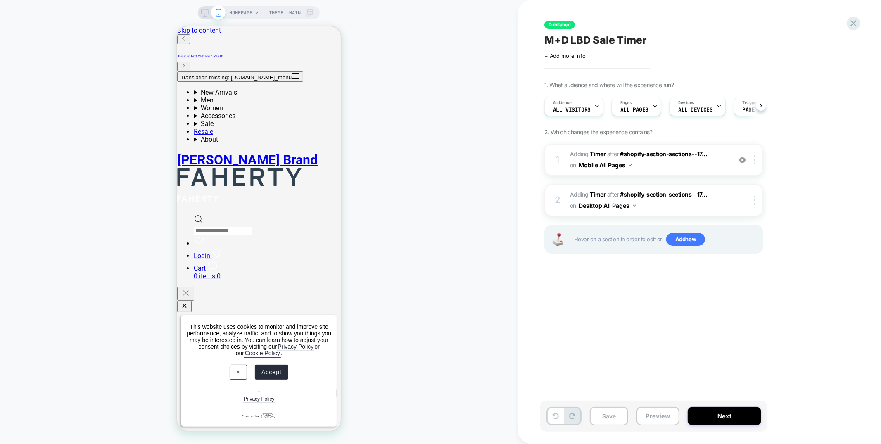
scroll to position [0, 0]
click at [854, 26] on icon at bounding box center [853, 23] width 11 height 11
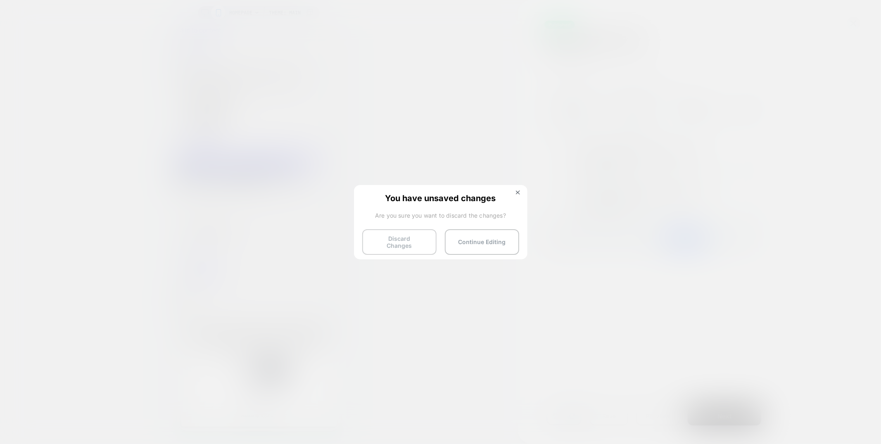
click at [397, 240] on button "Discard Changes" at bounding box center [399, 242] width 74 height 26
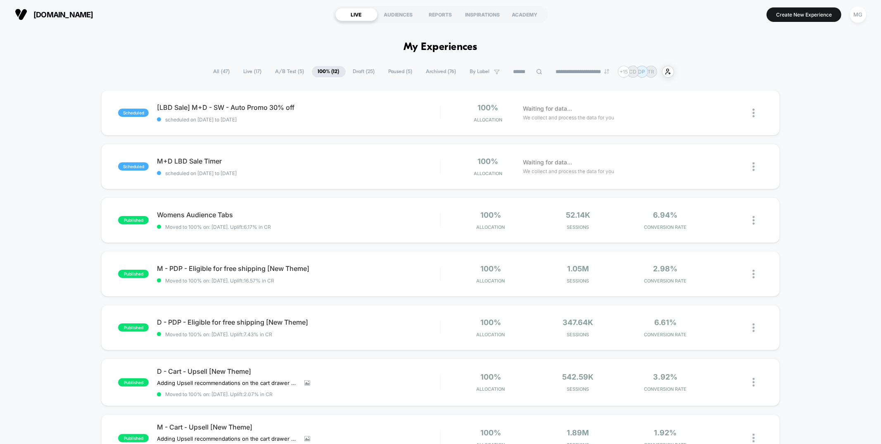
click at [289, 70] on span "A/B Test ( 5 )" at bounding box center [289, 71] width 41 height 11
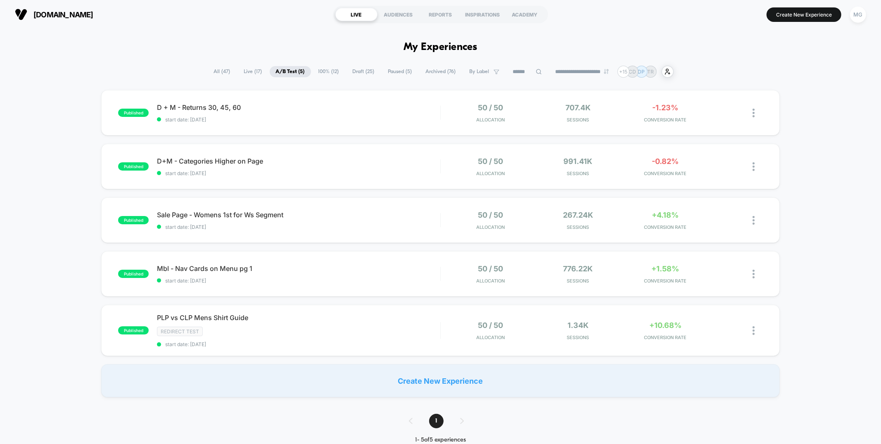
click at [367, 72] on span "Draft ( 25 )" at bounding box center [364, 71] width 34 height 11
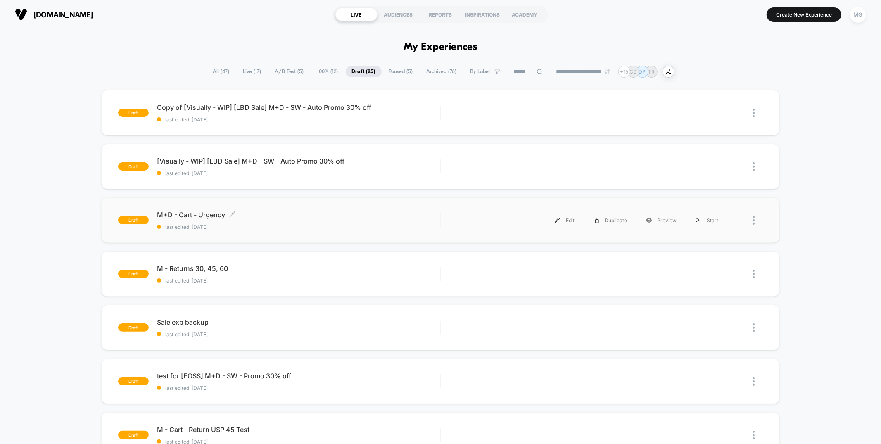
click at [306, 225] on span "last edited: [DATE]" at bounding box center [298, 227] width 283 height 6
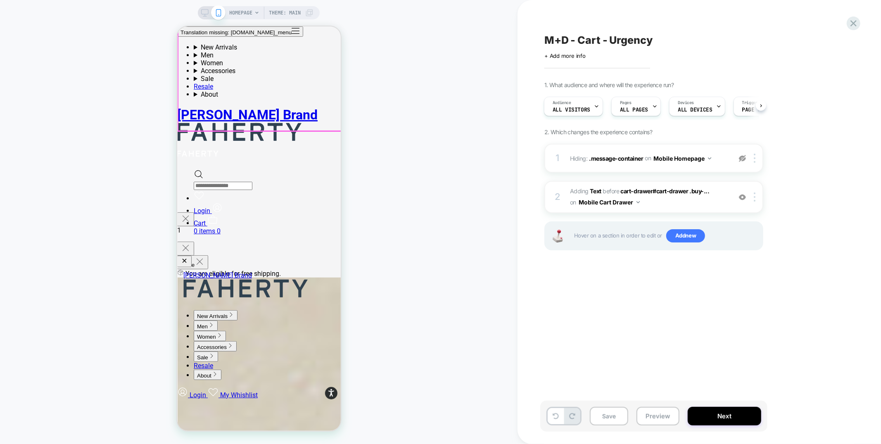
scroll to position [232, 0]
click at [331, 32] on div "Translation missing: [DOMAIN_NAME]_menu New Arrivals New Men's New Arrivals Wom…" at bounding box center [259, 130] width 164 height 209
click at [327, 219] on link "Cart 0 items 0" at bounding box center [266, 227] width 147 height 16
click at [758, 197] on div at bounding box center [757, 197] width 14 height 9
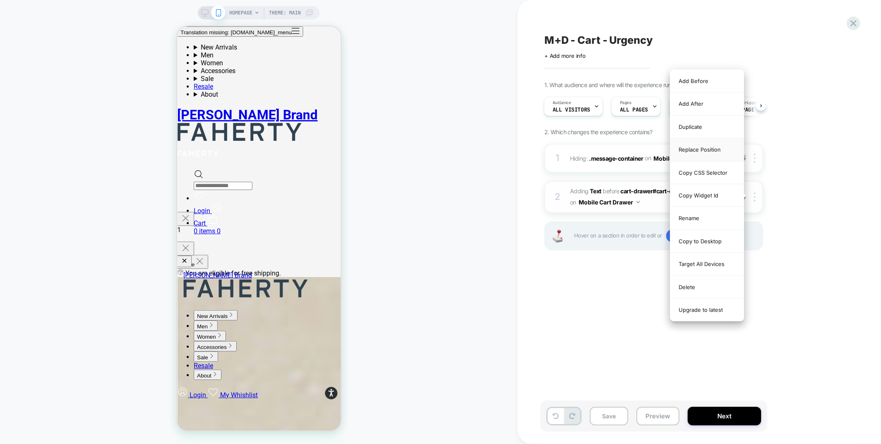
click at [700, 150] on div "Replace Position" at bounding box center [708, 149] width 74 height 23
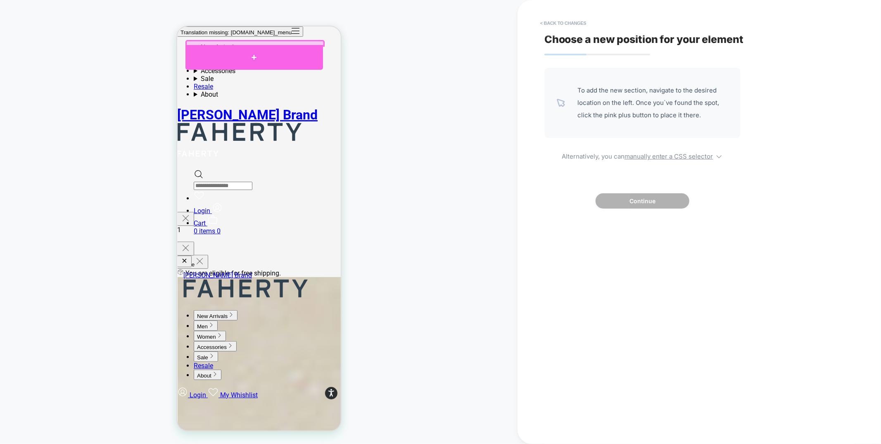
click at [202, 51] on div at bounding box center [254, 57] width 138 height 25
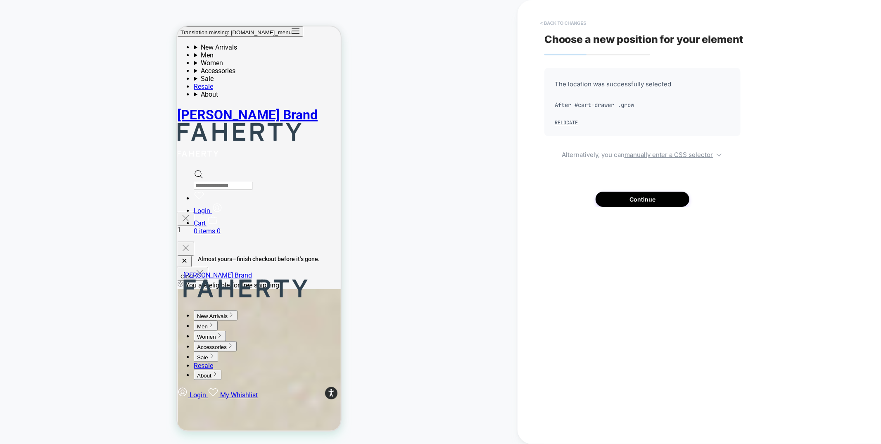
click at [552, 19] on button "< Back to changes" at bounding box center [563, 23] width 55 height 13
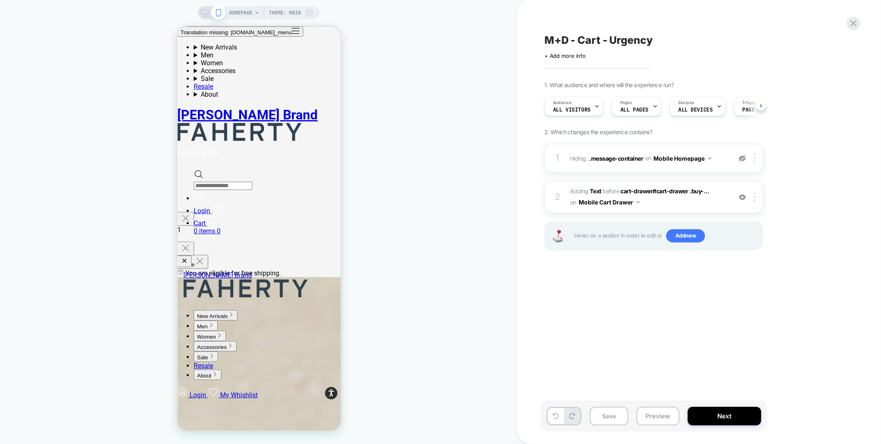
scroll to position [0, 0]
click at [647, 205] on span "#_loomi_addon_1755271658717 Adding Text BEFORE cart-drawer#cart-drawer .buy-...…" at bounding box center [648, 197] width 157 height 22
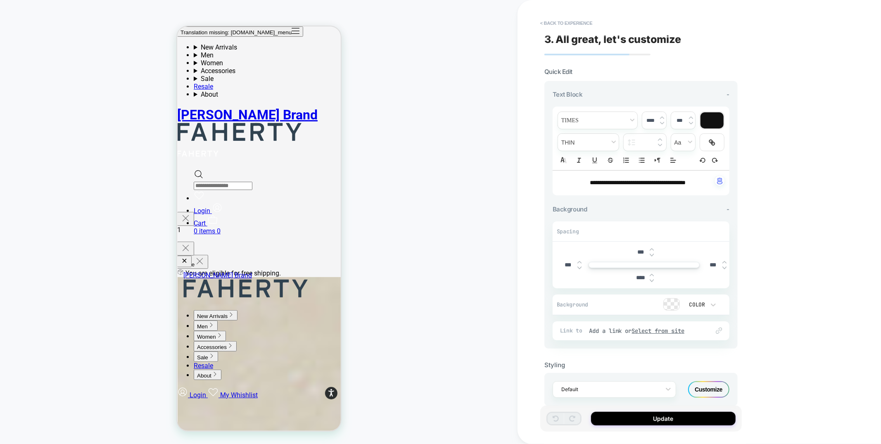
click at [632, 181] on strong "**********" at bounding box center [638, 183] width 96 height 6
click at [625, 181] on strong "**********" at bounding box center [638, 183] width 96 height 6
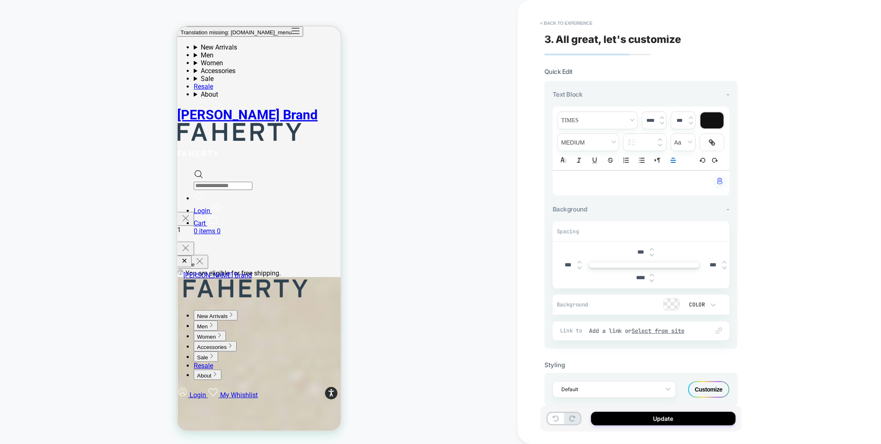
click at [625, 181] on p "﻿" at bounding box center [638, 183] width 154 height 8
click at [630, 418] on button "Update" at bounding box center [663, 419] width 145 height 14
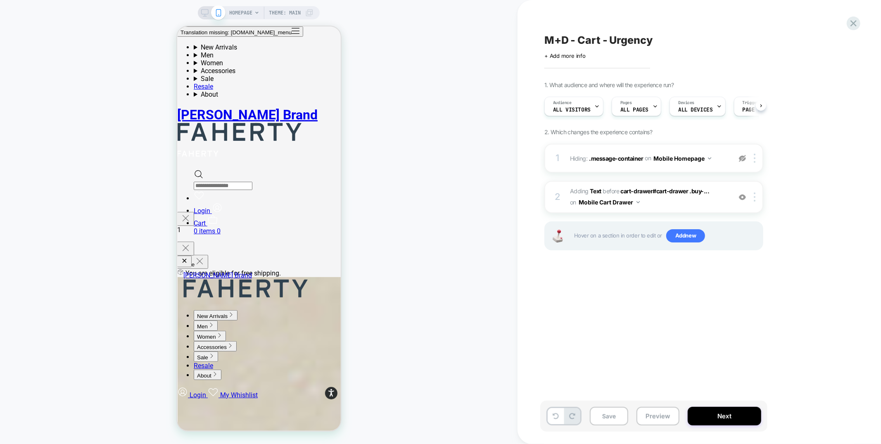
scroll to position [0, 0]
click at [757, 199] on div at bounding box center [757, 197] width 14 height 9
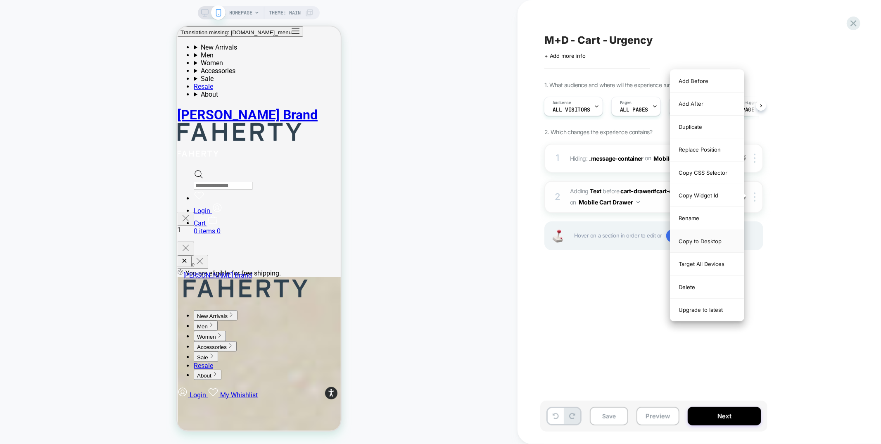
click at [698, 242] on div "Copy to Desktop" at bounding box center [708, 241] width 74 height 23
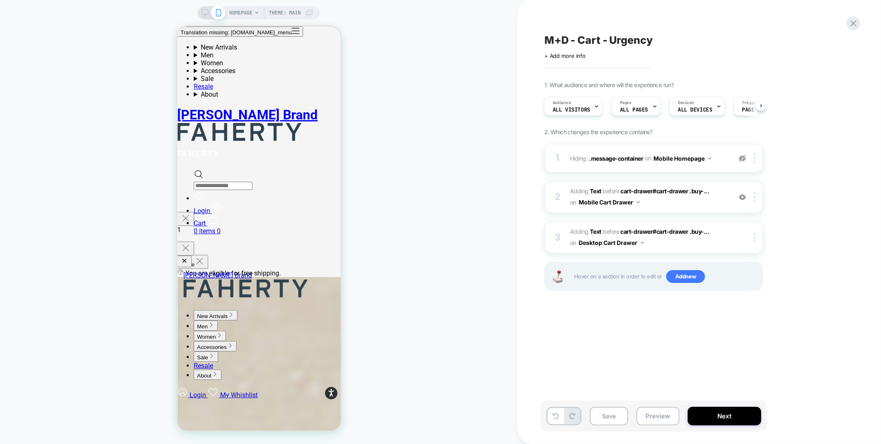
click at [199, 9] on div "HOMEPAGE Theme: MAIN" at bounding box center [259, 12] width 122 height 13
click at [202, 12] on icon at bounding box center [204, 12] width 7 height 7
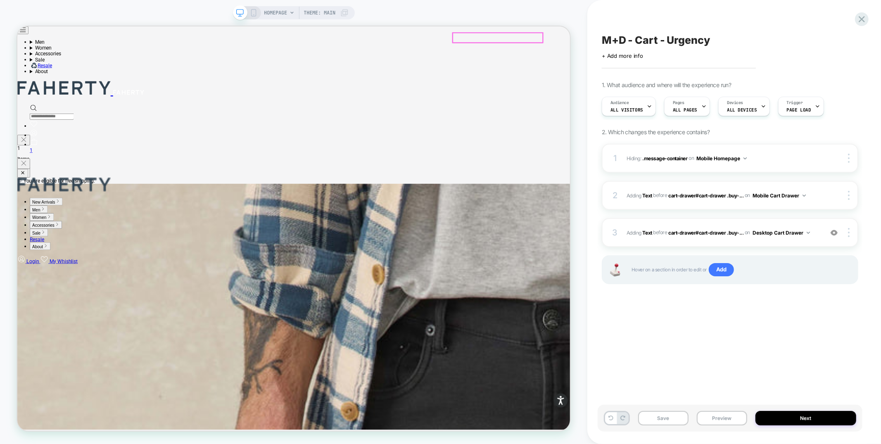
click at [709, 180] on link "Cart 1 item 1" at bounding box center [394, 188] width 721 height 16
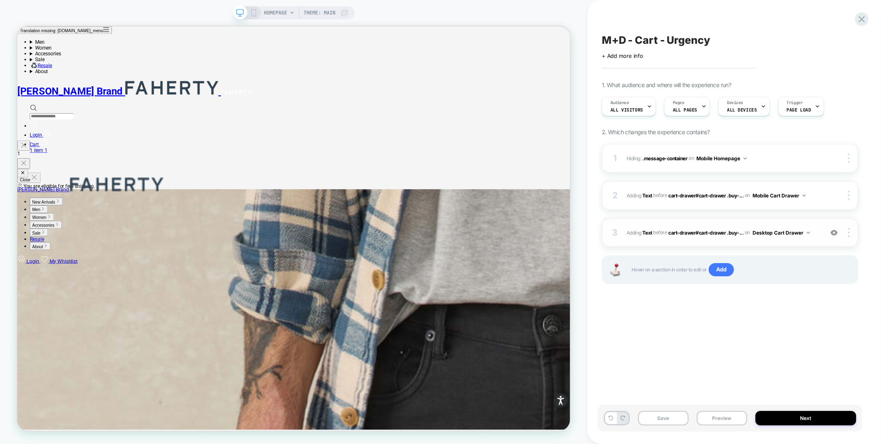
click at [757, 239] on div "3 #_loomi_addon_1756307775832 Adding Text BEFORE cart-drawer#cart-drawer .buy-.…" at bounding box center [730, 232] width 257 height 29
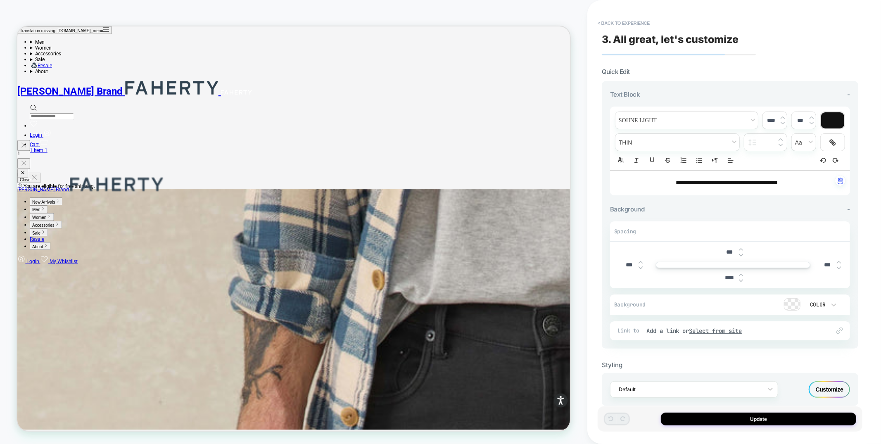
click at [837, 392] on div "Customize" at bounding box center [829, 389] width 41 height 17
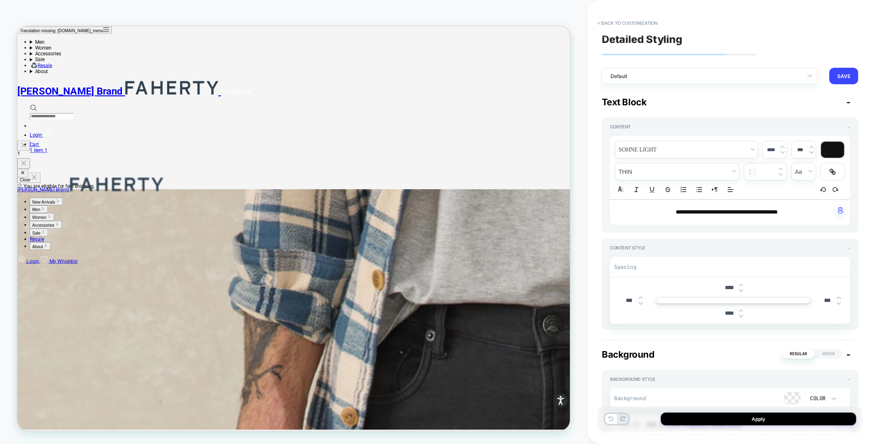
click at [729, 288] on input "****" at bounding box center [730, 287] width 19 height 7
type input "***"
click at [728, 310] on input "****" at bounding box center [730, 313] width 19 height 7
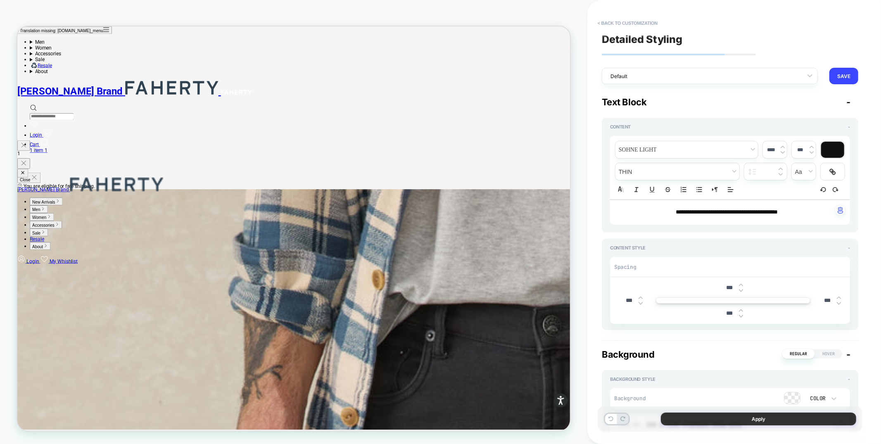
type input "***"
click at [732, 418] on button "Apply" at bounding box center [758, 419] width 195 height 13
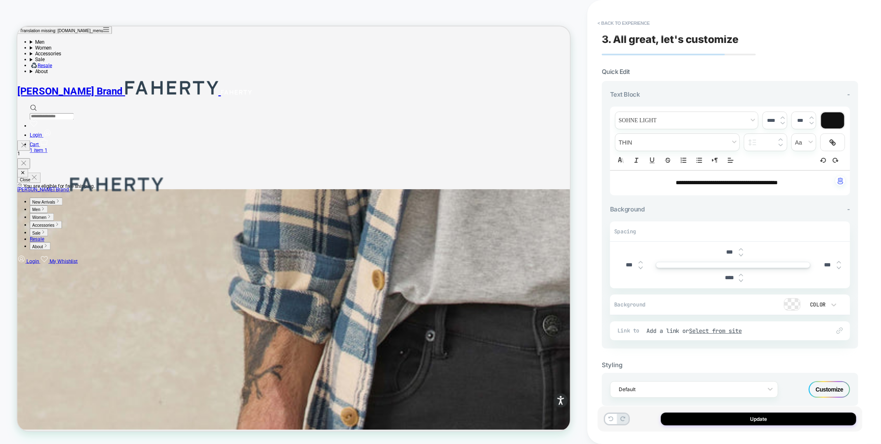
click at [710, 183] on span "**********" at bounding box center [727, 183] width 102 height 6
click at [783, 118] on img at bounding box center [783, 117] width 4 height 3
type input "****"
click at [725, 278] on input "****" at bounding box center [730, 278] width 19 height 7
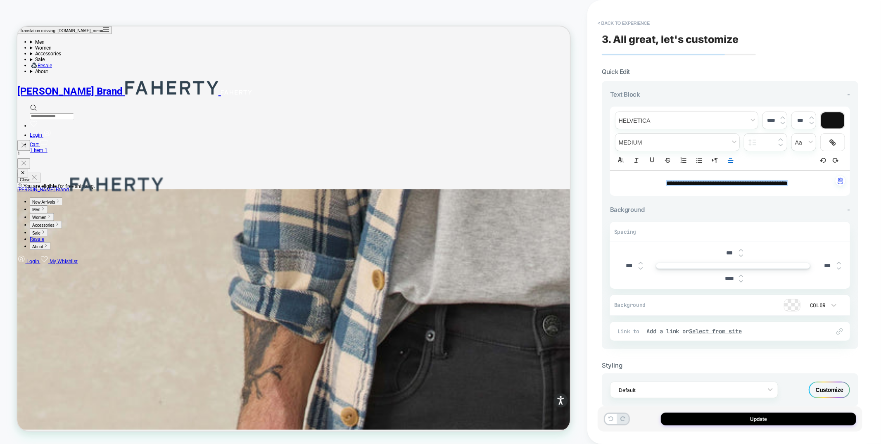
click at [725, 278] on input "****" at bounding box center [730, 278] width 19 height 7
type input "****"
click at [722, 424] on button "Update" at bounding box center [758, 419] width 195 height 13
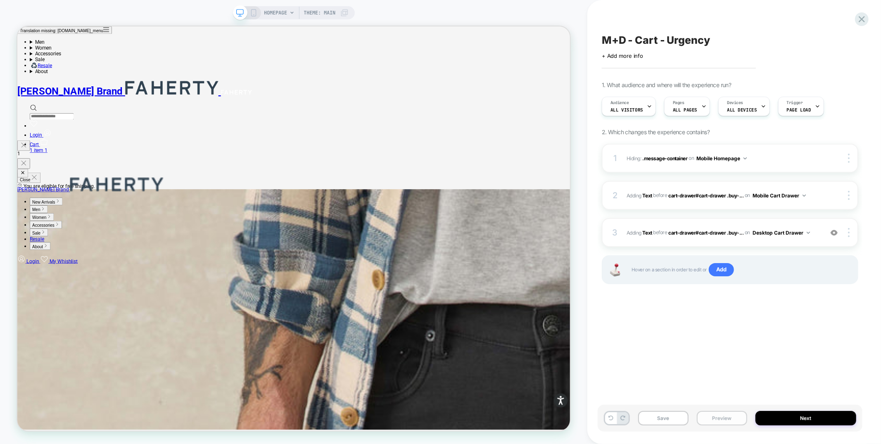
click at [734, 420] on button "Preview" at bounding box center [722, 418] width 50 height 14
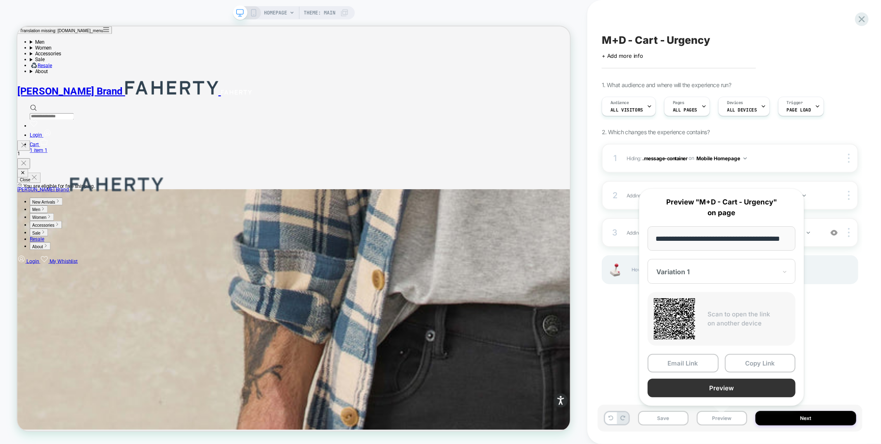
scroll to position [0, 0]
click at [742, 385] on button "Preview" at bounding box center [722, 388] width 148 height 19
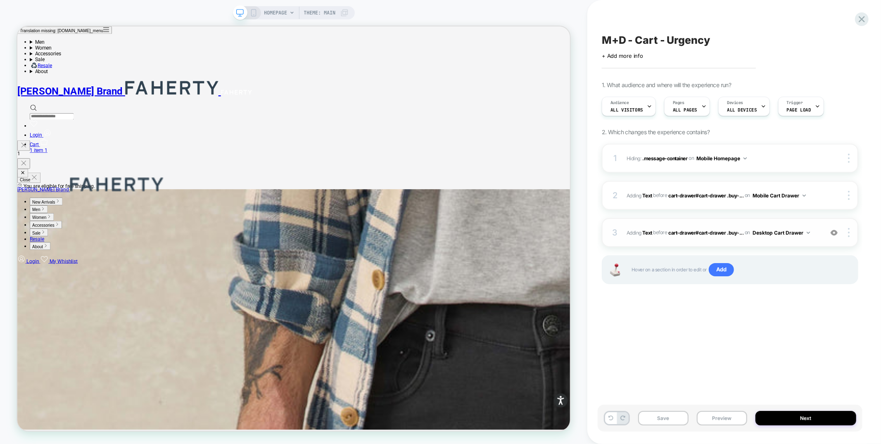
click at [786, 220] on div "3 #_loomi_addon_1756307775832 Adding Text BEFORE cart-drawer#cart-drawer .buy-.…" at bounding box center [730, 232] width 257 height 29
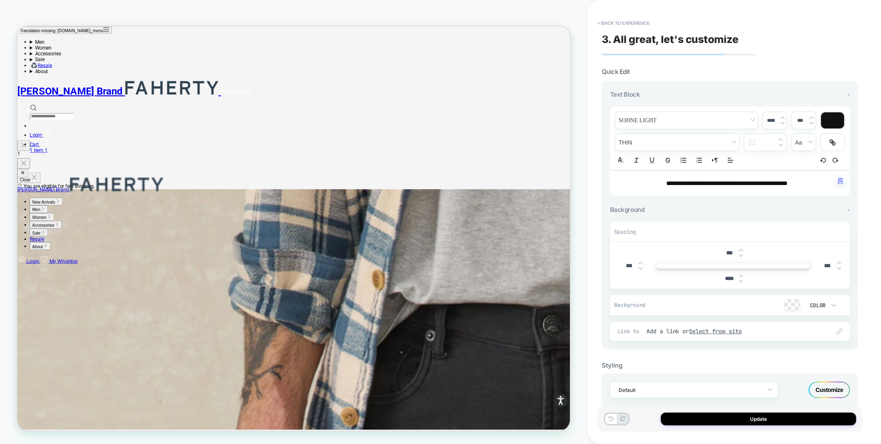
click at [709, 184] on span "**********" at bounding box center [727, 183] width 121 height 6
click at [714, 182] on span "**********" at bounding box center [727, 183] width 121 height 6
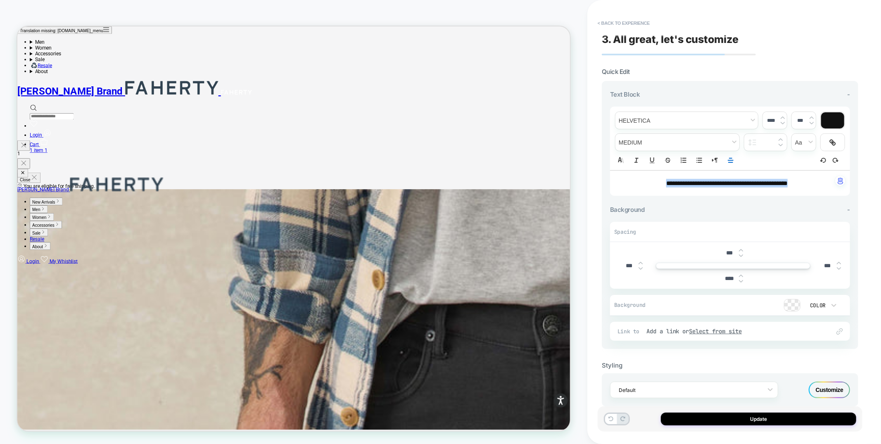
click at [784, 121] on img at bounding box center [783, 122] width 4 height 3
type input "****"
click at [733, 419] on button "Update" at bounding box center [758, 419] width 195 height 13
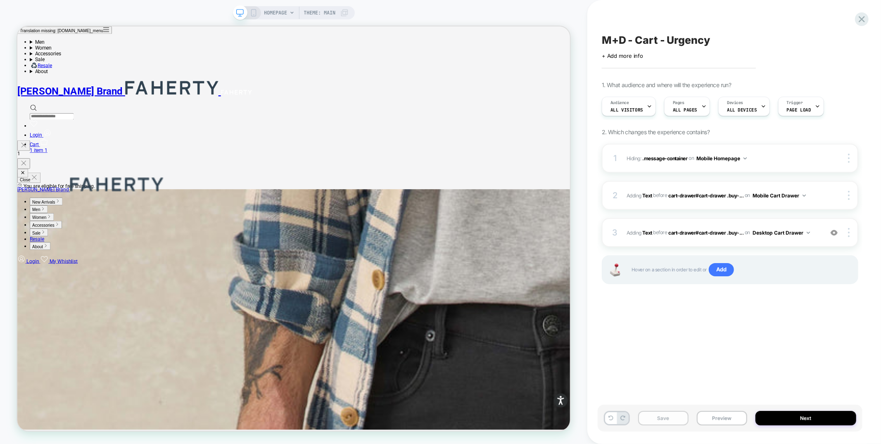
drag, startPoint x: 673, startPoint y: 421, endPoint x: 344, endPoint y: 94, distance: 464.0
click at [673, 421] on button "Save" at bounding box center [663, 418] width 50 height 14
click at [621, 107] on span "All Visitors" at bounding box center [627, 110] width 33 height 6
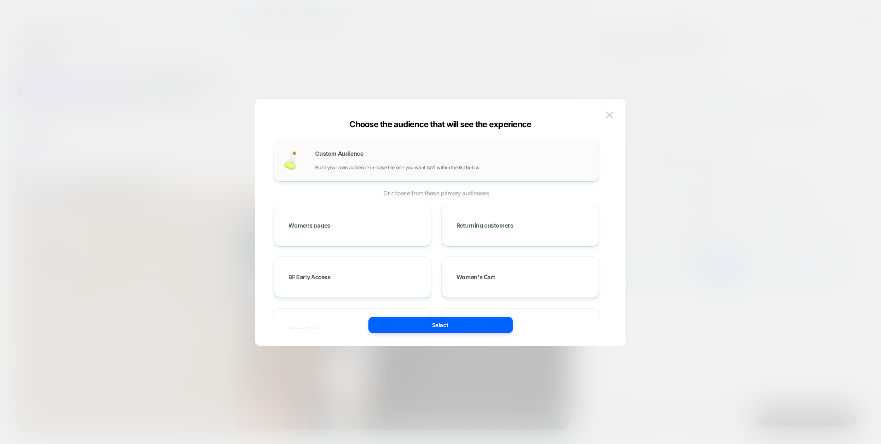
click at [434, 158] on div "Custom Audience Build your own audience in-case the one you want isn't within t…" at bounding box center [453, 161] width 275 height 20
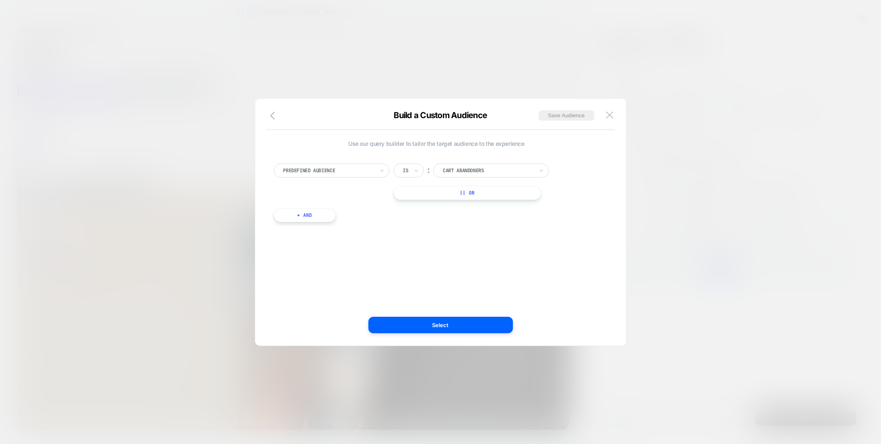
click at [305, 171] on div at bounding box center [328, 170] width 91 height 7
click at [300, 245] on div "Cart Items Count" at bounding box center [335, 246] width 107 height 13
click at [409, 321] on button "Select" at bounding box center [441, 325] width 145 height 17
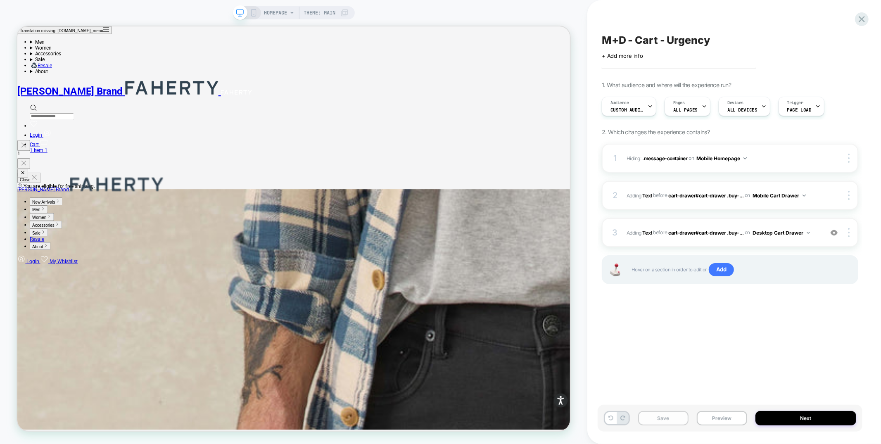
click at [658, 421] on button "Save" at bounding box center [663, 418] width 50 height 14
click at [851, 161] on div at bounding box center [851, 158] width 16 height 9
click at [805, 202] on div "Delete" at bounding box center [801, 203] width 74 height 22
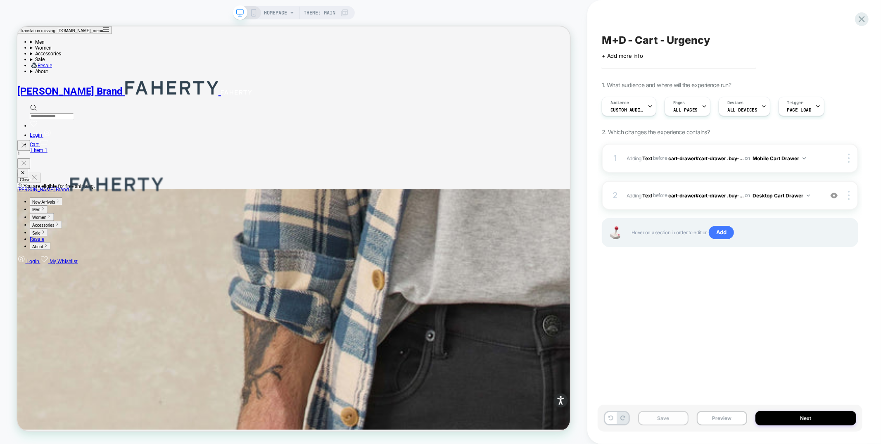
click at [667, 416] on button "Save" at bounding box center [663, 418] width 50 height 14
click at [816, 421] on button "Next" at bounding box center [806, 418] width 101 height 14
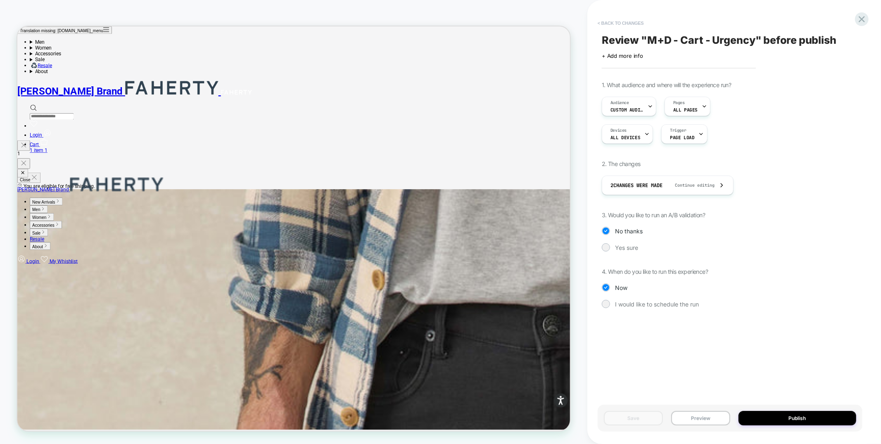
click at [633, 21] on button "< Back to changes" at bounding box center [621, 23] width 55 height 13
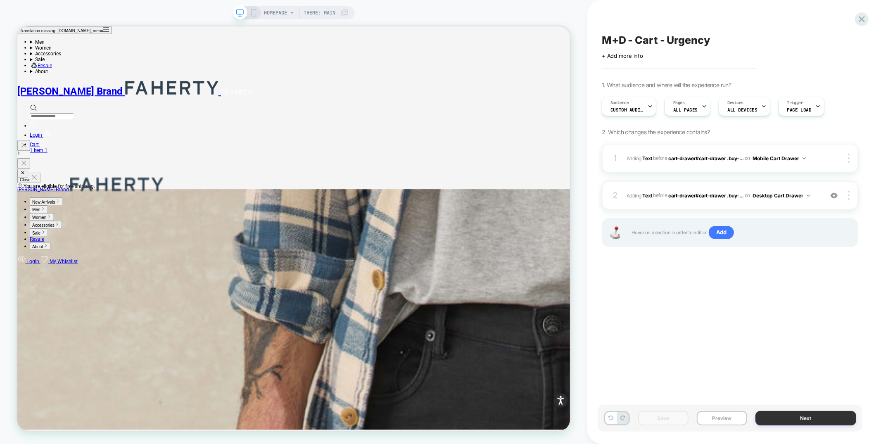
click at [790, 418] on button "Next" at bounding box center [806, 418] width 101 height 14
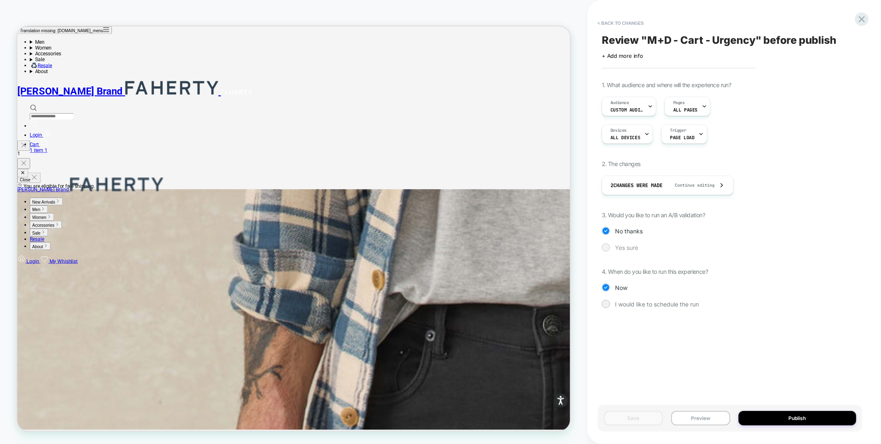
click at [613, 246] on div "Yes sure" at bounding box center [730, 247] width 257 height 8
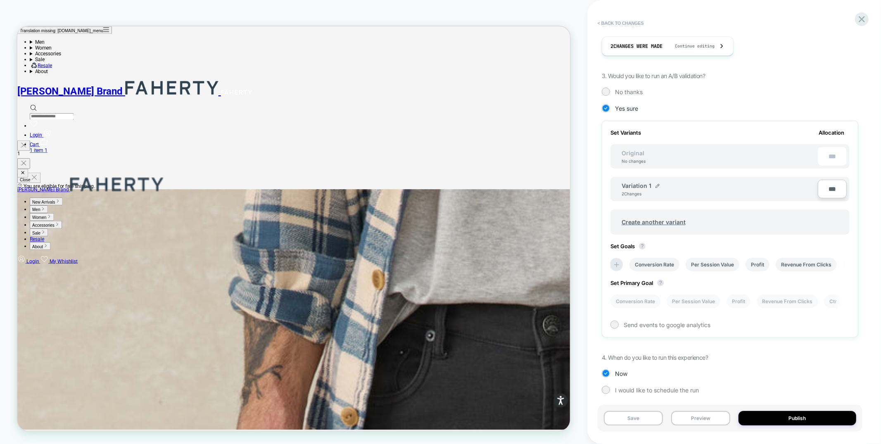
scroll to position [0, 1]
click at [653, 413] on button "Save" at bounding box center [633, 418] width 59 height 14
click at [808, 417] on button "Publish" at bounding box center [798, 418] width 118 height 14
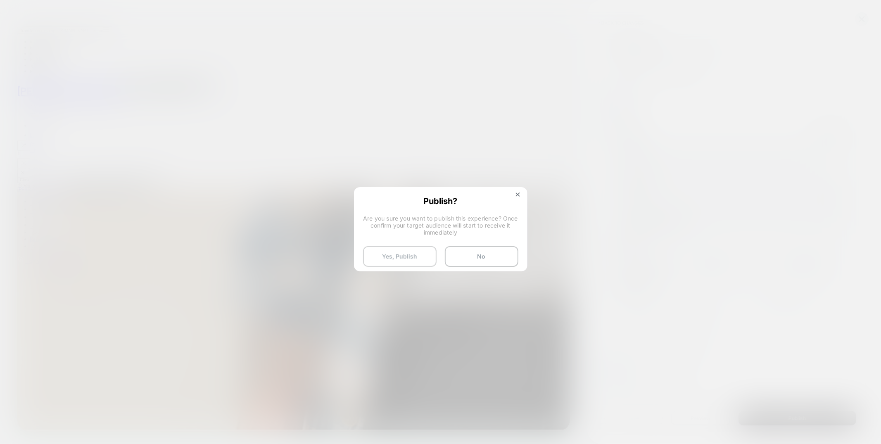
click at [397, 255] on button "Yes, Publish" at bounding box center [400, 256] width 74 height 21
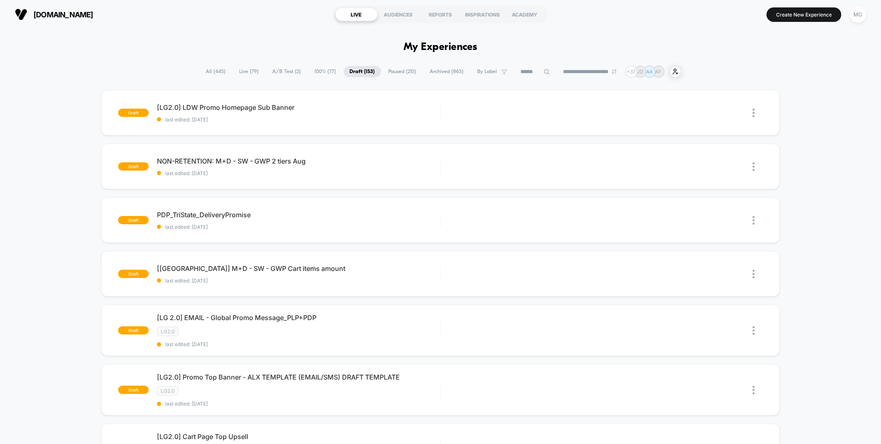
click at [320, 69] on span "100% ( 77 )" at bounding box center [326, 71] width 34 height 11
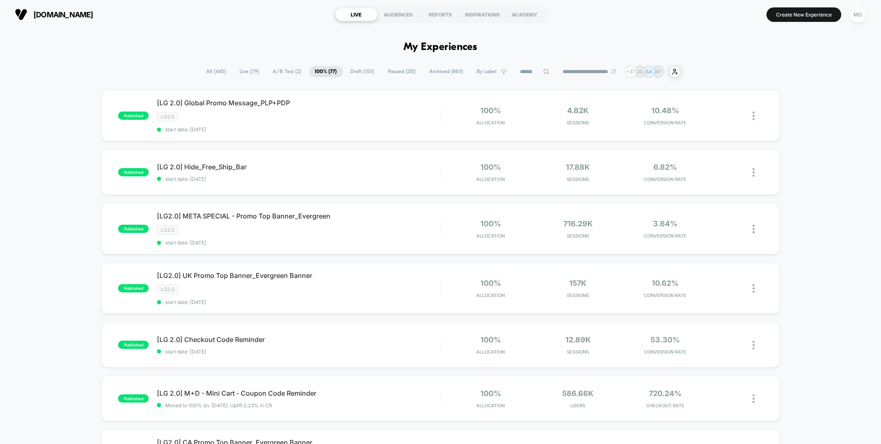
click at [279, 69] on span "A/B Test ( 2 )" at bounding box center [287, 71] width 41 height 11
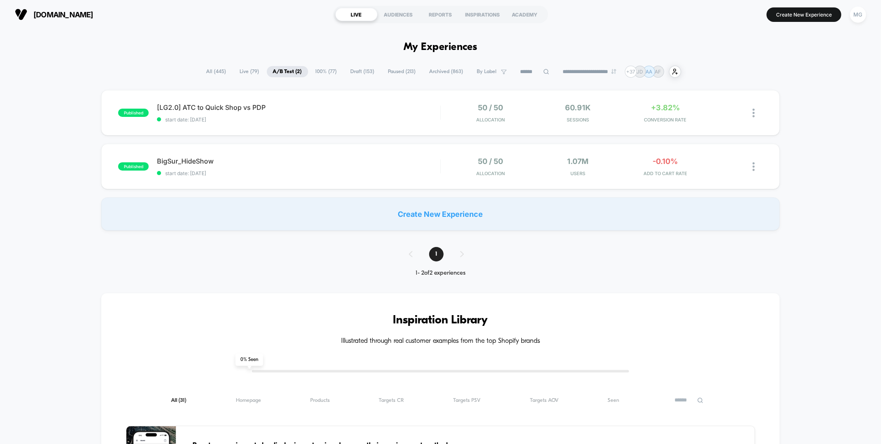
click at [235, 69] on span "Live ( 79 )" at bounding box center [250, 71] width 32 height 11
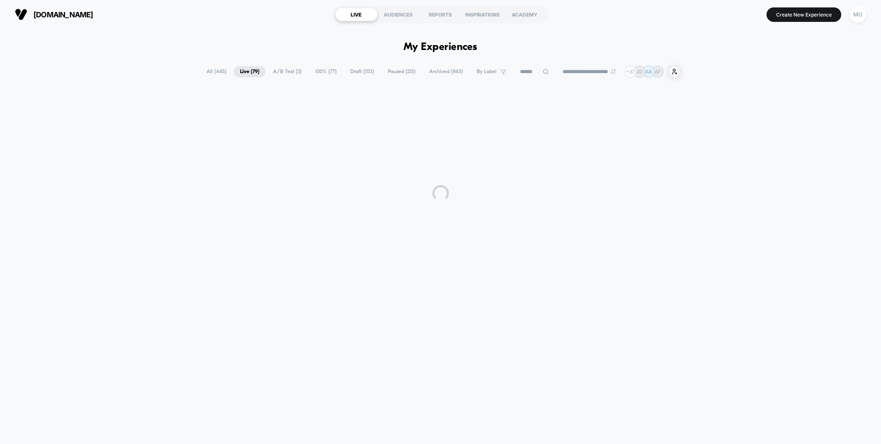
click at [326, 67] on span "100% ( 77 )" at bounding box center [326, 71] width 34 height 11
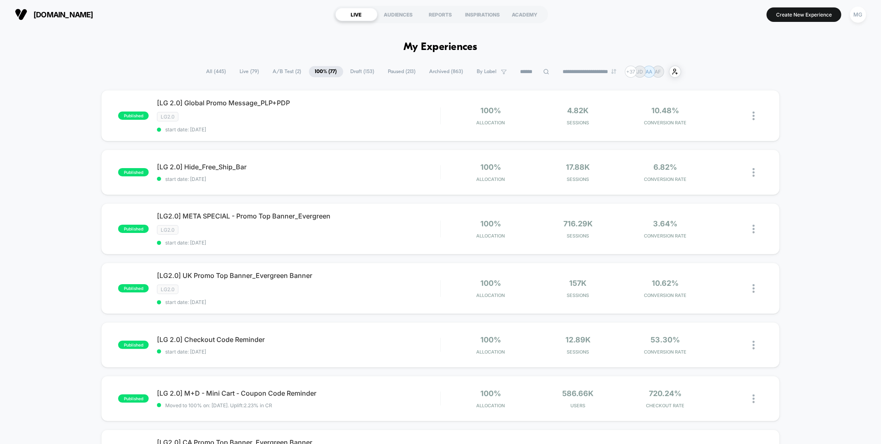
click at [388, 69] on span "Paused ( 213 )" at bounding box center [402, 71] width 40 height 11
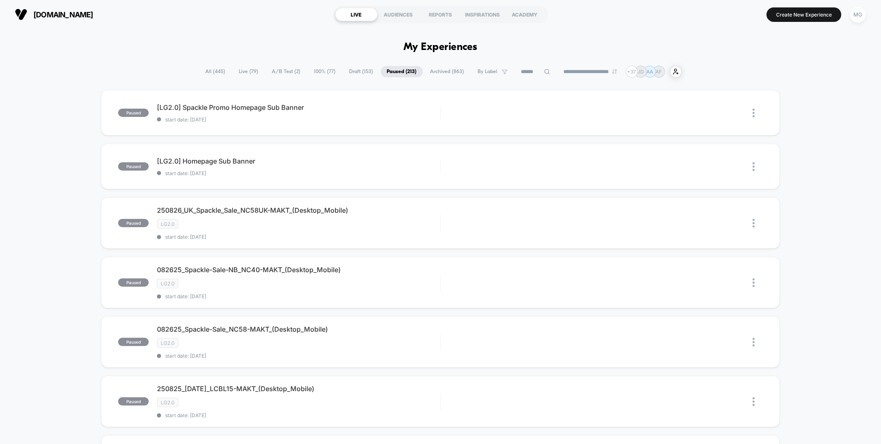
click at [215, 73] on span "All ( 445 )" at bounding box center [216, 71] width 32 height 11
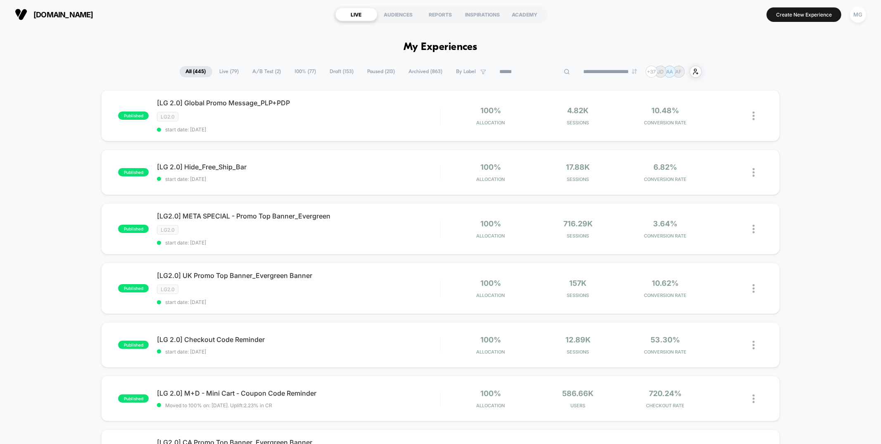
click at [513, 67] on input at bounding box center [535, 72] width 83 height 10
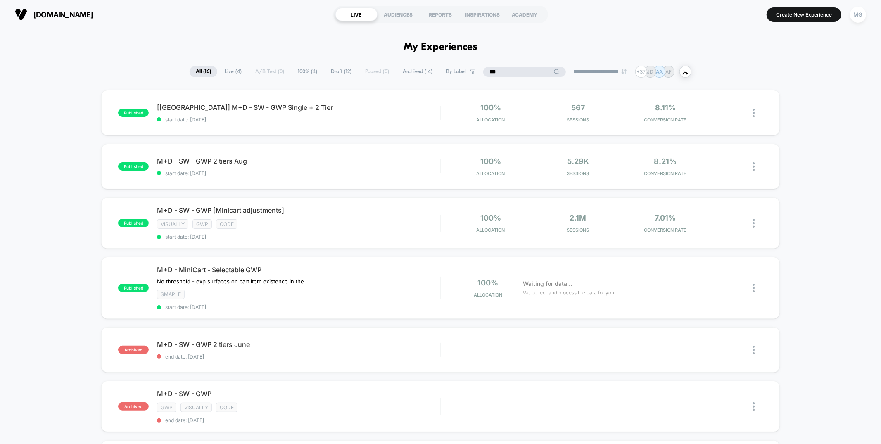
click at [508, 68] on input "***" at bounding box center [524, 72] width 83 height 10
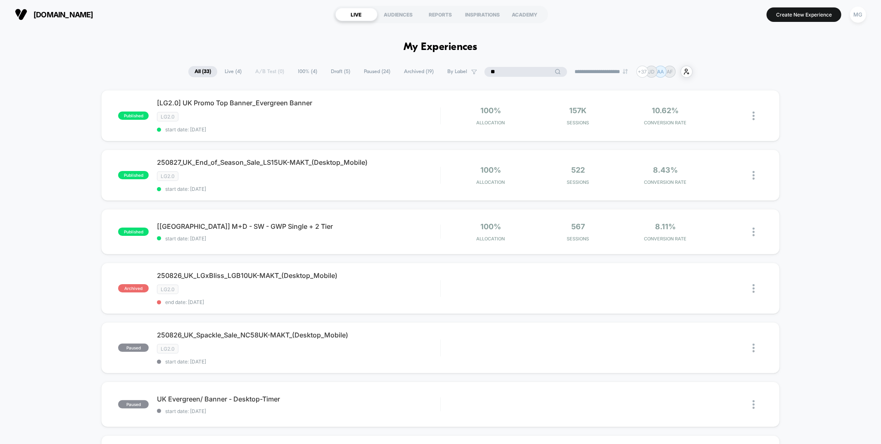
type input "**"
click at [336, 72] on span "Draft ( 5 )" at bounding box center [341, 71] width 32 height 11
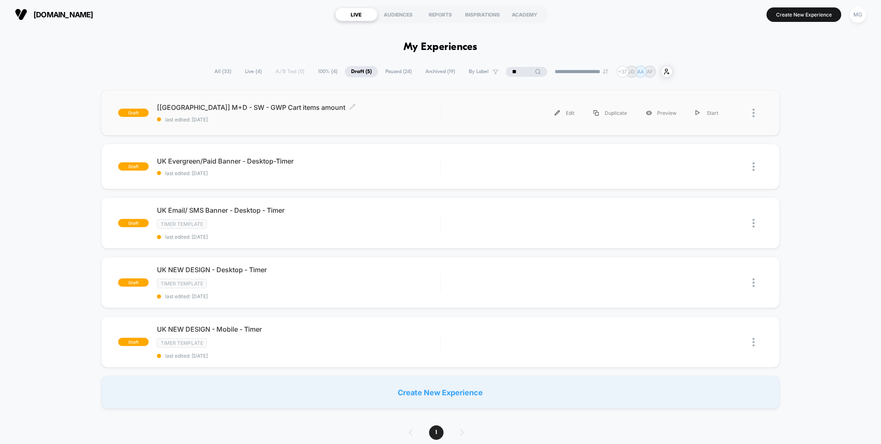
click at [318, 117] on span "last edited: 8/19/2025" at bounding box center [298, 120] width 283 height 6
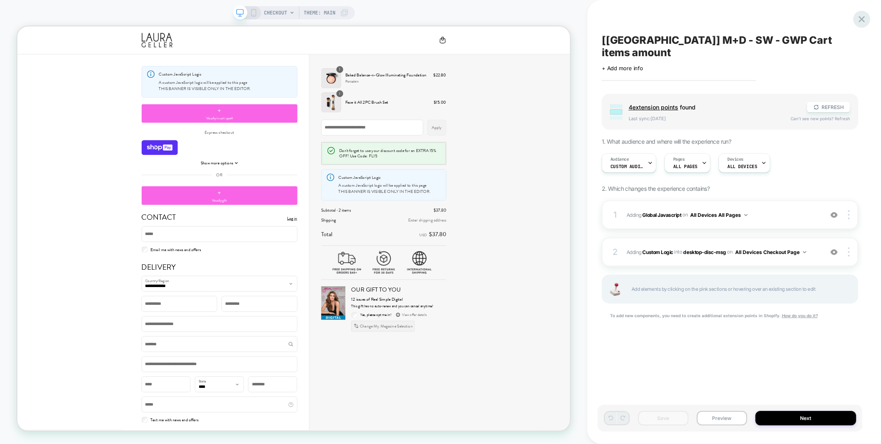
click at [864, 17] on icon at bounding box center [862, 19] width 6 height 6
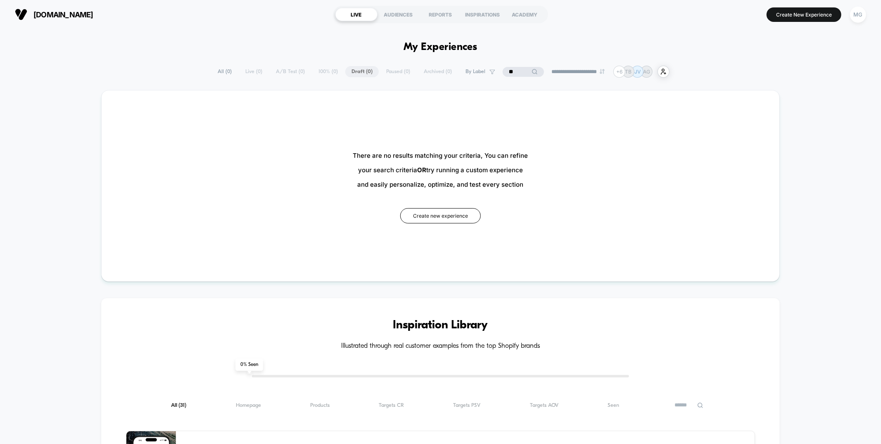
click at [509, 74] on input "**" at bounding box center [523, 72] width 41 height 10
click at [509, 74] on input "**" at bounding box center [523, 72] width 83 height 10
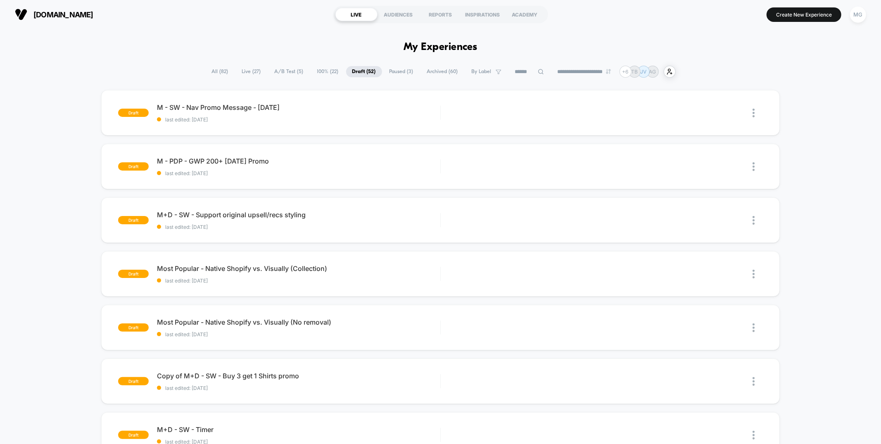
click at [311, 74] on span "100% ( 22 )" at bounding box center [328, 71] width 34 height 11
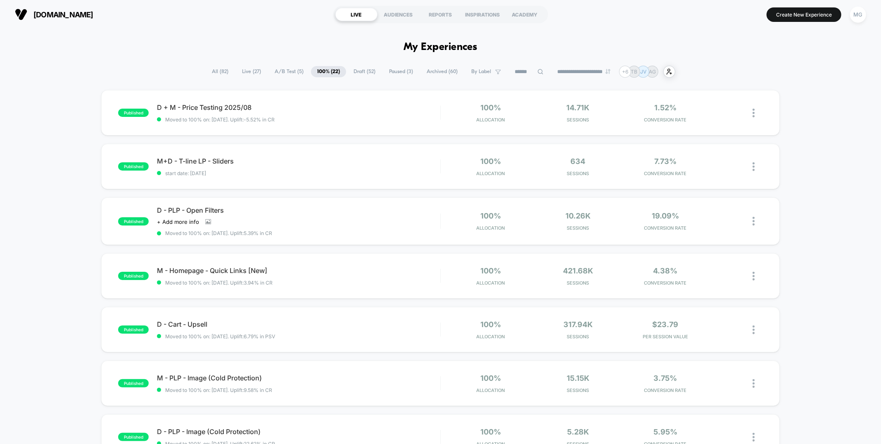
drag, startPoint x: 302, startPoint y: 72, endPoint x: 323, endPoint y: 70, distance: 20.8
click at [323, 70] on div "**********" at bounding box center [441, 72] width 470 height 12
click at [277, 69] on span "A/B Test ( 5 )" at bounding box center [289, 71] width 41 height 11
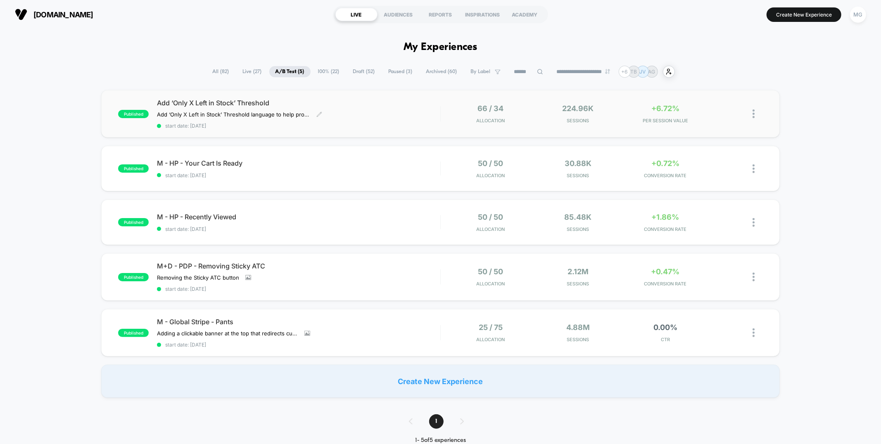
click at [366, 107] on div "Add ‘Only X Left in Stock’ Threshold Add ‘Only X Left in Stock’ Threshold langu…" at bounding box center [298, 114] width 283 height 30
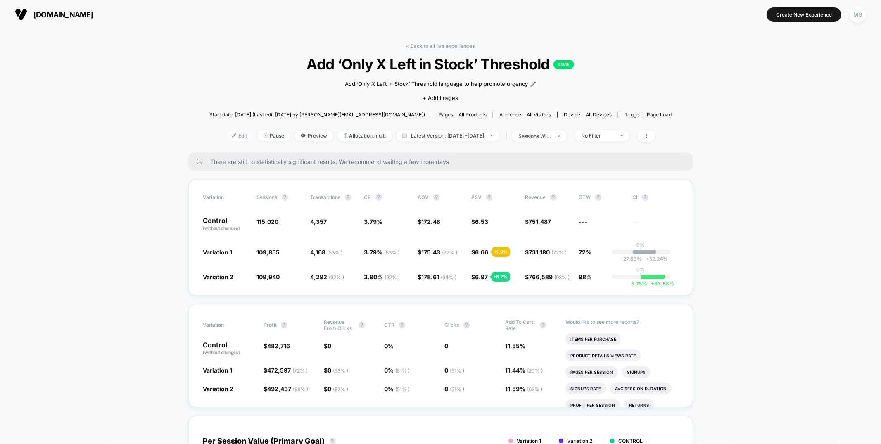
click at [231, 138] on span "Edit" at bounding box center [239, 135] width 27 height 11
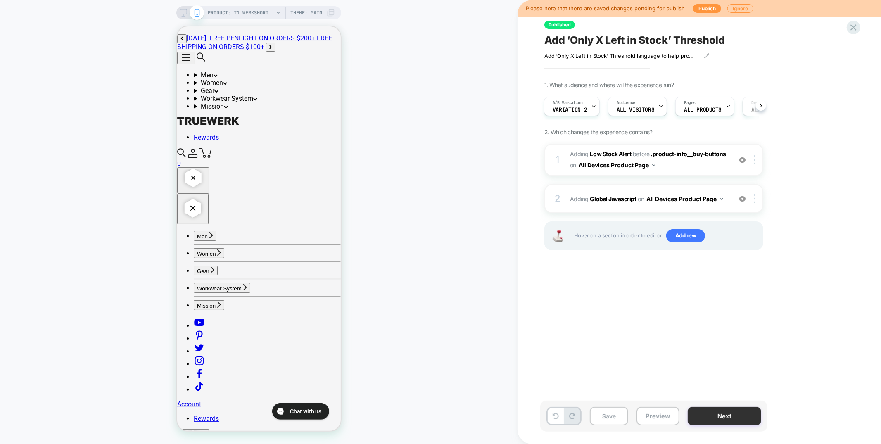
click at [745, 416] on button "Next" at bounding box center [725, 416] width 74 height 19
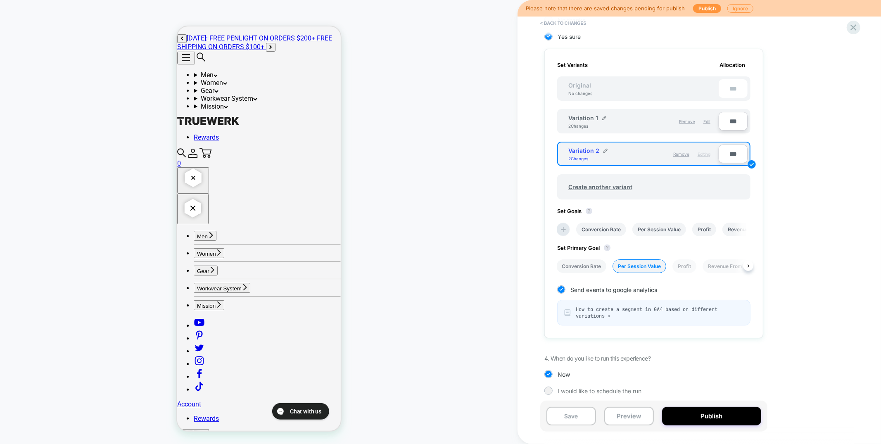
click at [571, 262] on li "Conversion Rate" at bounding box center [582, 267] width 50 height 14
drag, startPoint x: 562, startPoint y: 424, endPoint x: 576, endPoint y: 388, distance: 37.8
click at [562, 423] on button "Save" at bounding box center [572, 416] width 50 height 19
click at [850, 26] on icon at bounding box center [853, 27] width 11 height 11
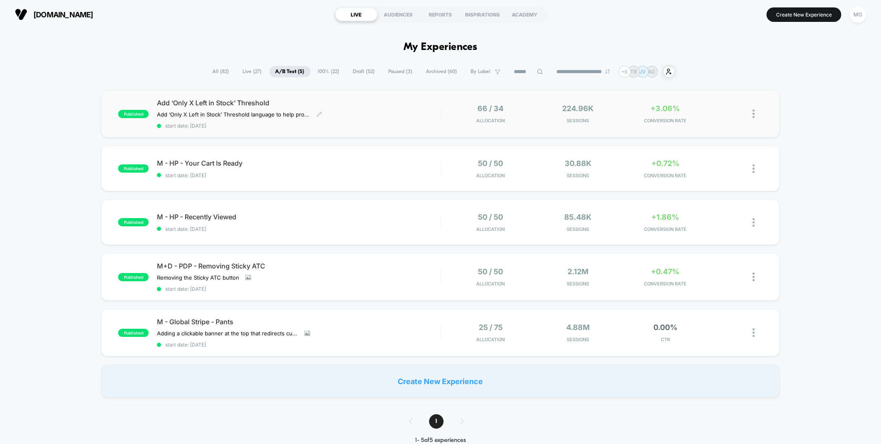
click at [414, 118] on div "Add ‘Only X Left in Stock’ Threshold Add ‘Only X Left in Stock’ Threshold langu…" at bounding box center [298, 114] width 283 height 30
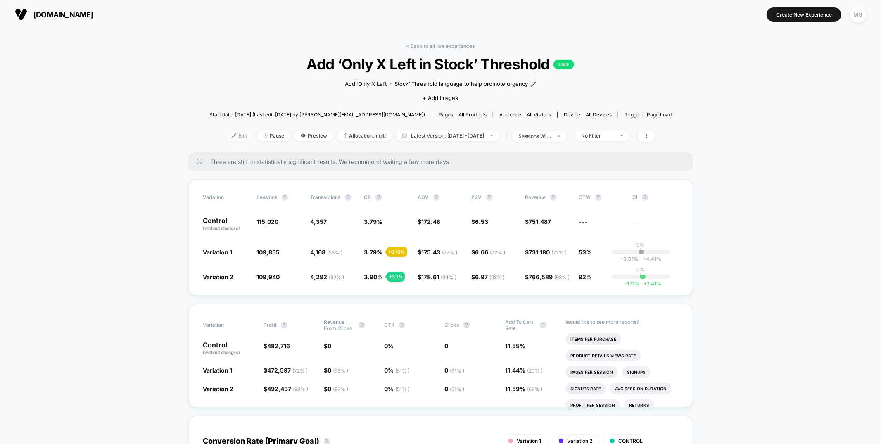
click at [233, 136] on span "Edit" at bounding box center [239, 135] width 27 height 11
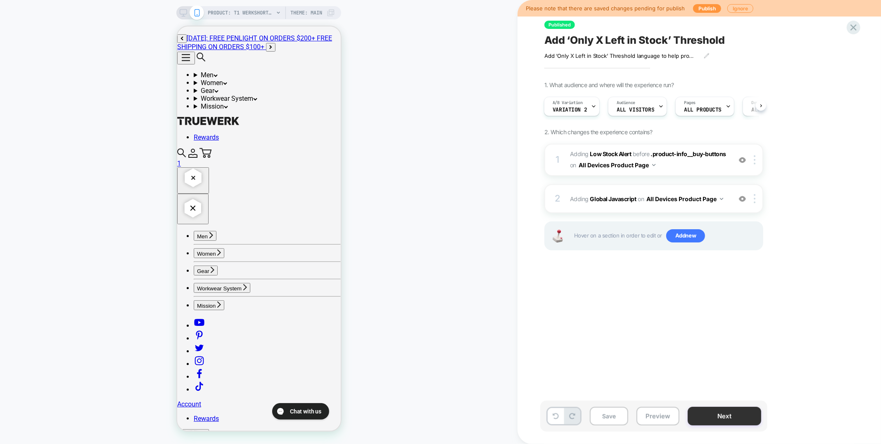
click at [720, 419] on button "Next" at bounding box center [725, 416] width 74 height 19
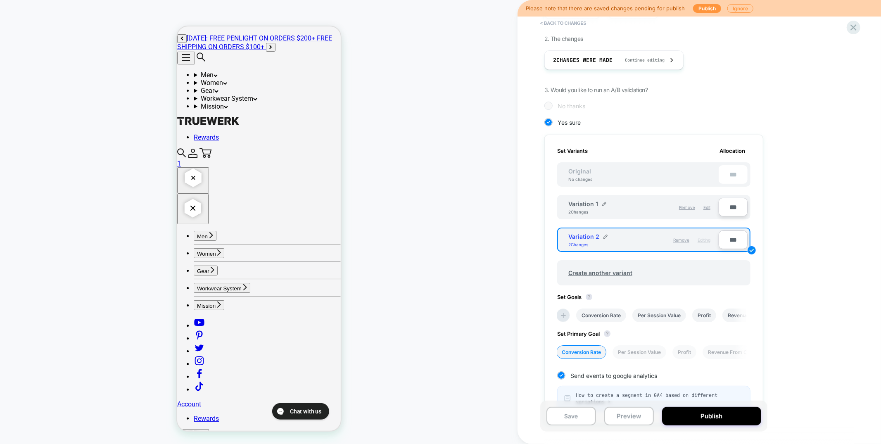
scroll to position [143, 0]
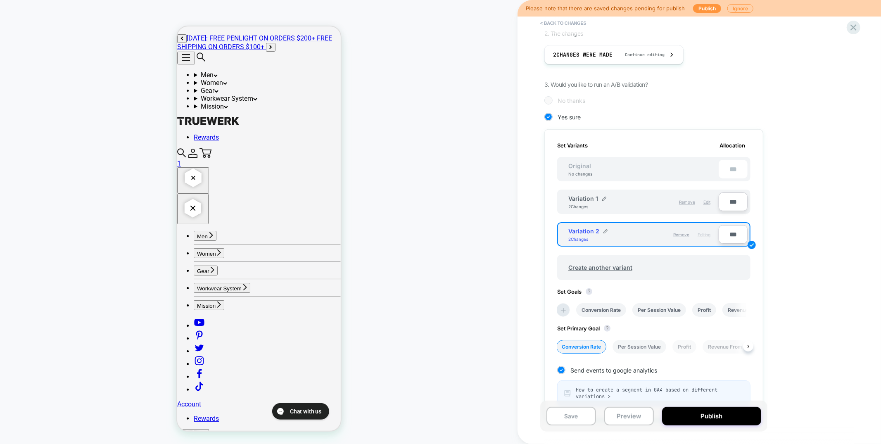
click at [635, 345] on li "Per Session Value" at bounding box center [640, 347] width 54 height 14
drag, startPoint x: 572, startPoint y: 418, endPoint x: 731, endPoint y: 298, distance: 199.1
click at [572, 418] on button "Save" at bounding box center [572, 416] width 50 height 19
click at [855, 28] on icon at bounding box center [853, 27] width 11 height 11
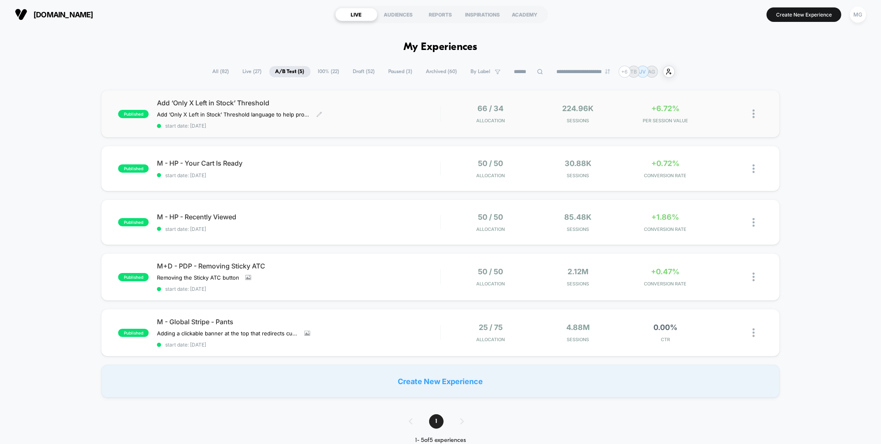
click at [417, 113] on div "Add ‘Only X Left in Stock’ Threshold Add ‘Only X Left in Stock’ Threshold langu…" at bounding box center [298, 114] width 283 height 30
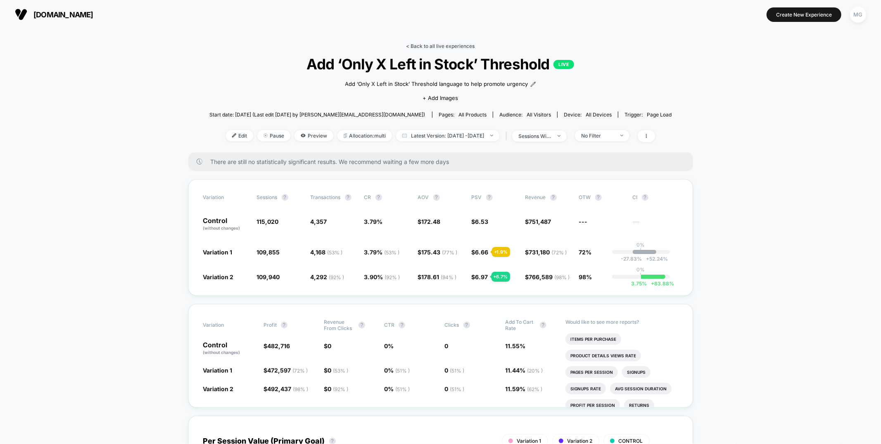
click at [447, 44] on link "< Back to all live experiences" at bounding box center [441, 46] width 69 height 6
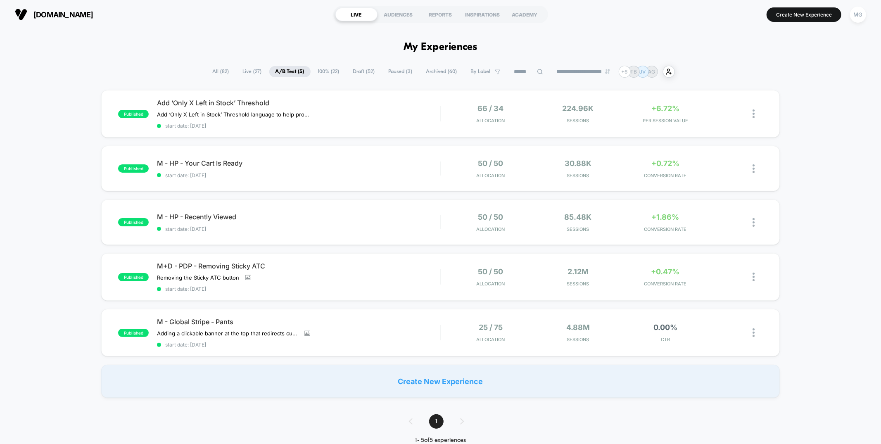
click at [334, 73] on span "100% ( 22 )" at bounding box center [329, 71] width 34 height 11
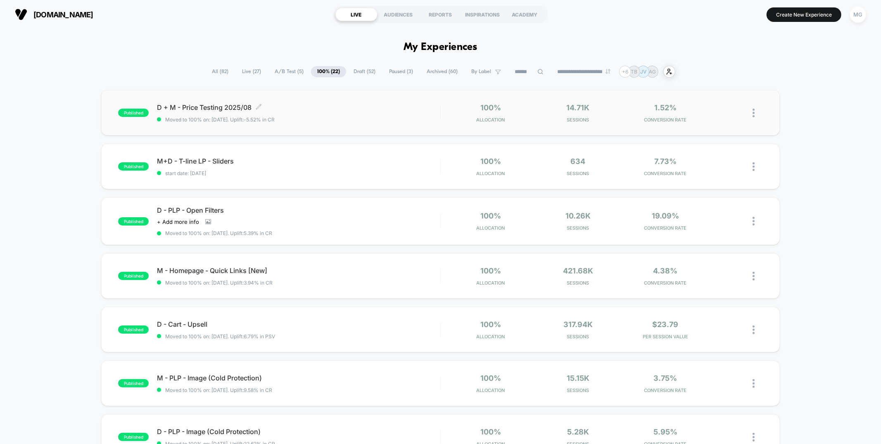
click at [345, 118] on span "Moved to 100% on: 8/26/2025 . Uplift: -5.52% in CR" at bounding box center [298, 120] width 283 height 6
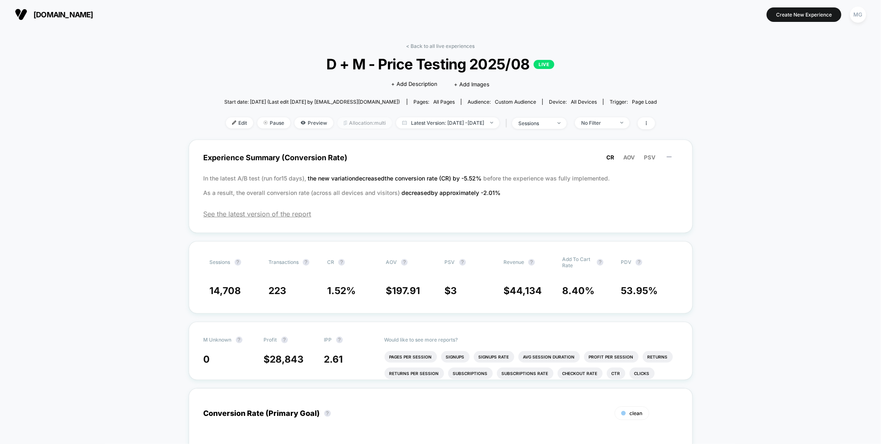
click at [364, 124] on span "Allocation: multi" at bounding box center [365, 122] width 55 height 11
click at [460, 47] on link "< Back to all live experiences" at bounding box center [441, 46] width 69 height 6
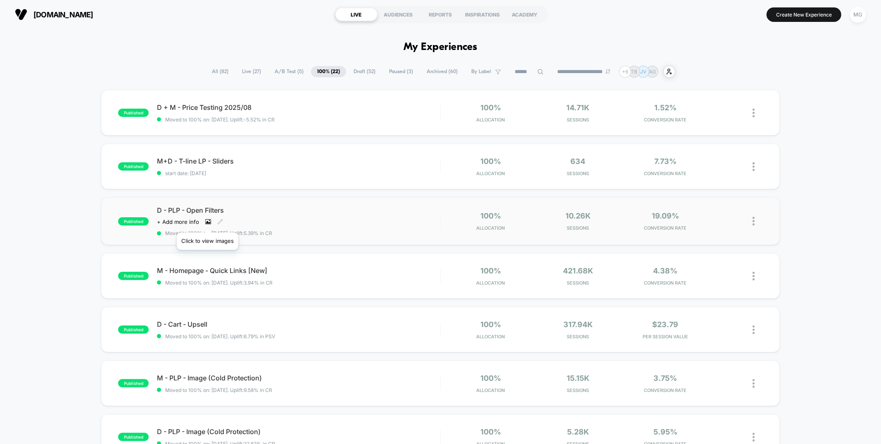
click at [207, 222] on icon at bounding box center [208, 222] width 5 height 3
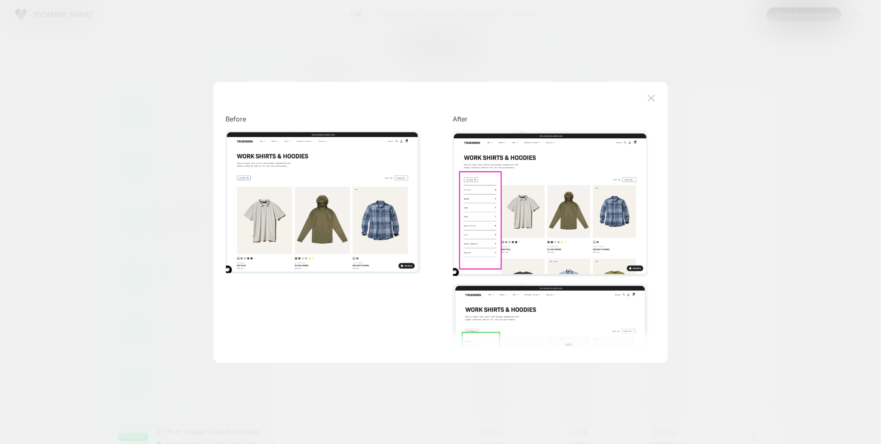
click at [151, 222] on div at bounding box center [440, 222] width 881 height 444
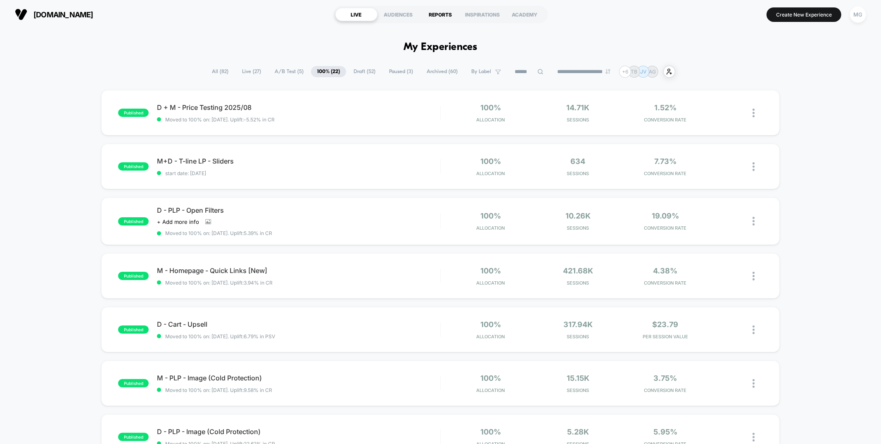
click at [436, 15] on div "REPORTS" at bounding box center [441, 14] width 42 height 13
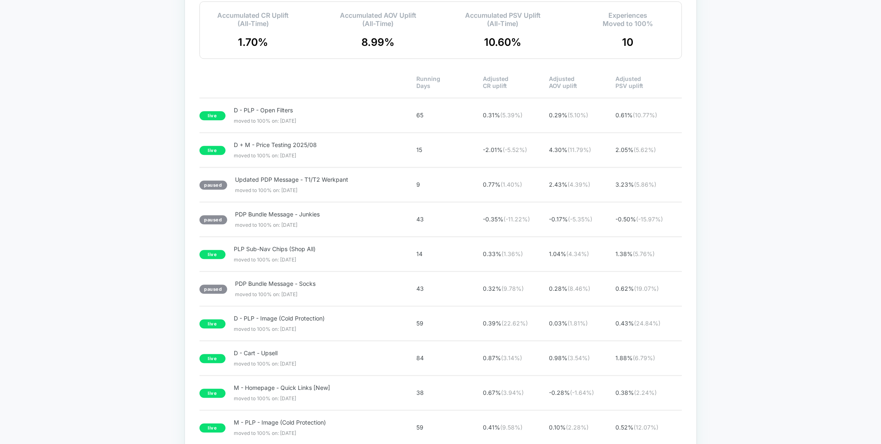
scroll to position [1638, 0]
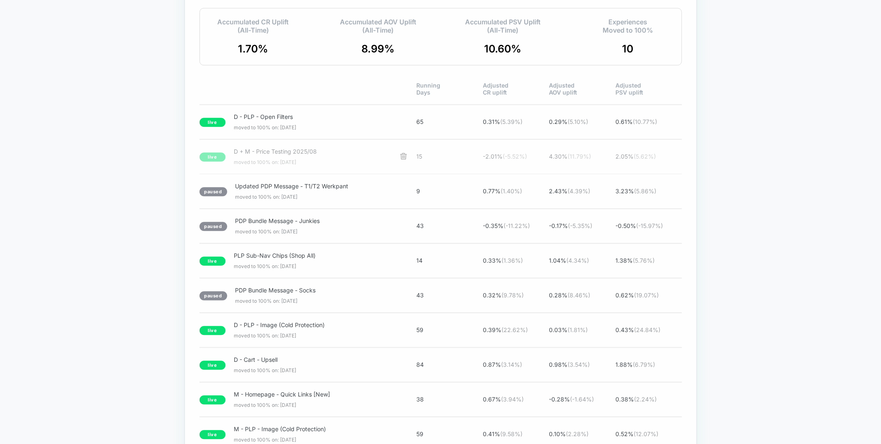
click at [614, 164] on div "live D + M - Price Testing 2025/08 moved to 100% on: 8/26/2025 15 -2.01 % ( -5.…" at bounding box center [441, 157] width 483 height 35
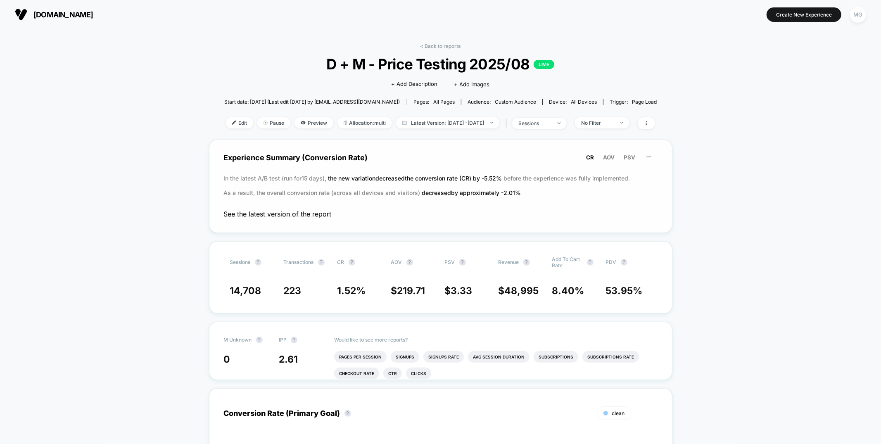
click at [296, 211] on span "See the latest version of the report" at bounding box center [441, 214] width 434 height 8
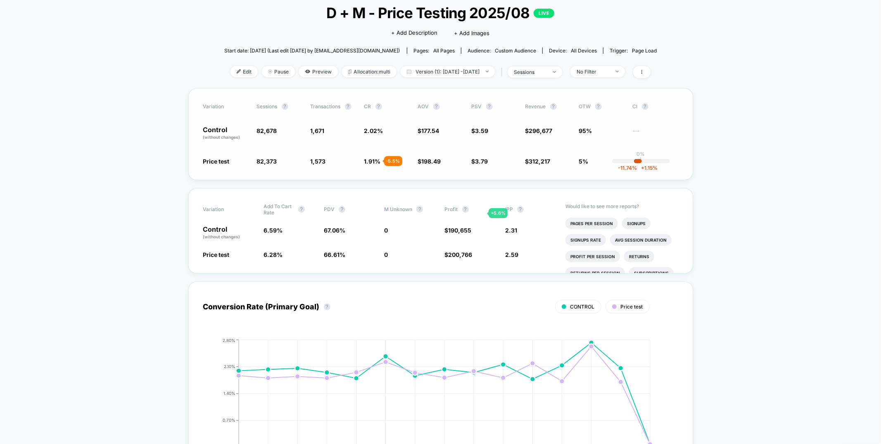
scroll to position [51, 0]
click at [645, 70] on icon at bounding box center [642, 72] width 5 height 5
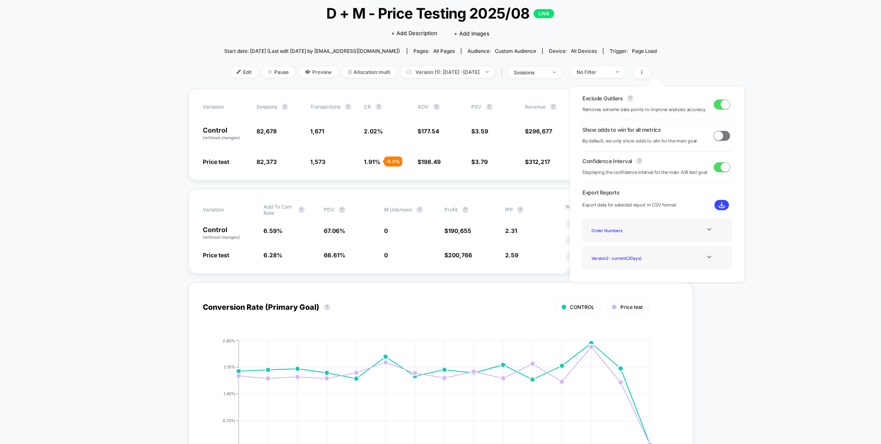
click at [719, 136] on span at bounding box center [718, 135] width 9 height 9
click at [504, 174] on div "Variation Sessions ? Transactions ? CR ? AOV ? PSV ? Revenue ? OTW ? CI ? Contr…" at bounding box center [440, 135] width 505 height 92
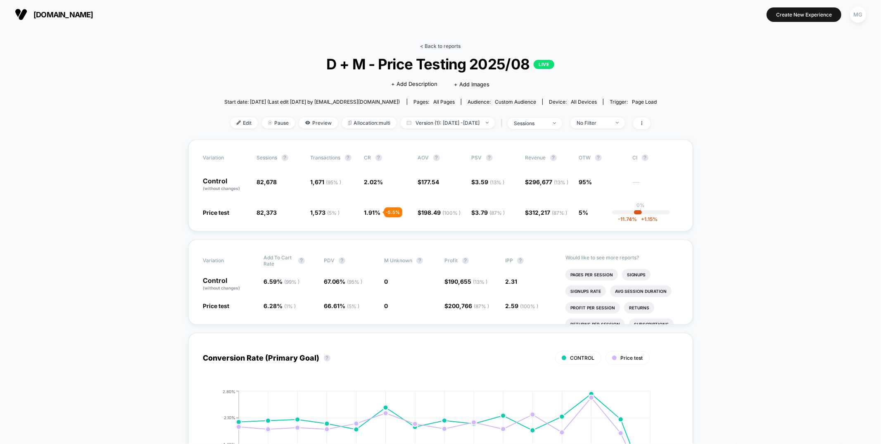
click at [443, 44] on link "< Back to reports" at bounding box center [441, 46] width 40 height 6
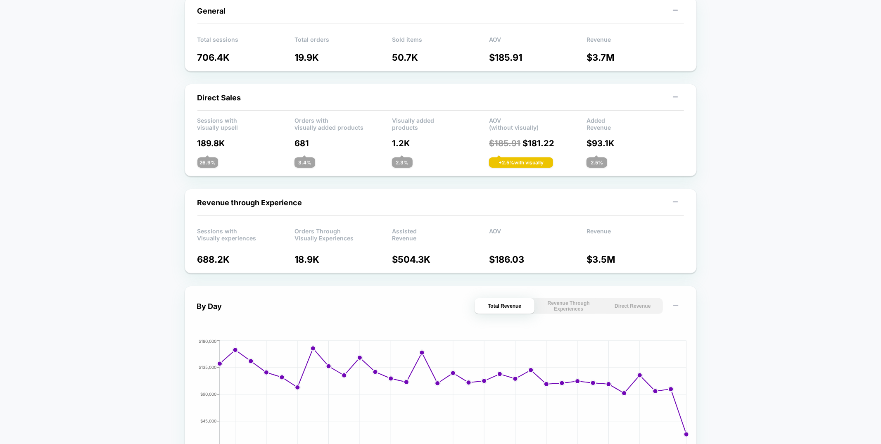
drag, startPoint x: 361, startPoint y: 12, endPoint x: 393, endPoint y: 12, distance: 32.2
click at [361, 12] on div "Last 30 Days Total Group 2 $ General Total sessions 706.4K Total orders 19.9K S…" at bounding box center [440, 364] width 881 height 799
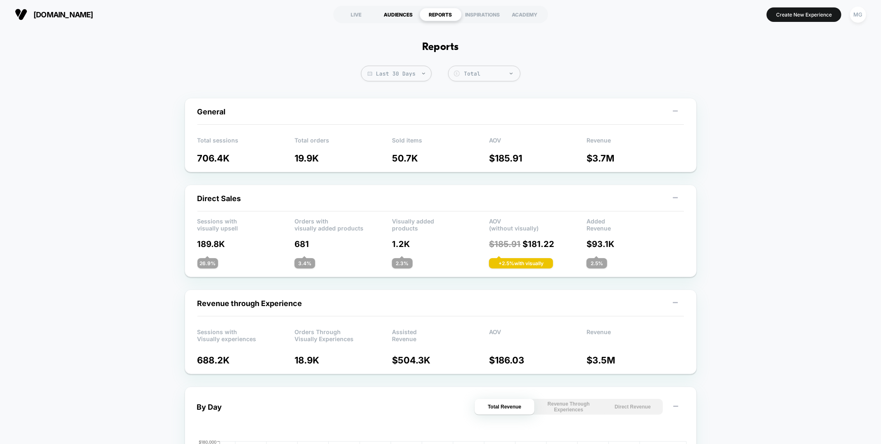
click at [396, 8] on div "AUDIENCES" at bounding box center [399, 14] width 42 height 13
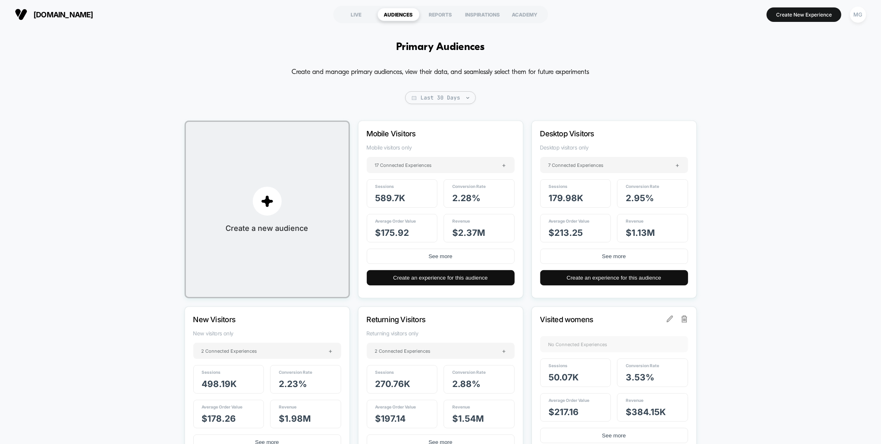
scroll to position [247, 0]
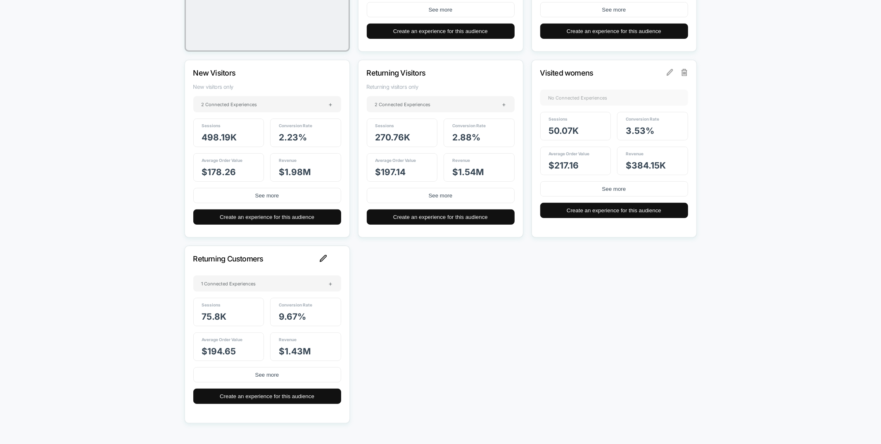
click at [322, 259] on img at bounding box center [323, 258] width 7 height 7
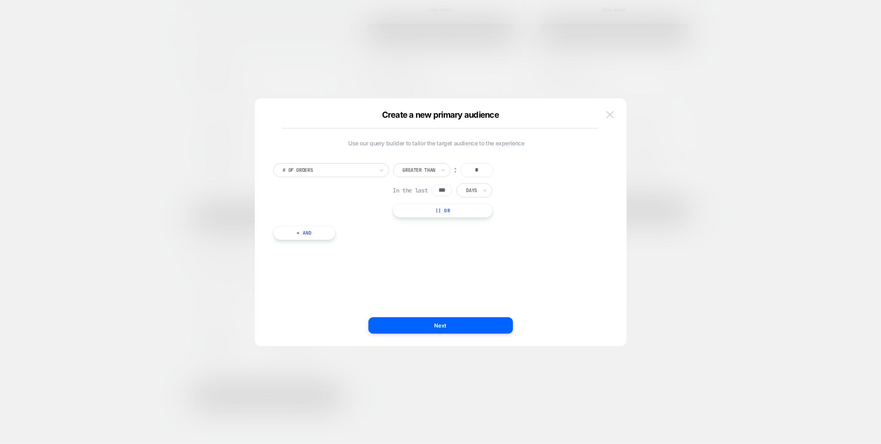
click at [610, 110] on button at bounding box center [610, 115] width 12 height 12
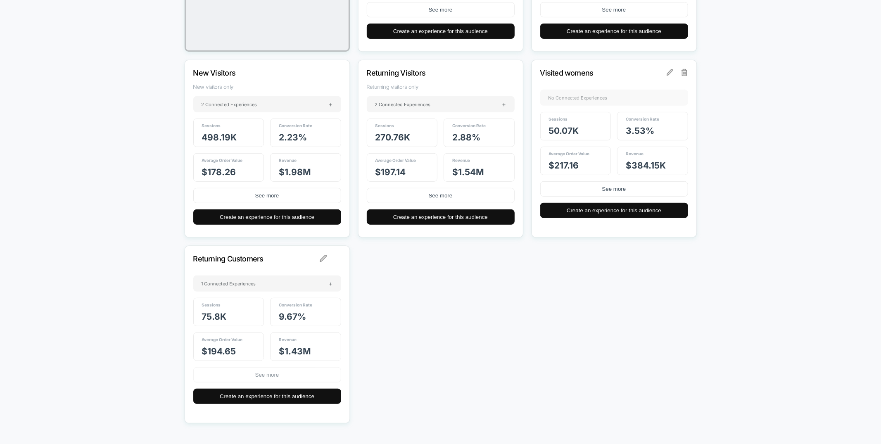
click at [221, 378] on button "See more" at bounding box center [267, 374] width 148 height 15
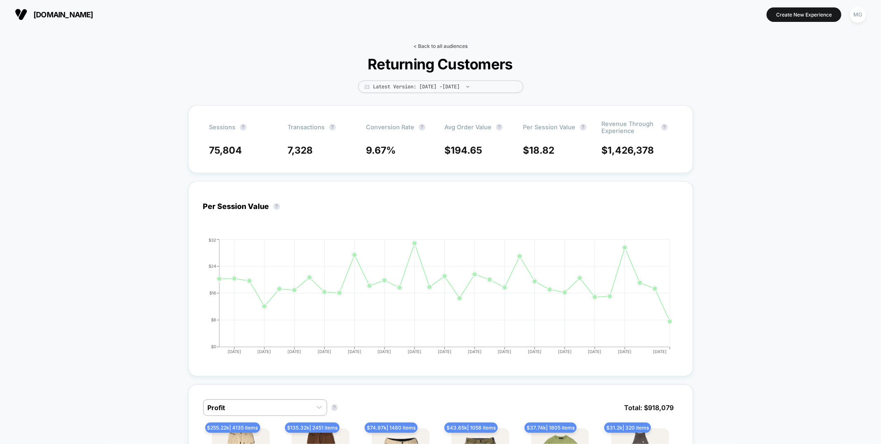
click at [433, 44] on link "< Back to all audiences" at bounding box center [441, 46] width 54 height 6
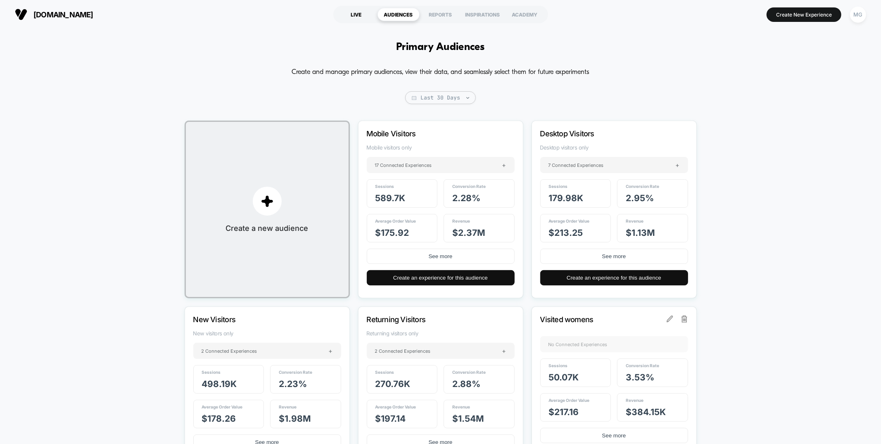
click at [356, 11] on div "LIVE" at bounding box center [357, 14] width 42 height 13
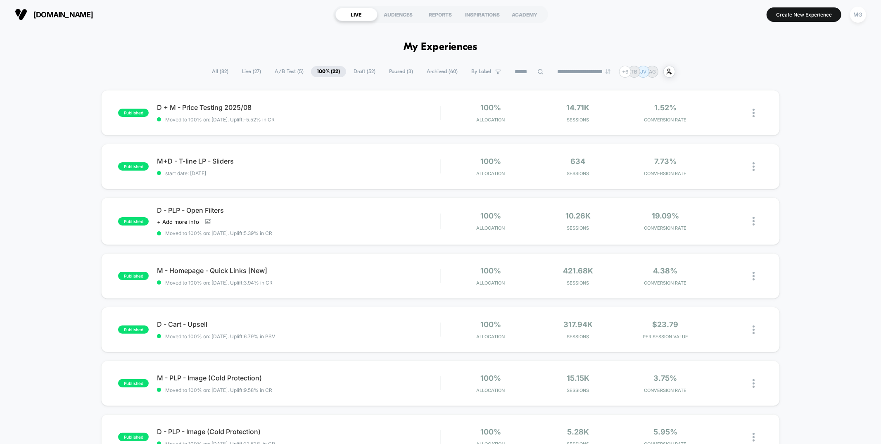
click at [277, 71] on span "A/B Test ( 5 )" at bounding box center [289, 71] width 41 height 11
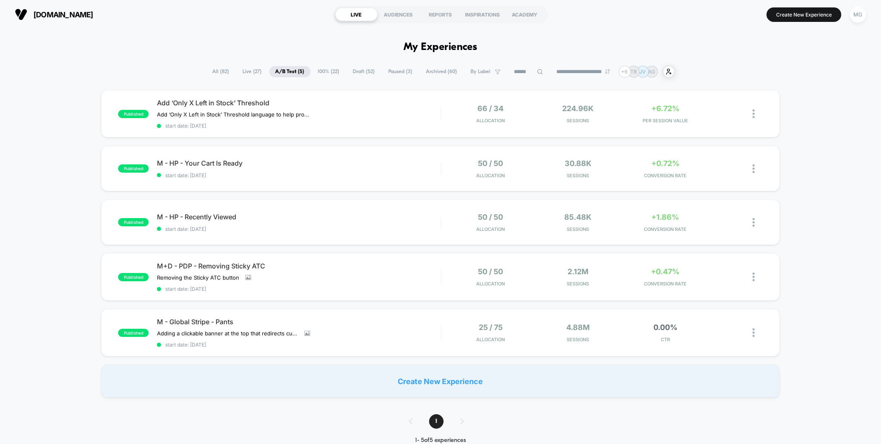
click at [331, 71] on span "100% ( 22 )" at bounding box center [329, 71] width 34 height 11
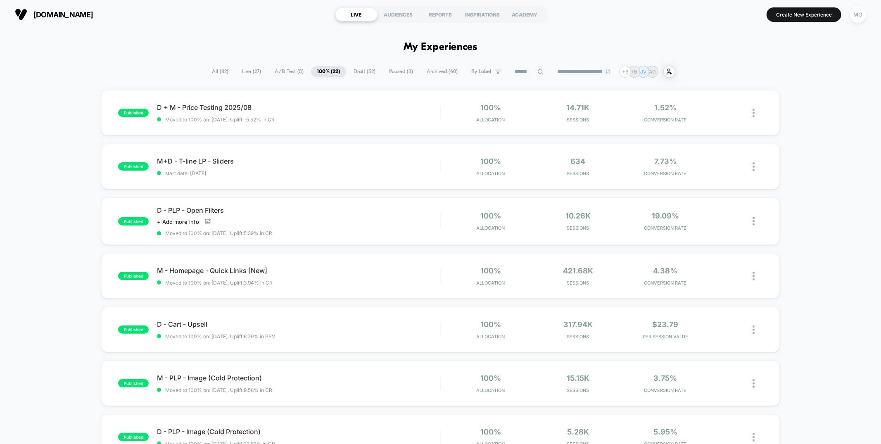
click at [357, 69] on span "Draft ( 52 )" at bounding box center [365, 71] width 34 height 11
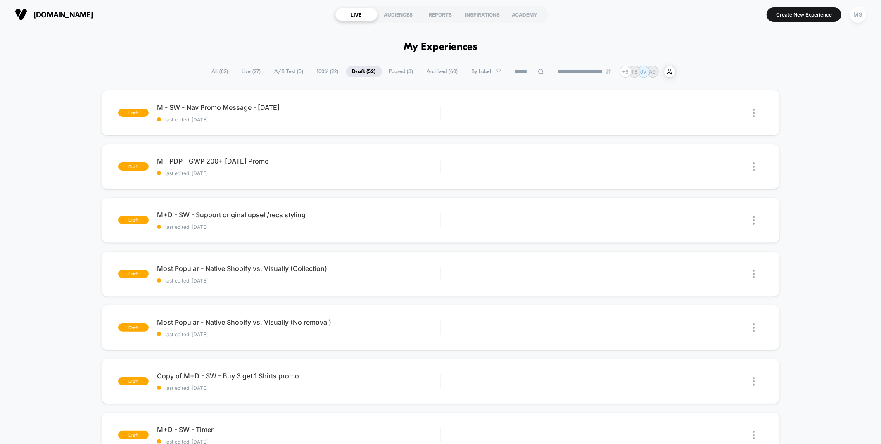
click at [284, 70] on span "A/B Test ( 5 )" at bounding box center [289, 71] width 41 height 11
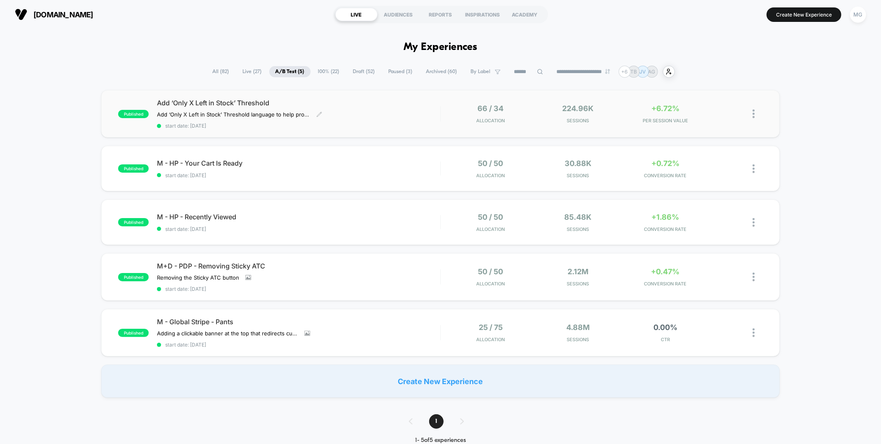
click at [353, 119] on div "Add ‘Only X Left in Stock’ Threshold Add ‘Only X Left in Stock’ Threshold langu…" at bounding box center [298, 114] width 283 height 30
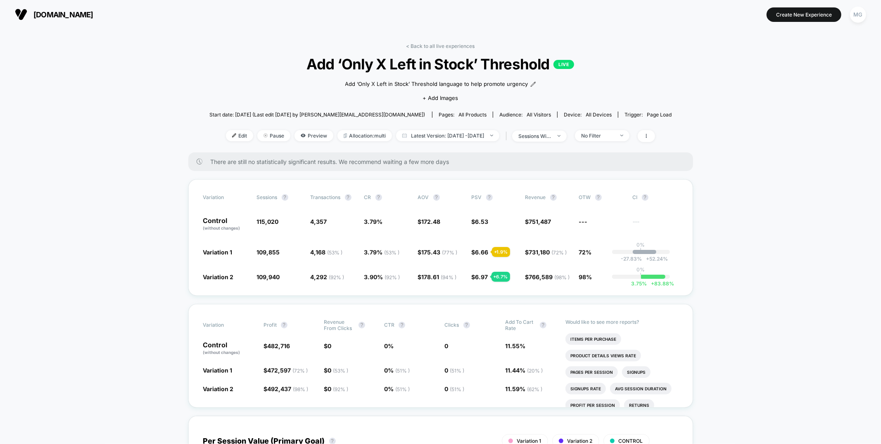
scroll to position [0, 0]
click at [357, 134] on span "Allocation: multi" at bounding box center [365, 135] width 55 height 11
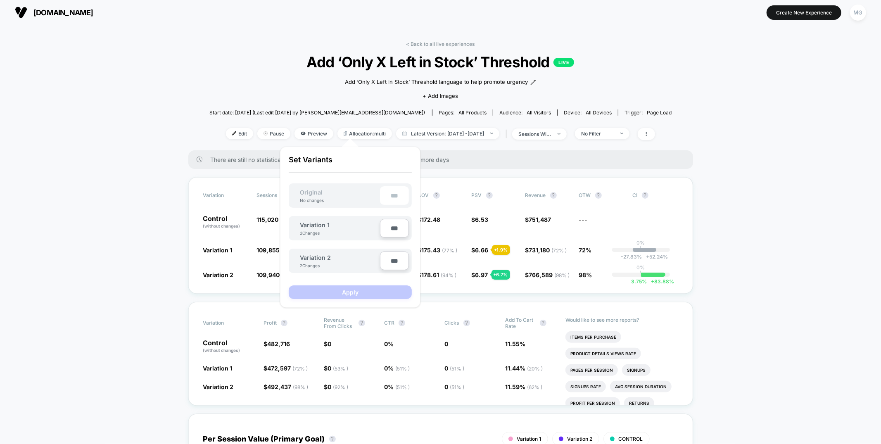
scroll to position [2, 0]
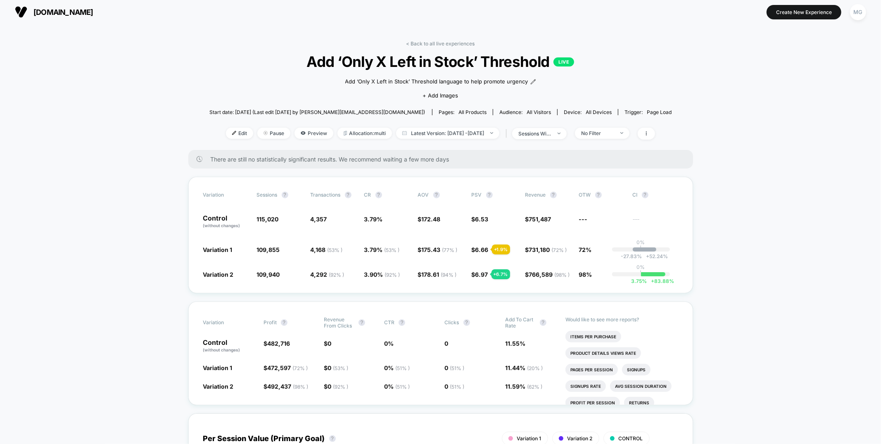
click at [446, 42] on link "< Back to all live experiences" at bounding box center [441, 43] width 69 height 6
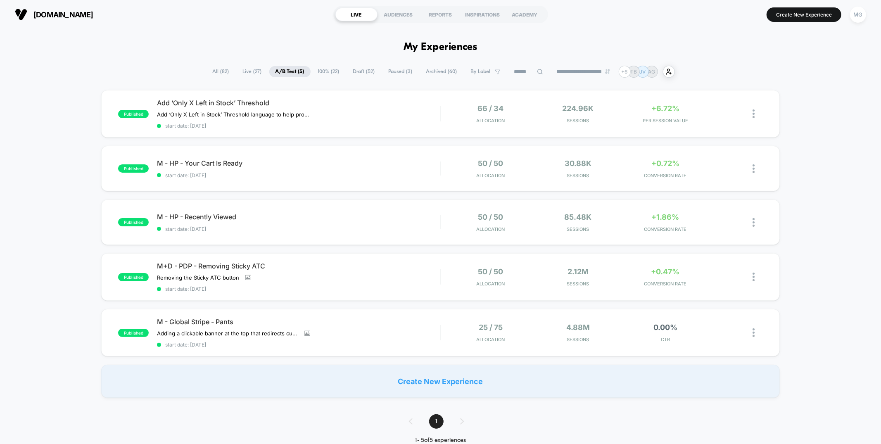
click at [331, 74] on span "100% ( 22 )" at bounding box center [329, 71] width 34 height 11
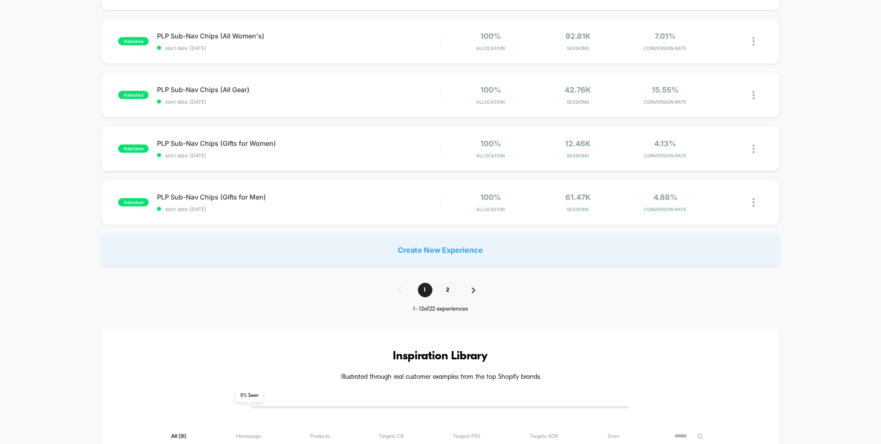
scroll to position [494, 0]
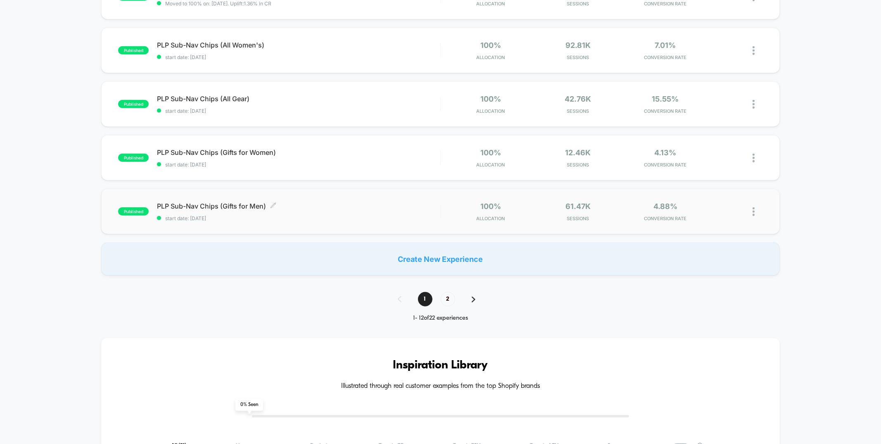
click at [288, 210] on div "PLP Sub-Nav Chips (Gifts for Men) Click to edit experience details Click to edi…" at bounding box center [298, 211] width 283 height 19
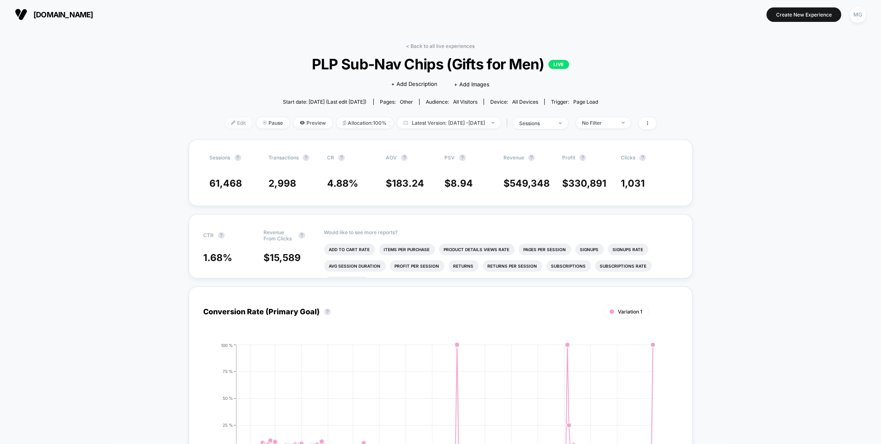
click at [226, 124] on span "Edit" at bounding box center [238, 122] width 27 height 11
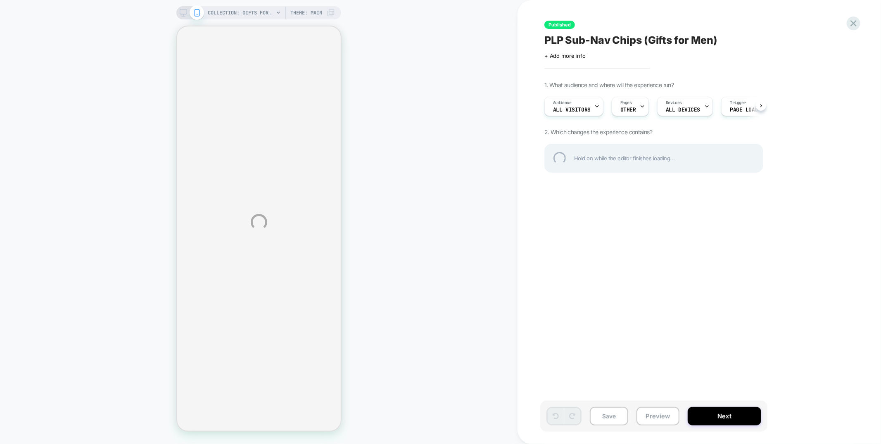
click at [861, 19] on div "COLLECTION: Gifts for Men (Category) COLLECTION: Gifts for Men (Category) Theme…" at bounding box center [440, 222] width 881 height 444
click at [858, 22] on div at bounding box center [853, 23] width 17 height 17
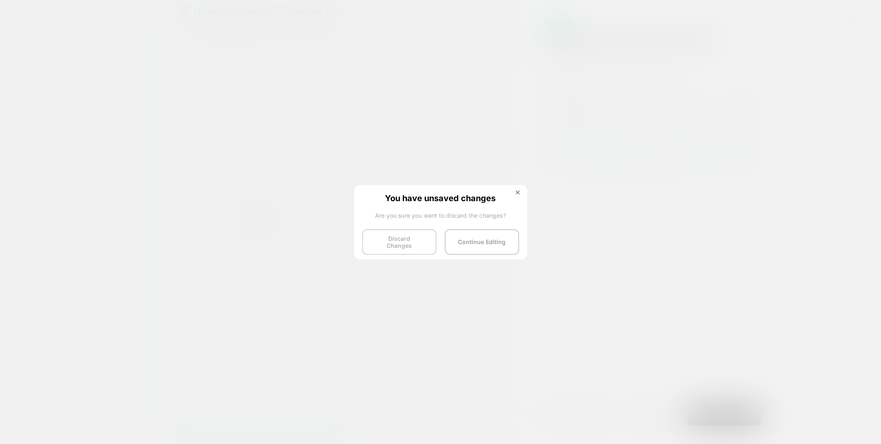
click at [380, 236] on button "Discard Changes" at bounding box center [399, 242] width 74 height 26
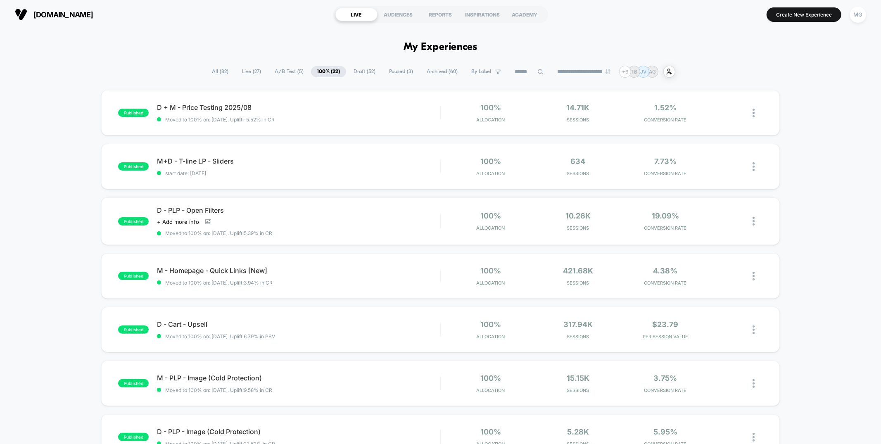
click at [292, 73] on span "A/B Test ( 5 )" at bounding box center [289, 71] width 41 height 11
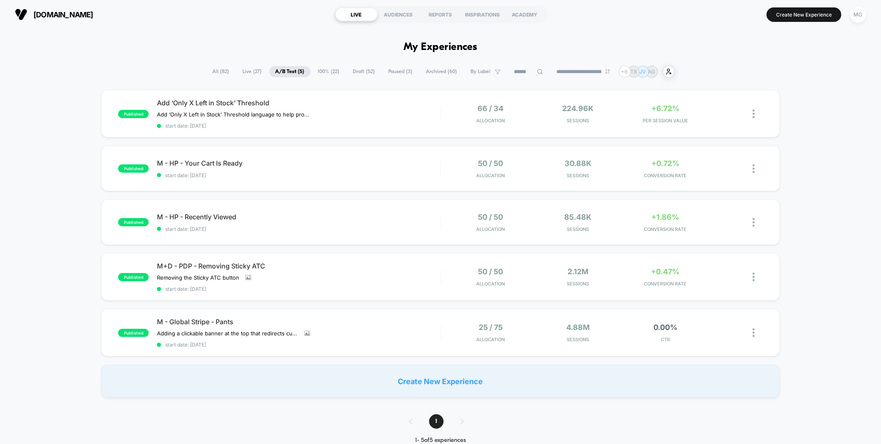
click at [317, 69] on span "100% ( 22 )" at bounding box center [329, 71] width 34 height 11
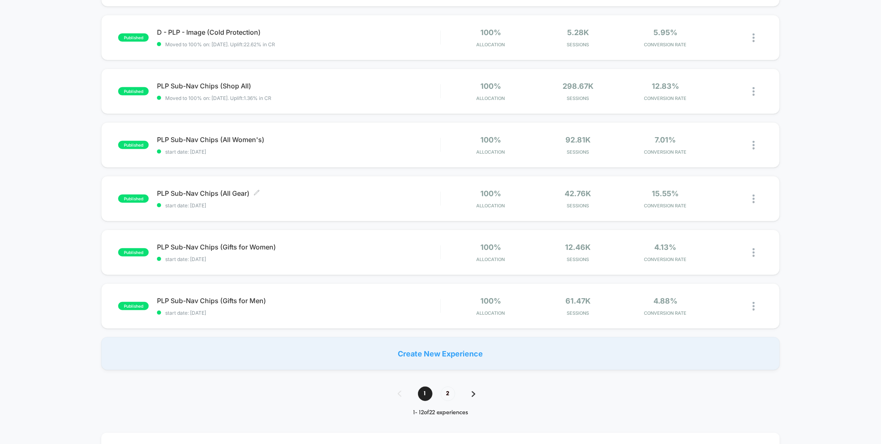
scroll to position [430, 0]
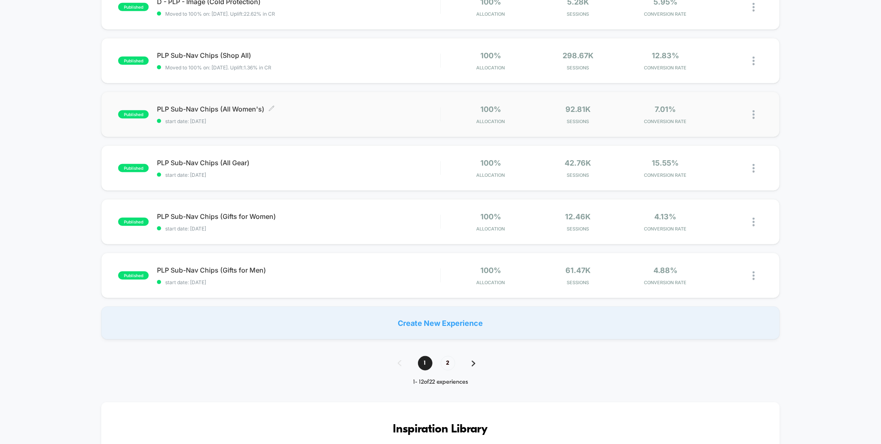
click at [317, 119] on span "start date: 11/7/2024" at bounding box center [298, 121] width 283 height 6
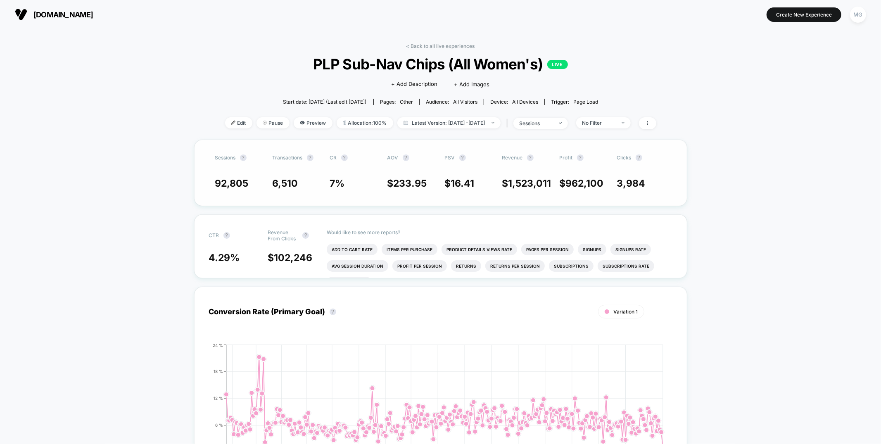
scroll to position [0, 0]
click at [230, 122] on span "Edit" at bounding box center [238, 122] width 27 height 11
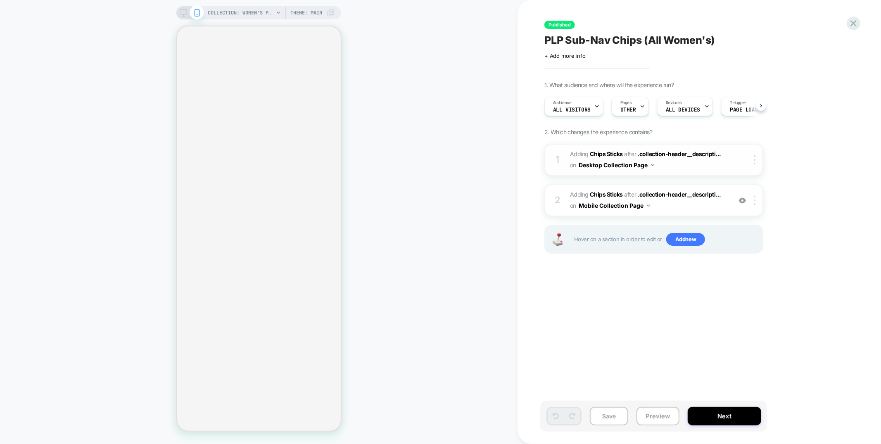
scroll to position [0, 0]
click at [677, 165] on span "#_loomi_addon_1726782068772_dup1727120040_dup1730789577_dup1730823753_dup173082…" at bounding box center [648, 160] width 157 height 22
click at [680, 164] on span "#_loomi_addon_1726782068772_dup1727120040_dup1730789577_dup1730823753_dup173082…" at bounding box center [648, 160] width 157 height 22
click at [670, 207] on span "#_loomi_addon_1727185587145_dup1730789577_dup1730823753_dup1730824121_dup173099…" at bounding box center [648, 200] width 157 height 22
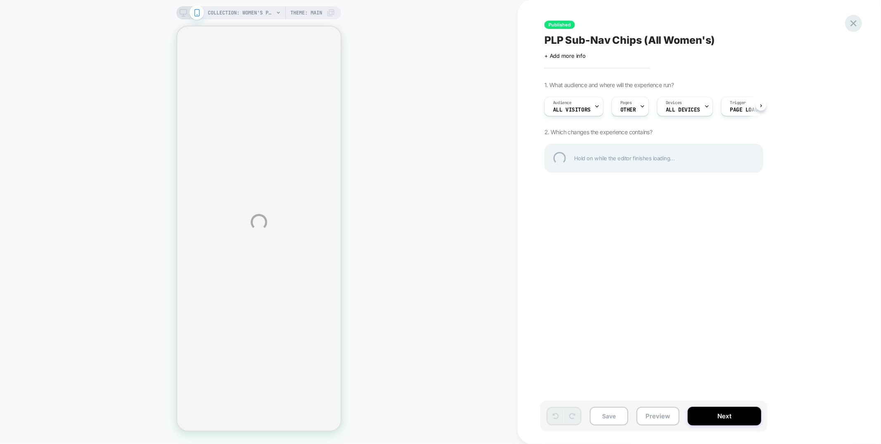
click at [849, 26] on div at bounding box center [853, 23] width 17 height 17
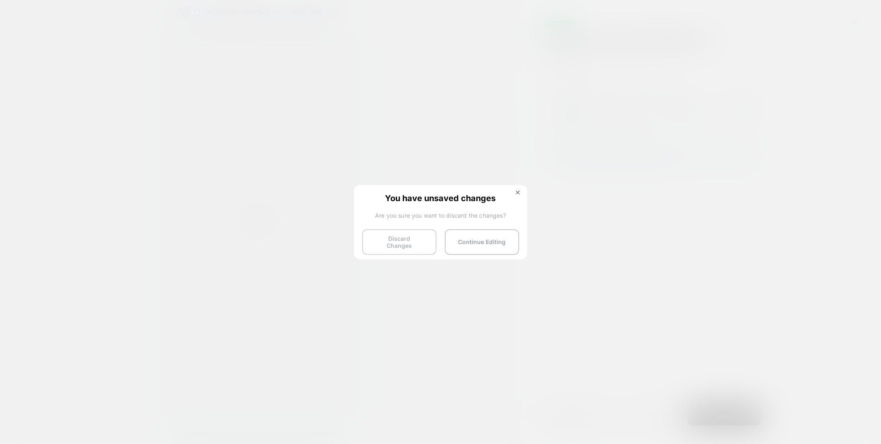
click at [393, 237] on button "Discard Changes" at bounding box center [399, 242] width 74 height 26
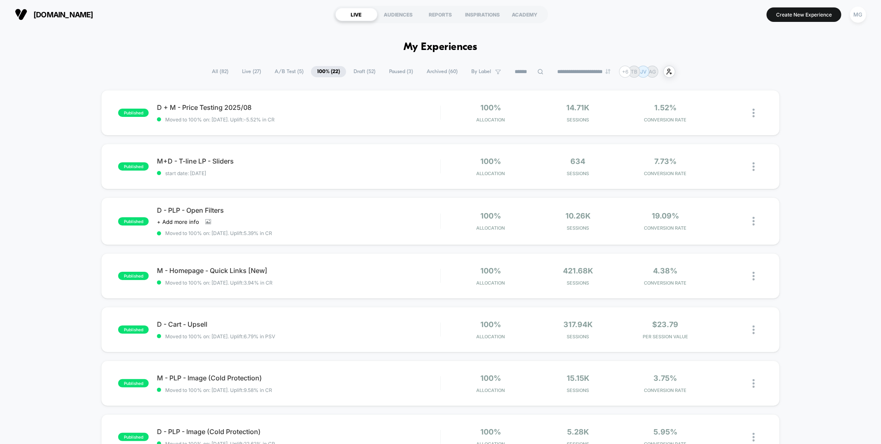
click at [282, 72] on span "A/B Test ( 5 )" at bounding box center [289, 71] width 41 height 11
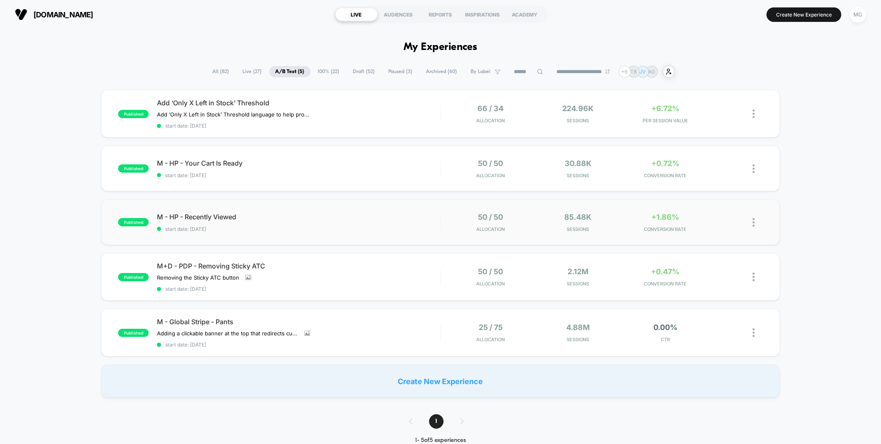
click at [298, 205] on div "published M - HP - Recently Viewed start date: [DATE] 50 / 50 Allocation 85.48k…" at bounding box center [440, 222] width 679 height 45
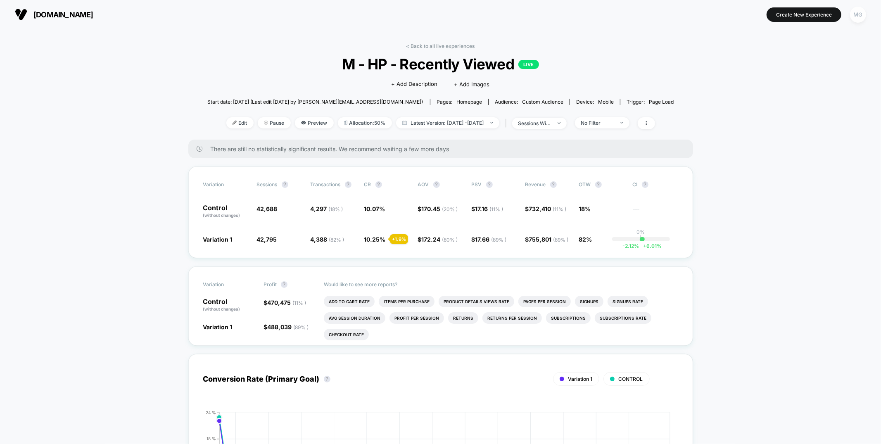
click at [863, 19] on div "MG" at bounding box center [858, 15] width 16 height 16
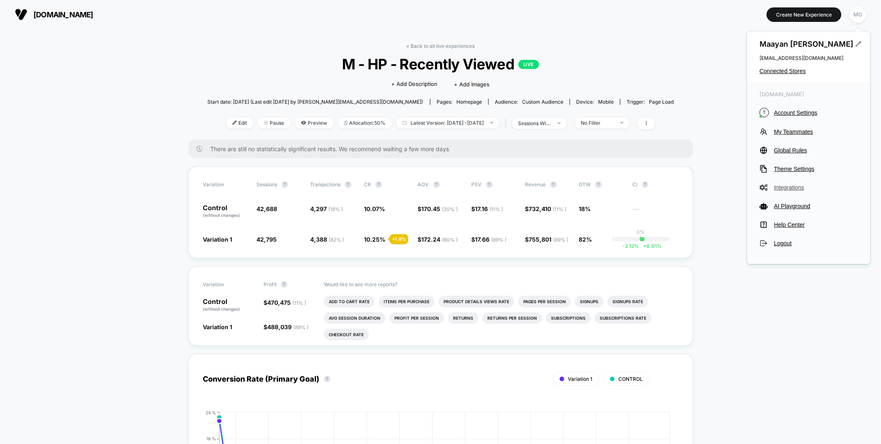
click at [796, 187] on span "Integrations" at bounding box center [816, 187] width 84 height 7
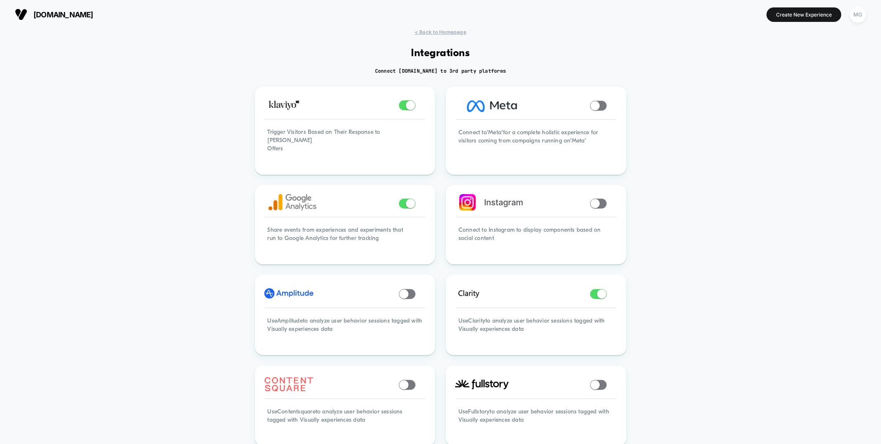
click at [462, 33] on span "< Back to Homepage" at bounding box center [441, 32] width 52 height 6
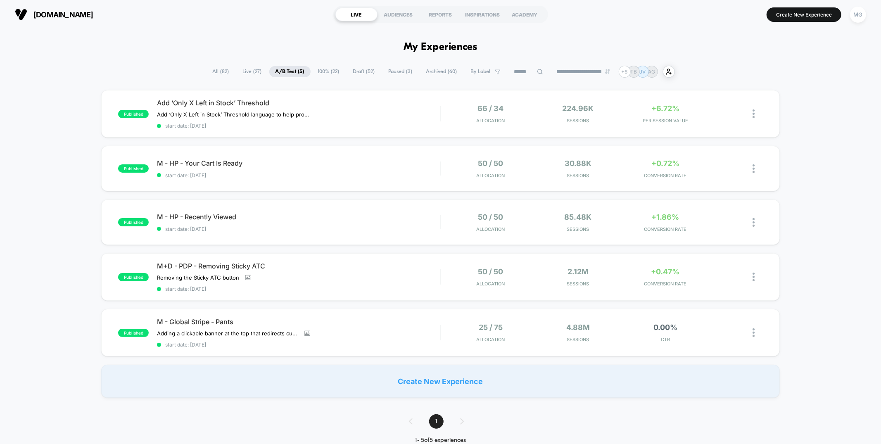
click at [333, 74] on span "100% ( 22 )" at bounding box center [329, 71] width 34 height 11
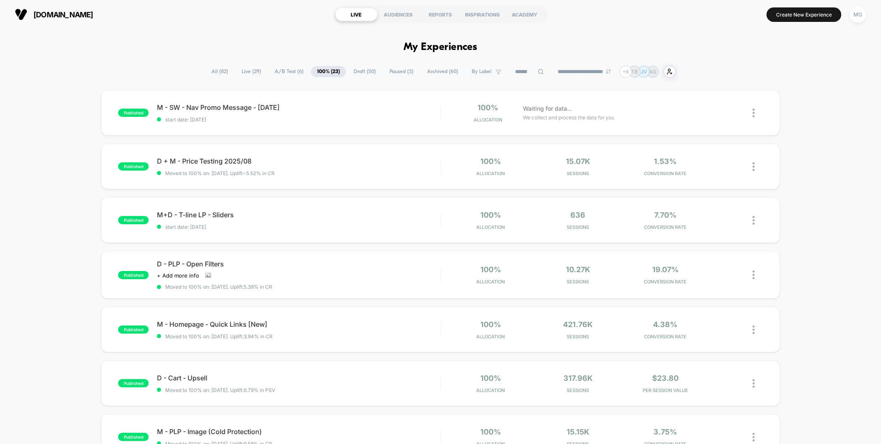
click at [370, 75] on span "Draft ( 50 )" at bounding box center [365, 71] width 35 height 11
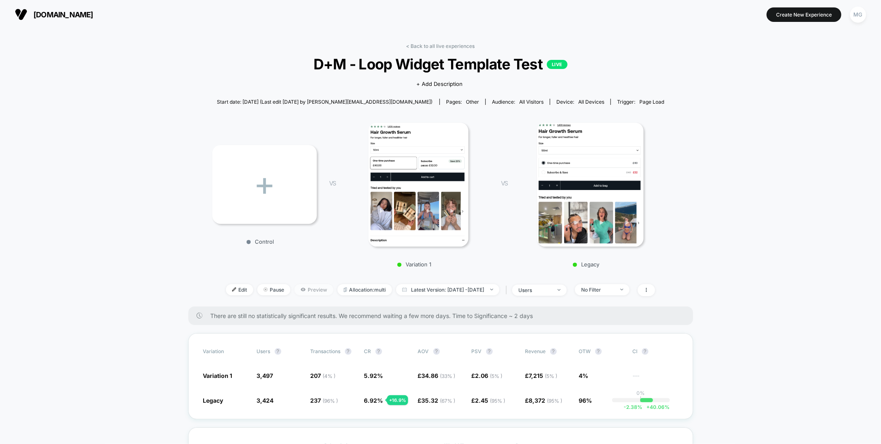
click at [295, 289] on span "Preview" at bounding box center [314, 289] width 39 height 11
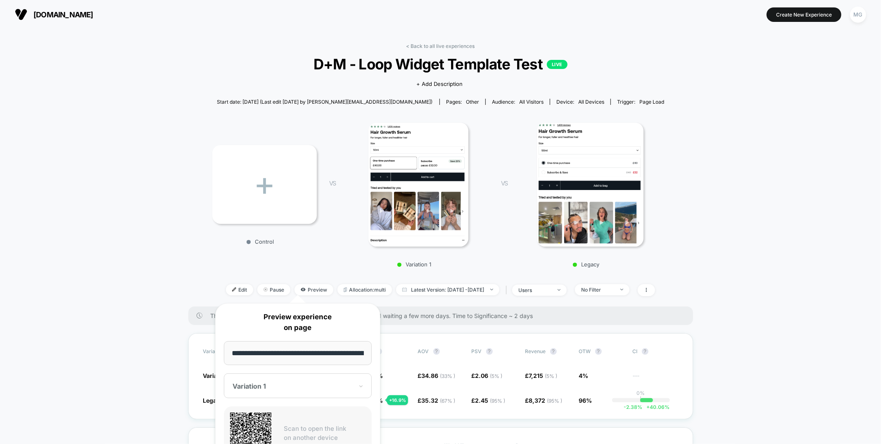
scroll to position [0, 70]
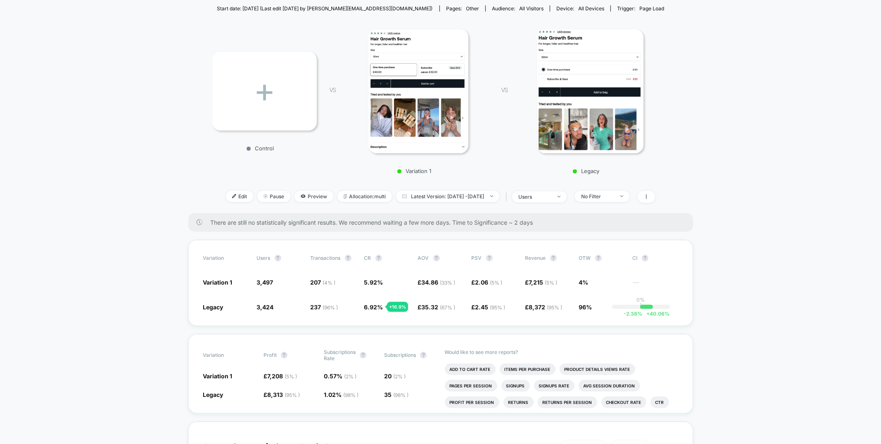
scroll to position [118, 0]
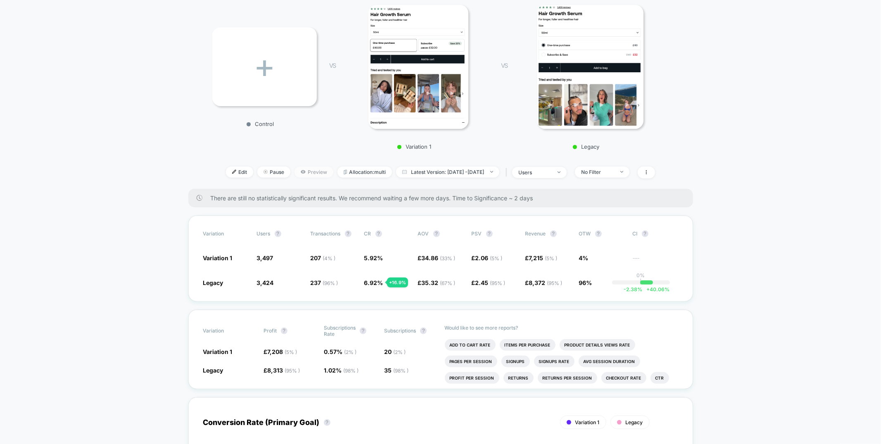
click at [311, 176] on span "Preview" at bounding box center [314, 172] width 39 height 11
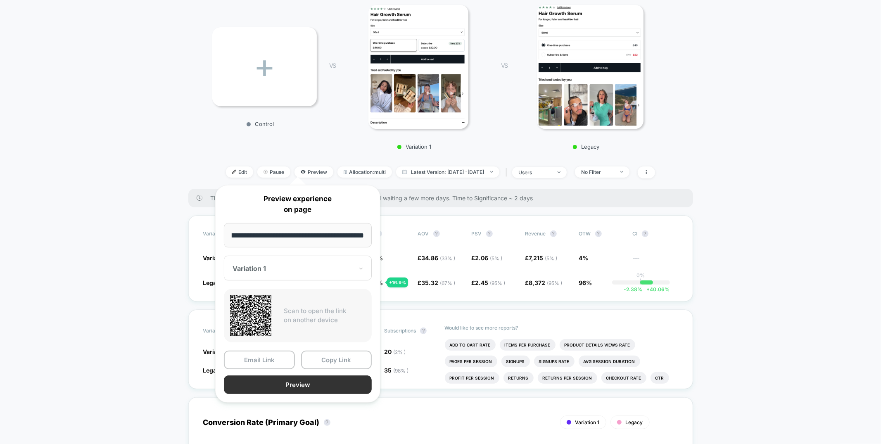
scroll to position [0, 0]
click at [311, 388] on button "Preview" at bounding box center [298, 385] width 148 height 19
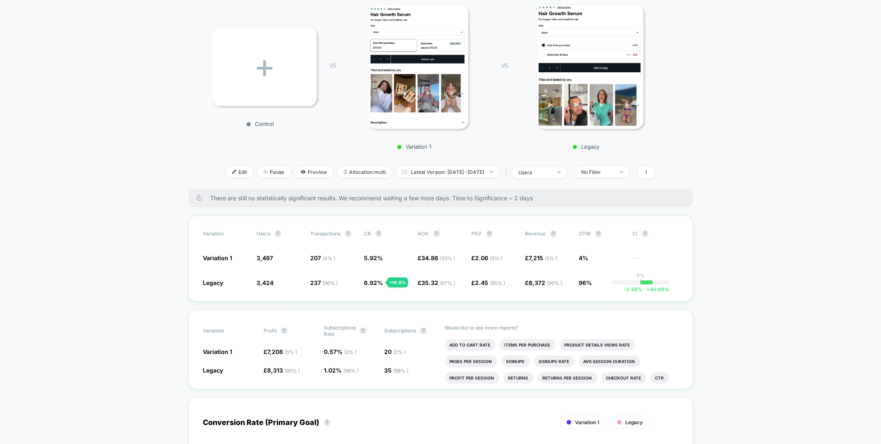
scroll to position [10, 0]
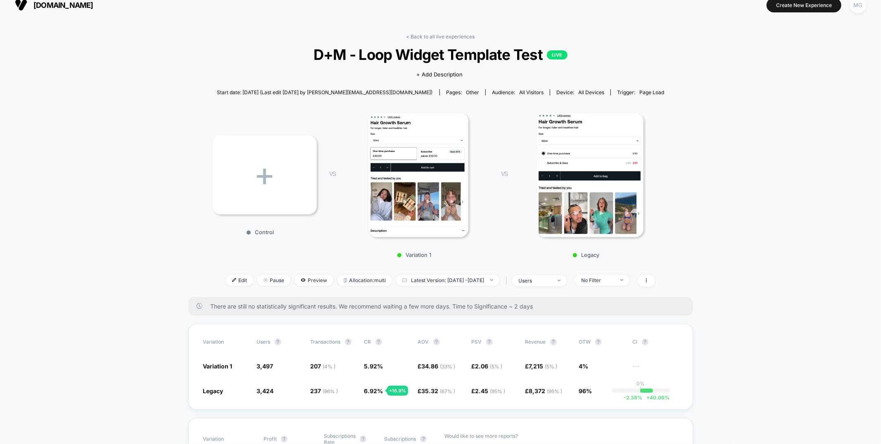
click at [861, 10] on div "MG" at bounding box center [858, 5] width 16 height 16
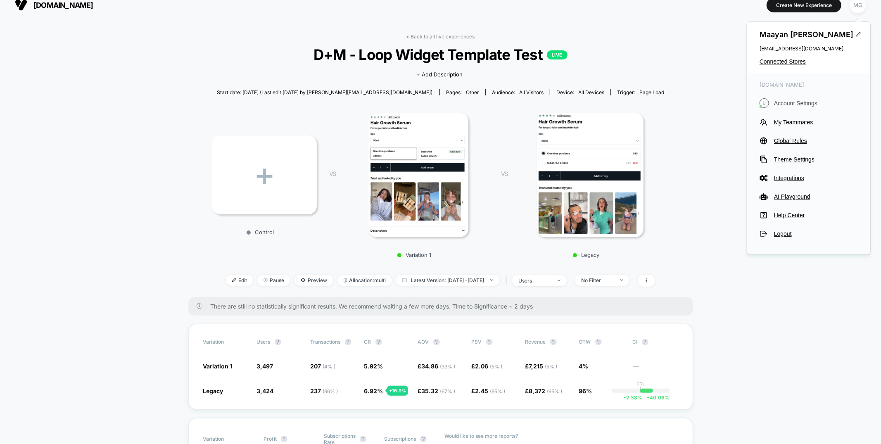
click at [790, 102] on span "Account Settings" at bounding box center [816, 103] width 84 height 7
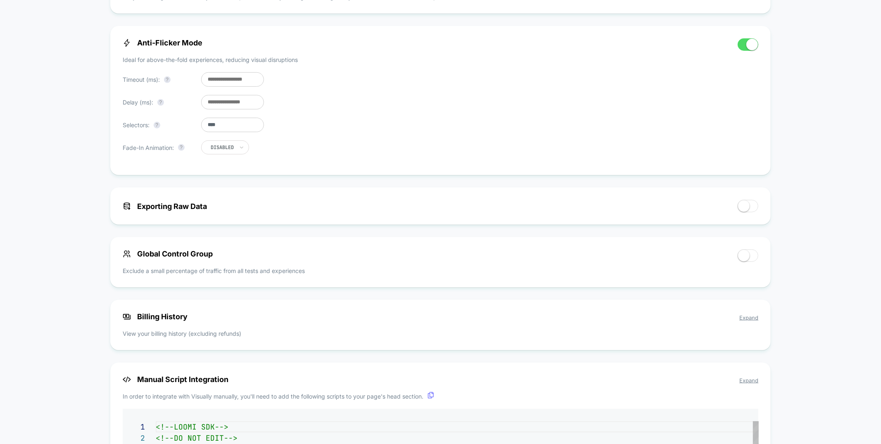
scroll to position [400, 0]
click at [211, 100] on input "**" at bounding box center [232, 101] width 63 height 14
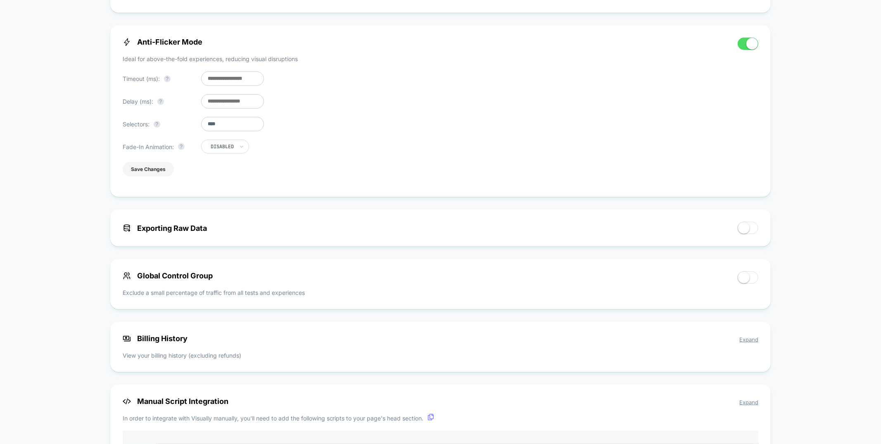
click at [145, 176] on button "Save Changes" at bounding box center [148, 169] width 51 height 14
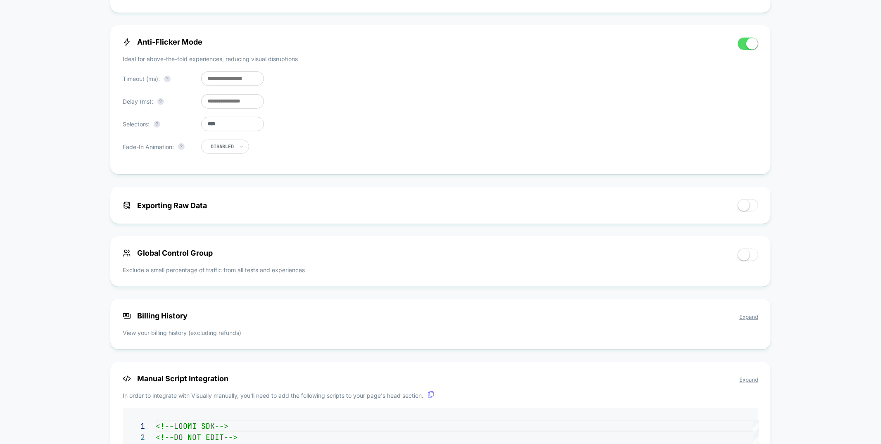
click at [210, 95] on div "Anti-Flicker Mode Ideal for above-the-fold experiences, reducing visual disrupt…" at bounding box center [426, 100] width 607 height 124
click at [210, 100] on input "**" at bounding box center [232, 101] width 63 height 14
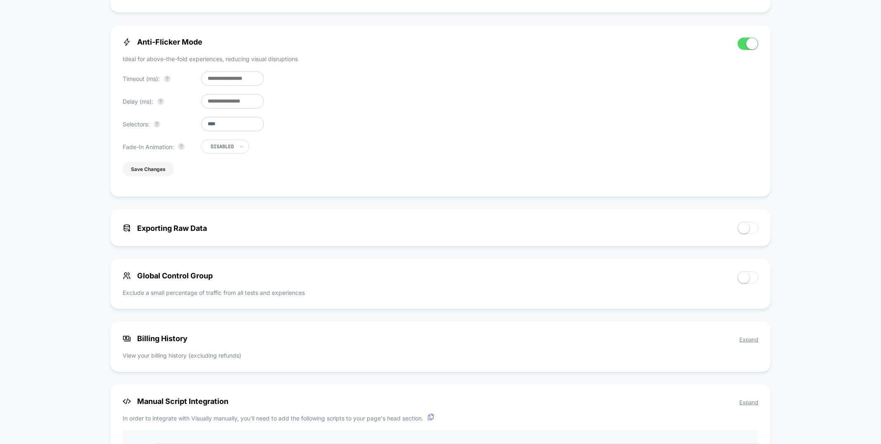
type input "**"
click at [161, 168] on button "Save Changes" at bounding box center [148, 169] width 51 height 14
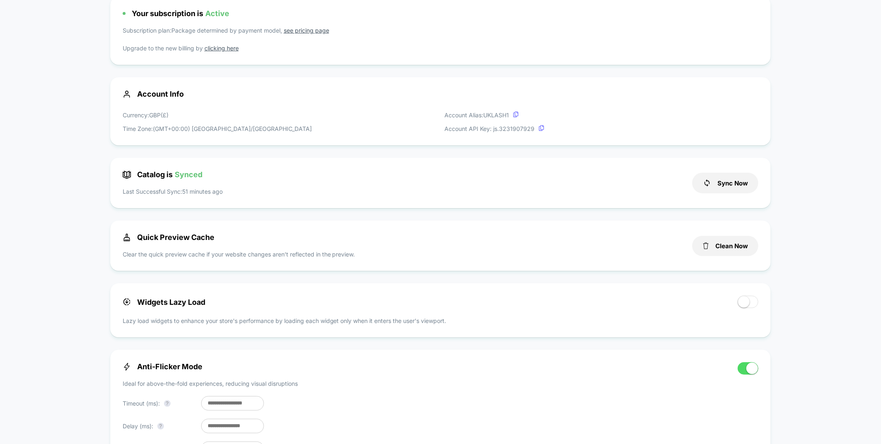
scroll to position [0, 0]
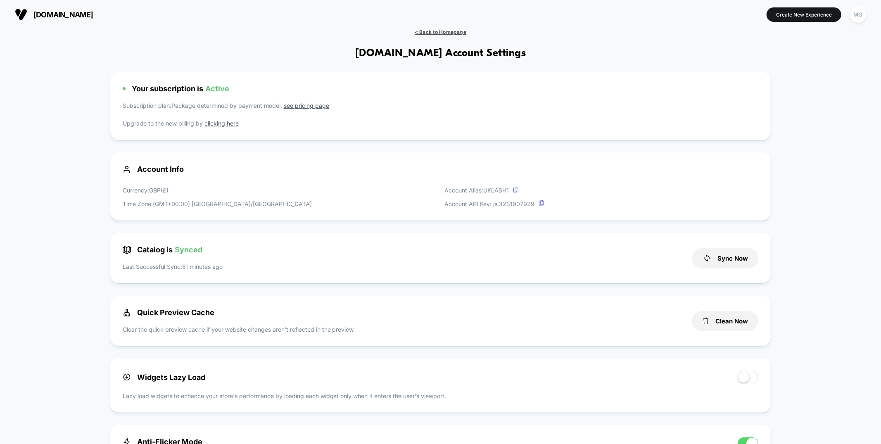
click at [437, 33] on span "< Back to Homepage" at bounding box center [441, 32] width 52 height 6
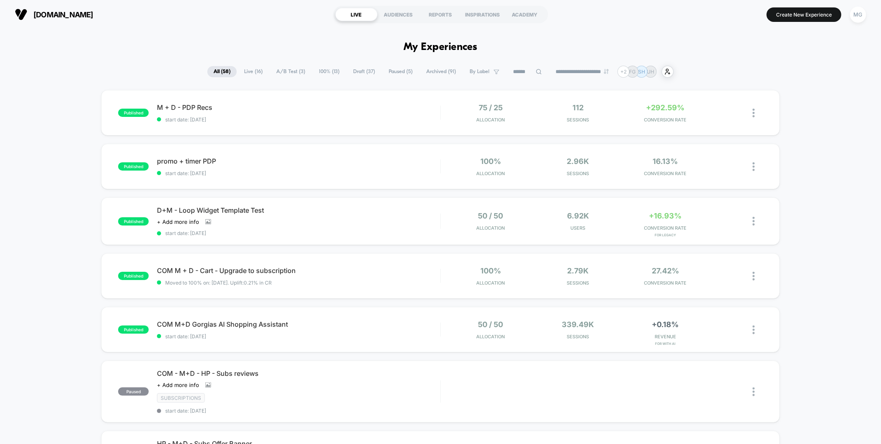
click at [297, 71] on span "A/B Test ( 3 )" at bounding box center [290, 71] width 41 height 11
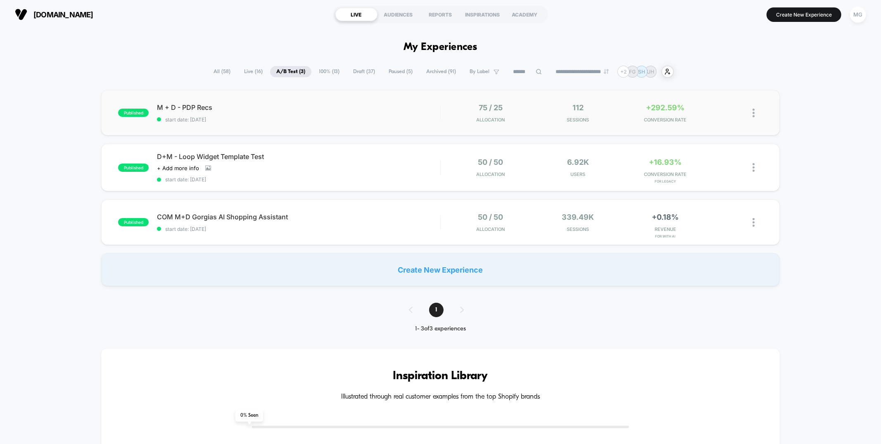
click at [376, 134] on div "published M + D - PDP Recs start date: 8/27/2025 75 / 25 Allocation 112 Session…" at bounding box center [440, 112] width 679 height 45
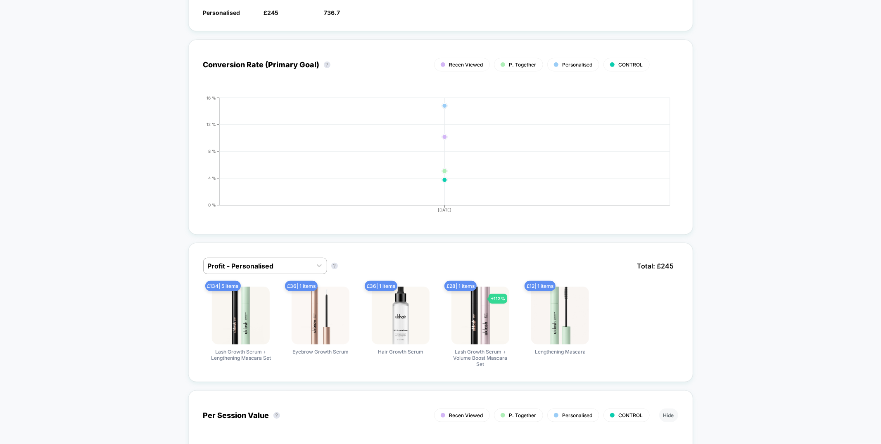
scroll to position [421, 0]
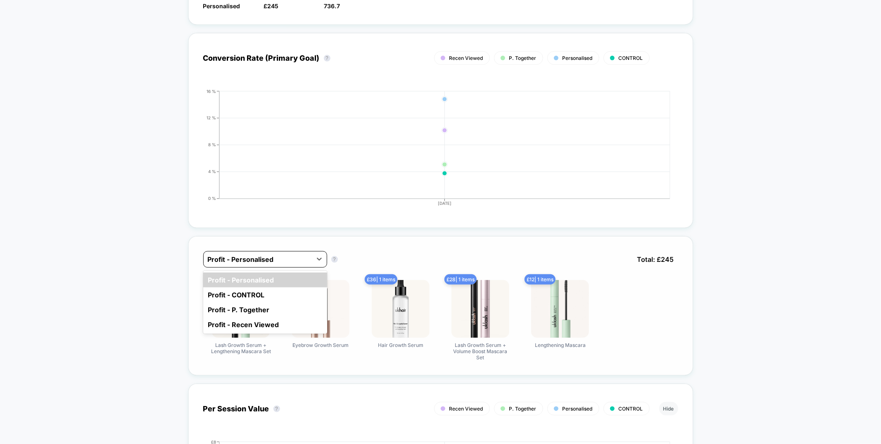
click at [246, 259] on div at bounding box center [258, 260] width 100 height 10
click at [273, 311] on div "Profit - P. Together" at bounding box center [265, 309] width 124 height 15
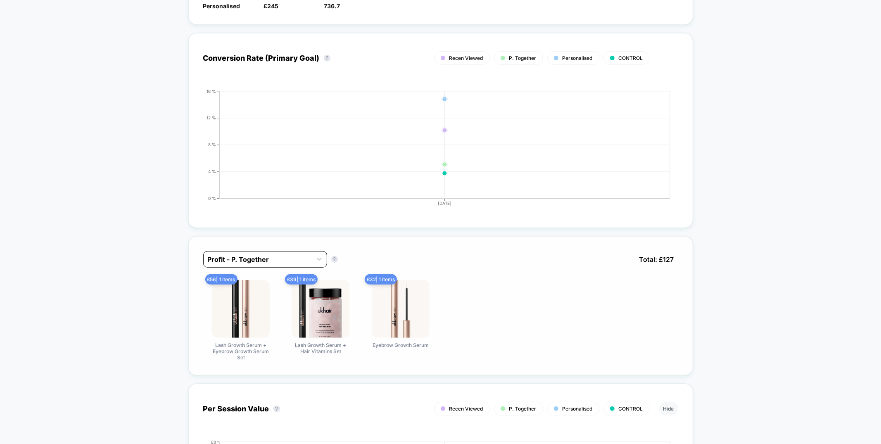
click at [275, 263] on div at bounding box center [258, 260] width 100 height 10
click at [276, 262] on div at bounding box center [258, 260] width 100 height 10
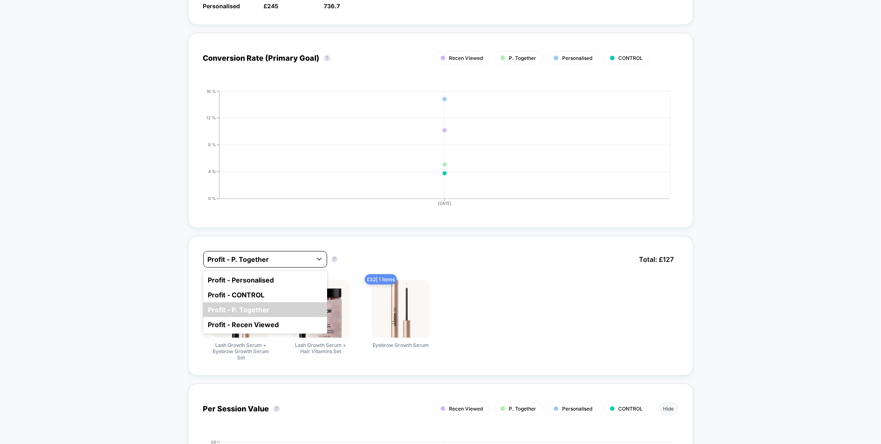
click at [273, 257] on div at bounding box center [258, 260] width 100 height 10
click at [258, 228] on div "option Profit - Personalised focused, 1 of 4. 4 results available. Use Up and D…" at bounding box center [440, 403] width 505 height 351
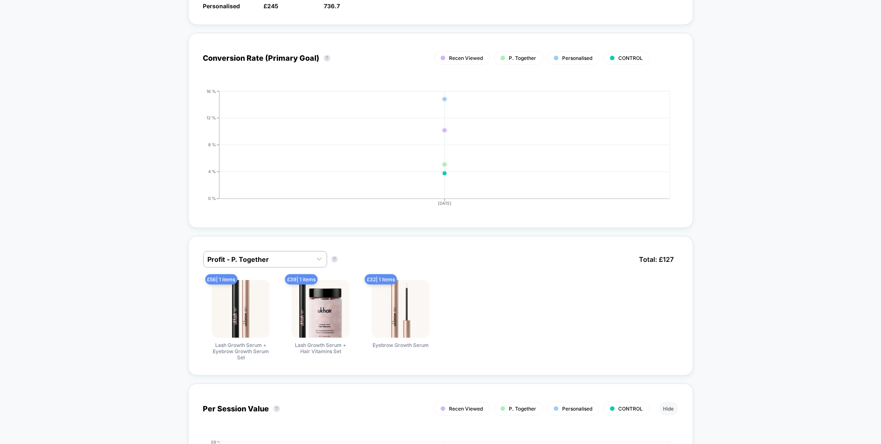
scroll to position [0, 0]
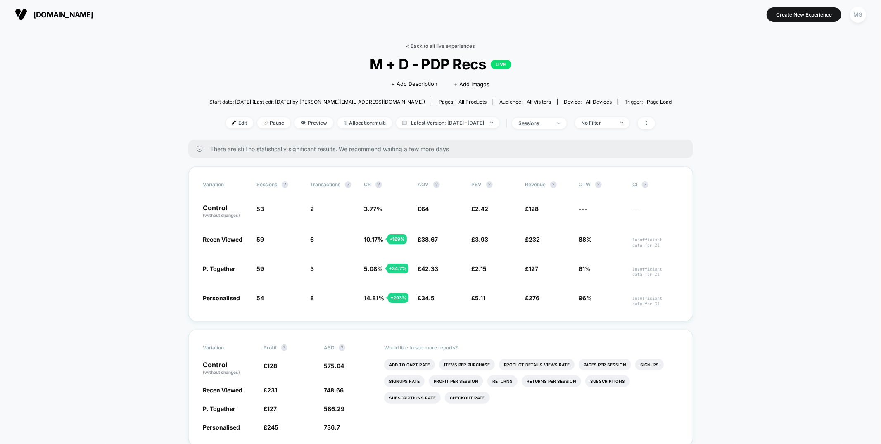
click at [438, 43] on link "< Back to all live experiences" at bounding box center [441, 46] width 69 height 6
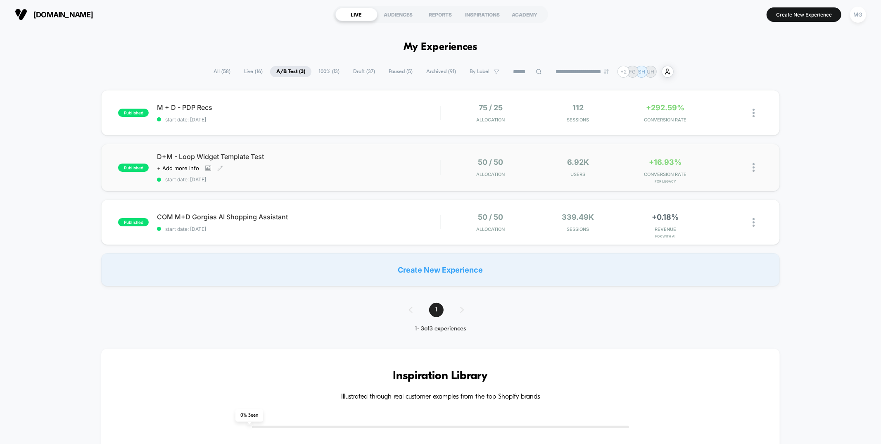
click at [387, 171] on div "D+M - Loop Widget Template Test Click to view images Click to edit experience d…" at bounding box center [298, 167] width 283 height 30
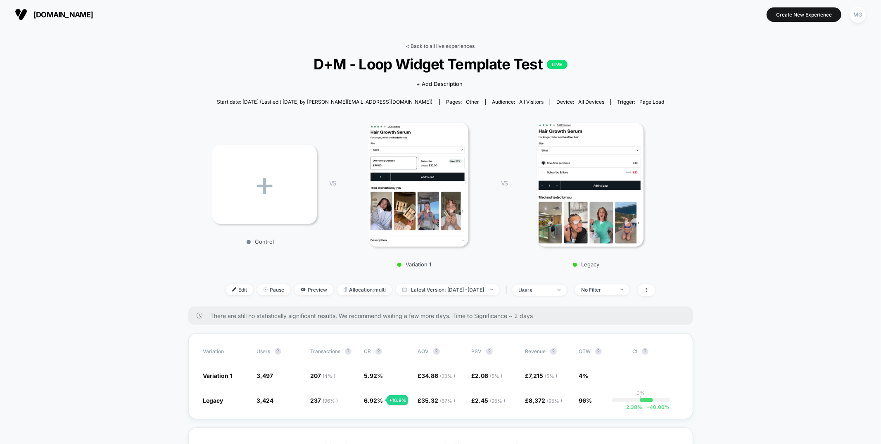
click at [437, 47] on link "< Back to all live experiences" at bounding box center [441, 46] width 69 height 6
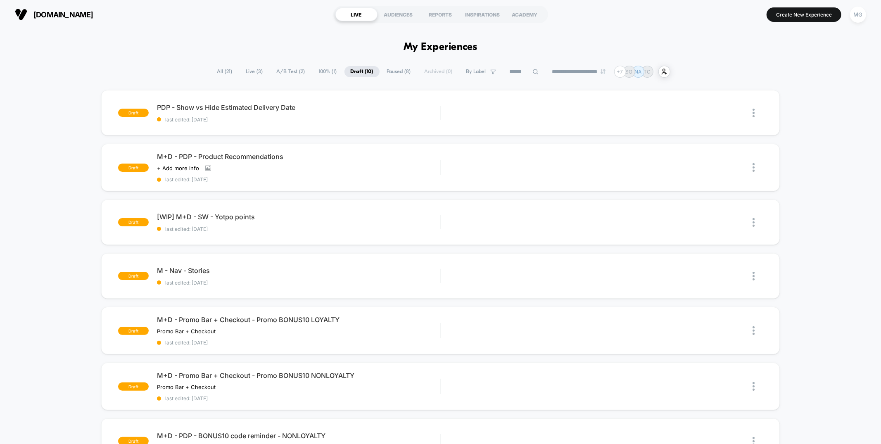
click at [283, 70] on span "A/B Test ( 2 )" at bounding box center [291, 71] width 41 height 11
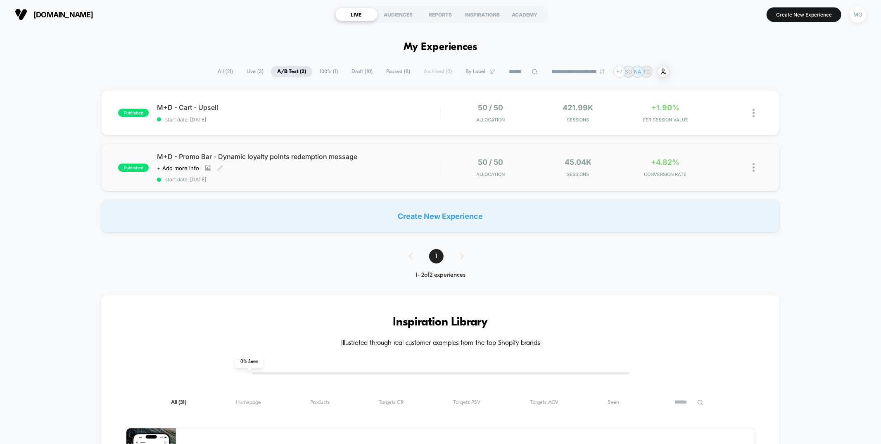
click at [389, 162] on div "M+D - Promo Bar - Dynamic loyalty points redemption message Click to view image…" at bounding box center [298, 167] width 283 height 30
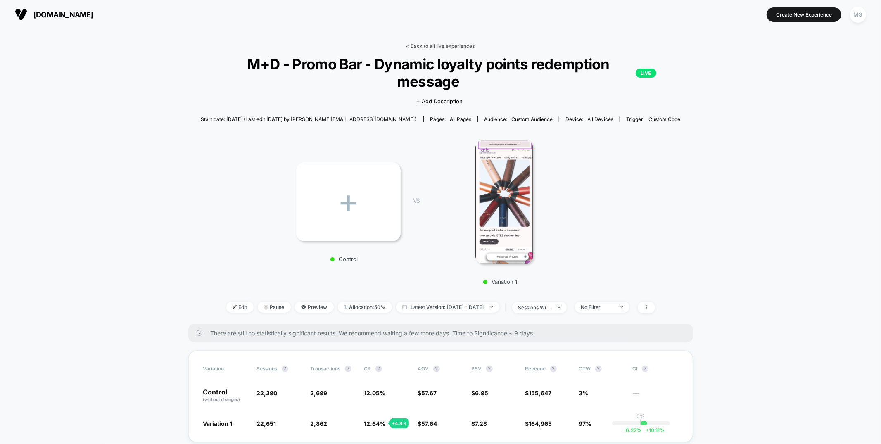
click at [452, 43] on link "< Back to all live experiences" at bounding box center [441, 46] width 69 height 6
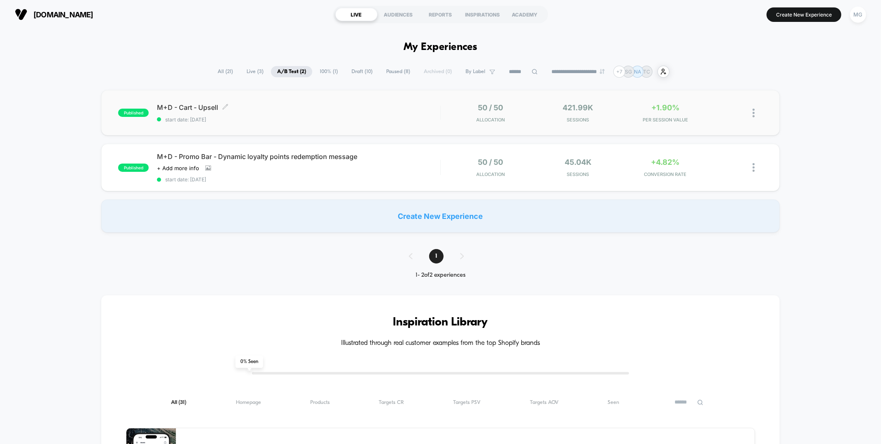
click at [348, 110] on span "M+D - Cart - Upsell Click to edit experience details" at bounding box center [298, 107] width 283 height 8
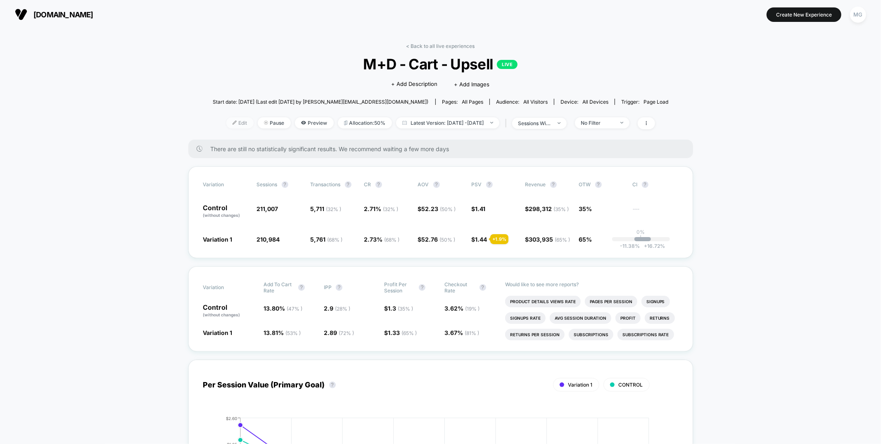
click at [231, 125] on span "Edit" at bounding box center [239, 122] width 27 height 11
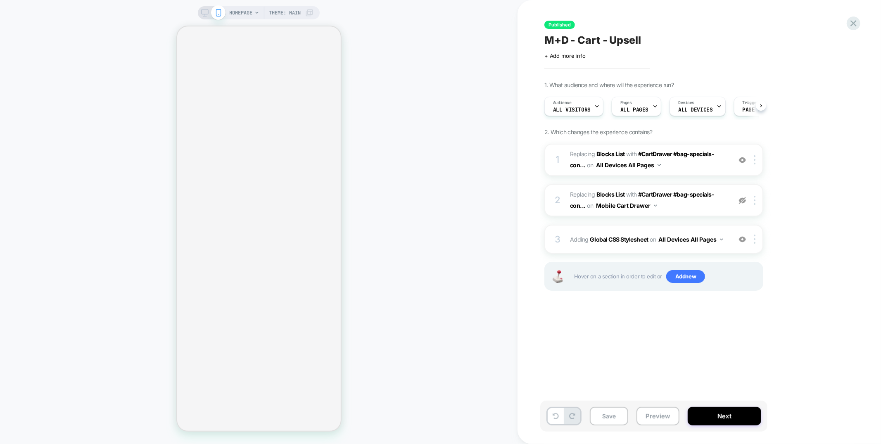
scroll to position [0, 0]
click at [723, 415] on button "Next" at bounding box center [725, 416] width 74 height 19
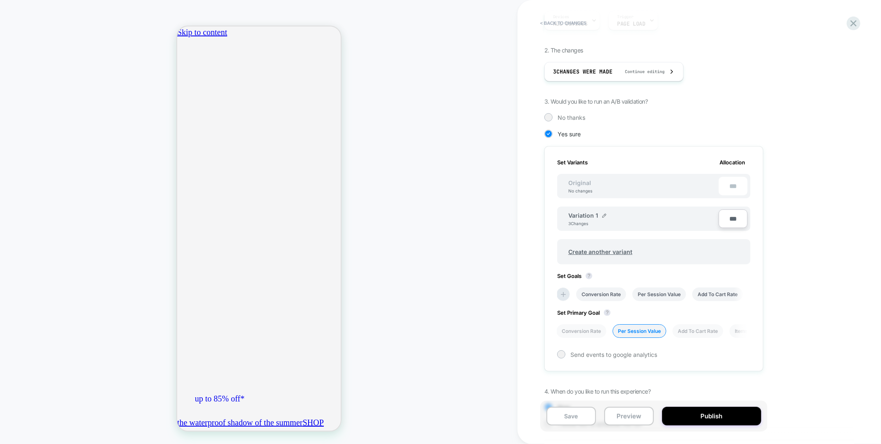
scroll to position [148, 0]
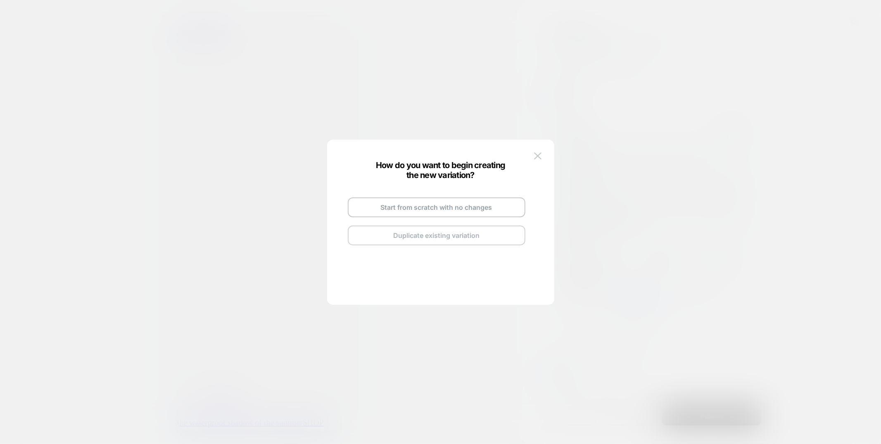
scroll to position [0, 0]
click at [451, 238] on button "Duplicate existing variation" at bounding box center [437, 236] width 178 height 20
click at [476, 198] on img at bounding box center [475, 198] width 4 height 4
click at [442, 198] on input "**********" at bounding box center [427, 197] width 60 height 16
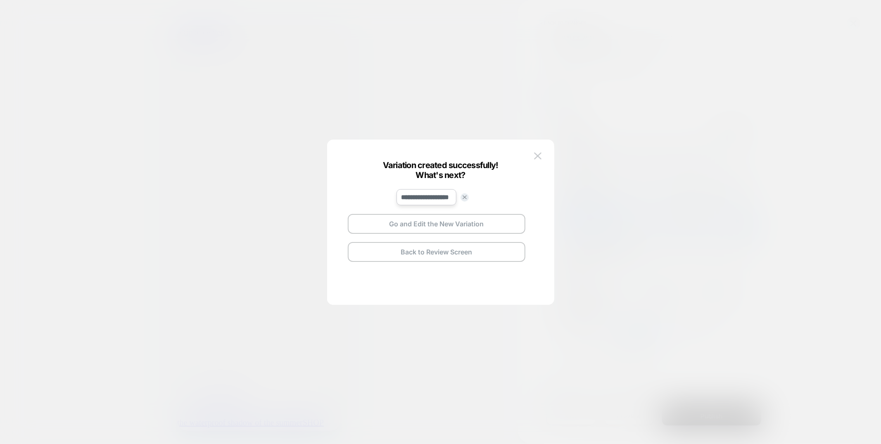
click at [442, 198] on input "**********" at bounding box center [427, 197] width 60 height 16
type input "****"
click at [481, 198] on strong "Save" at bounding box center [487, 197] width 13 height 6
click at [482, 219] on button "Go and Edit the New Variation" at bounding box center [437, 224] width 178 height 20
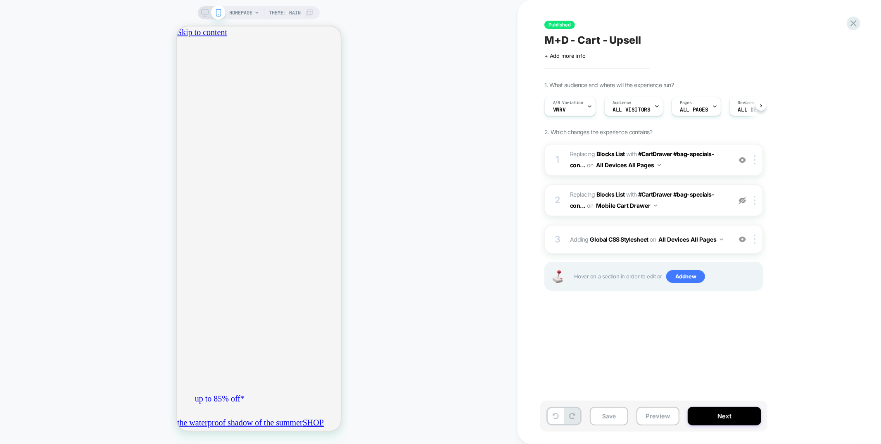
scroll to position [0, 0]
click at [683, 167] on span "#_loomi_addon_1754931320724 Replacing Blocks List WITH #CartDrawer #bag-special…" at bounding box center [648, 160] width 157 height 22
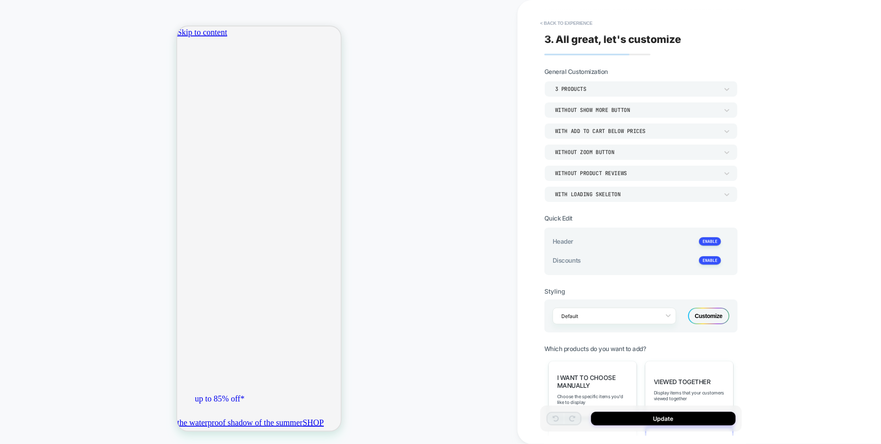
scroll to position [266, 0]
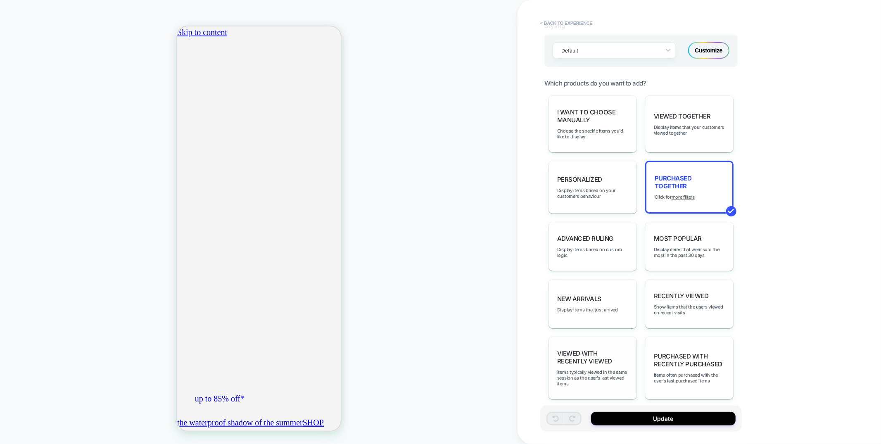
click at [611, 350] on span "Viewed with Recently Viewed" at bounding box center [592, 358] width 71 height 16
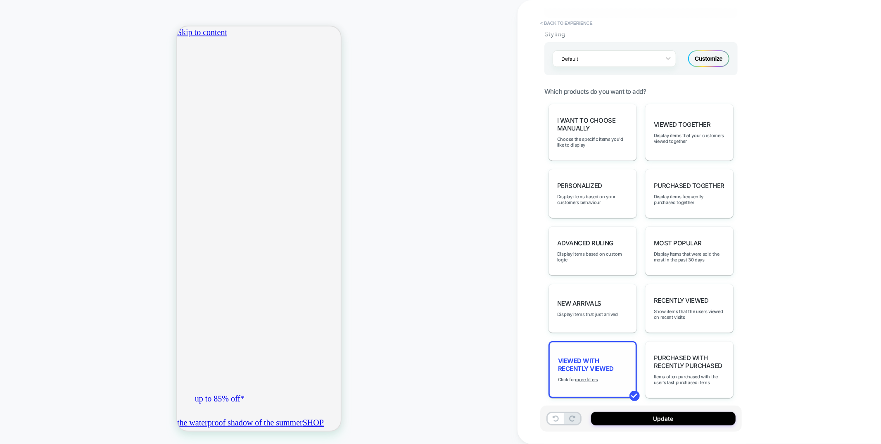
scroll to position [0, 0]
click at [589, 377] on u "more filters" at bounding box center [586, 380] width 23 height 6
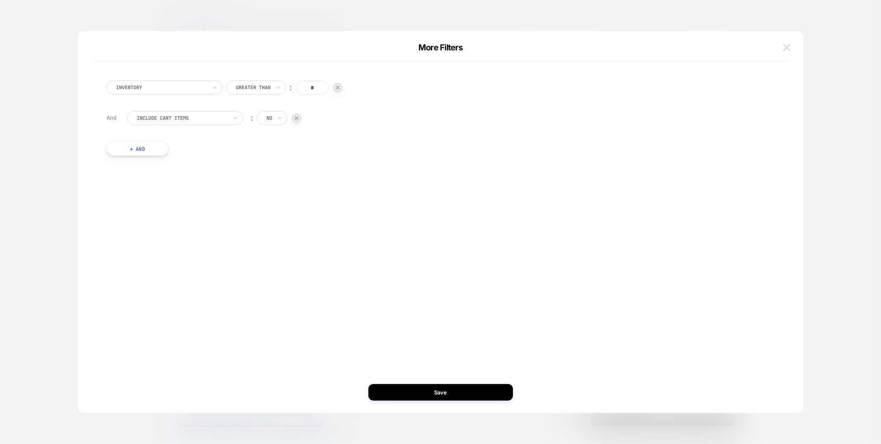
click at [788, 45] on img at bounding box center [786, 47] width 7 height 7
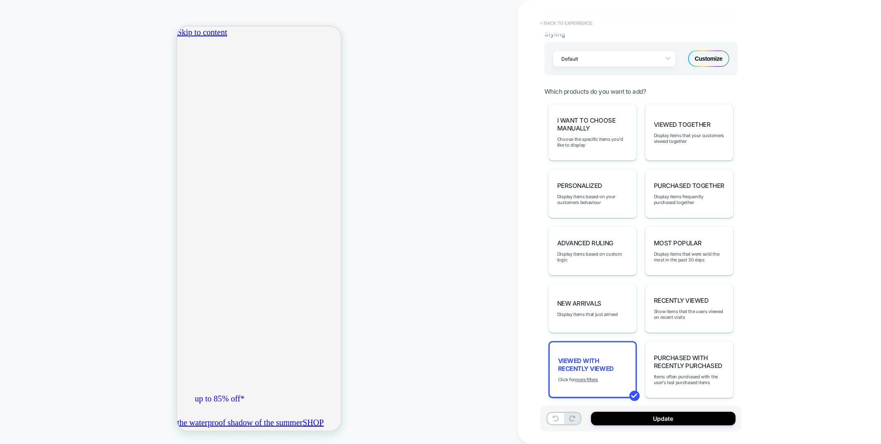
click at [557, 18] on button "< Back to experience" at bounding box center [566, 23] width 60 height 13
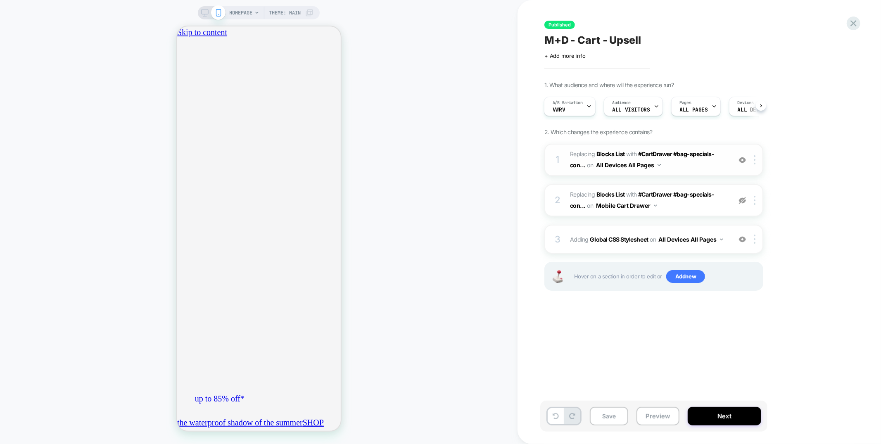
scroll to position [0, 146]
click at [695, 166] on span "#_loomi_addon_1754931320724 Replacing Blocks List WITH #CartDrawer #bag-special…" at bounding box center [648, 160] width 157 height 22
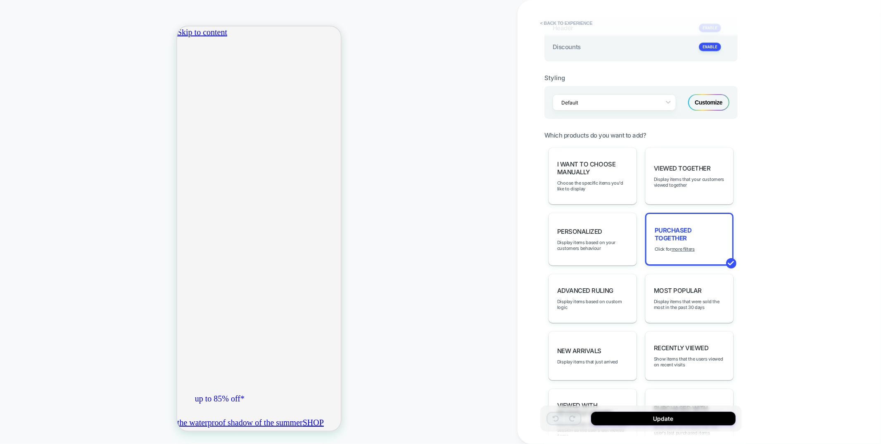
scroll to position [266, 0]
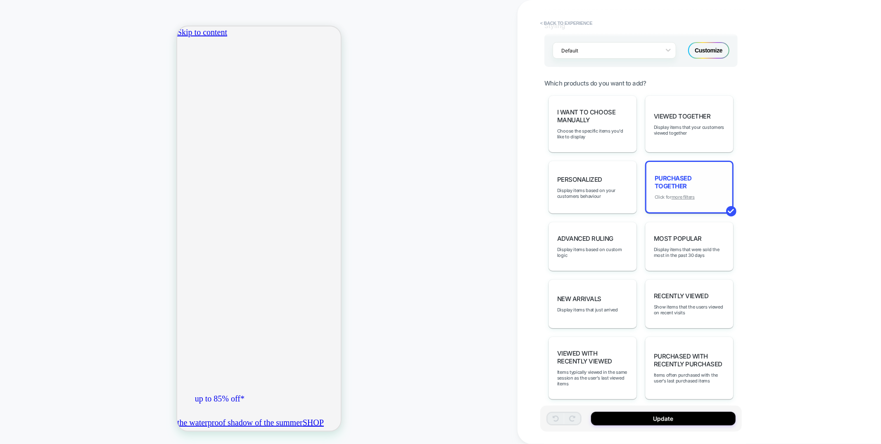
click at [683, 194] on u "more filters" at bounding box center [683, 197] width 23 height 6
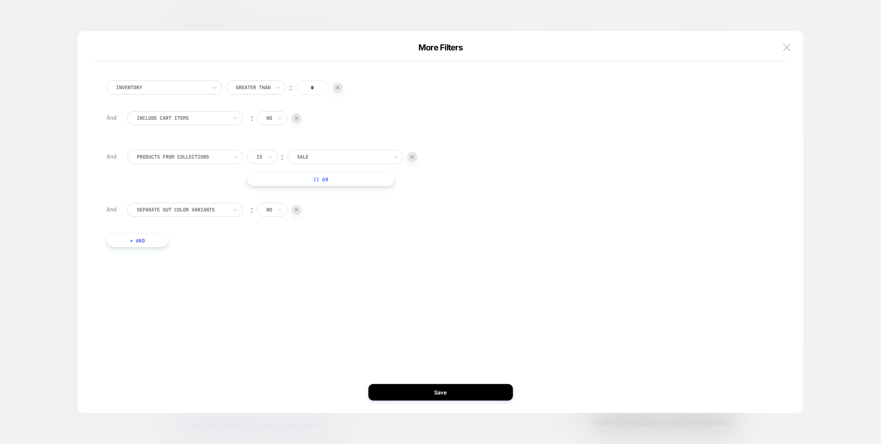
scroll to position [0, 292]
click at [790, 46] on img at bounding box center [786, 47] width 7 height 7
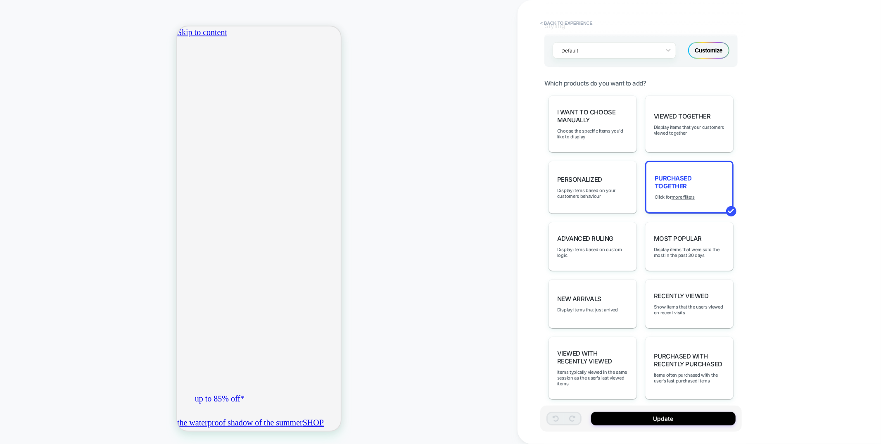
scroll to position [0, 0]
click at [598, 337] on div "Viewed with Recently Viewed Items typically viewed in the same session as the u…" at bounding box center [593, 368] width 88 height 63
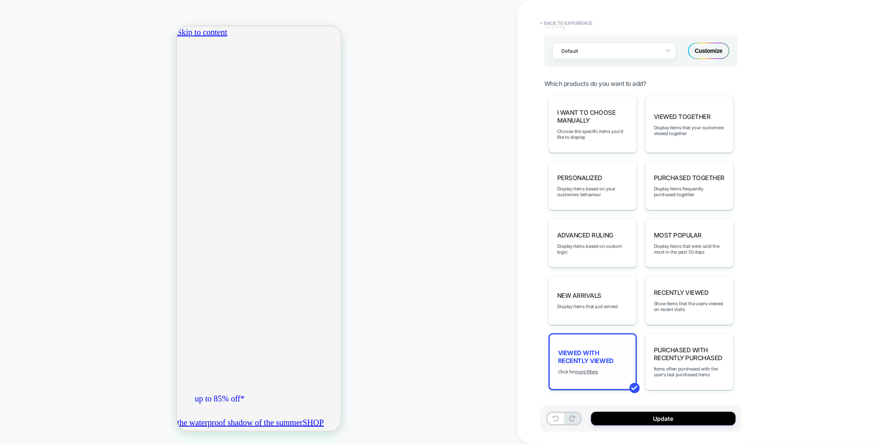
type textarea "*"
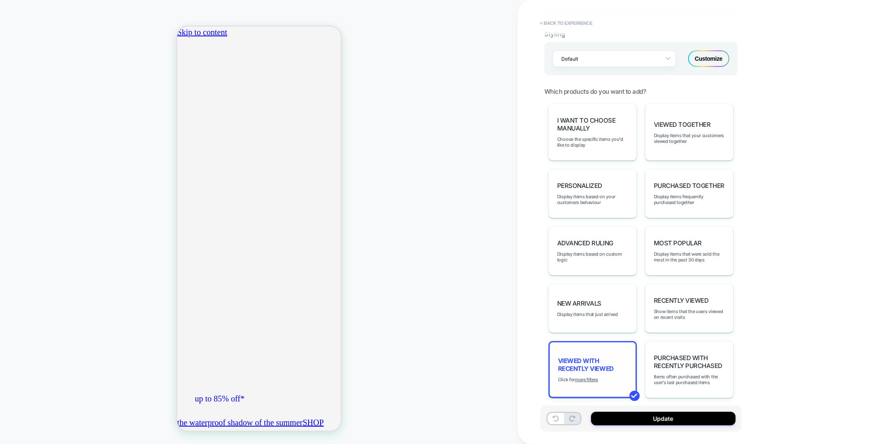
scroll to position [255, 0]
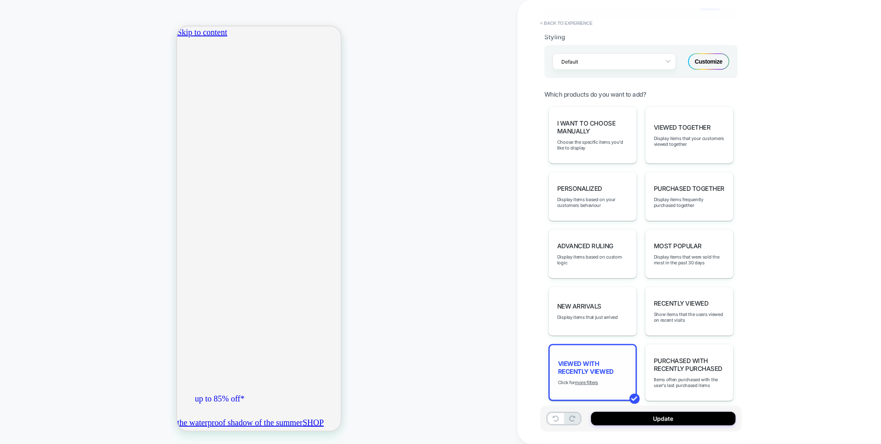
click at [579, 379] on div "Viewed with Recently Viewed Click for more filters" at bounding box center [593, 372] width 88 height 57
click at [581, 380] on u "more filters" at bounding box center [586, 383] width 23 height 6
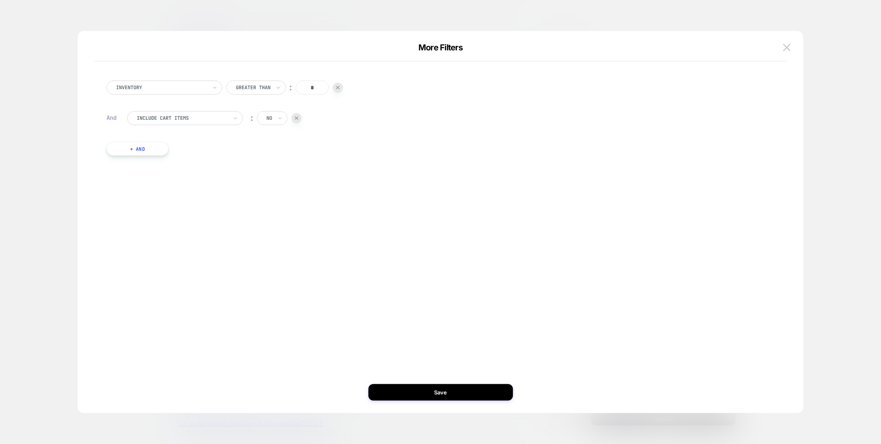
scroll to position [0, 146]
click at [150, 146] on button "+ And" at bounding box center [138, 149] width 62 height 14
click at [204, 160] on div at bounding box center [182, 156] width 91 height 7
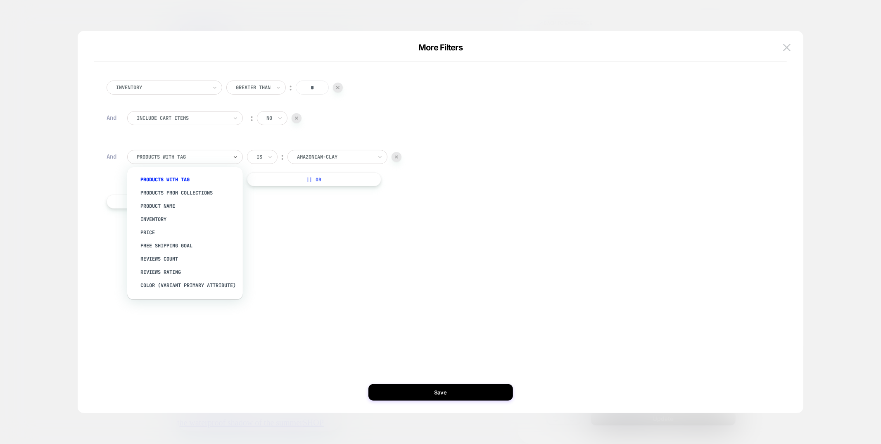
drag, startPoint x: 197, startPoint y: 193, endPoint x: 245, endPoint y: 188, distance: 48.6
click at [198, 193] on div "products from collections" at bounding box center [189, 192] width 107 height 13
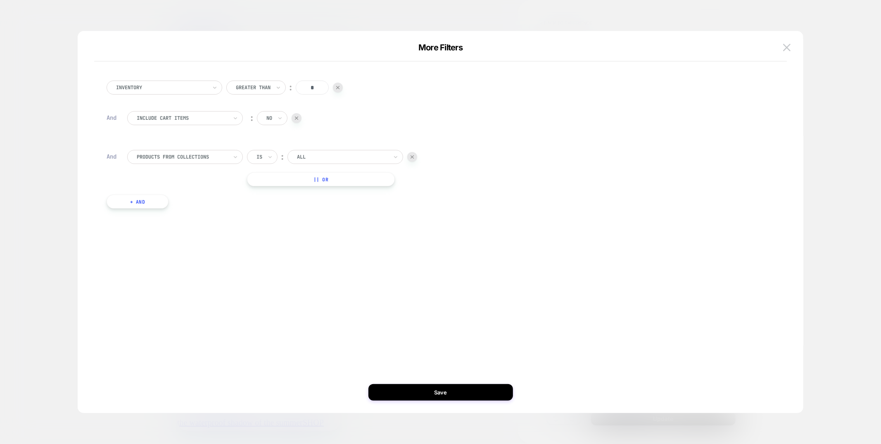
click at [301, 160] on div at bounding box center [342, 156] width 91 height 7
type input "****"
click at [305, 181] on div "Sale" at bounding box center [349, 179] width 107 height 13
click at [140, 202] on button "+ And" at bounding box center [138, 202] width 62 height 14
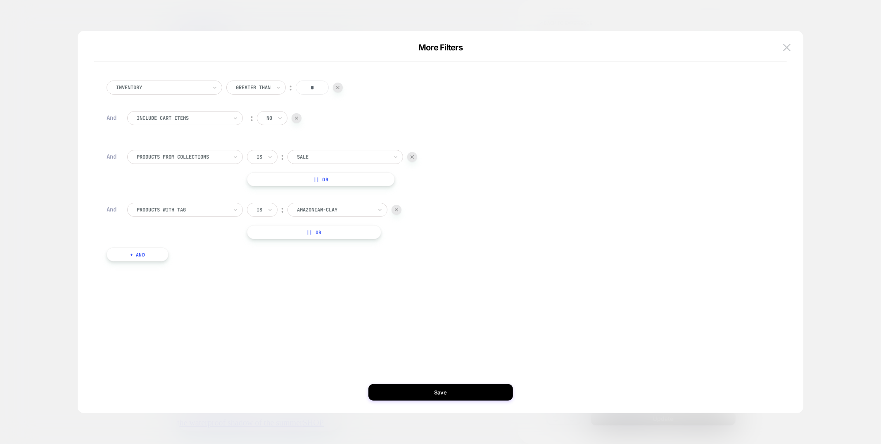
click at [168, 211] on div at bounding box center [182, 209] width 91 height 7
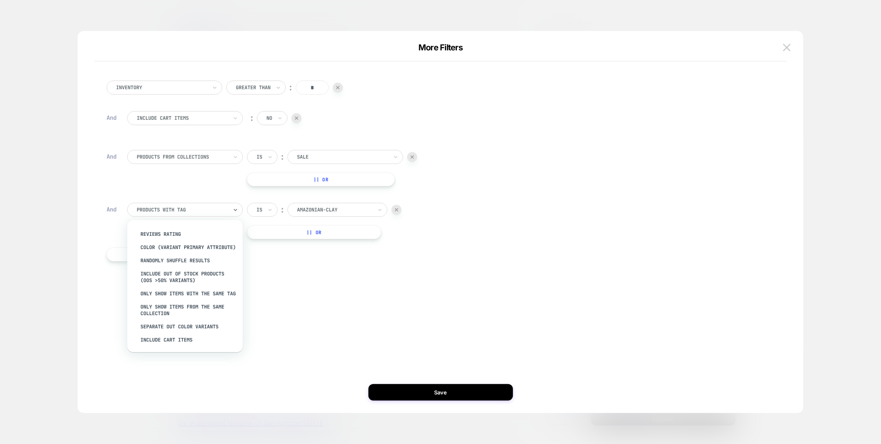
scroll to position [100, 0]
click at [171, 326] on div "Separate out color variants" at bounding box center [189, 326] width 107 height 13
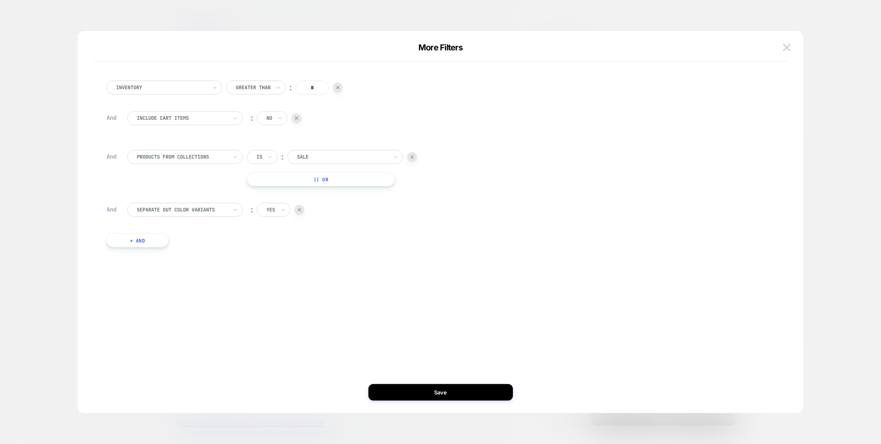
click at [273, 210] on div at bounding box center [271, 209] width 9 height 7
click at [269, 246] on div "no" at bounding box center [292, 245] width 54 height 13
click at [452, 394] on button "Save" at bounding box center [441, 392] width 145 height 17
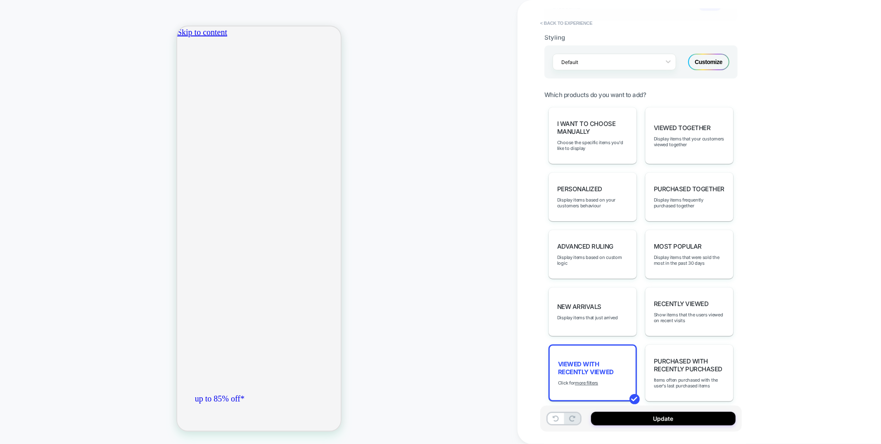
click at [239, 195] on span "ADD TO BAG" at bounding box center [224, 186] width 29 height 18
click at [239, 428] on span "ADD TO BAG" at bounding box center [224, 437] width 29 height 18
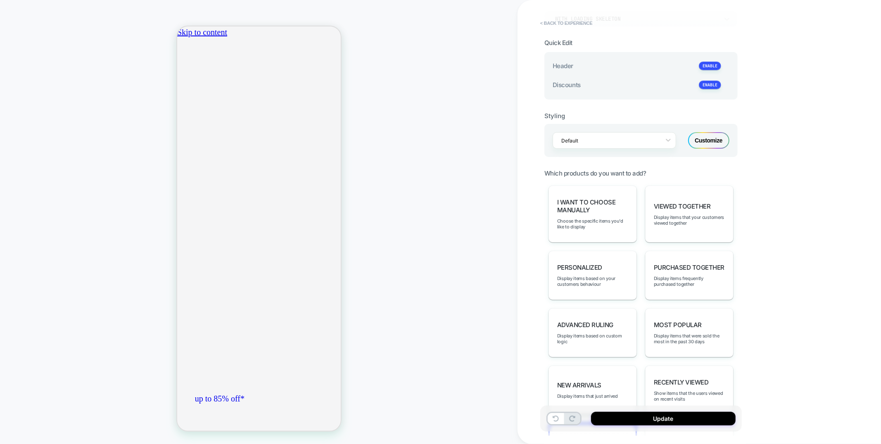
scroll to position [213, 0]
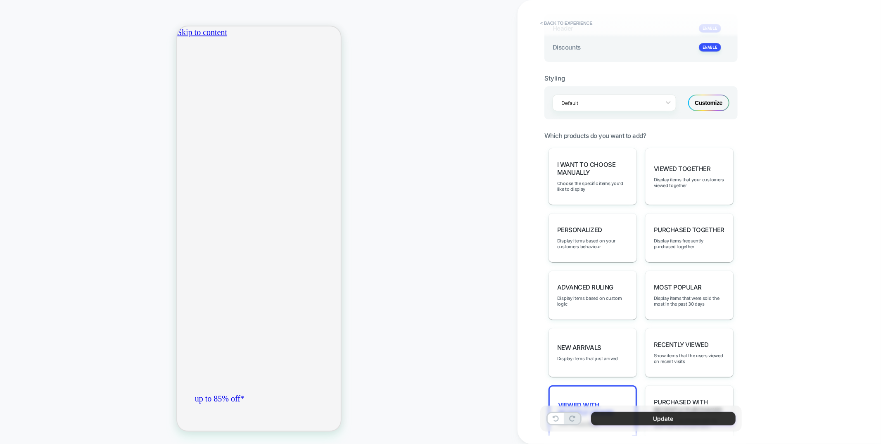
click at [629, 415] on button "Update" at bounding box center [663, 419] width 145 height 14
type textarea "*"
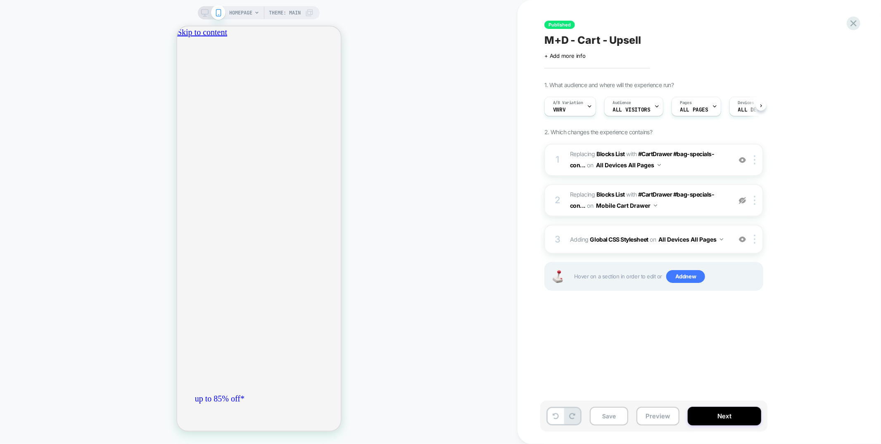
scroll to position [0, 0]
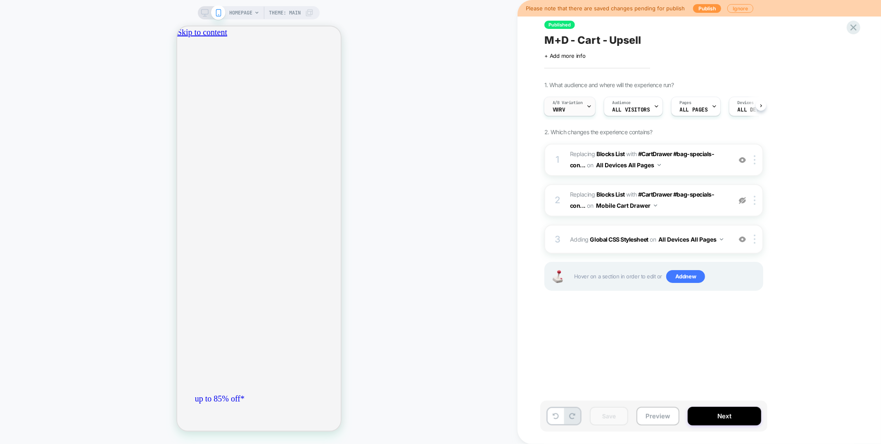
click at [0, 0] on icon at bounding box center [0, 0] width 0 height 0
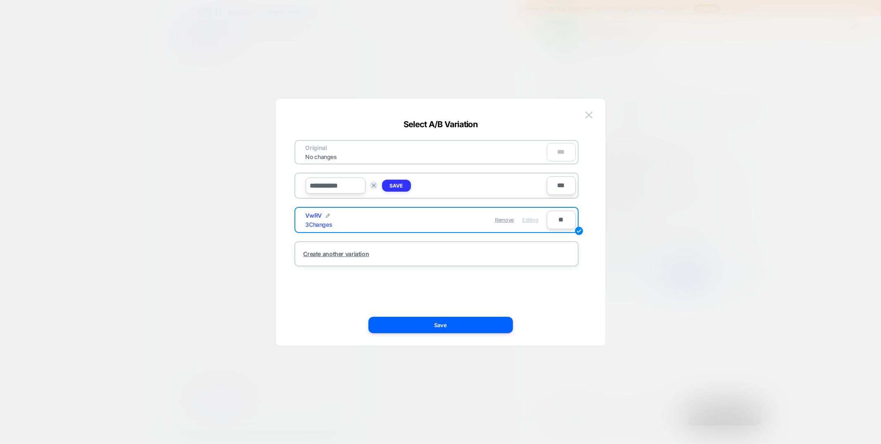
scroll to position [0, 0]
type input "**********"
click at [0, 0] on input "***" at bounding box center [0, 0] width 0 height 0
type input "**"
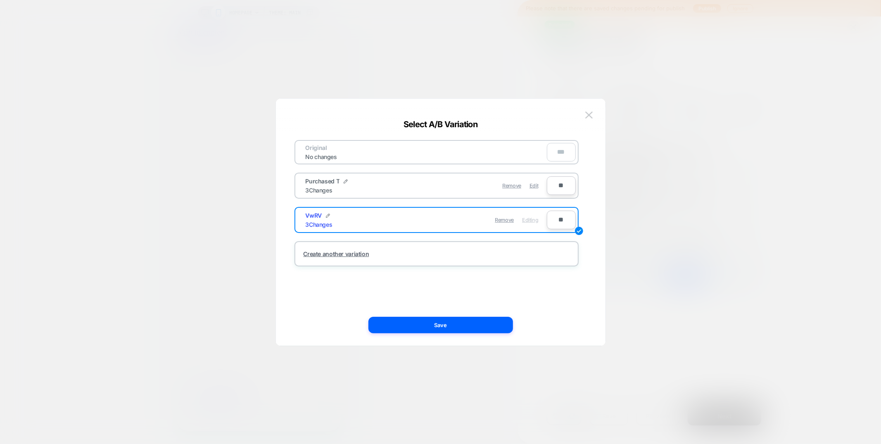
type input "***"
click at [556, 217] on input "**" at bounding box center [561, 220] width 29 height 19
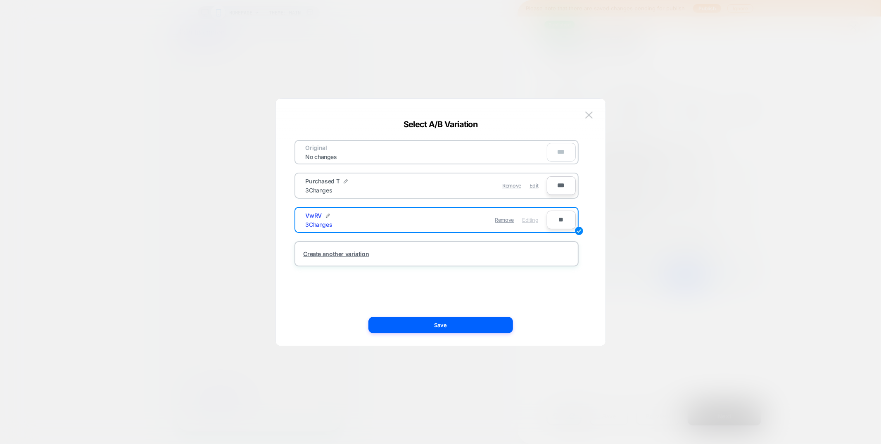
type input "**"
type input "***"
click at [483, 323] on button "Save" at bounding box center [441, 325] width 145 height 17
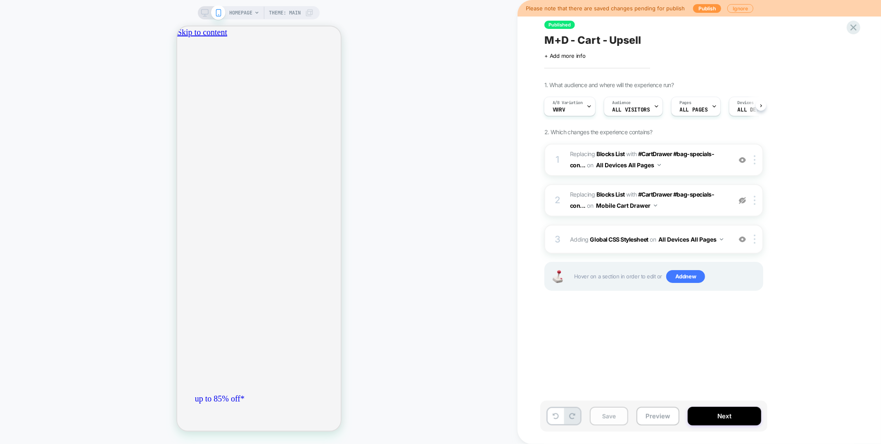
scroll to position [0, 146]
click at [0, 0] on icon at bounding box center [0, 0] width 0 height 0
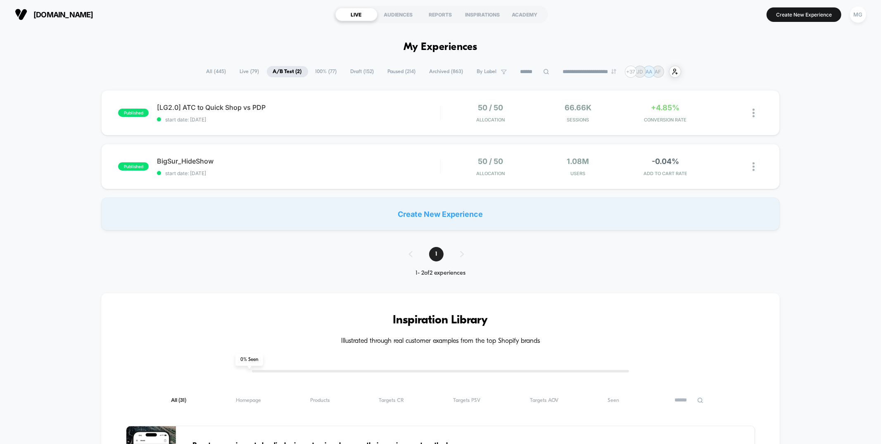
click at [336, 74] on span "100% ( 77 )" at bounding box center [326, 71] width 34 height 11
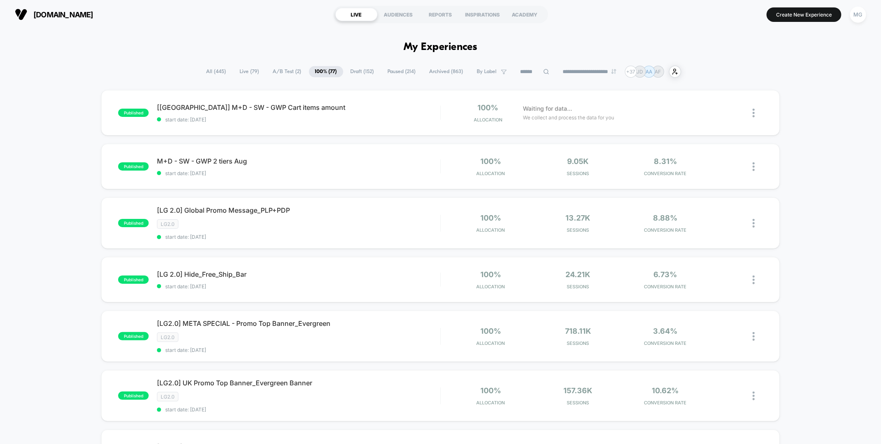
click at [398, 71] on span "Paused ( 214 )" at bounding box center [402, 71] width 40 height 11
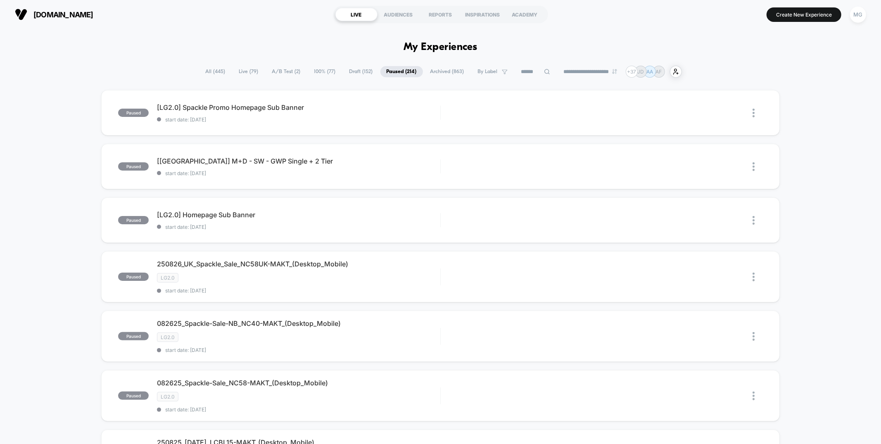
click at [314, 70] on span "100% ( 77 )" at bounding box center [325, 71] width 34 height 11
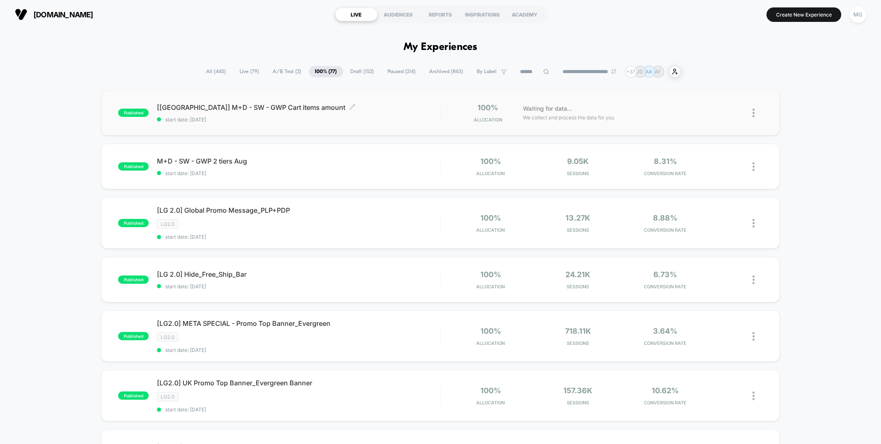
click at [333, 112] on div "[[GEOGRAPHIC_DATA]] M+D - SW - GWP Cart items amount Click to edit experience d…" at bounding box center [298, 112] width 283 height 19
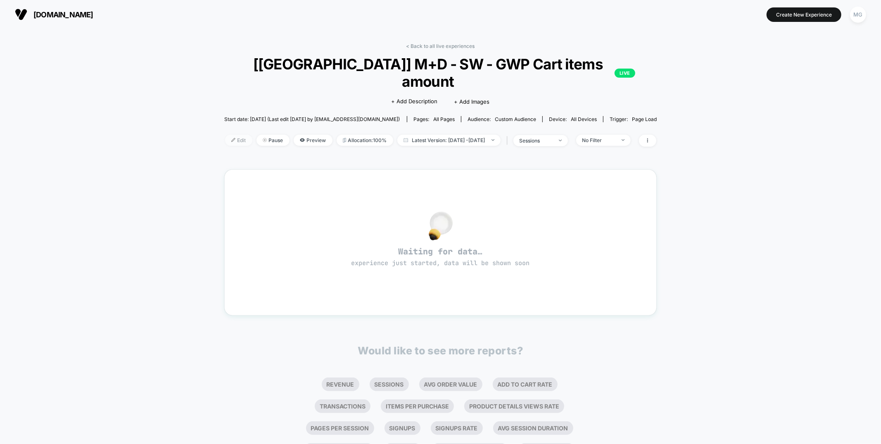
click at [230, 135] on span "Edit" at bounding box center [238, 140] width 27 height 11
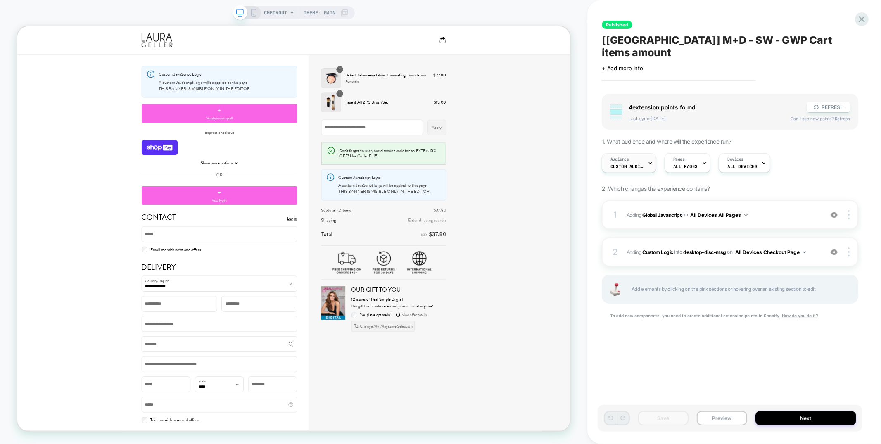
click at [633, 164] on span "Custom Audience" at bounding box center [627, 167] width 33 height 6
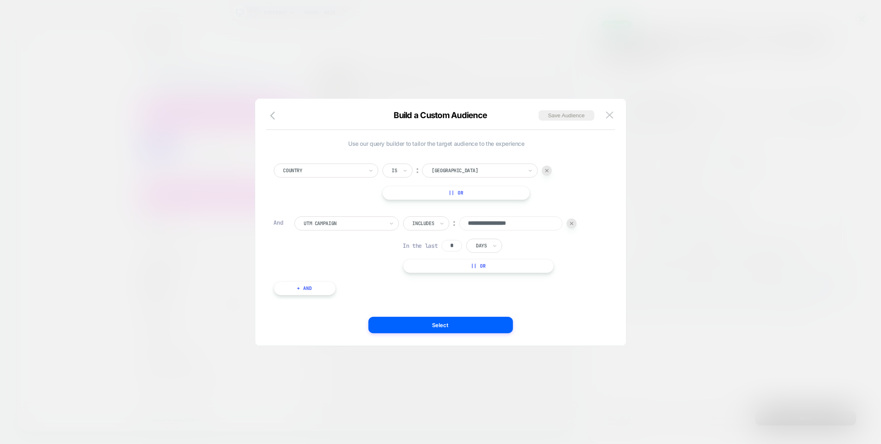
click at [683, 313] on div at bounding box center [440, 222] width 881 height 444
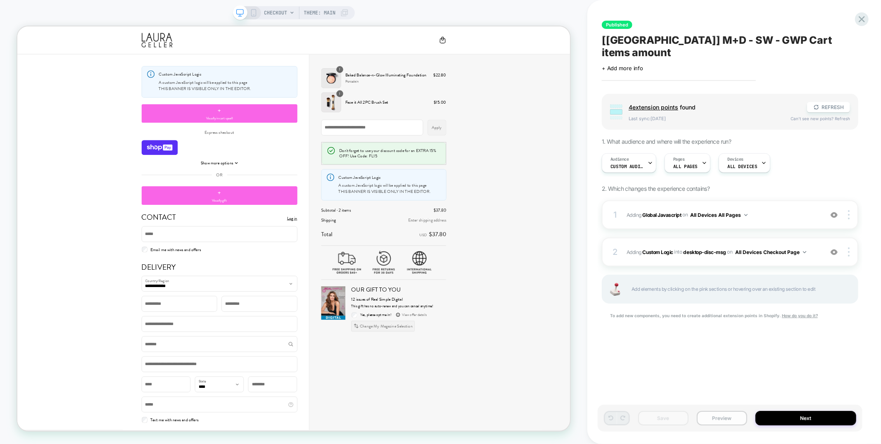
click at [718, 421] on button "Preview" at bounding box center [722, 418] width 50 height 14
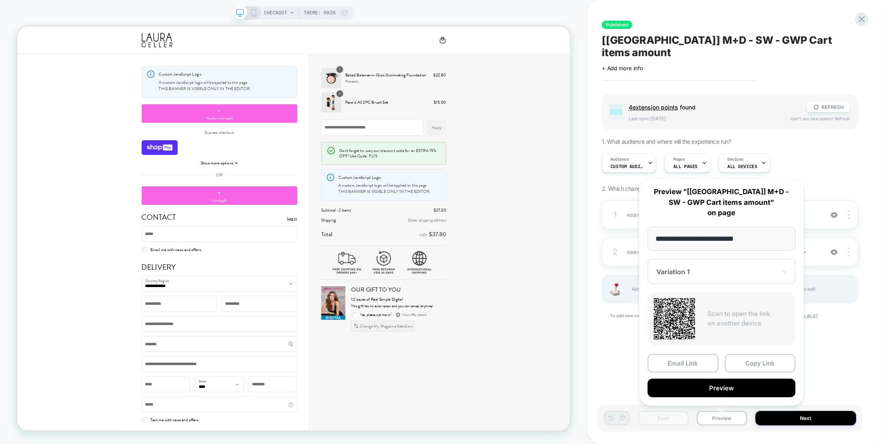
drag, startPoint x: 738, startPoint y: 360, endPoint x: 646, endPoint y: 352, distance: 92.9
click at [736, 360] on button "Copy Link" at bounding box center [760, 363] width 71 height 19
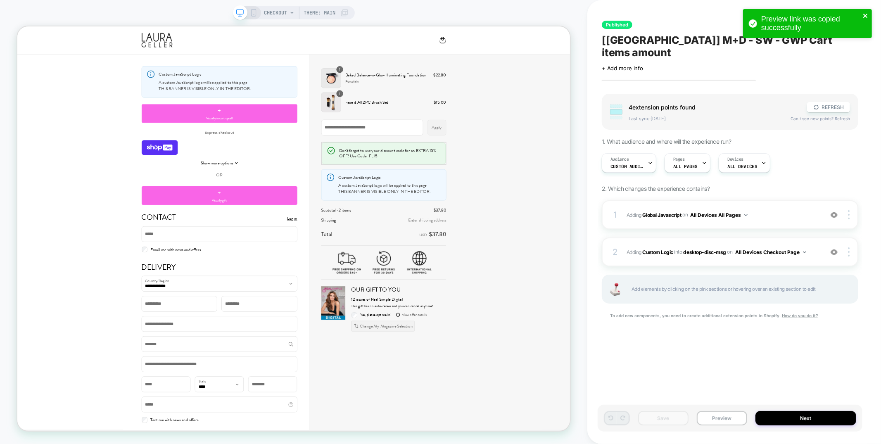
drag, startPoint x: 860, startPoint y: 18, endPoint x: 868, endPoint y: 15, distance: 8.4
click at [861, 18] on div "Preview link was copied successfully" at bounding box center [811, 23] width 99 height 17
click at [870, 14] on div "Preview link was copied successfully" at bounding box center [807, 23] width 129 height 29
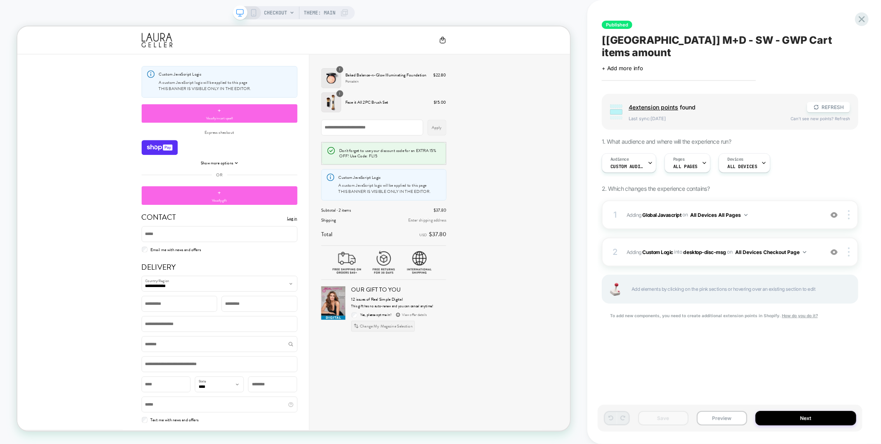
click at [858, 24] on div "Preview link was copied successfully" at bounding box center [808, 25] width 132 height 36
click at [862, 21] on div "Preview link was copied successfully CHECKOUT Theme: MAIN Published [UK] M+D - …" at bounding box center [440, 222] width 881 height 444
click at [862, 21] on icon at bounding box center [862, 19] width 11 height 11
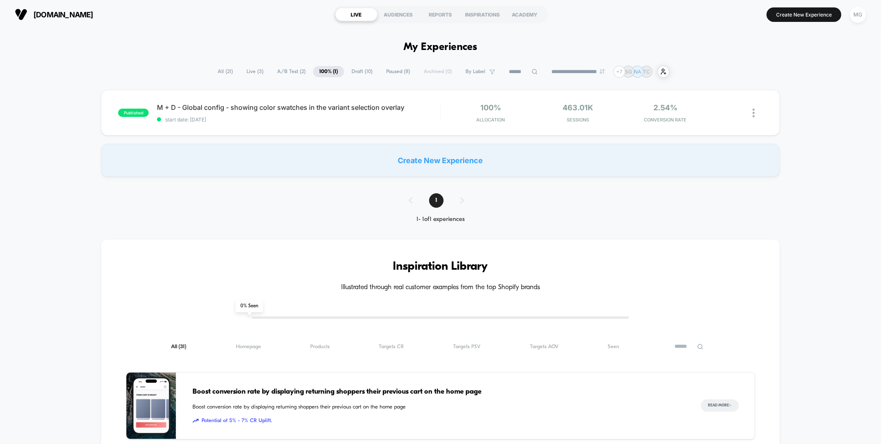
click at [300, 67] on span "A/B Test ( 2 )" at bounding box center [291, 71] width 41 height 11
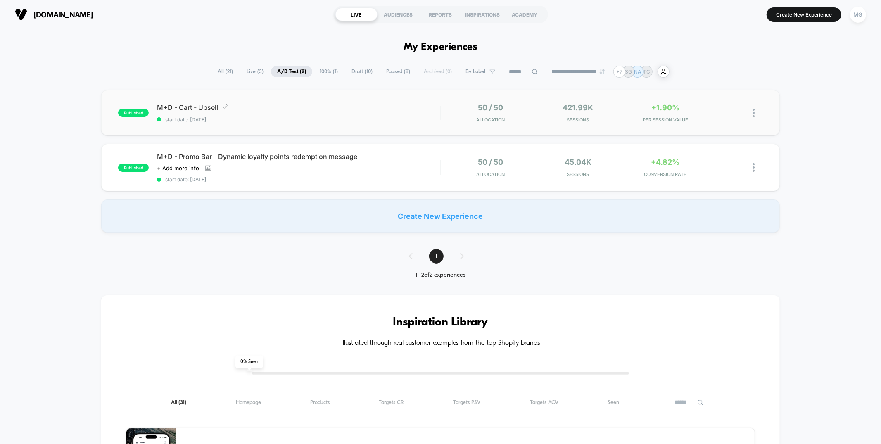
click at [423, 113] on div "M+D - Cart - Upsell Click to edit experience details Click to edit experience d…" at bounding box center [298, 112] width 283 height 19
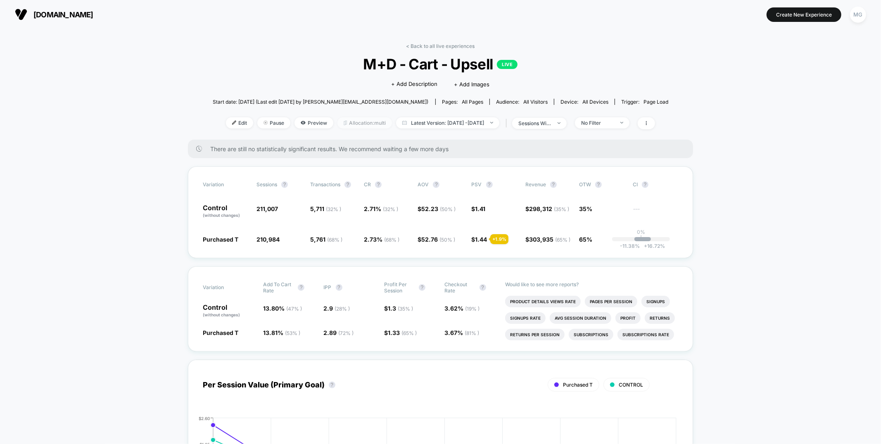
click at [348, 123] on span "Allocation: multi" at bounding box center [365, 122] width 55 height 11
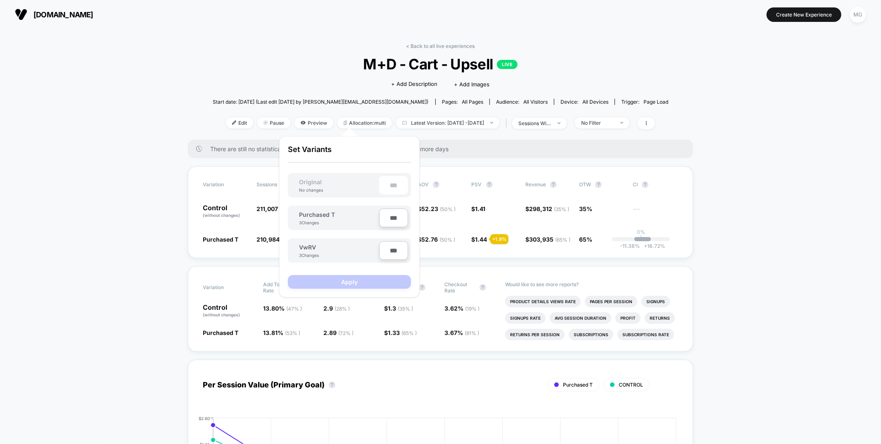
click at [393, 217] on input "***" at bounding box center [393, 218] width 29 height 19
type input "***"
type input "**"
click at [389, 250] on input "***" at bounding box center [393, 250] width 29 height 19
type input "***"
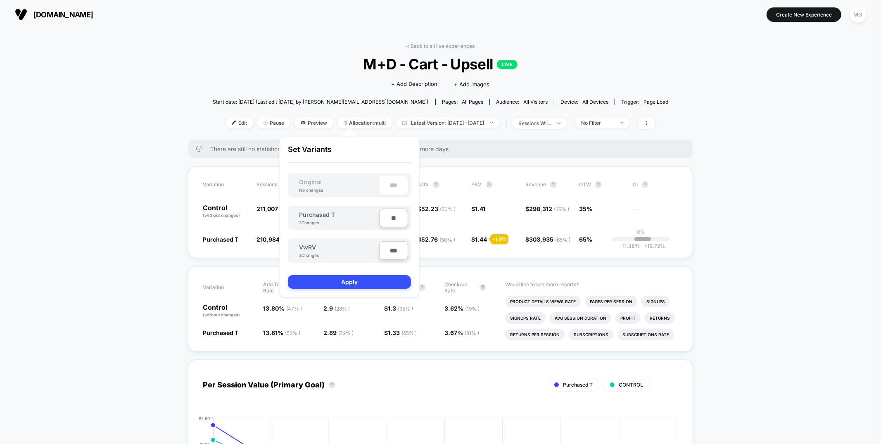
type input "**"
type input "***"
click at [373, 283] on button "Apply" at bounding box center [349, 282] width 123 height 14
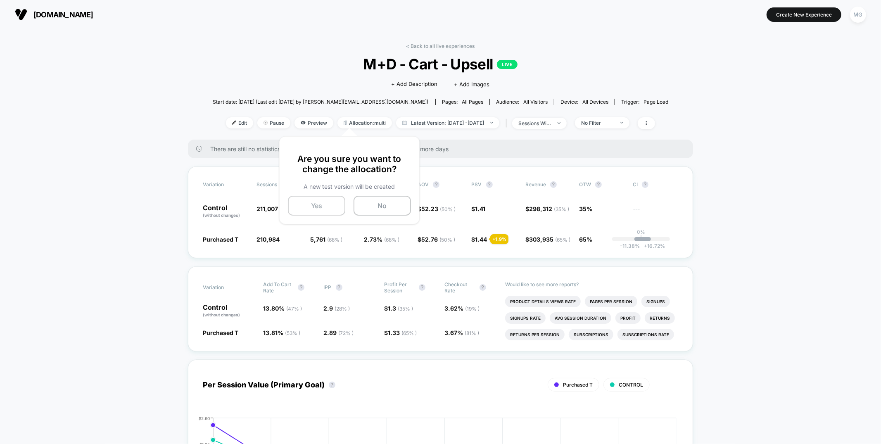
click at [317, 202] on button "Yes" at bounding box center [316, 206] width 57 height 20
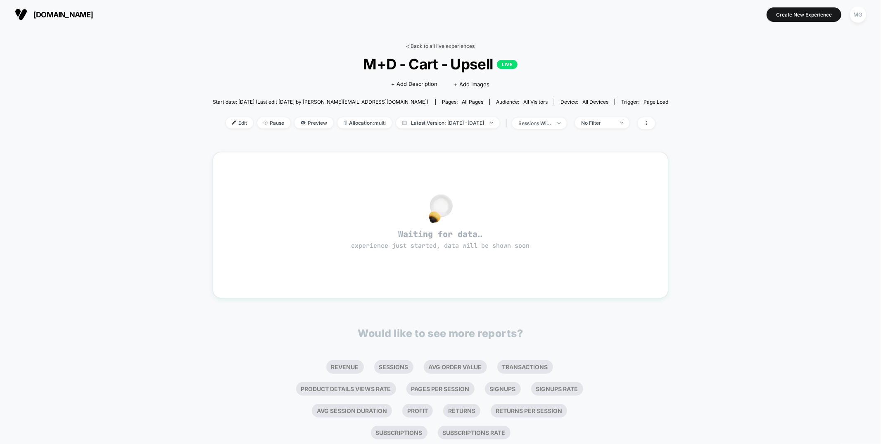
click at [451, 45] on link "< Back to all live experiences" at bounding box center [441, 46] width 69 height 6
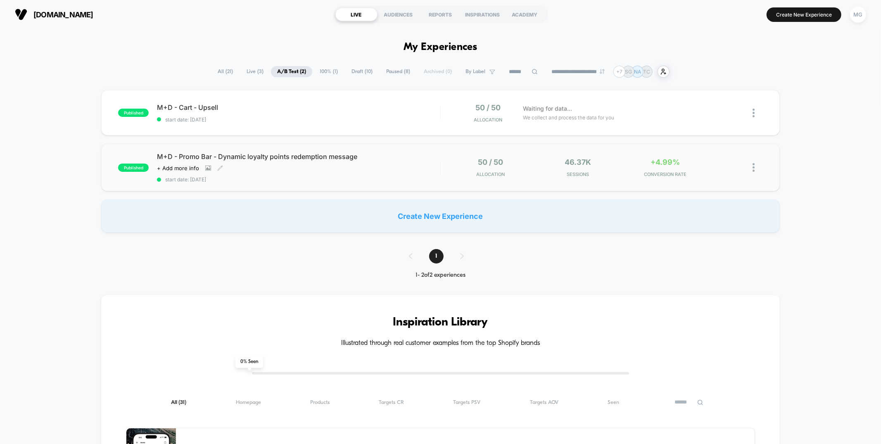
click at [366, 172] on div "M+D - Promo Bar - Dynamic loyalty points redemption message Click to view image…" at bounding box center [298, 167] width 283 height 30
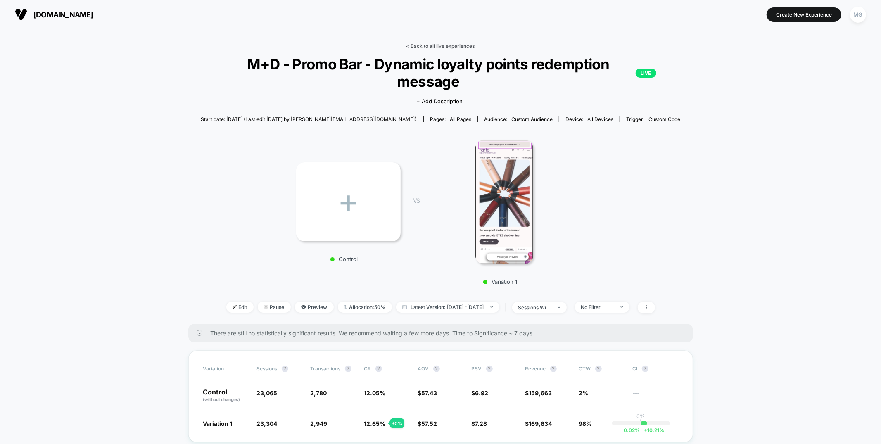
click at [407, 47] on link "< Back to all live experiences" at bounding box center [441, 46] width 69 height 6
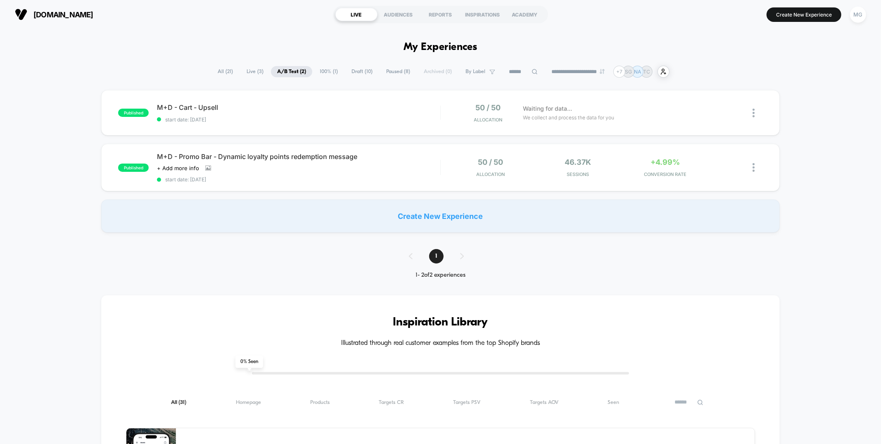
click at [359, 71] on span "Draft ( 10 )" at bounding box center [361, 71] width 33 height 11
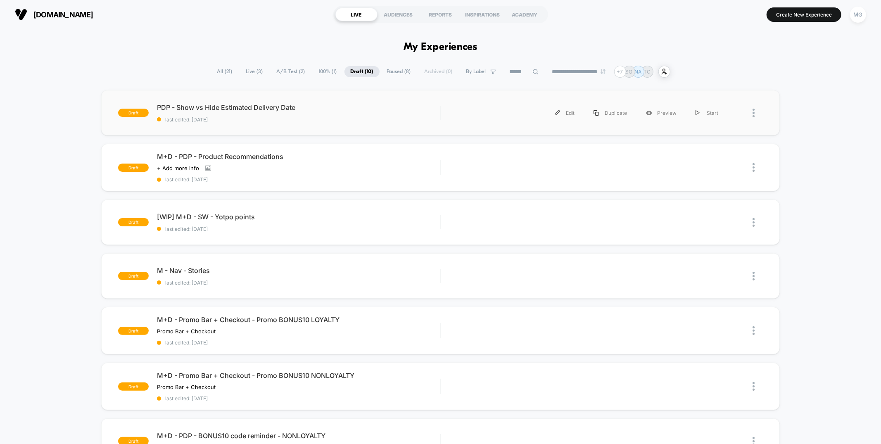
click at [370, 124] on div "draft PDP - Show vs Hide Estimated Delivery Date last edited: [DATE] Edit Dupli…" at bounding box center [440, 112] width 679 height 45
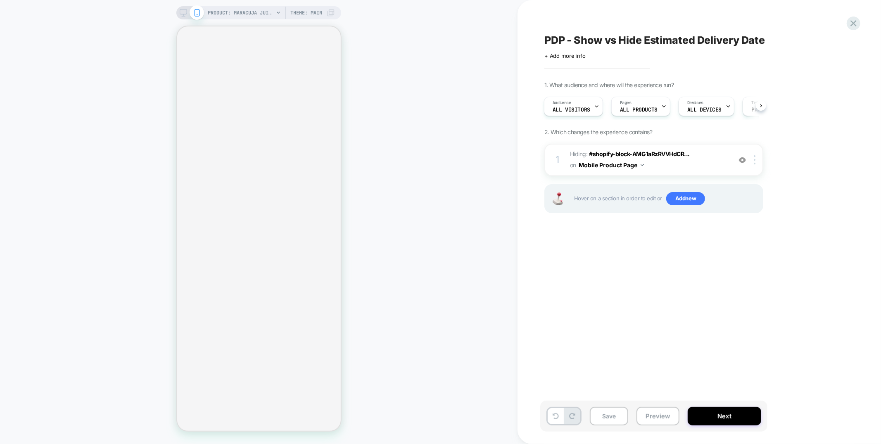
scroll to position [0, 146]
click at [846, 20] on div "PDP - Show vs Hide Estimated Delivery Date Click to edit experience details + A…" at bounding box center [700, 222] width 310 height 444
click at [857, 26] on icon at bounding box center [854, 23] width 6 height 6
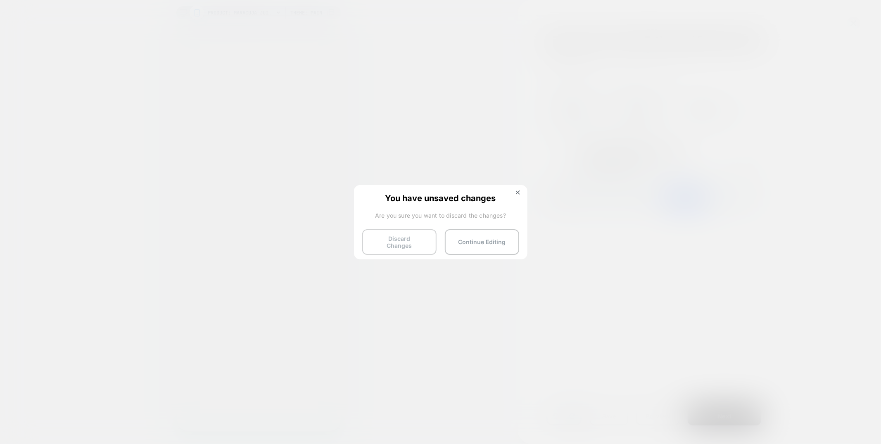
scroll to position [0, 292]
click at [407, 235] on button "Discard Changes" at bounding box center [399, 242] width 74 height 26
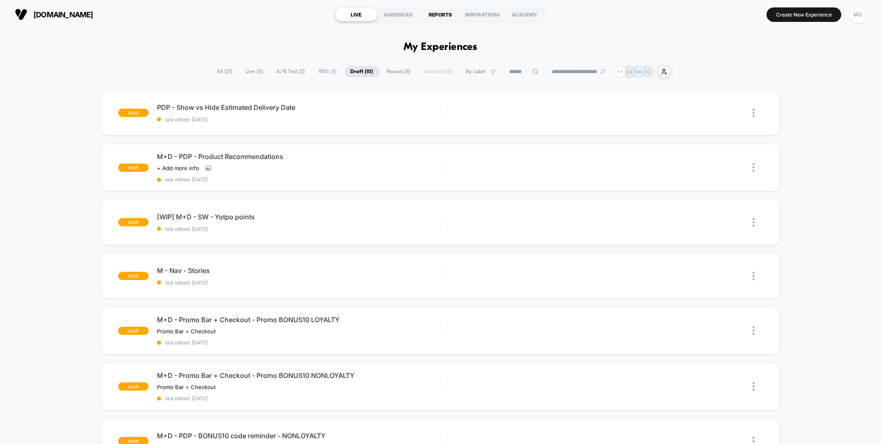
click at [440, 15] on div "REPORTS" at bounding box center [441, 14] width 42 height 13
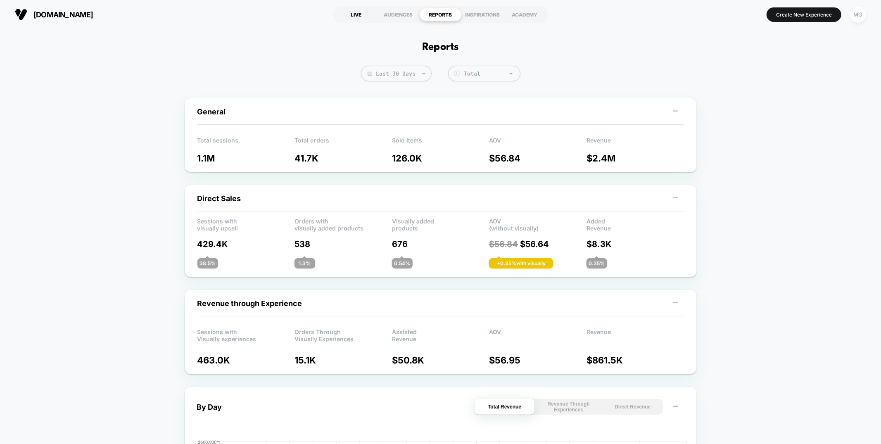
click at [353, 12] on div "LIVE" at bounding box center [357, 14] width 42 height 13
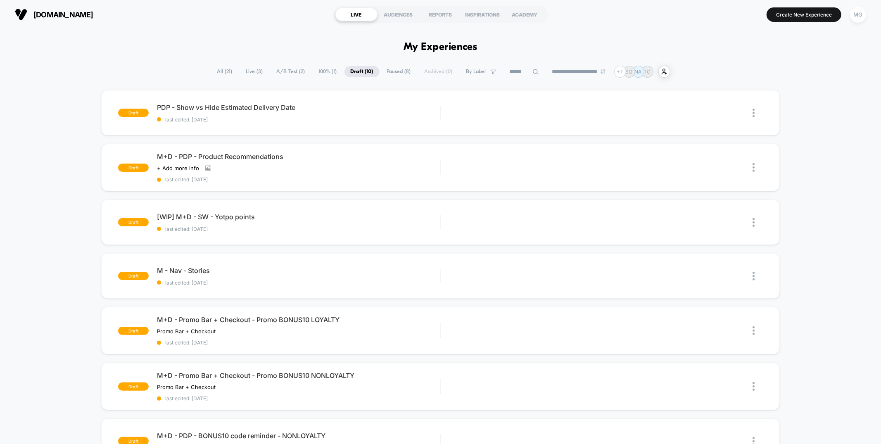
click at [294, 69] on span "A/B Test ( 2 )" at bounding box center [291, 71] width 41 height 11
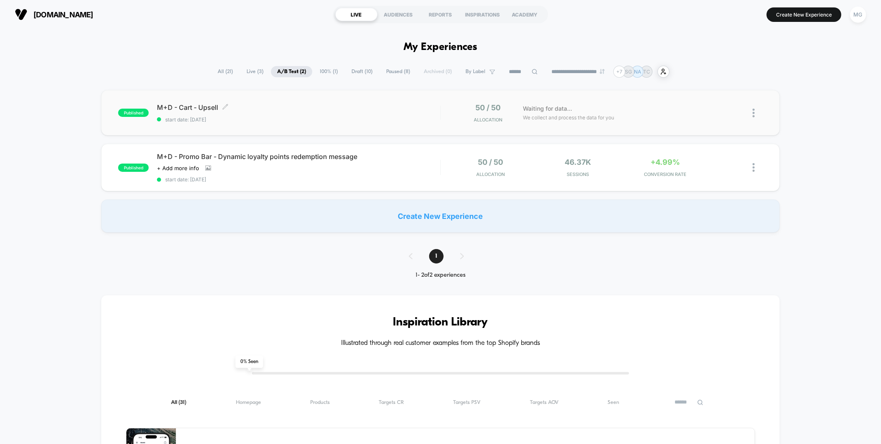
click at [369, 120] on span "start date: [DATE]" at bounding box center [298, 120] width 283 height 6
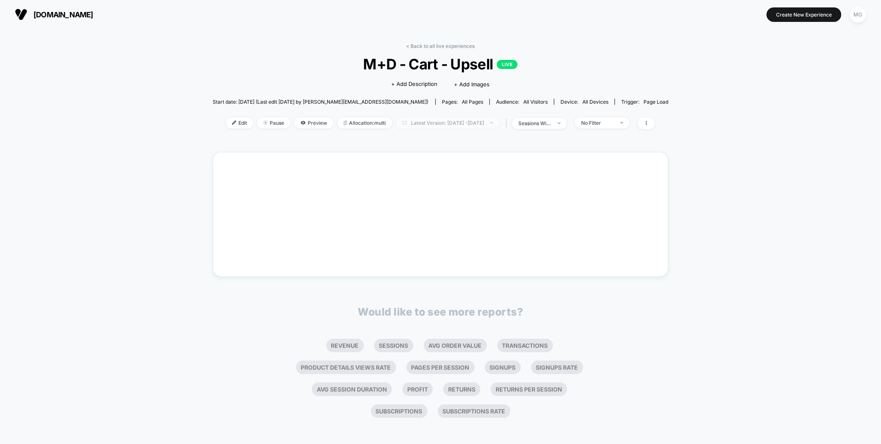
click at [443, 125] on span "Latest Version: [DATE] - [DATE]" at bounding box center [447, 122] width 103 height 11
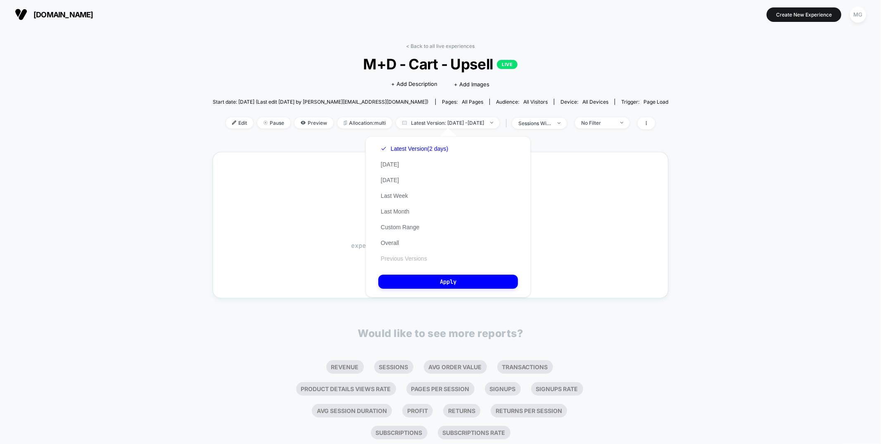
click at [395, 257] on button "Previous Versions" at bounding box center [404, 258] width 51 height 7
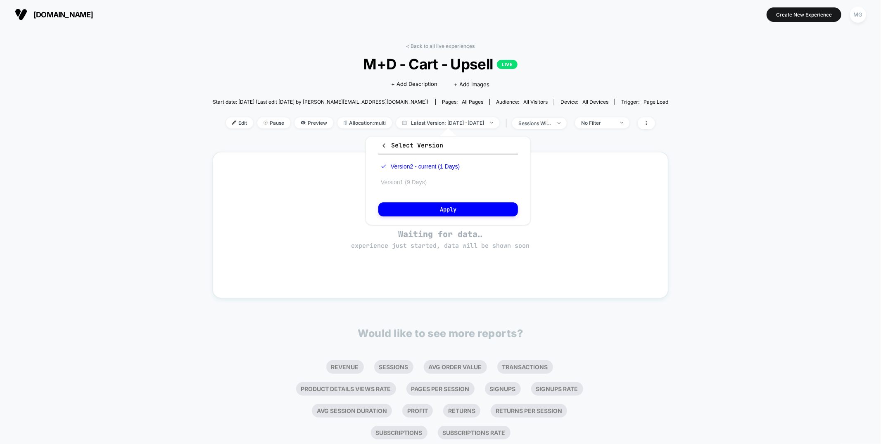
click at [398, 180] on button "Version 1 (9 Days)" at bounding box center [404, 182] width 51 height 7
click at [399, 209] on button "Apply" at bounding box center [449, 209] width 140 height 14
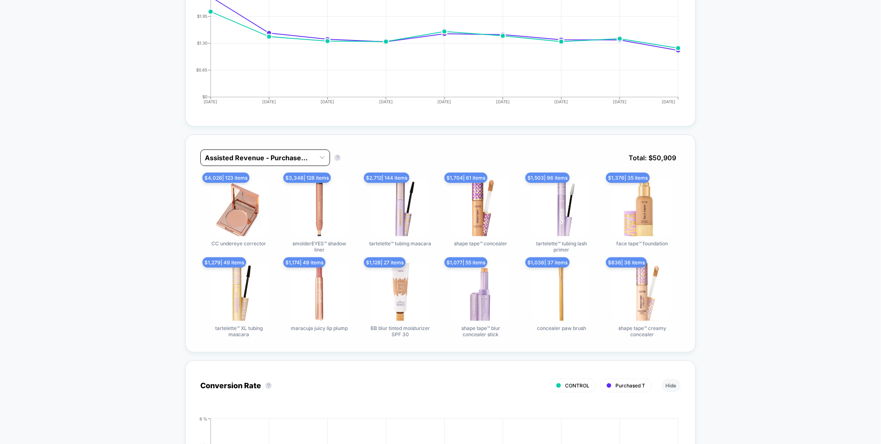
click at [281, 154] on div at bounding box center [258, 158] width 106 height 10
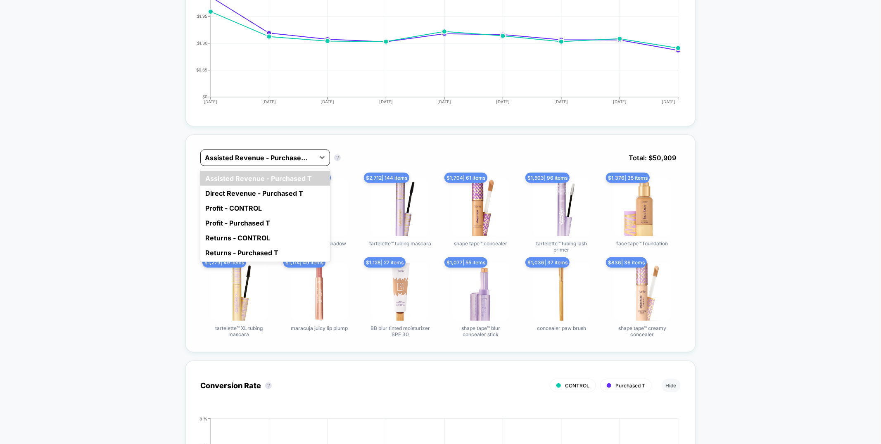
scroll to position [402, 0]
drag, startPoint x: 435, startPoint y: 158, endPoint x: 353, endPoint y: 155, distance: 82.3
click at [434, 158] on div "option Assisted Revenue - Purchased T focused, 1 of 6. 6 results available. Use…" at bounding box center [440, 163] width 480 height 29
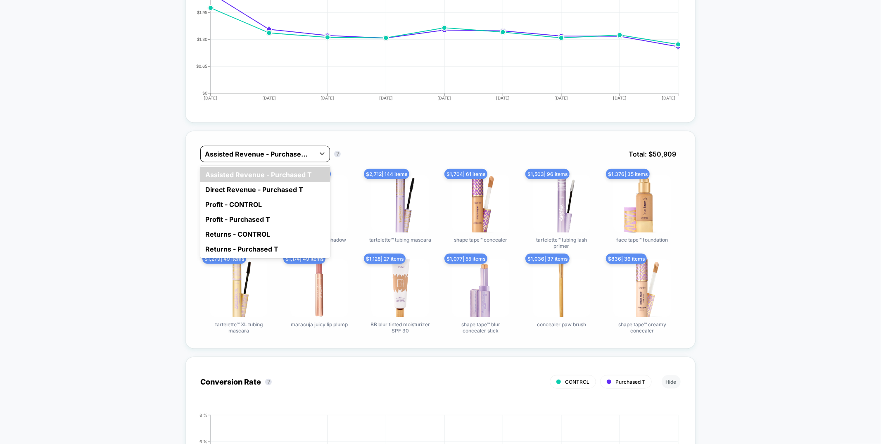
click at [293, 151] on div at bounding box center [258, 154] width 106 height 10
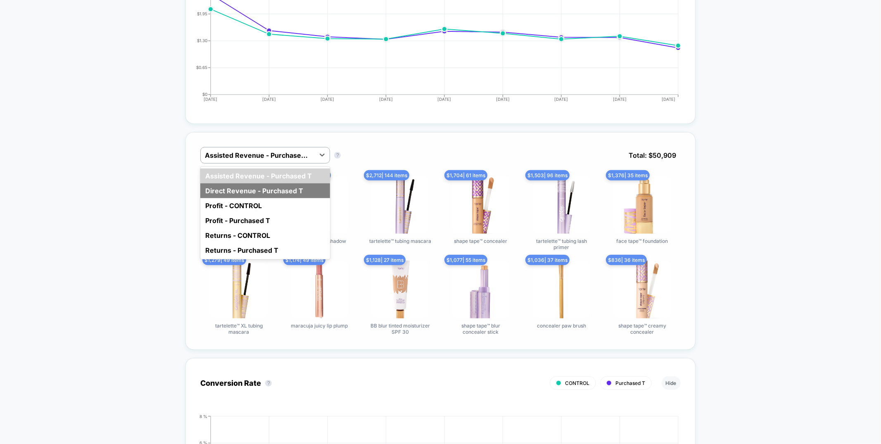
click at [293, 186] on div "Direct Revenue - Purchased T" at bounding box center [265, 190] width 130 height 15
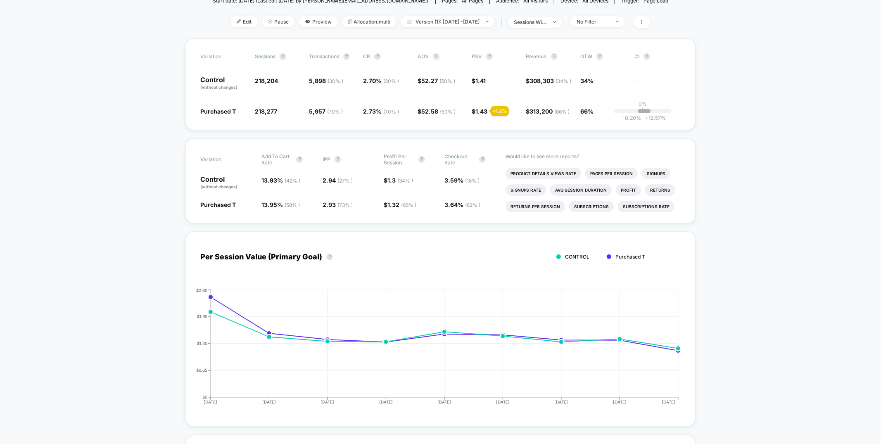
scroll to position [0, 0]
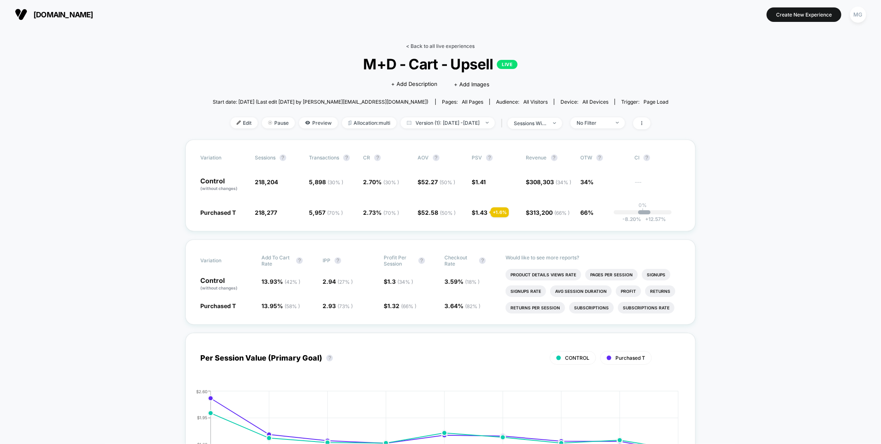
click at [429, 47] on link "< Back to all live experiences" at bounding box center [440, 46] width 69 height 6
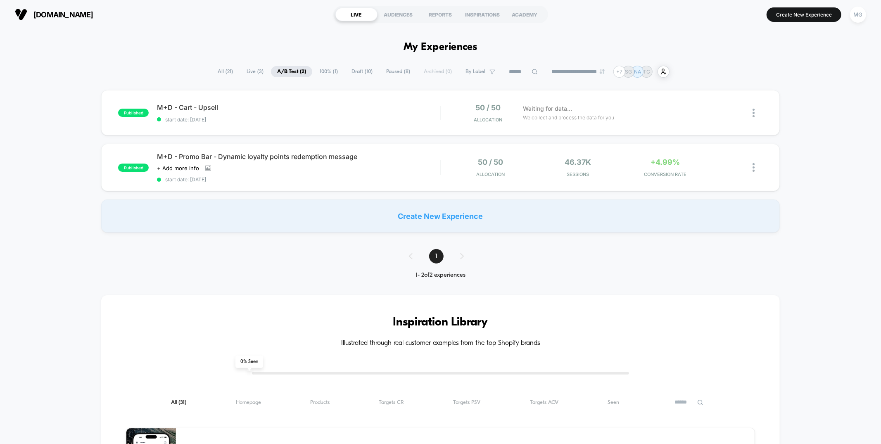
click at [360, 75] on span "Draft ( 10 )" at bounding box center [361, 71] width 33 height 11
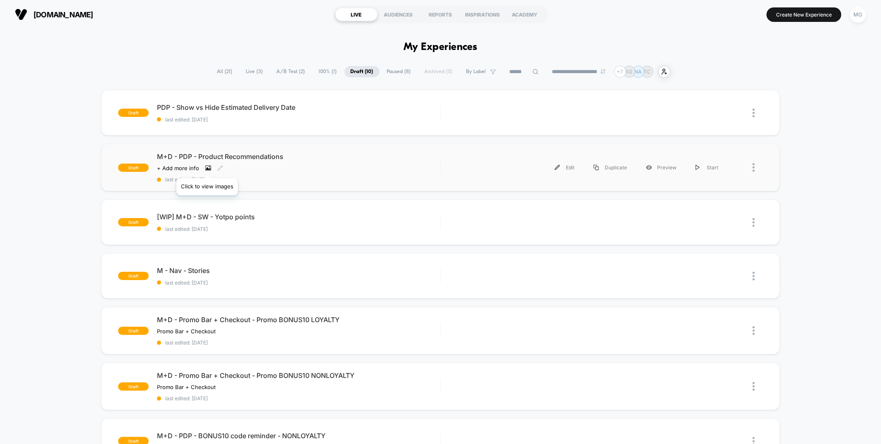
click at [207, 168] on icon at bounding box center [208, 168] width 5 height 3
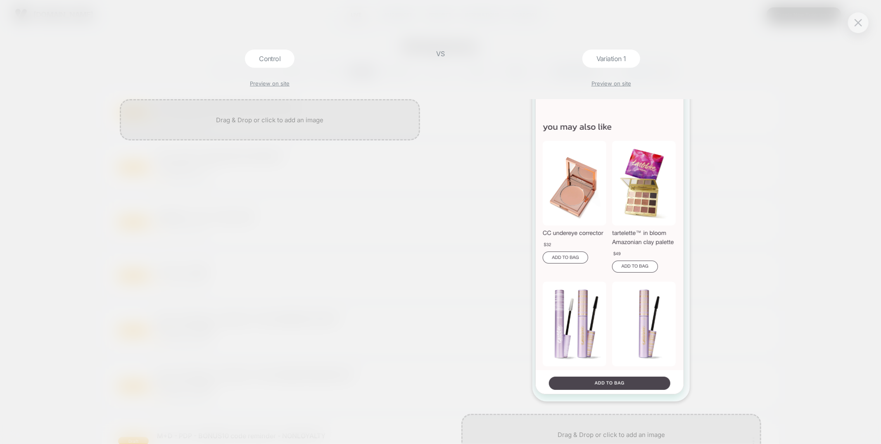
scroll to position [75, 0]
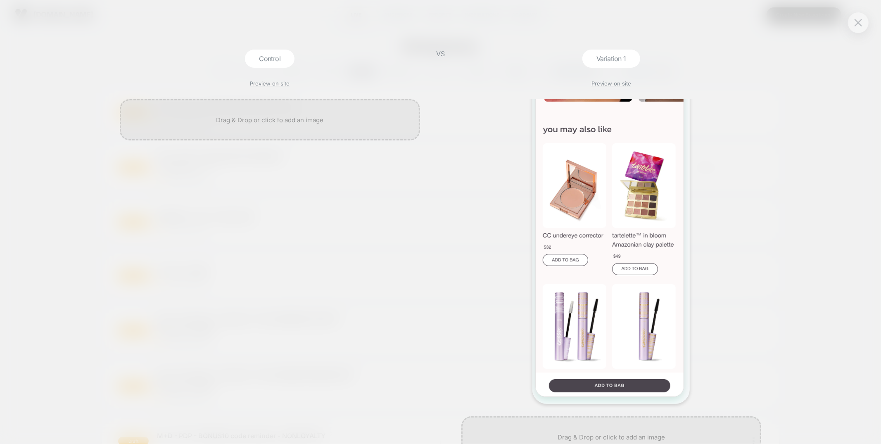
click at [476, 274] on div at bounding box center [612, 214] width 300 height 380
drag, startPoint x: 863, startPoint y: 29, endPoint x: 857, endPoint y: 28, distance: 5.4
click at [863, 29] on button at bounding box center [858, 23] width 12 height 12
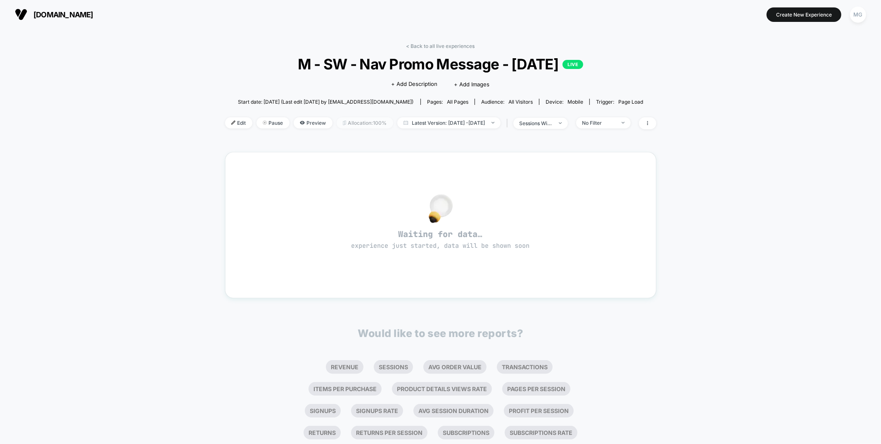
click at [337, 119] on span "Allocation: 100%" at bounding box center [365, 122] width 57 height 11
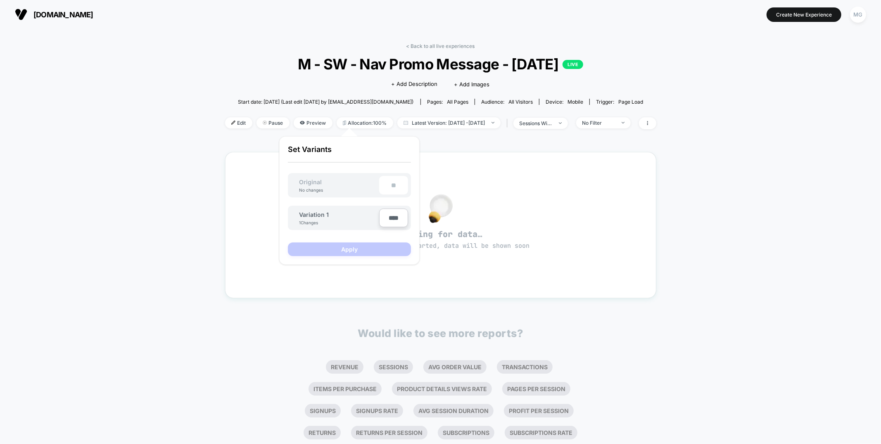
click at [390, 217] on input "****" at bounding box center [393, 218] width 29 height 19
type input "***"
type input "**"
type input "***"
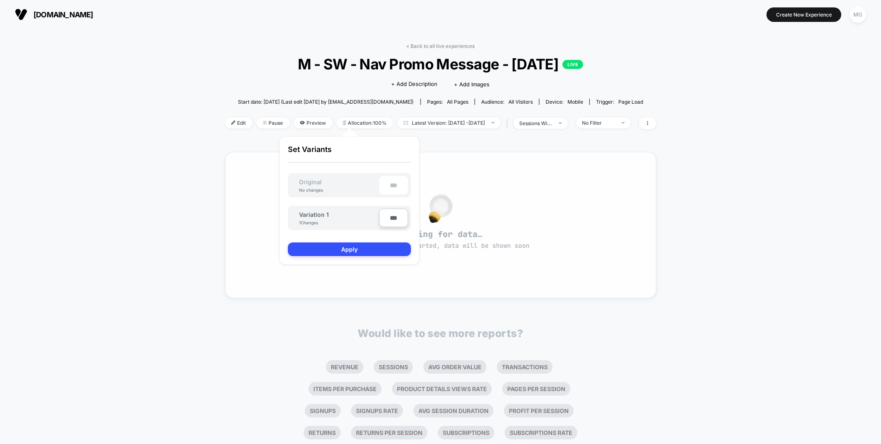
click at [479, 160] on div "Waiting for data… experience just started, data will be shown soon" at bounding box center [440, 225] width 431 height 146
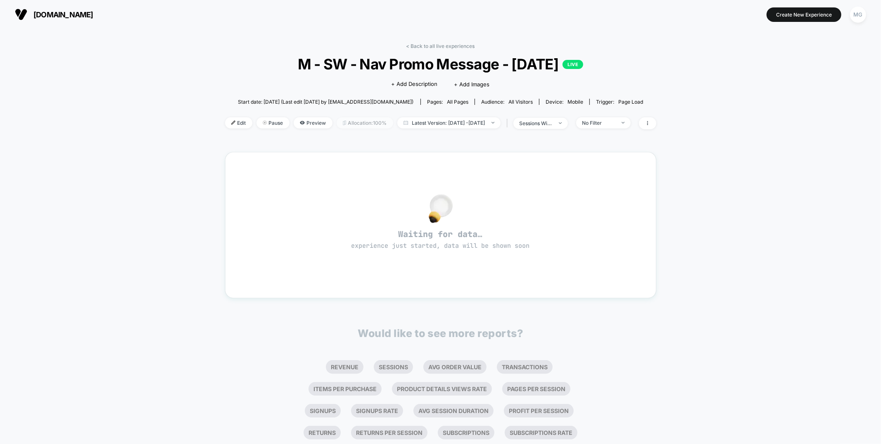
click at [350, 121] on span "Allocation: 100%" at bounding box center [365, 122] width 57 height 11
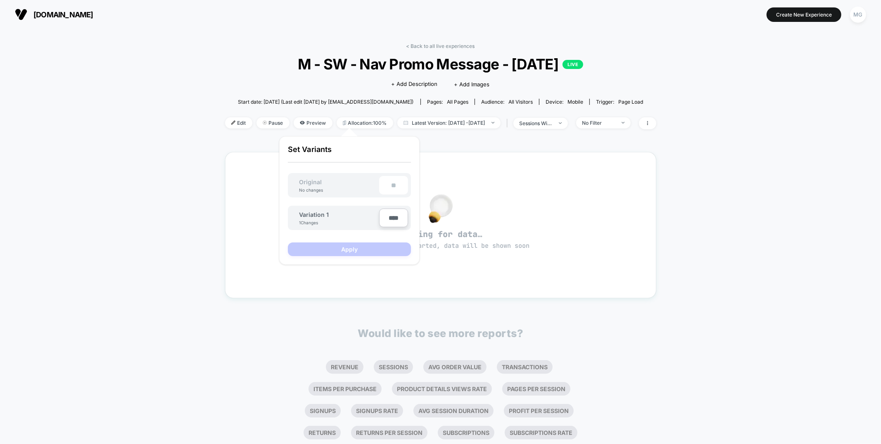
click at [389, 217] on input "****" at bounding box center [393, 218] width 29 height 19
type input "***"
type input "**"
type input "***"
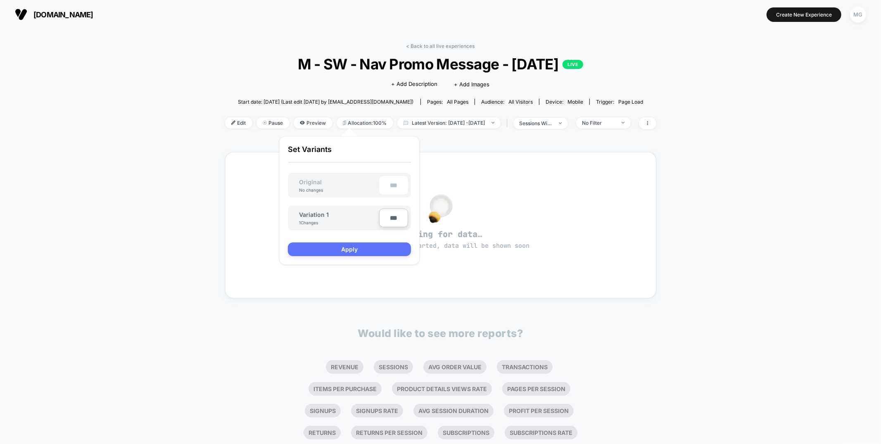
click at [381, 247] on button "Apply" at bounding box center [349, 250] width 123 height 14
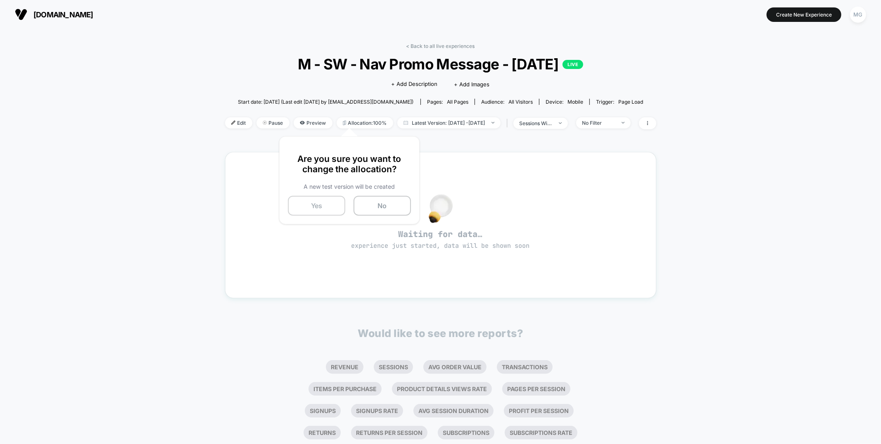
click at [322, 205] on button "Yes" at bounding box center [316, 206] width 57 height 20
click at [447, 45] on link "< Back to all live experiences" at bounding box center [441, 46] width 69 height 6
